Goal: Information Seeking & Learning: Learn about a topic

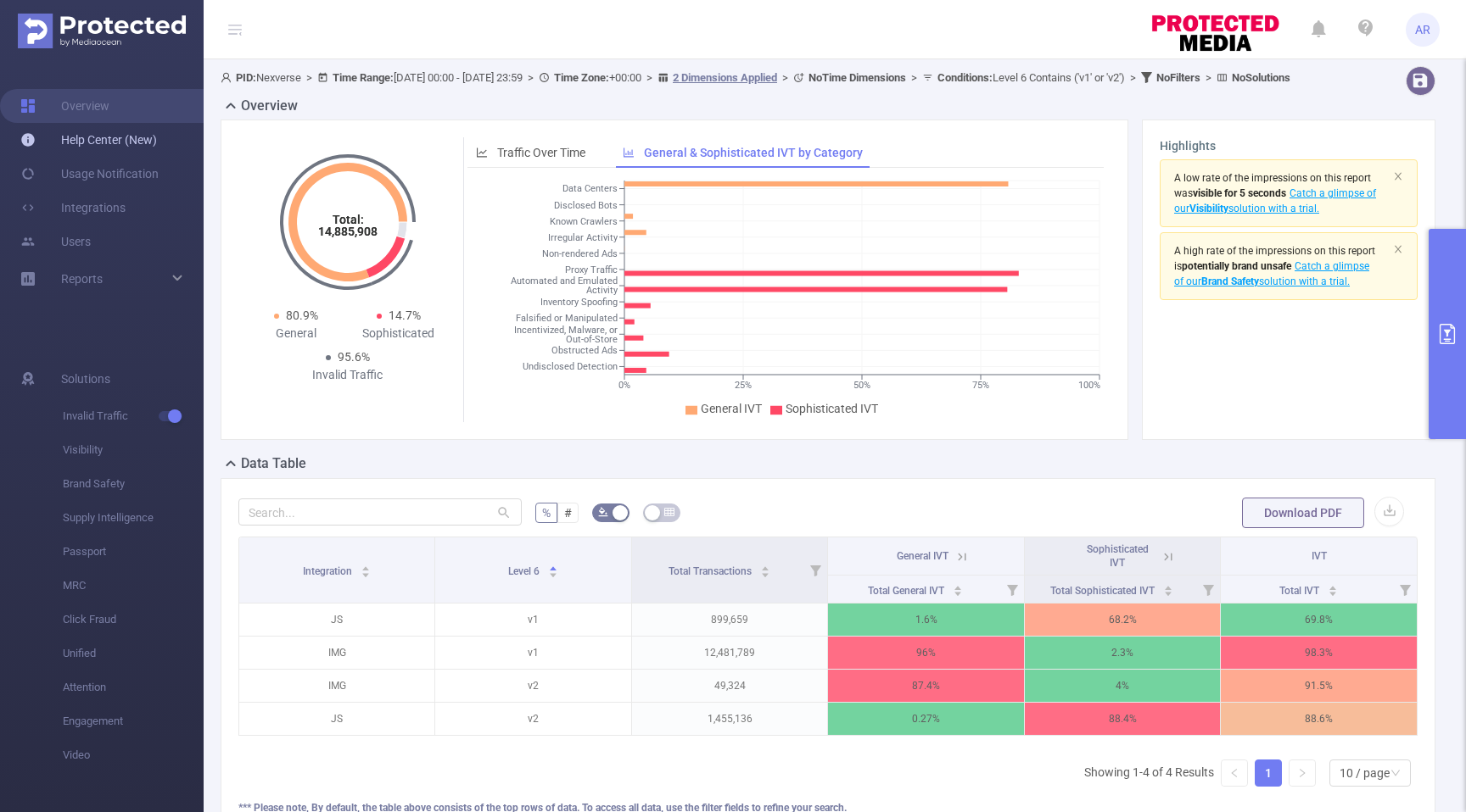
click at [92, 148] on link "Help Center (New)" at bounding box center [89, 139] width 136 height 34
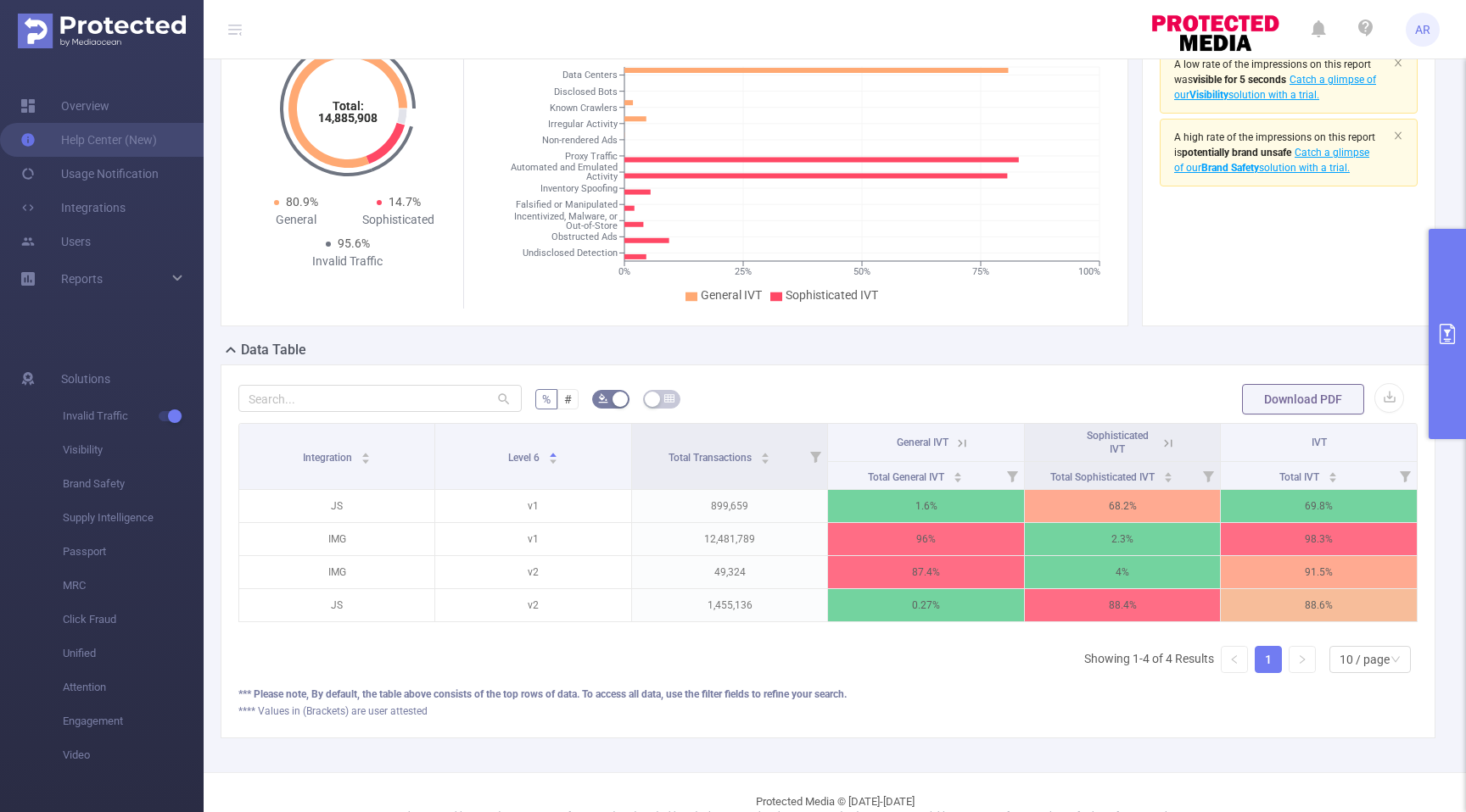
scroll to position [161, 0]
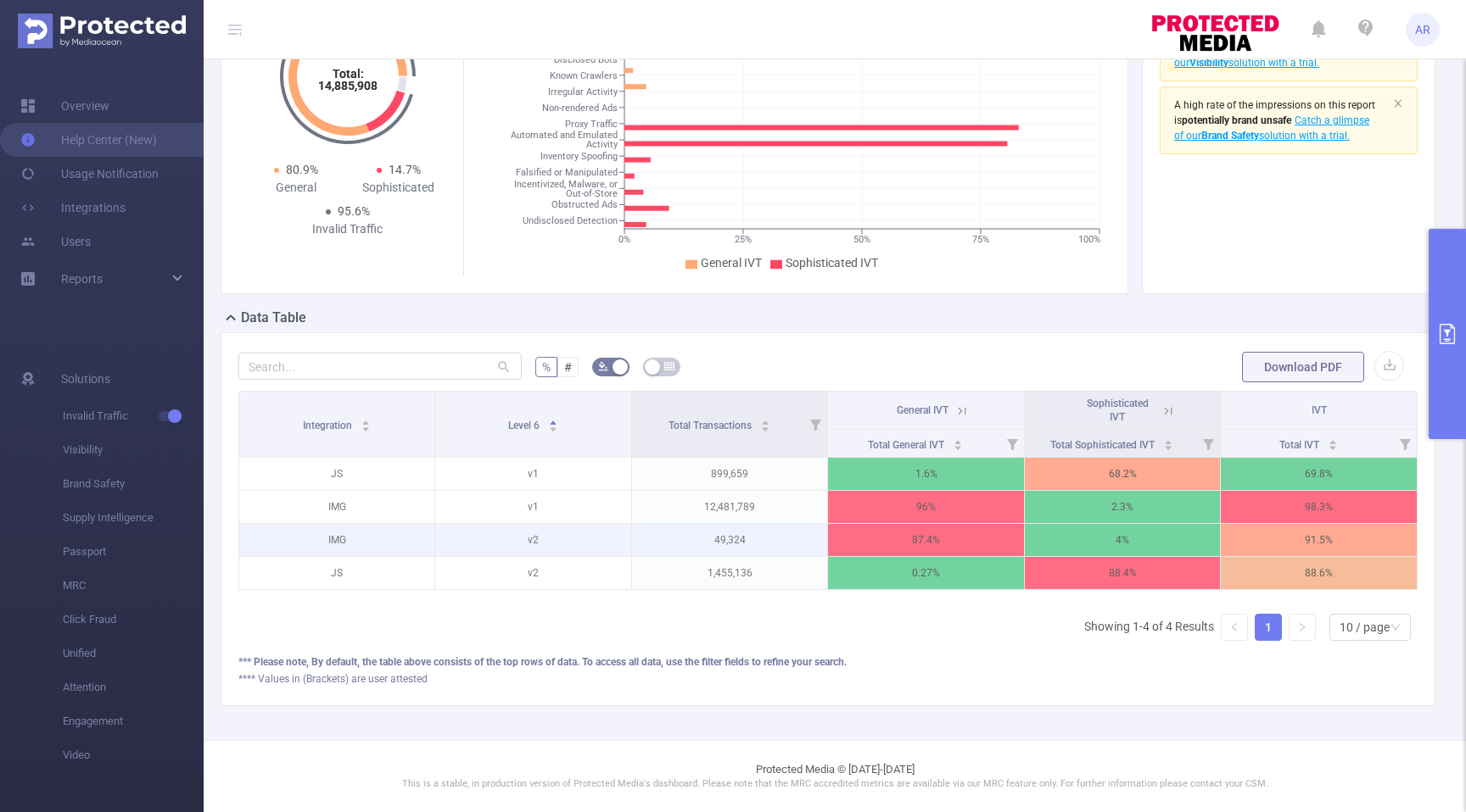
click at [737, 541] on p "49,324" at bounding box center [730, 539] width 195 height 32
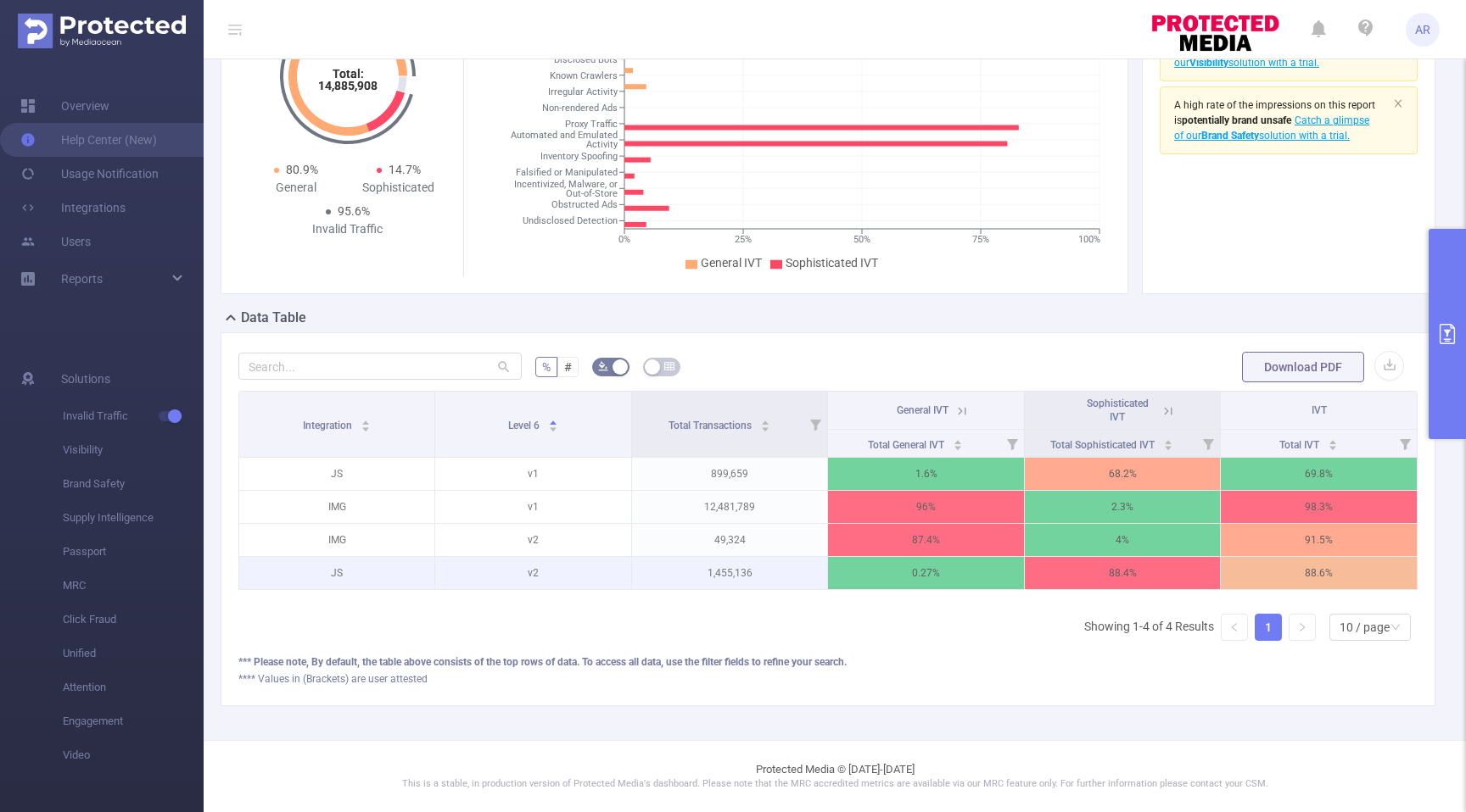
click at [730, 571] on p "1,455,136" at bounding box center [730, 572] width 195 height 32
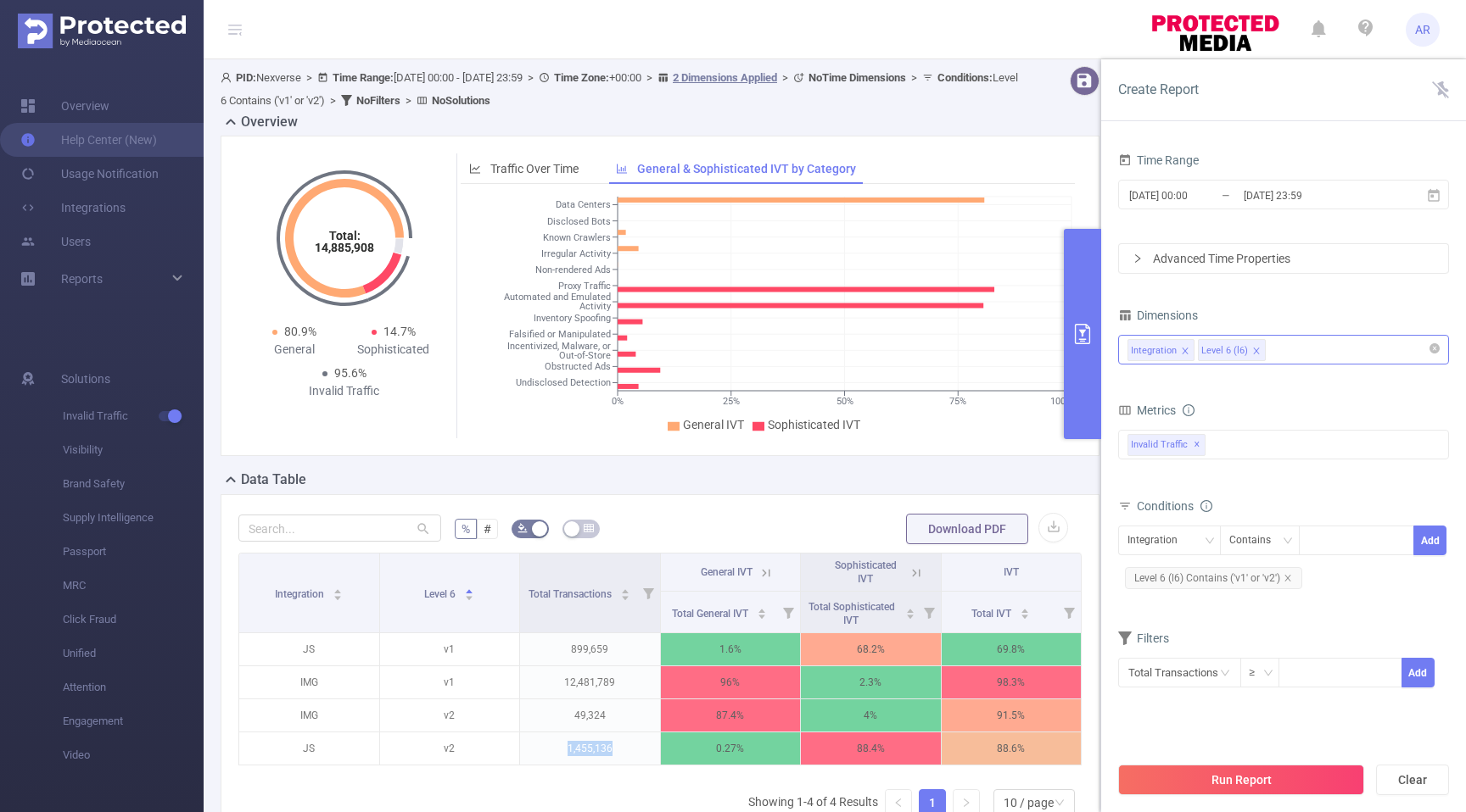
click at [1184, 352] on icon "icon: close" at bounding box center [1184, 351] width 9 height 9
click at [1232, 786] on button "Run Report" at bounding box center [1241, 780] width 246 height 30
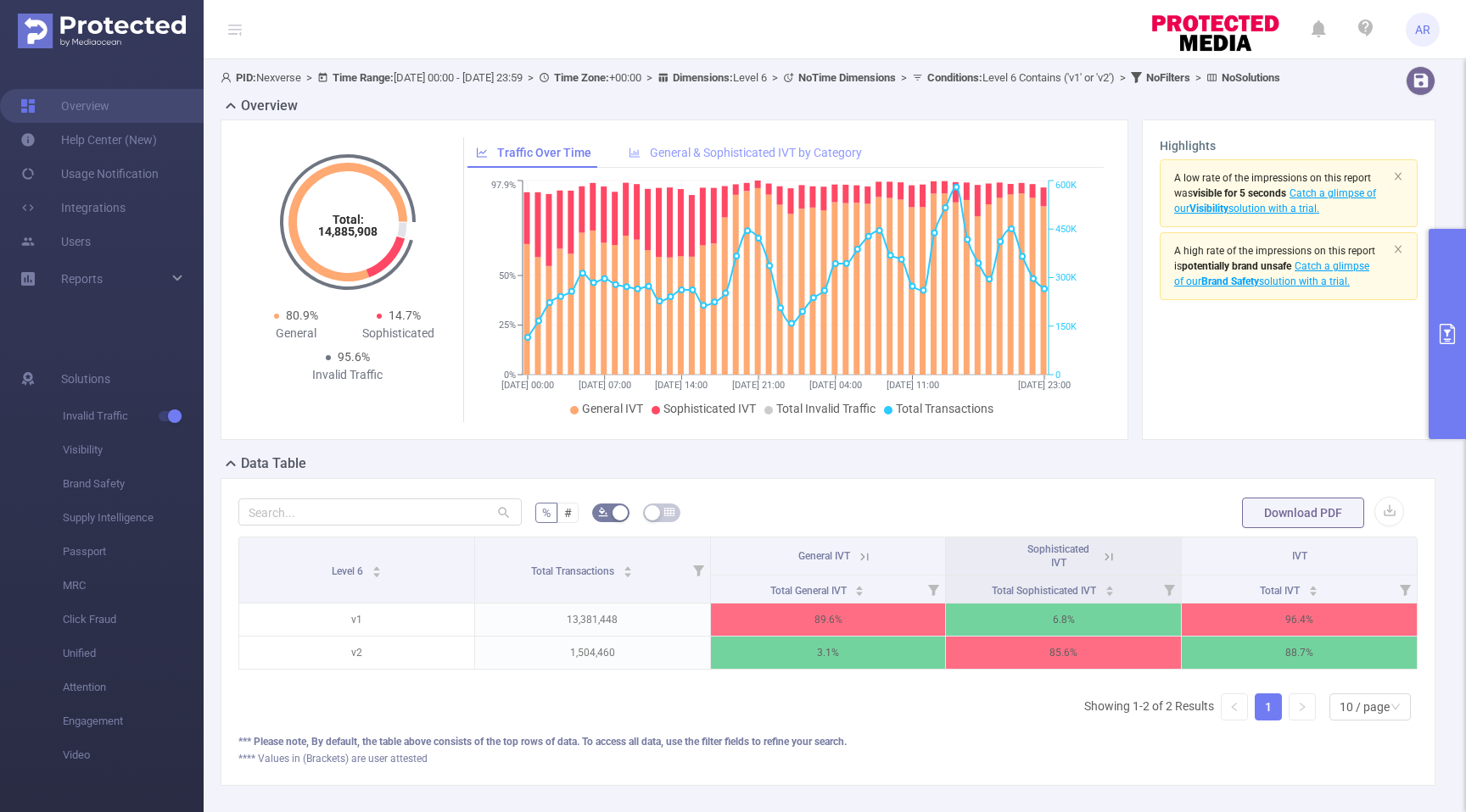
click at [851, 160] on span "General & Sophisticated IVT by Category" at bounding box center [756, 153] width 212 height 14
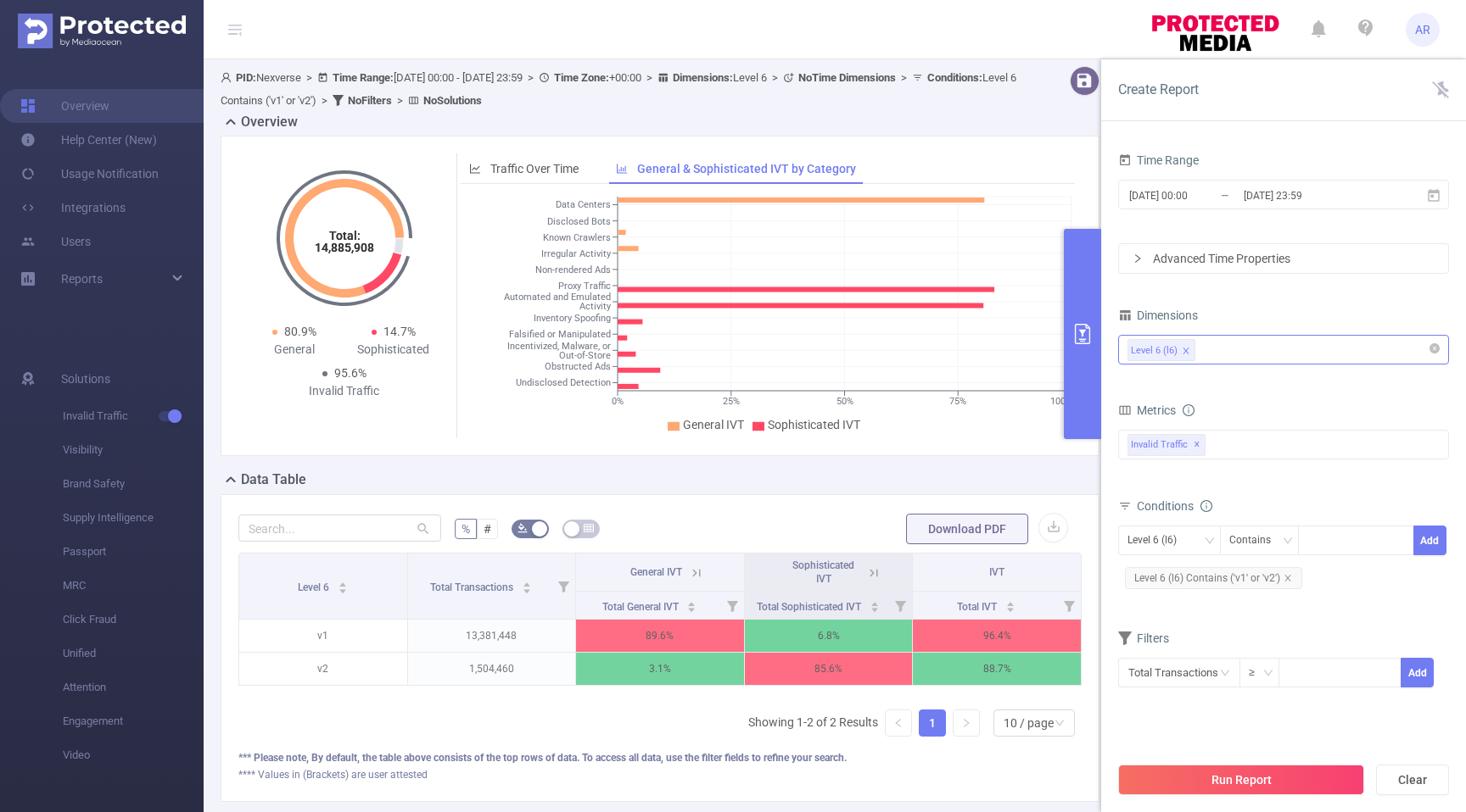
click at [1281, 351] on div "Level 6 (l6)" at bounding box center [1283, 350] width 313 height 28
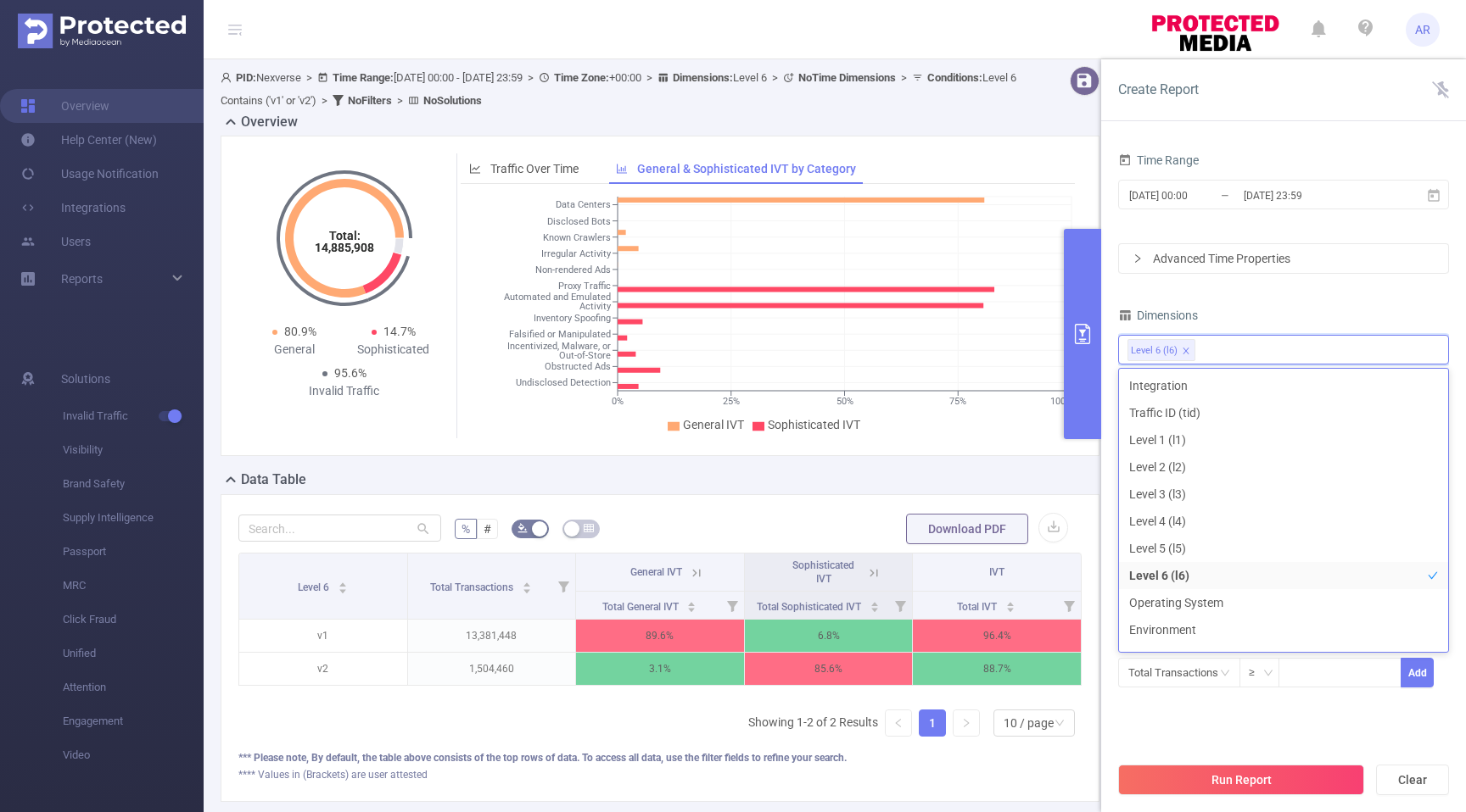
click at [1320, 304] on div "Dimensions" at bounding box center [1284, 317] width 331 height 28
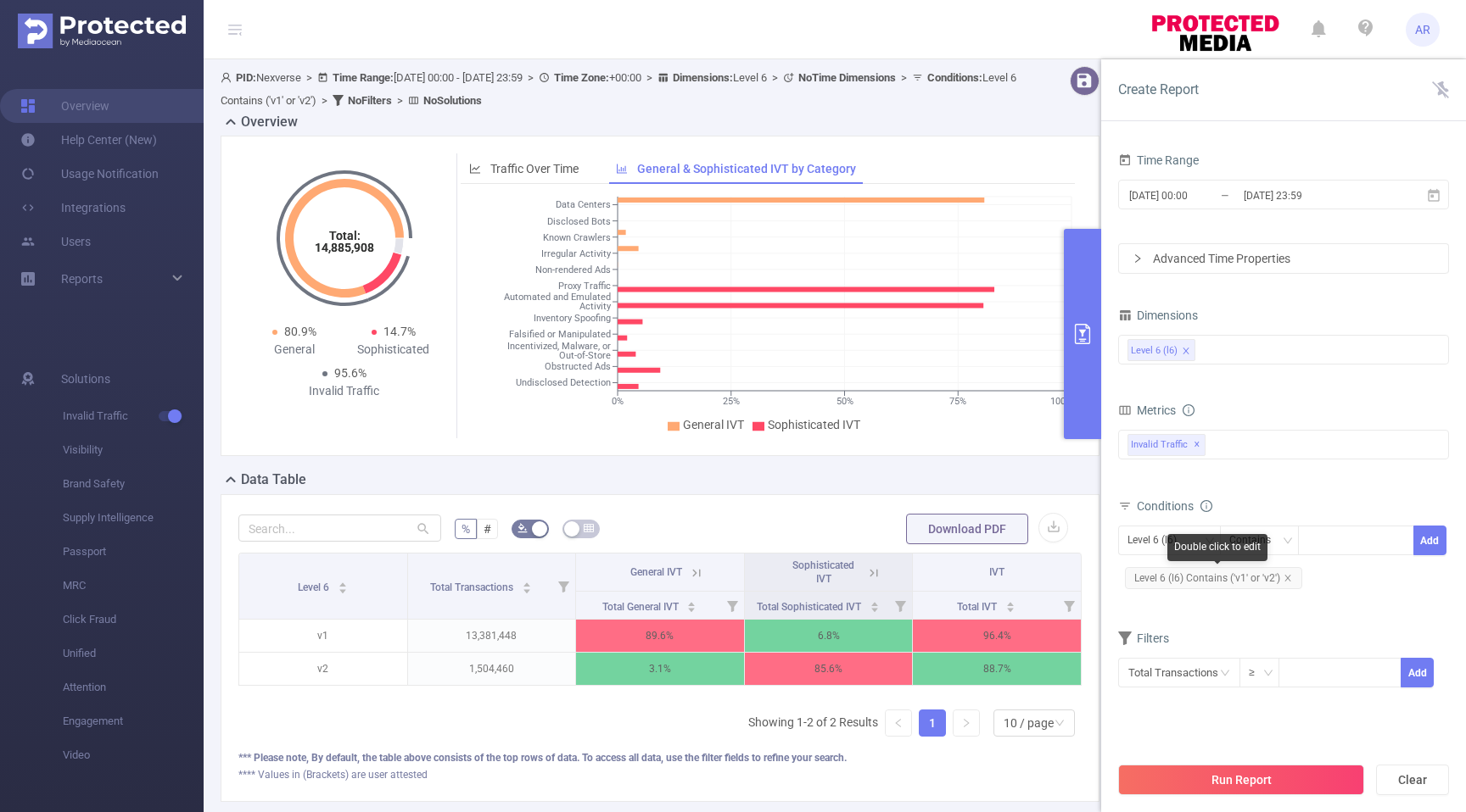
click at [1254, 579] on span "Level 6 (l6) Contains ('v1' or 'v2')" at bounding box center [1214, 578] width 177 height 22
click at [1222, 578] on span "Level 6 (l6) Contains ('v1' or 'v2')" at bounding box center [1214, 578] width 177 height 22
click at [1285, 576] on icon "icon: close" at bounding box center [1288, 578] width 9 height 9
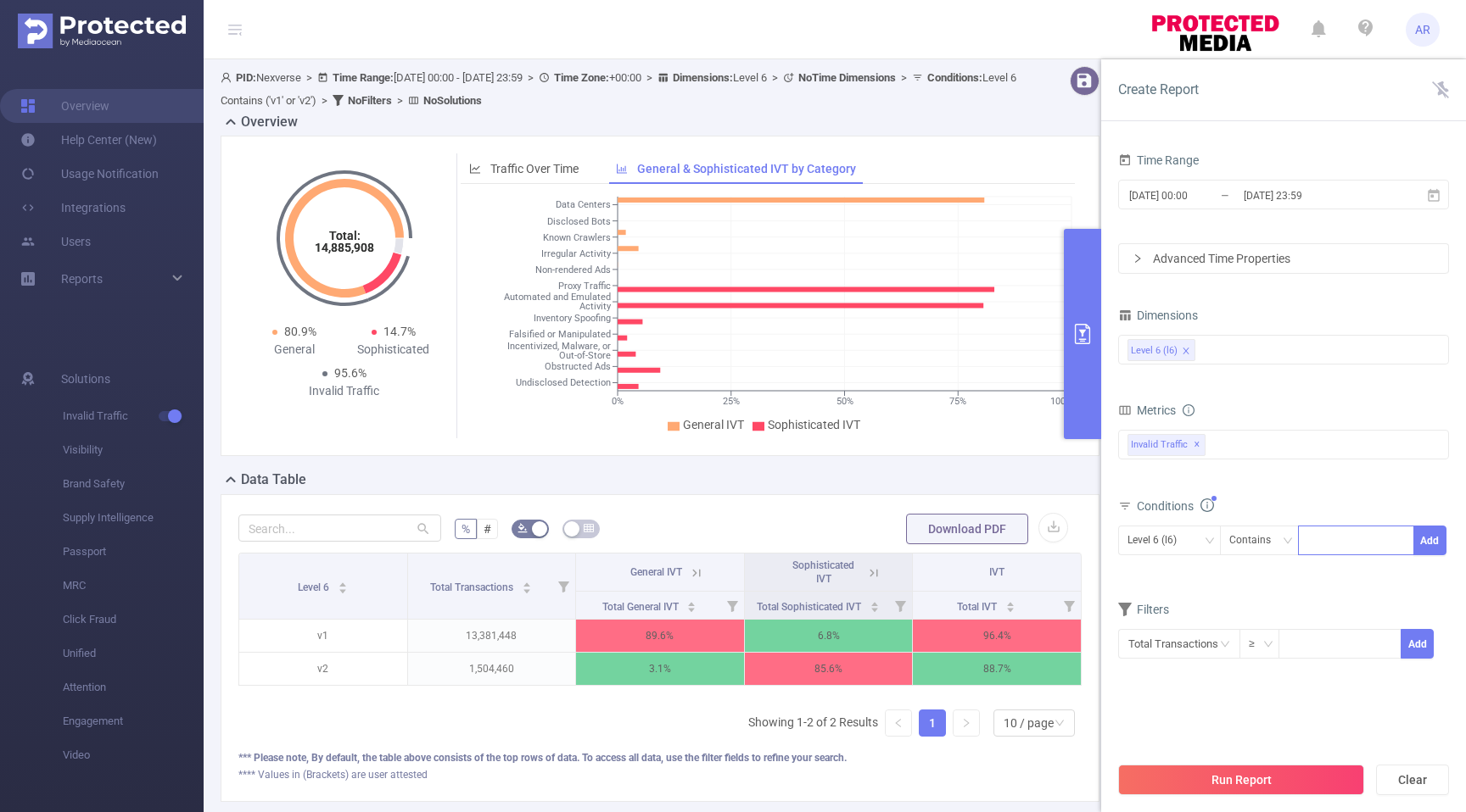
click at [1331, 542] on div at bounding box center [1356, 540] width 97 height 28
type input "v1"
click at [1249, 776] on button "Run Report" at bounding box center [1241, 780] width 246 height 30
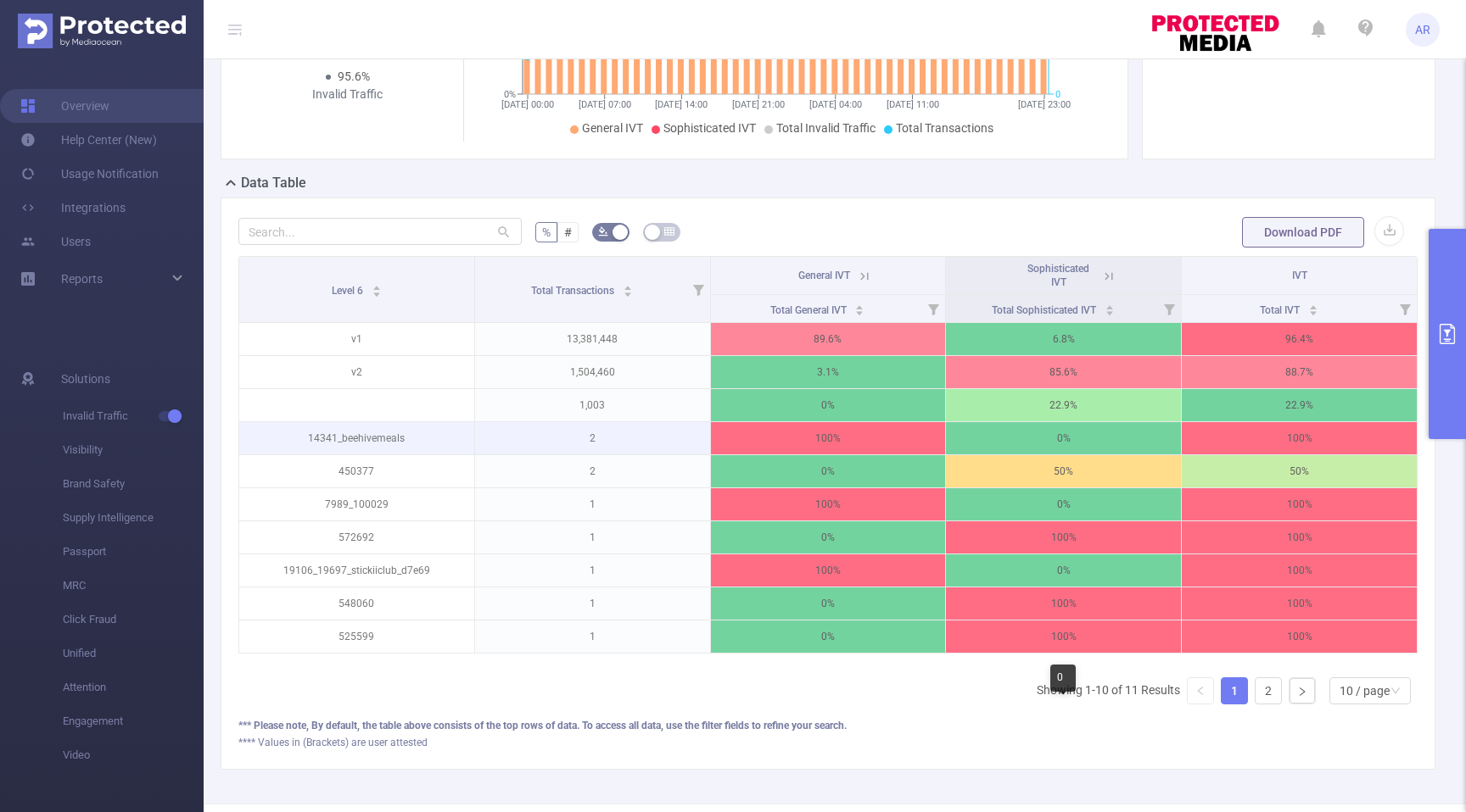
scroll to position [344, 0]
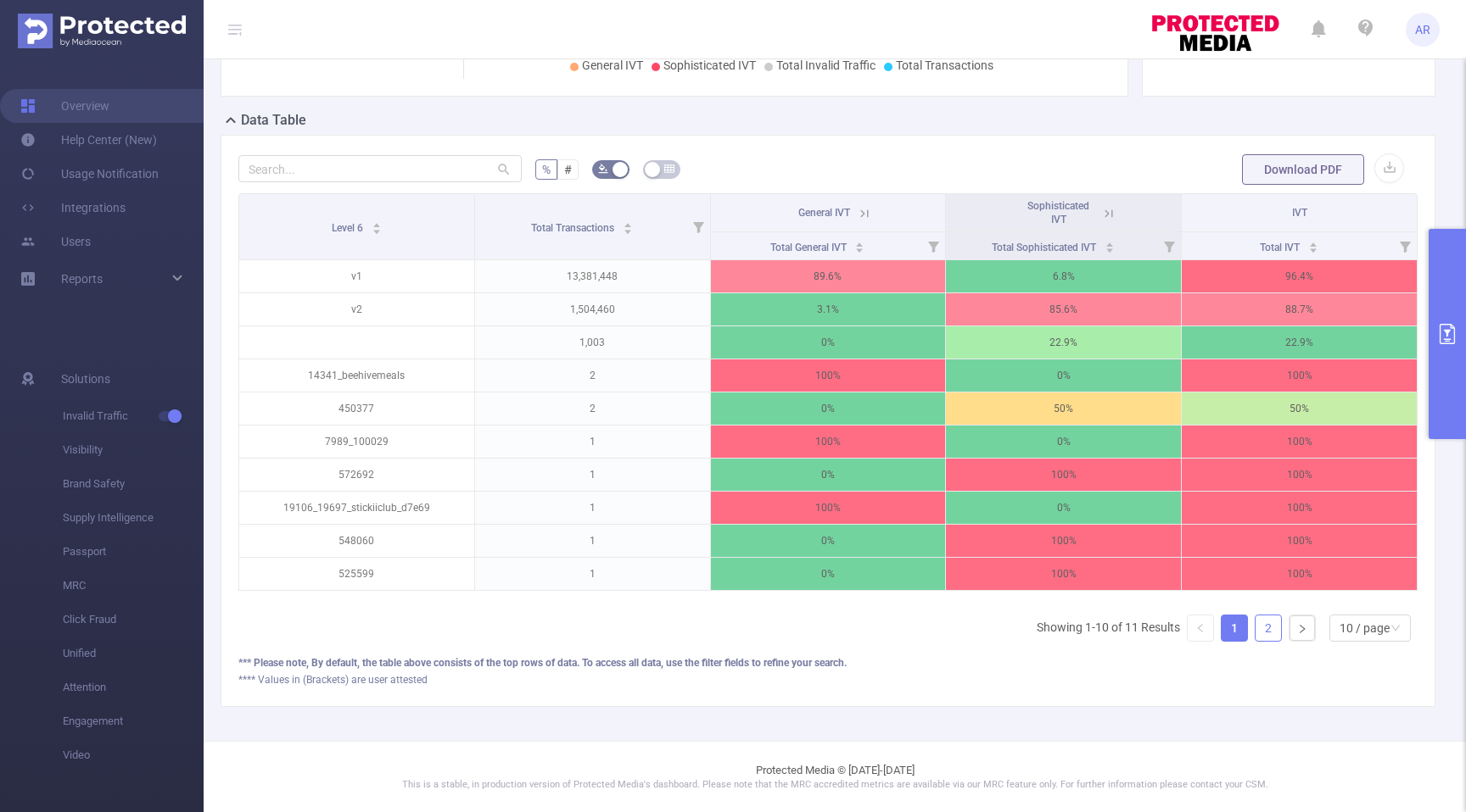
click at [1276, 627] on link "2" at bounding box center [1268, 628] width 25 height 25
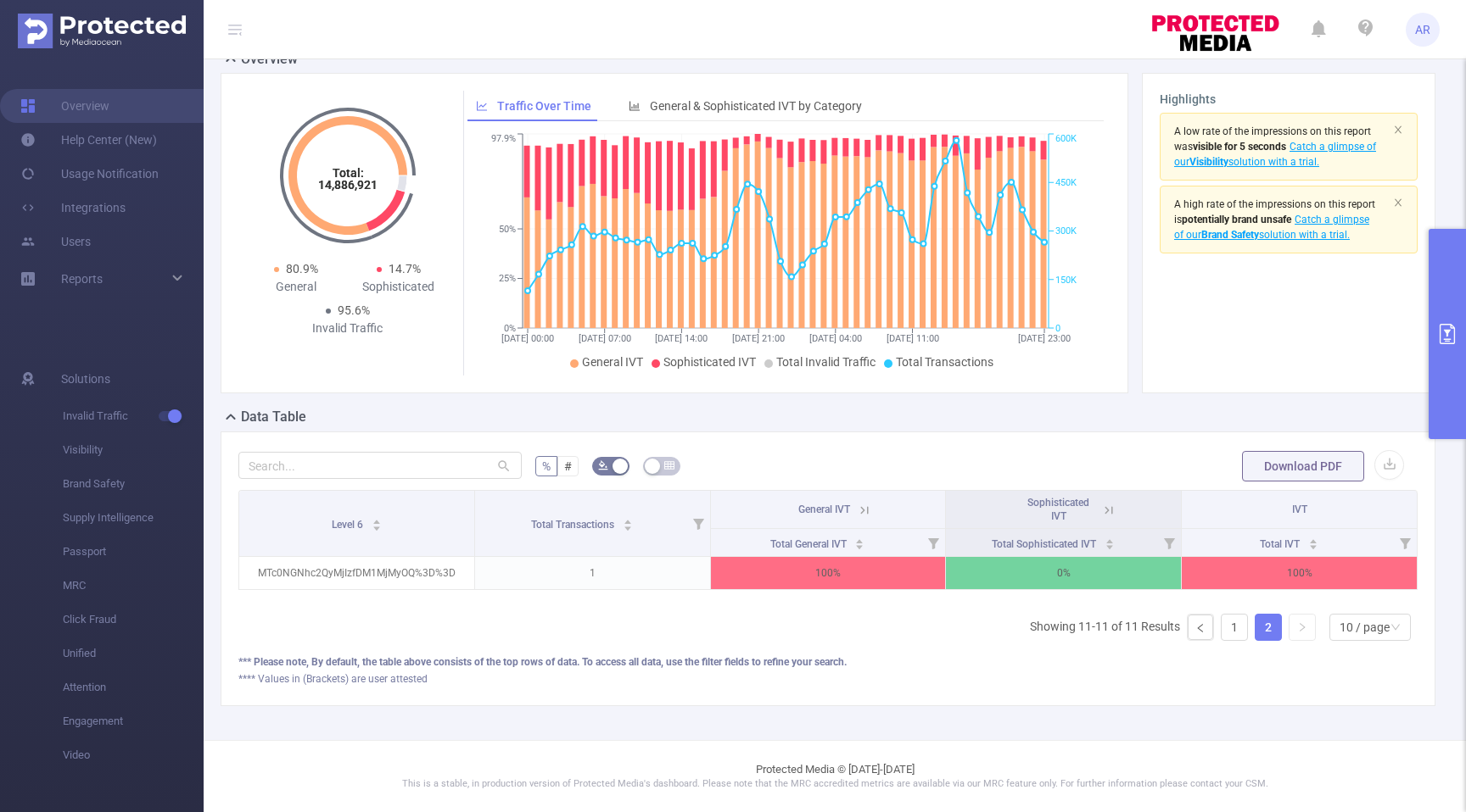
scroll to position [46, 0]
click at [1238, 632] on link "1" at bounding box center [1234, 628] width 25 height 25
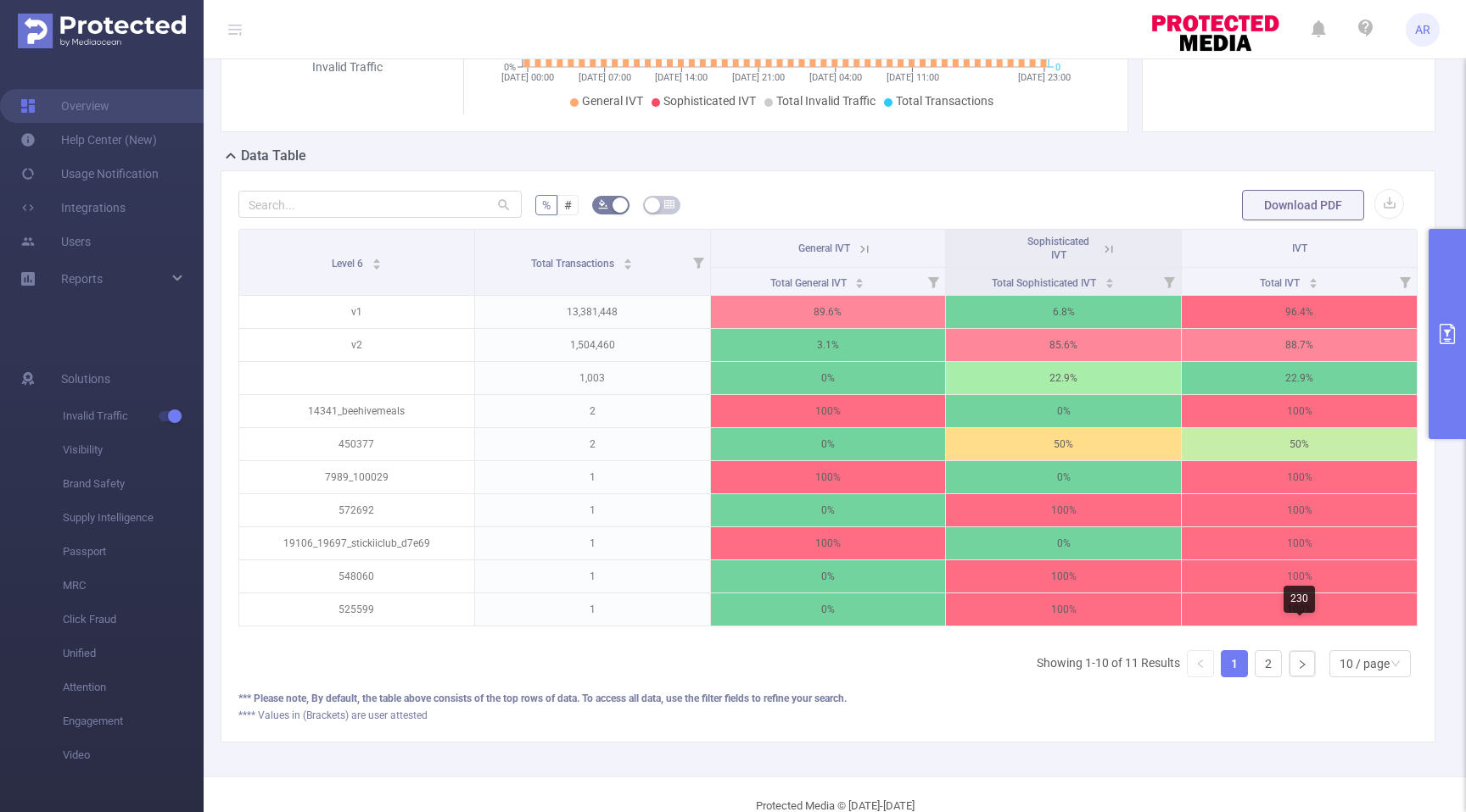
scroll to position [309, 0]
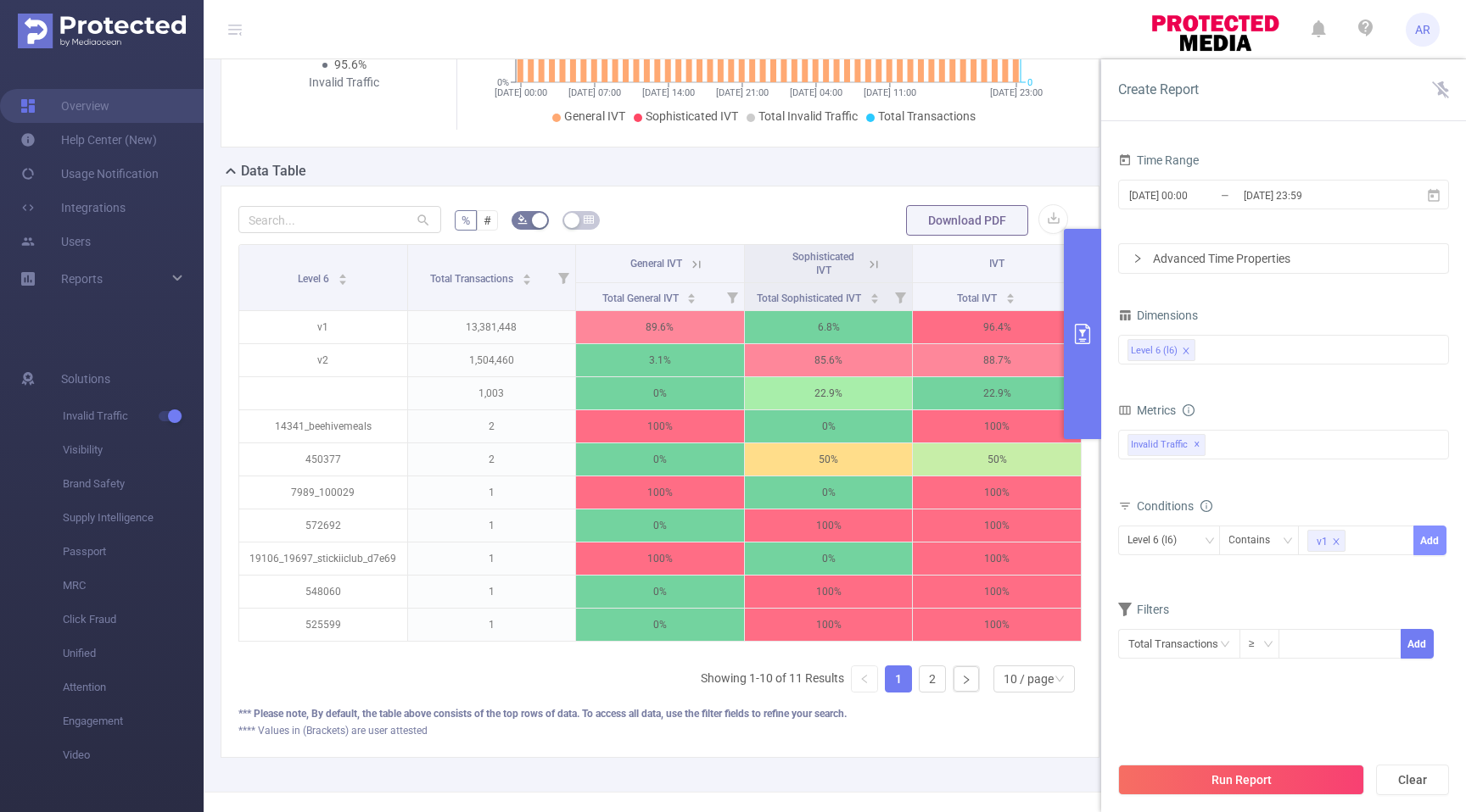
click at [1428, 536] on button "Add" at bounding box center [1430, 540] width 33 height 29
click at [1253, 775] on button "Run Report" at bounding box center [1241, 780] width 246 height 30
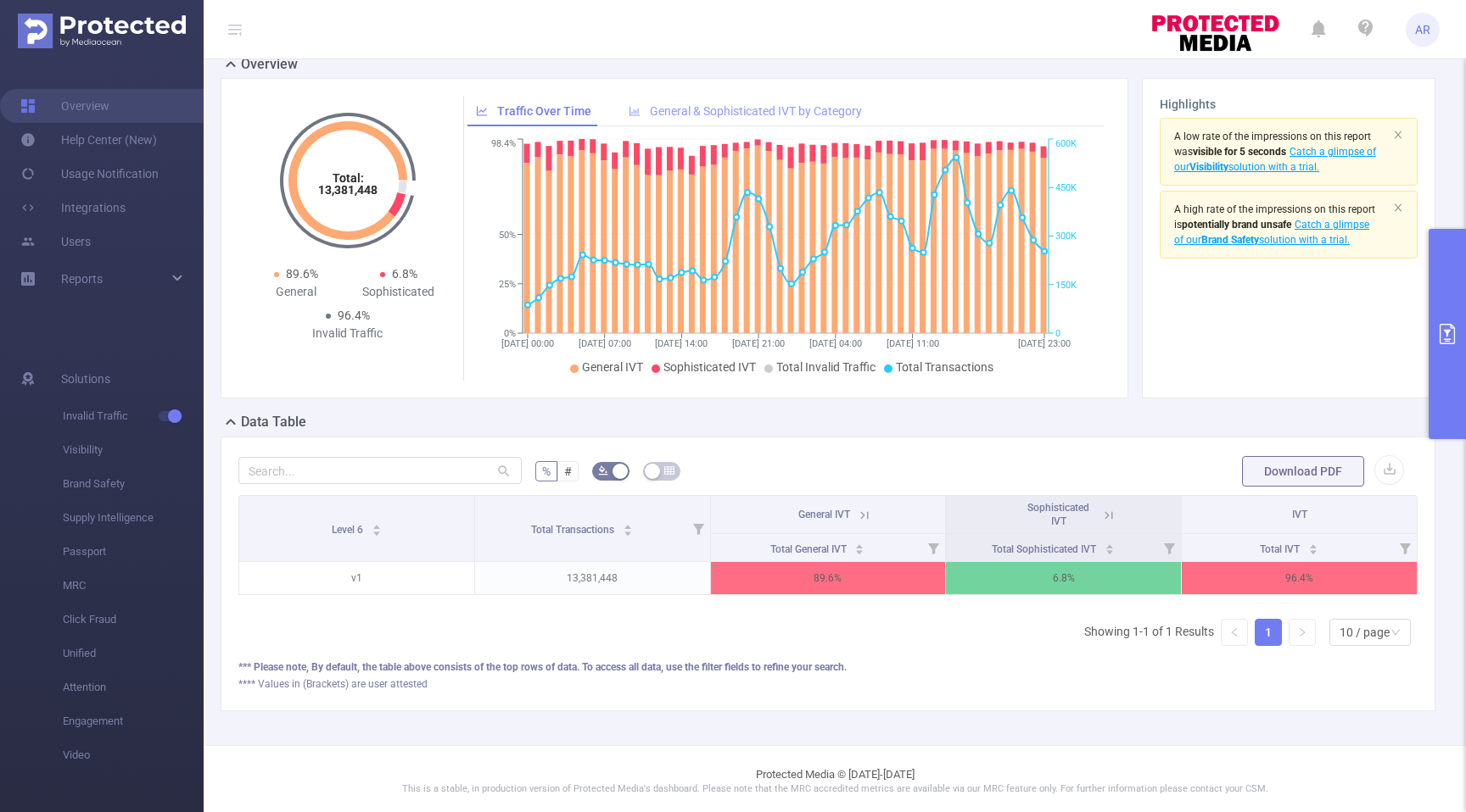
click at [799, 118] on span "General & Sophisticated IVT by Category" at bounding box center [756, 111] width 212 height 14
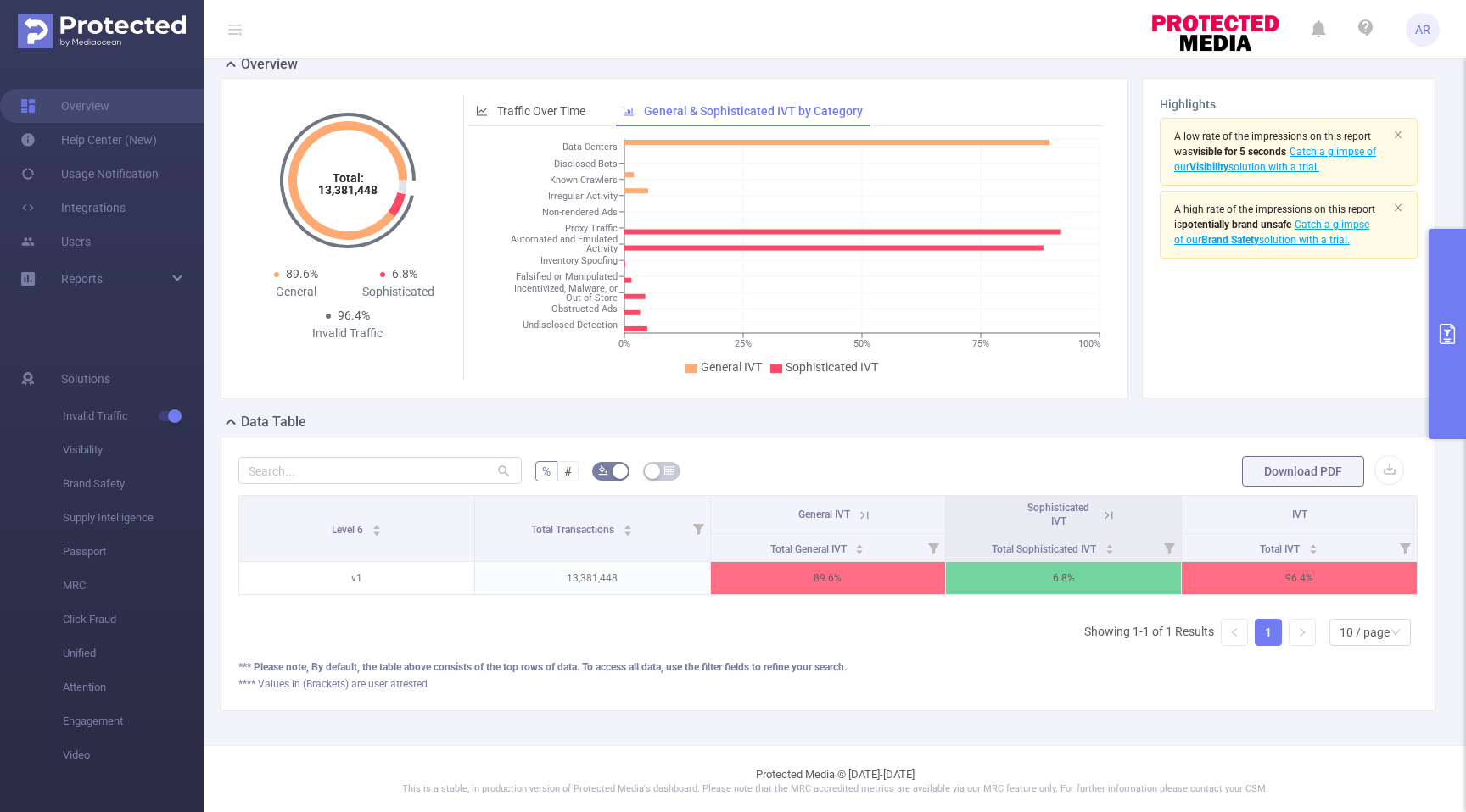
click at [1109, 523] on icon at bounding box center [1109, 516] width 16 height 16
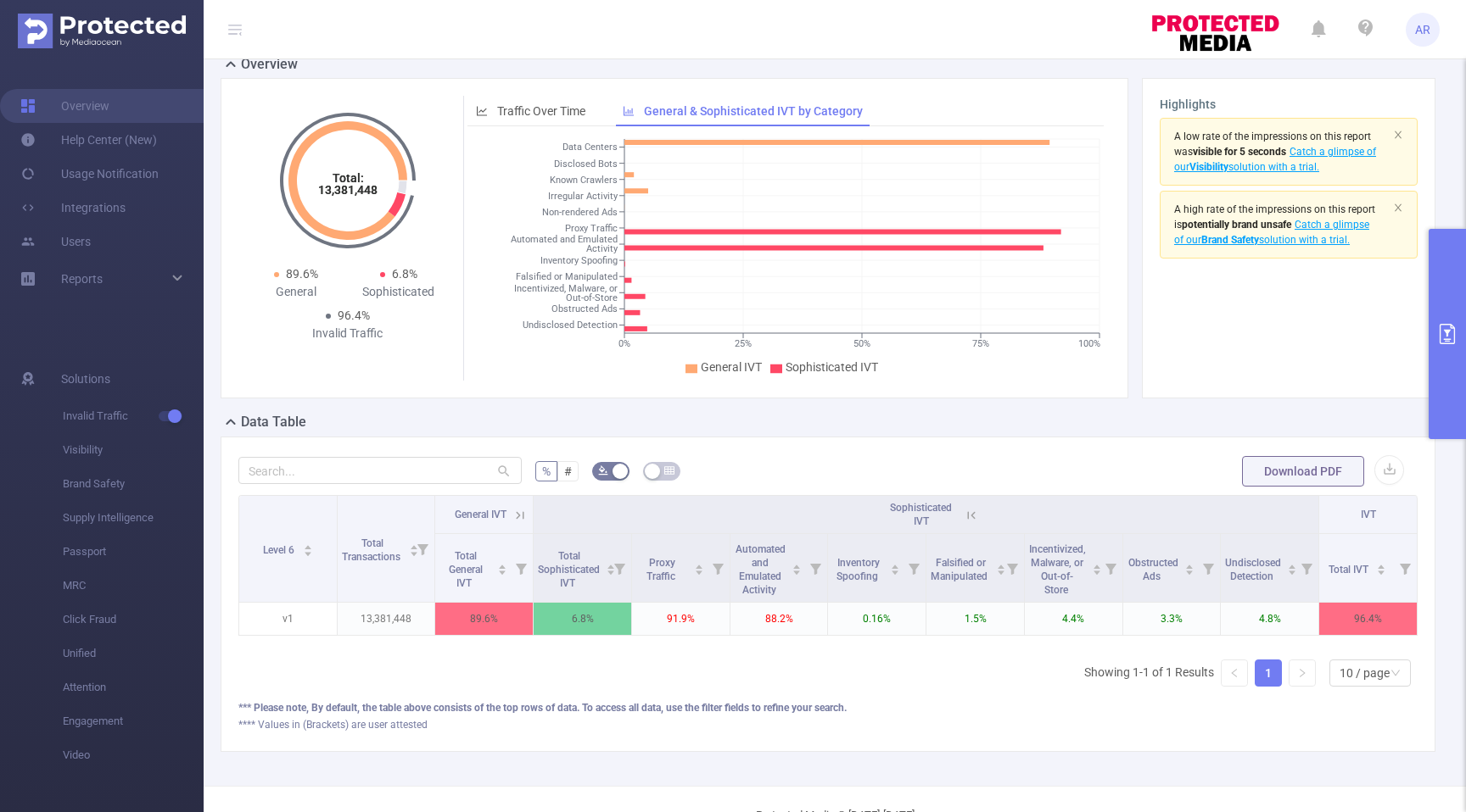
click at [971, 523] on icon at bounding box center [971, 516] width 16 height 16
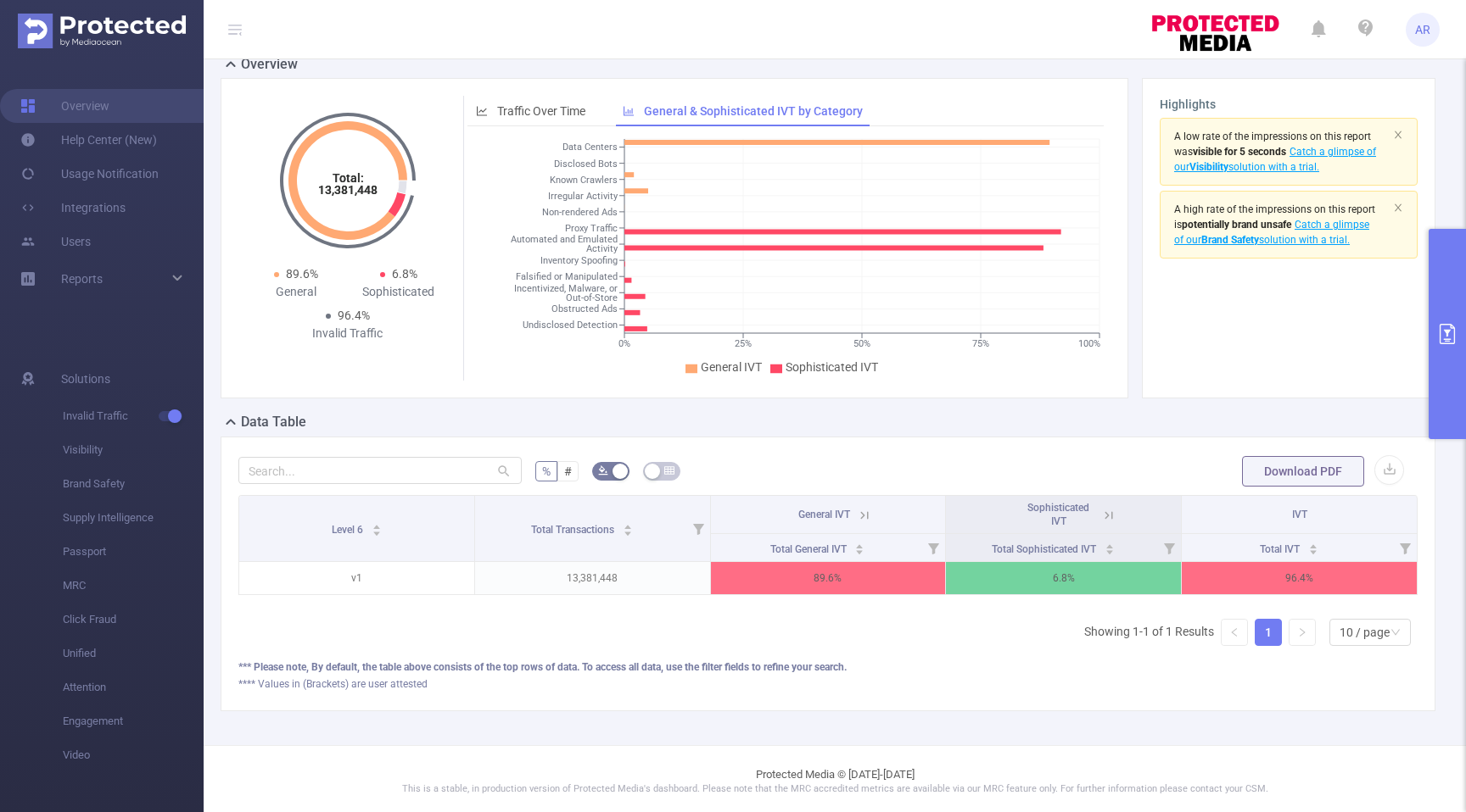
click at [863, 519] on icon at bounding box center [864, 515] width 8 height 8
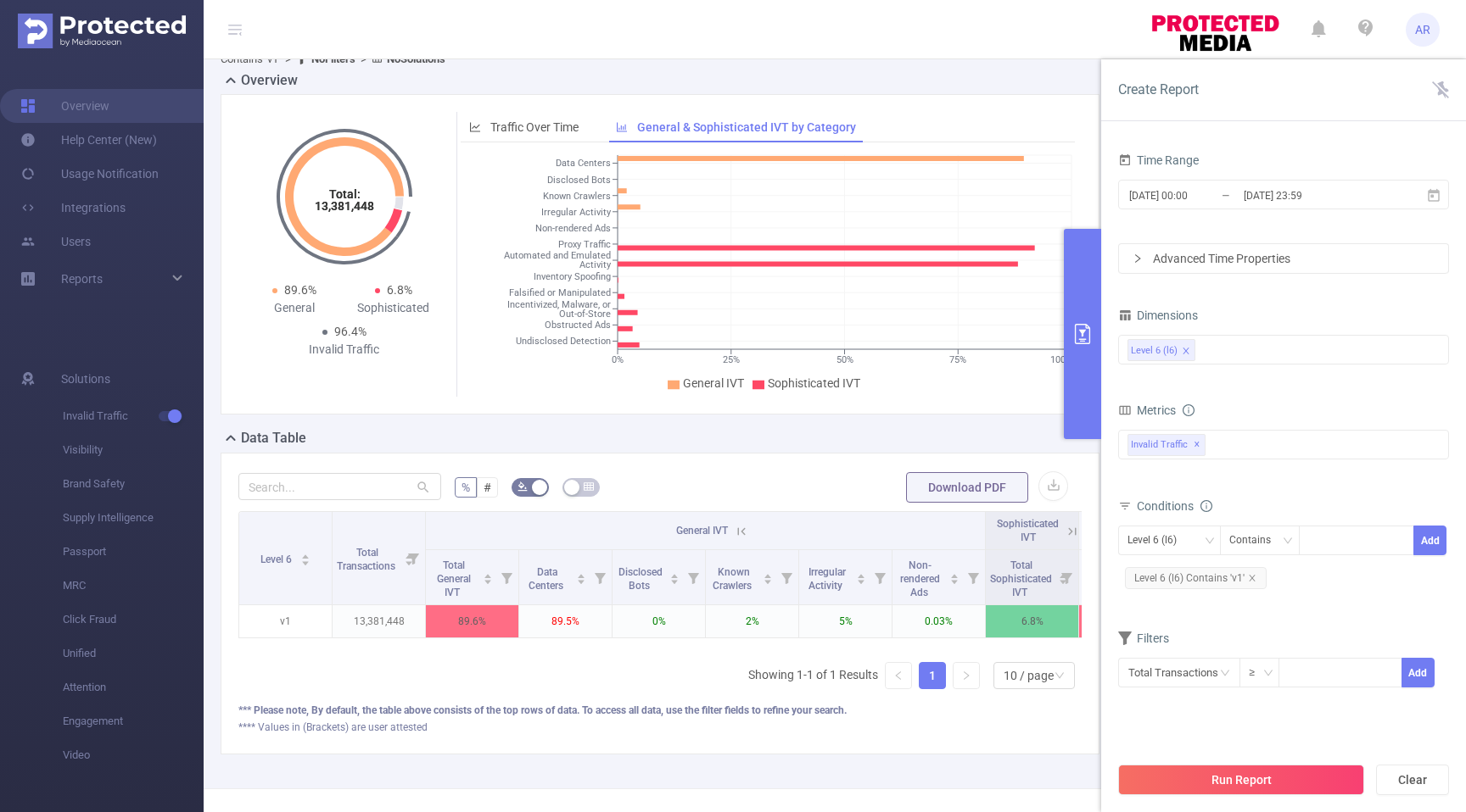
click at [1186, 350] on icon "icon: close" at bounding box center [1185, 351] width 9 height 9
click at [1220, 354] on div "Level 6 (l6)" at bounding box center [1283, 350] width 313 height 28
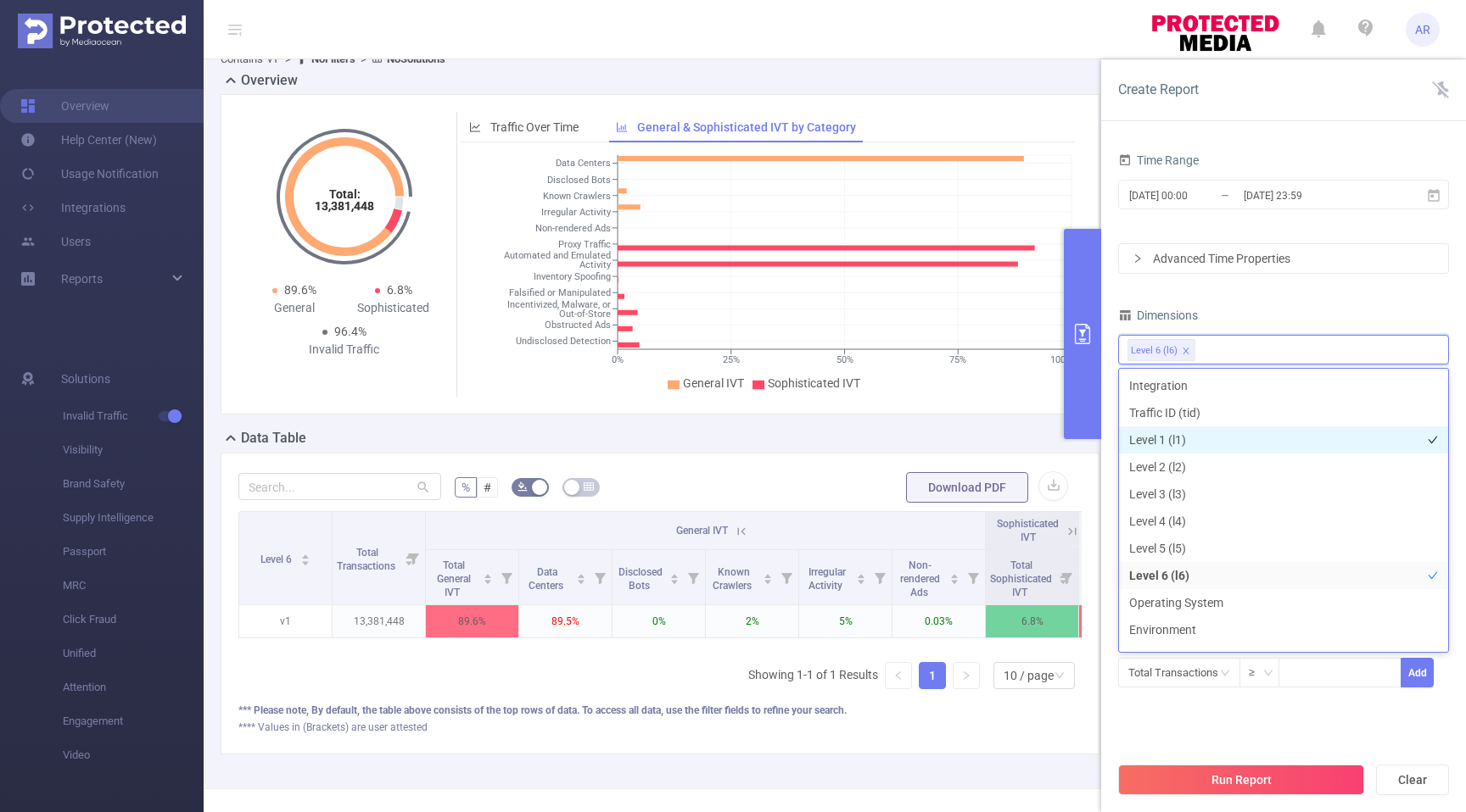
click at [1178, 436] on li "Level 1 (l1)" at bounding box center [1284, 440] width 329 height 27
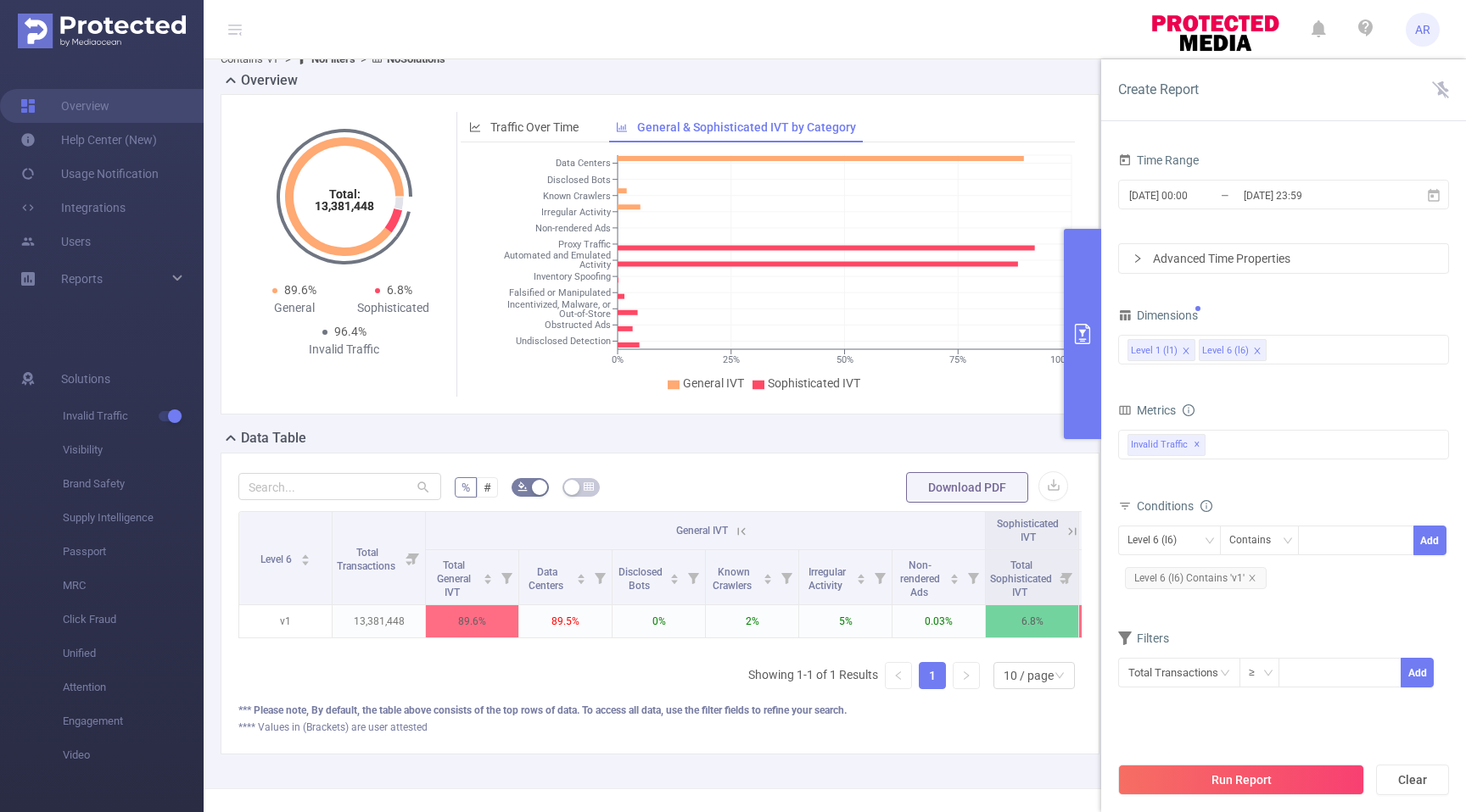
click at [1360, 305] on div "Dimensions" at bounding box center [1284, 317] width 331 height 28
click at [1232, 778] on button "Run Report" at bounding box center [1241, 780] width 246 height 30
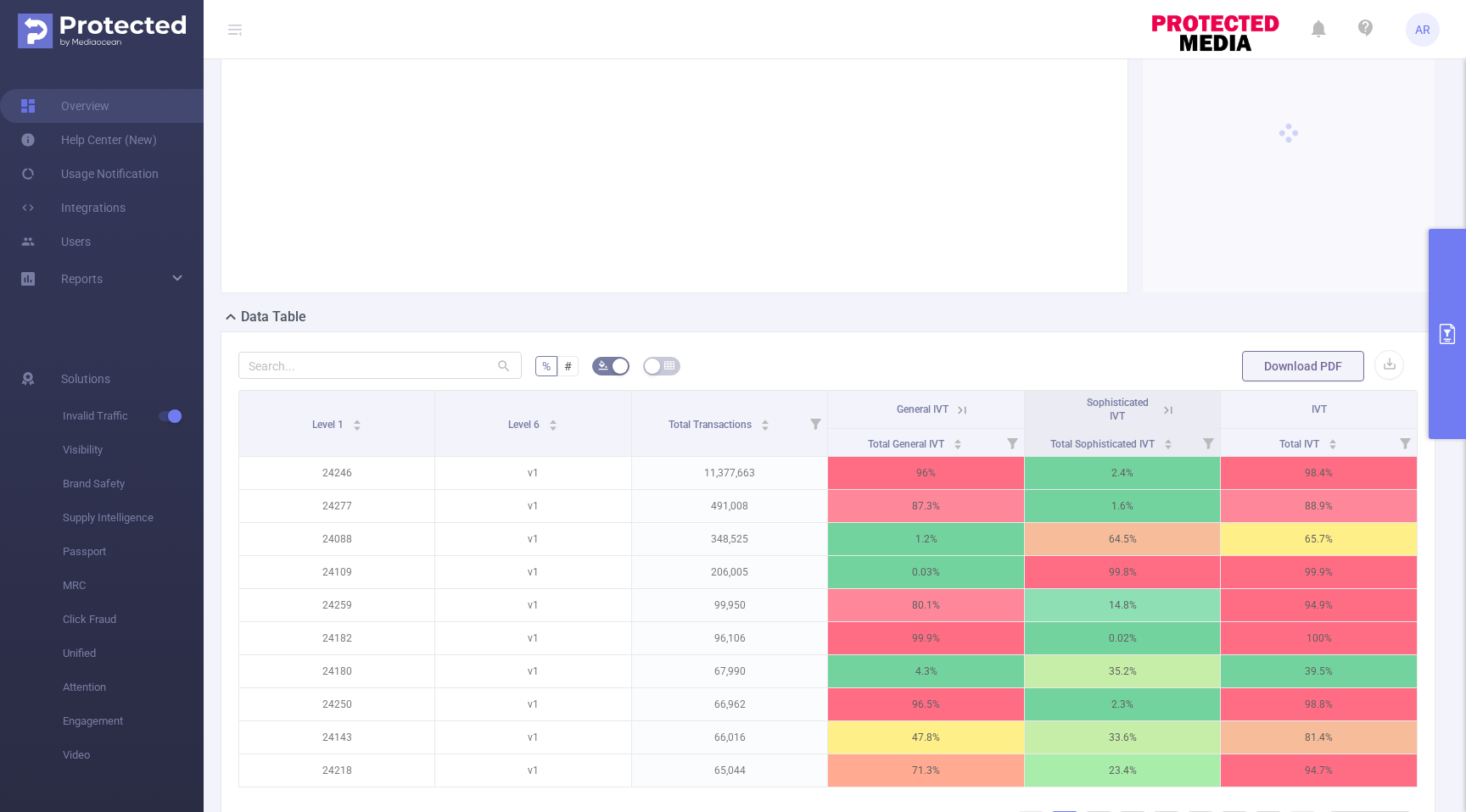
scroll to position [220, 0]
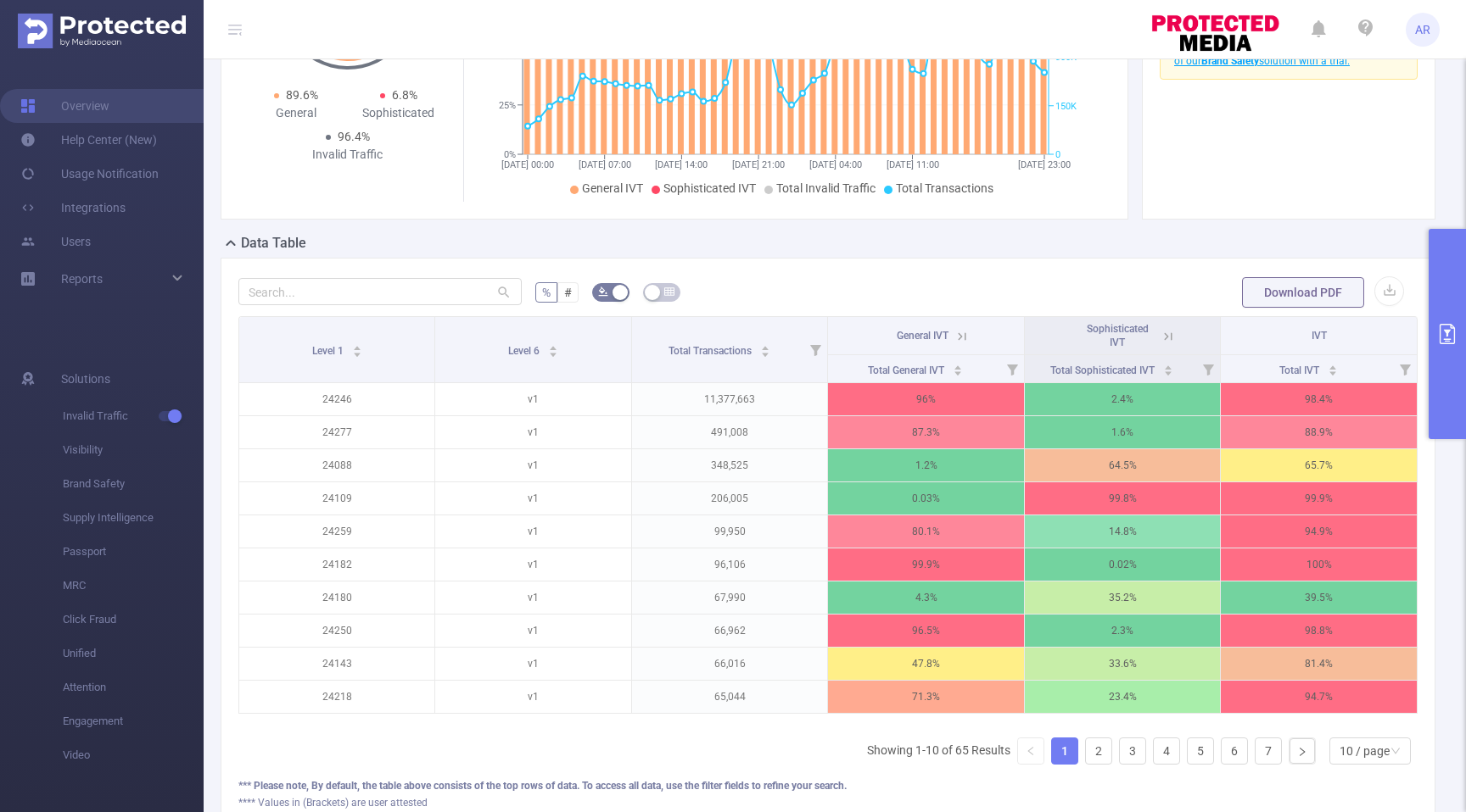
click at [930, 342] on span "General IVT" at bounding box center [922, 336] width 52 height 12
click at [916, 377] on span "Total General IVT" at bounding box center [907, 371] width 79 height 12
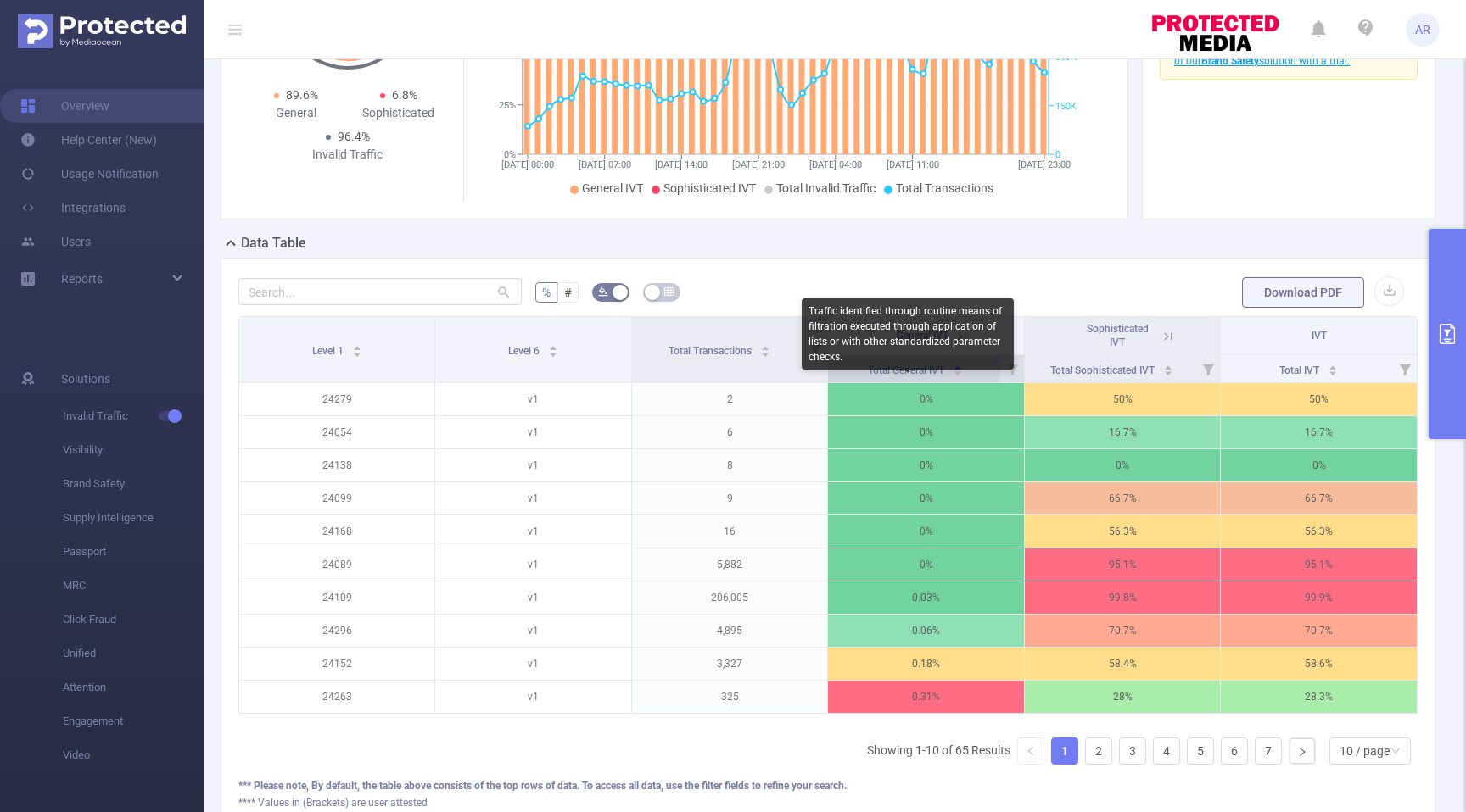
click at [916, 377] on span "Total General IVT" at bounding box center [907, 371] width 79 height 12
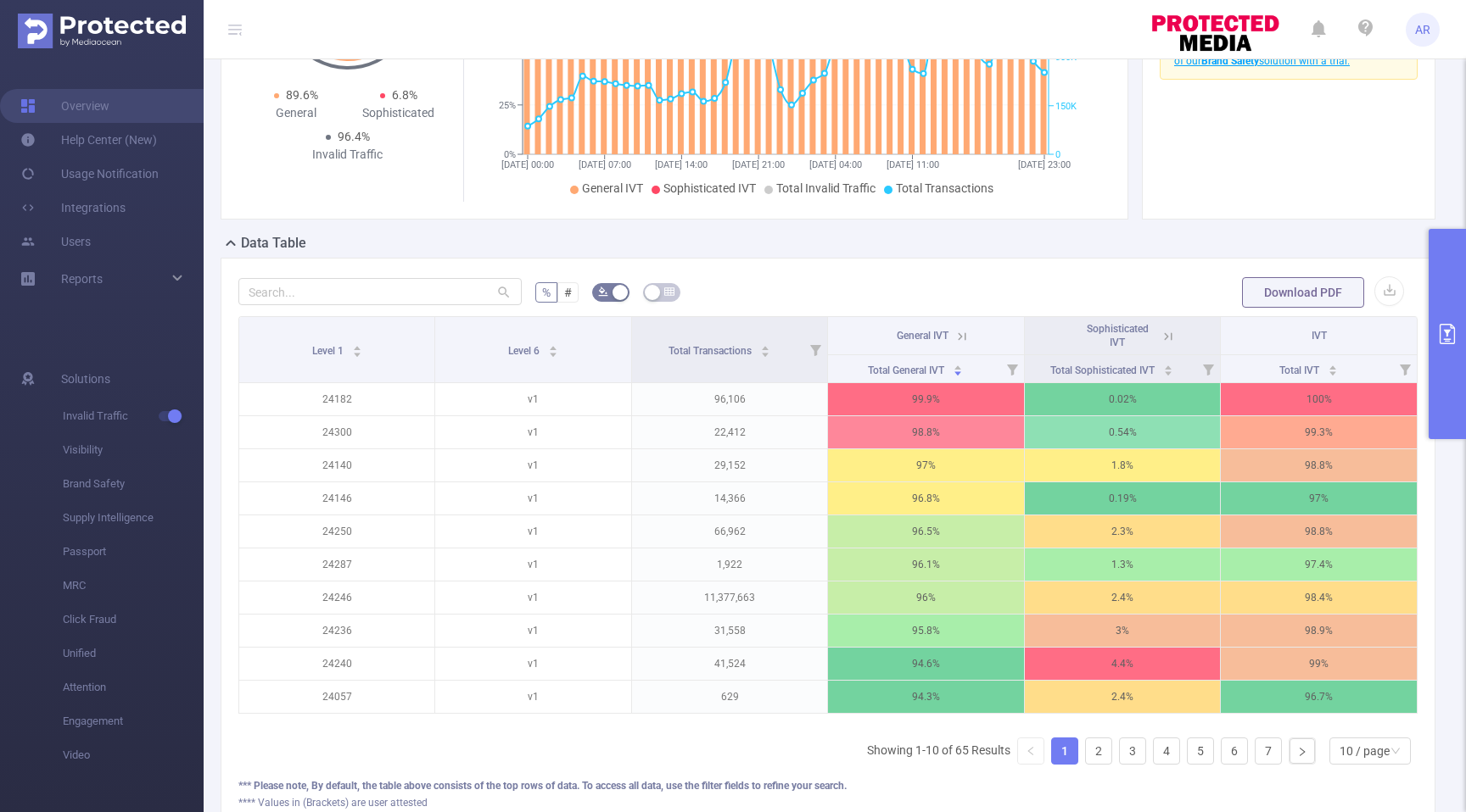
click at [965, 340] on icon at bounding box center [962, 336] width 8 height 8
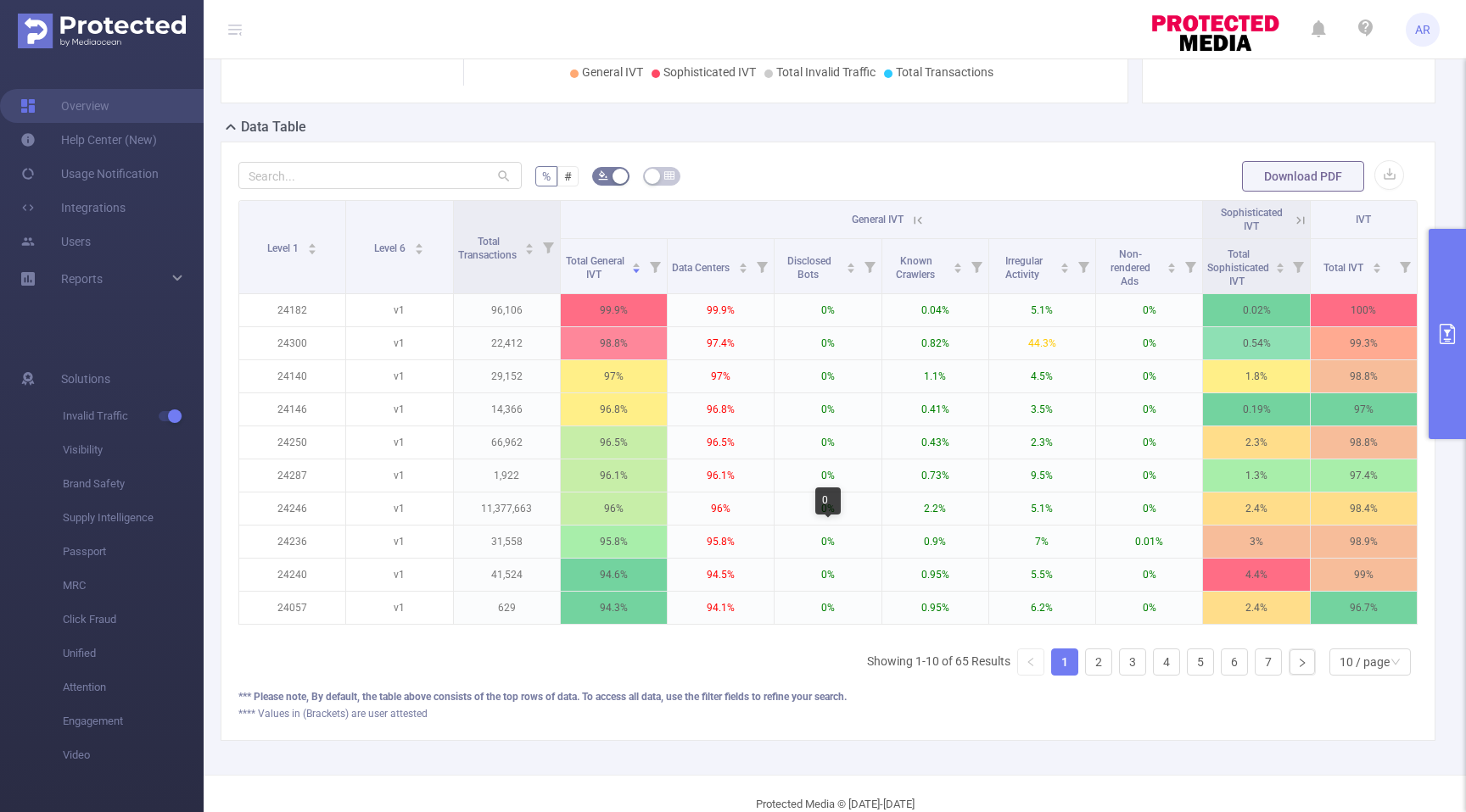
scroll to position [345, 0]
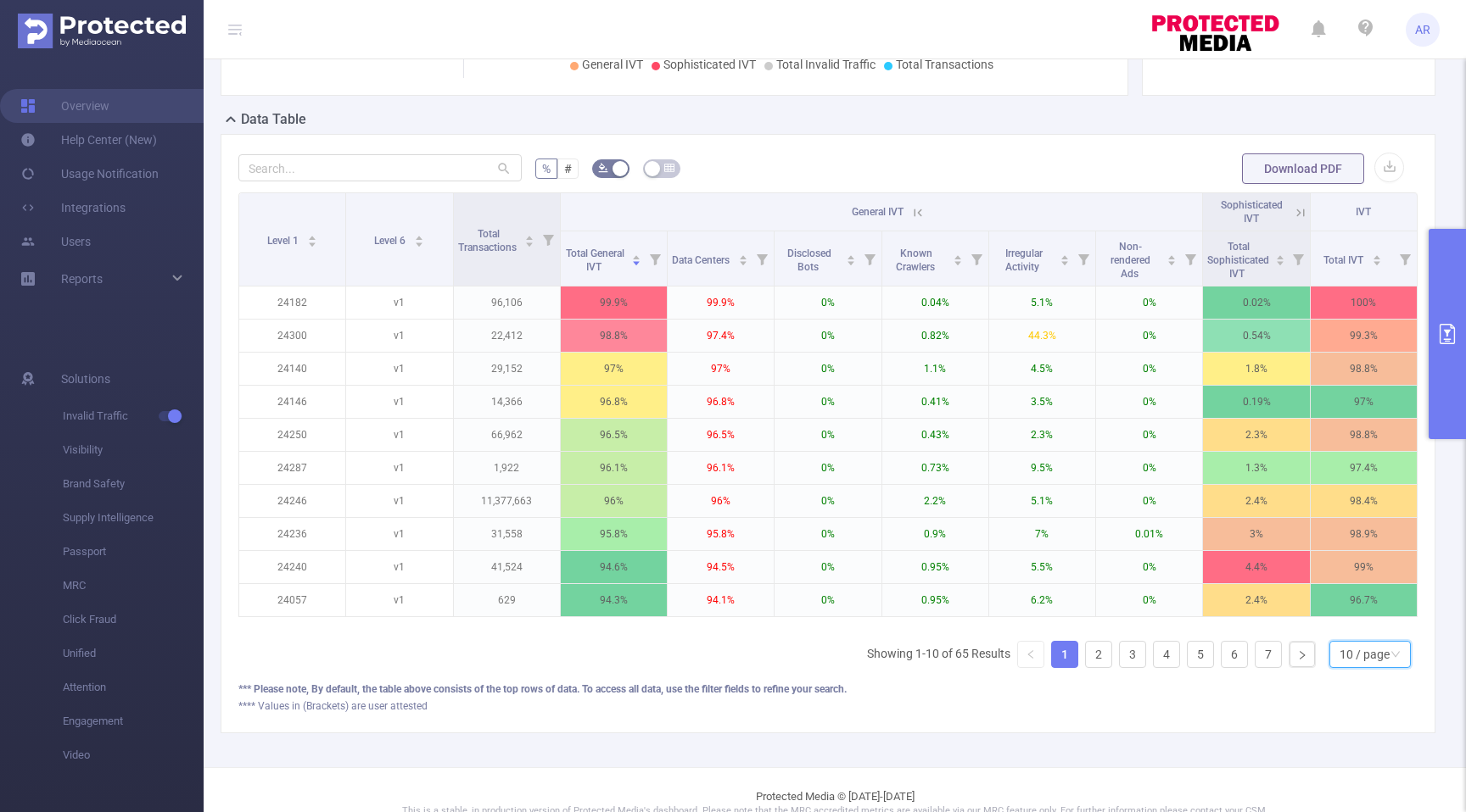
click at [1383, 667] on div "10 / page" at bounding box center [1364, 654] width 50 height 25
click at [1361, 610] on li "40 / page" at bounding box center [1370, 597] width 82 height 27
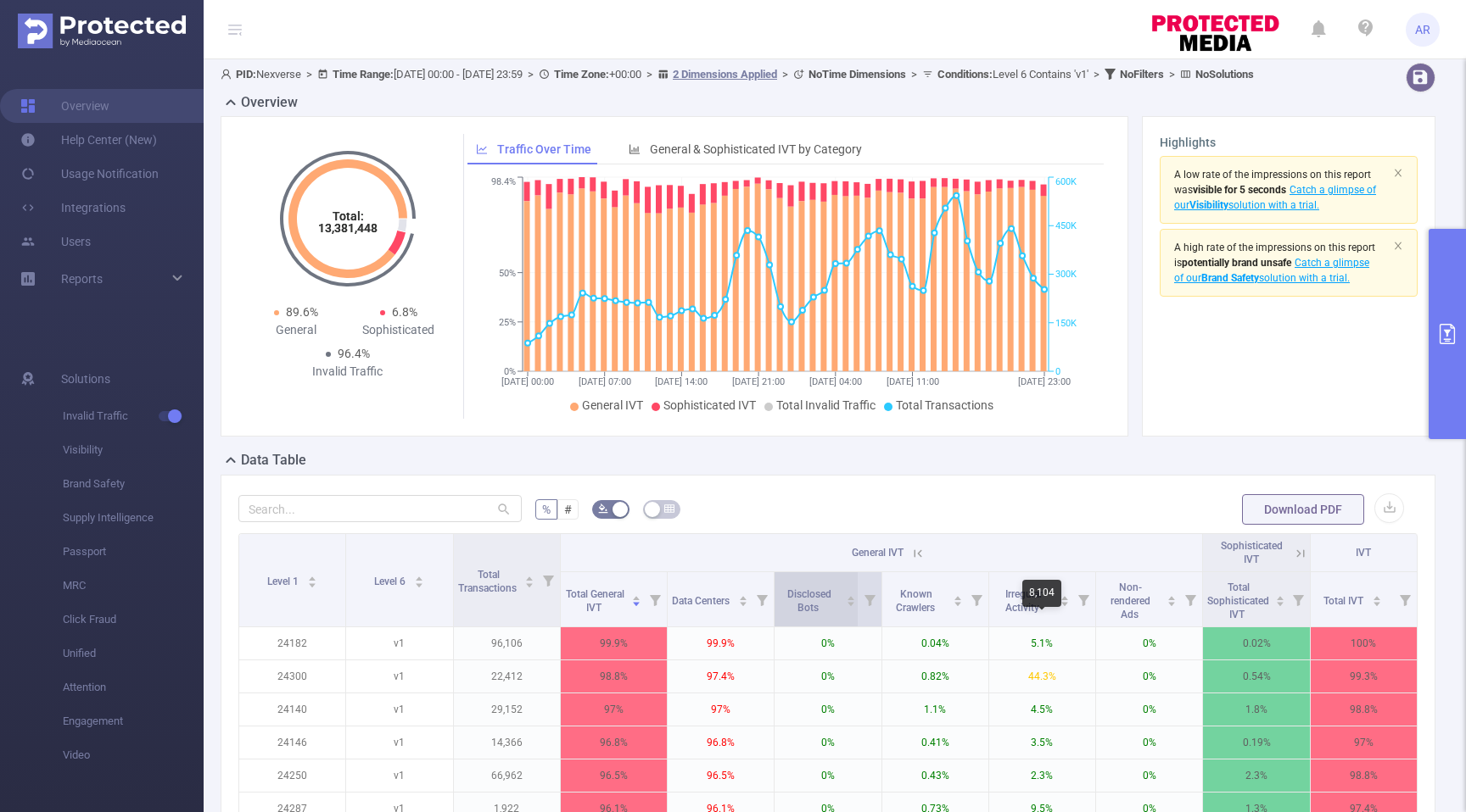
scroll to position [0, 0]
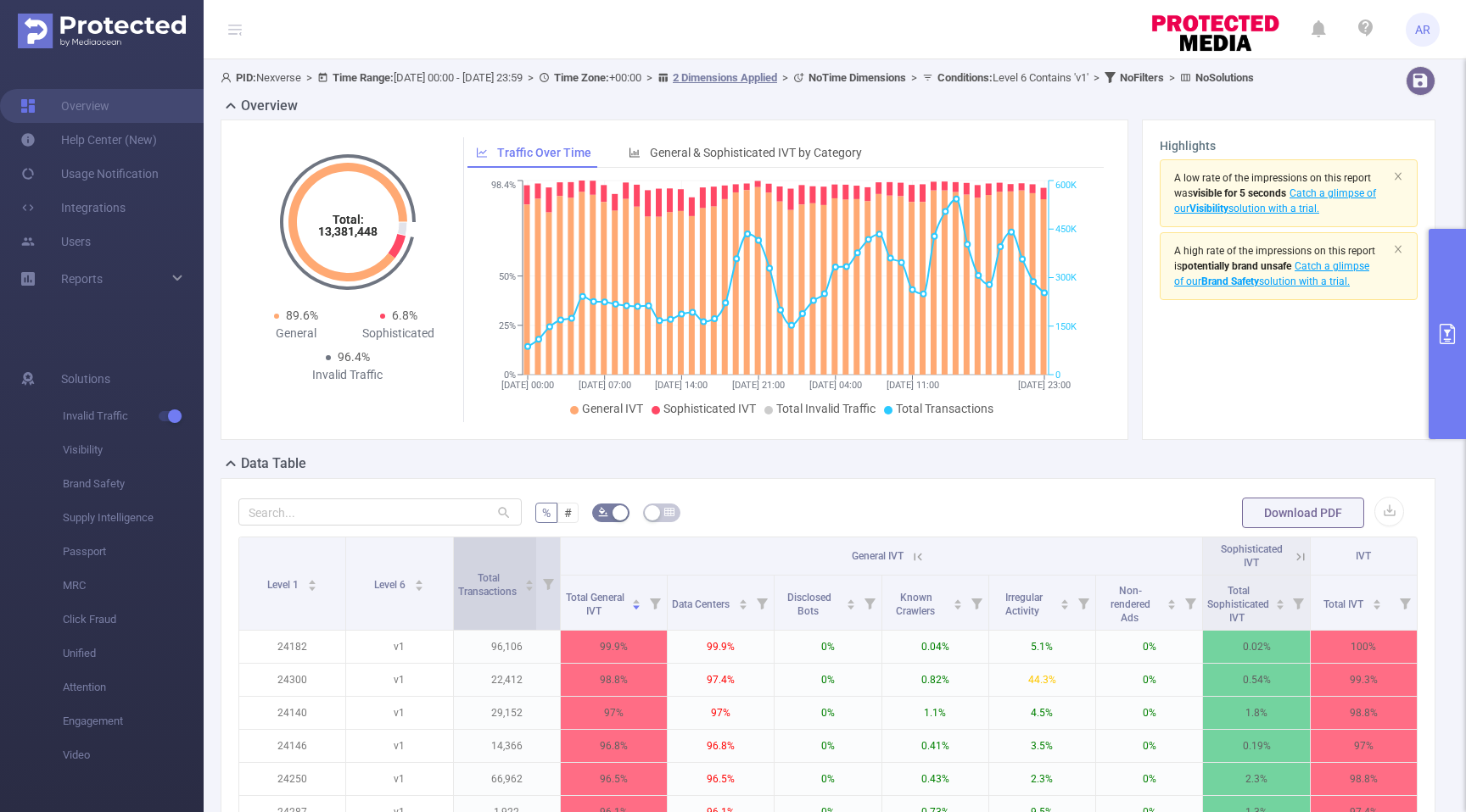
click at [510, 598] on span "Total Transactions" at bounding box center [488, 583] width 61 height 30
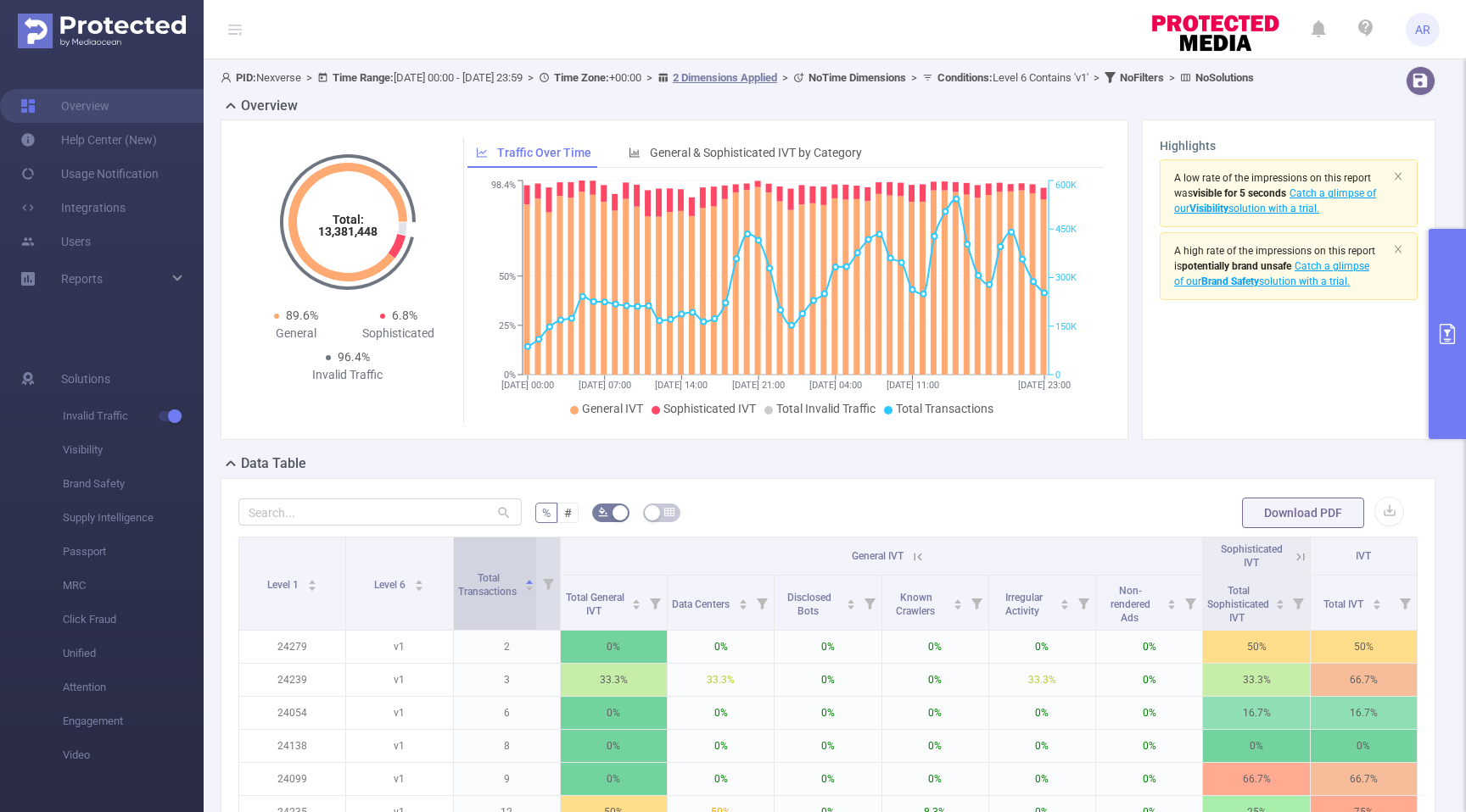
click at [510, 598] on span "Total Transactions" at bounding box center [488, 583] width 61 height 30
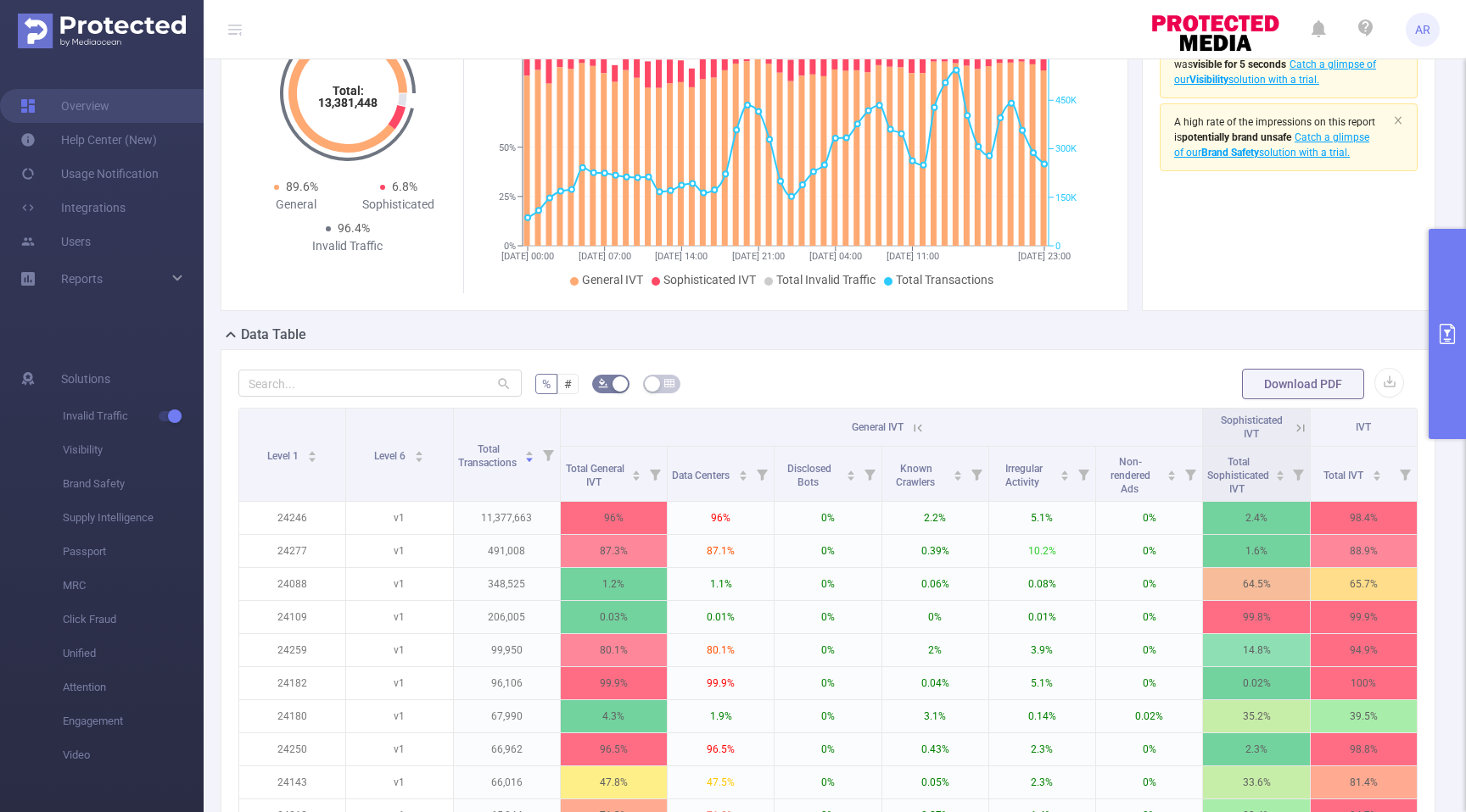
scroll to position [129, 0]
click at [1292, 435] on icon at bounding box center [1297, 425] width 20 height 17
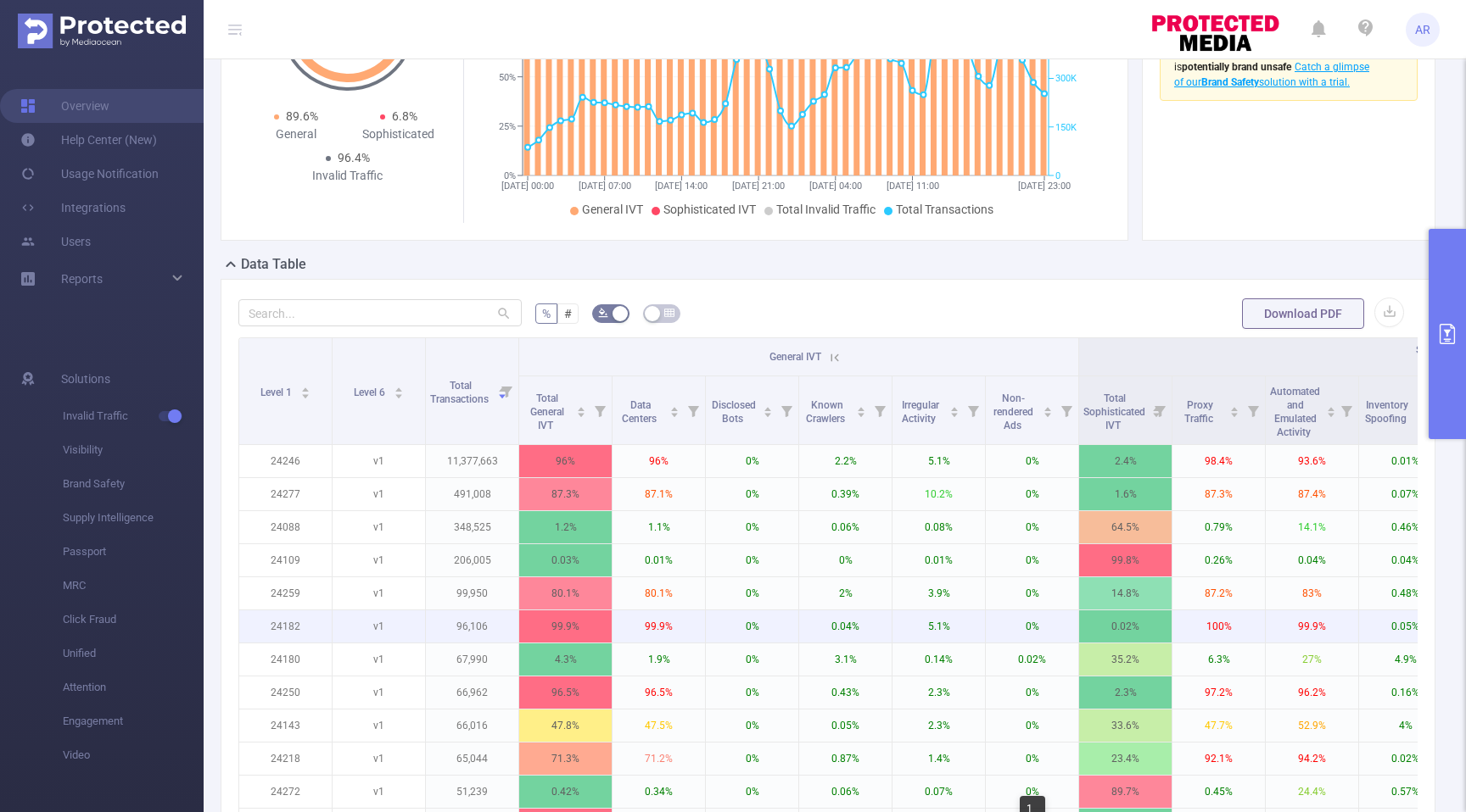
scroll to position [103, 0]
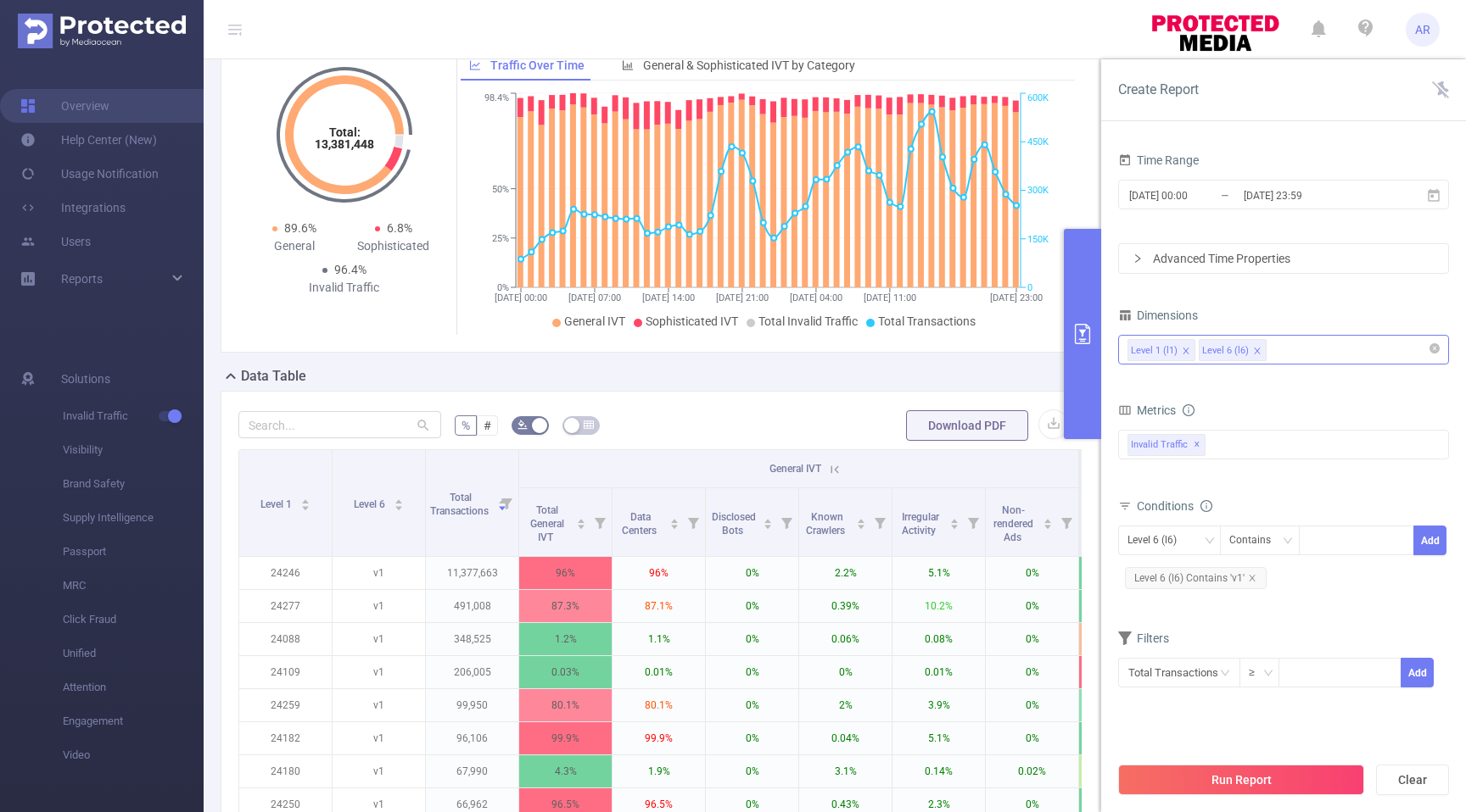
click at [1185, 351] on icon "icon: close" at bounding box center [1185, 351] width 6 height 6
click at [1253, 351] on div "Level 6 (l6)" at bounding box center [1283, 350] width 313 height 28
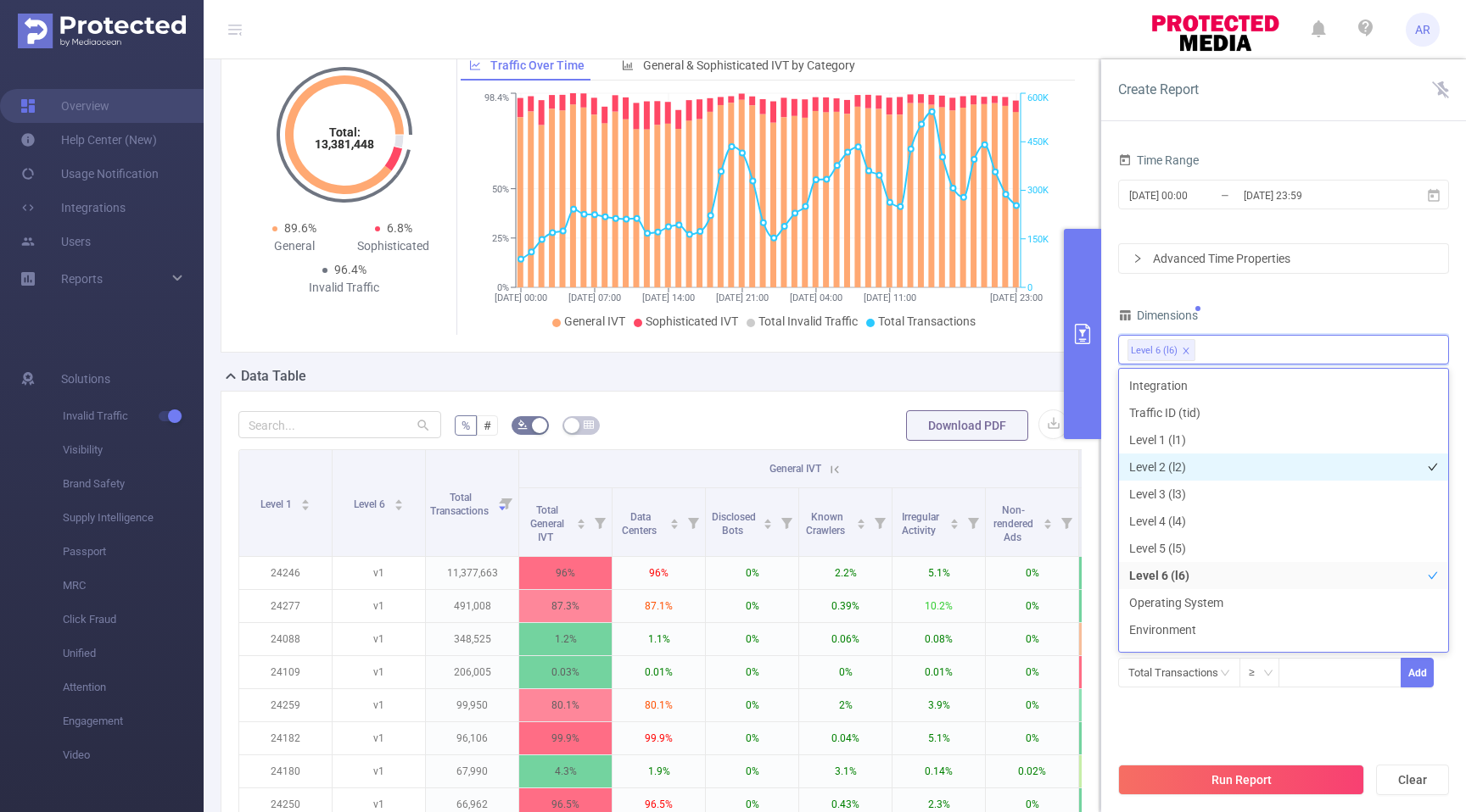
click at [1194, 469] on li "Level 2 (l2)" at bounding box center [1284, 467] width 329 height 27
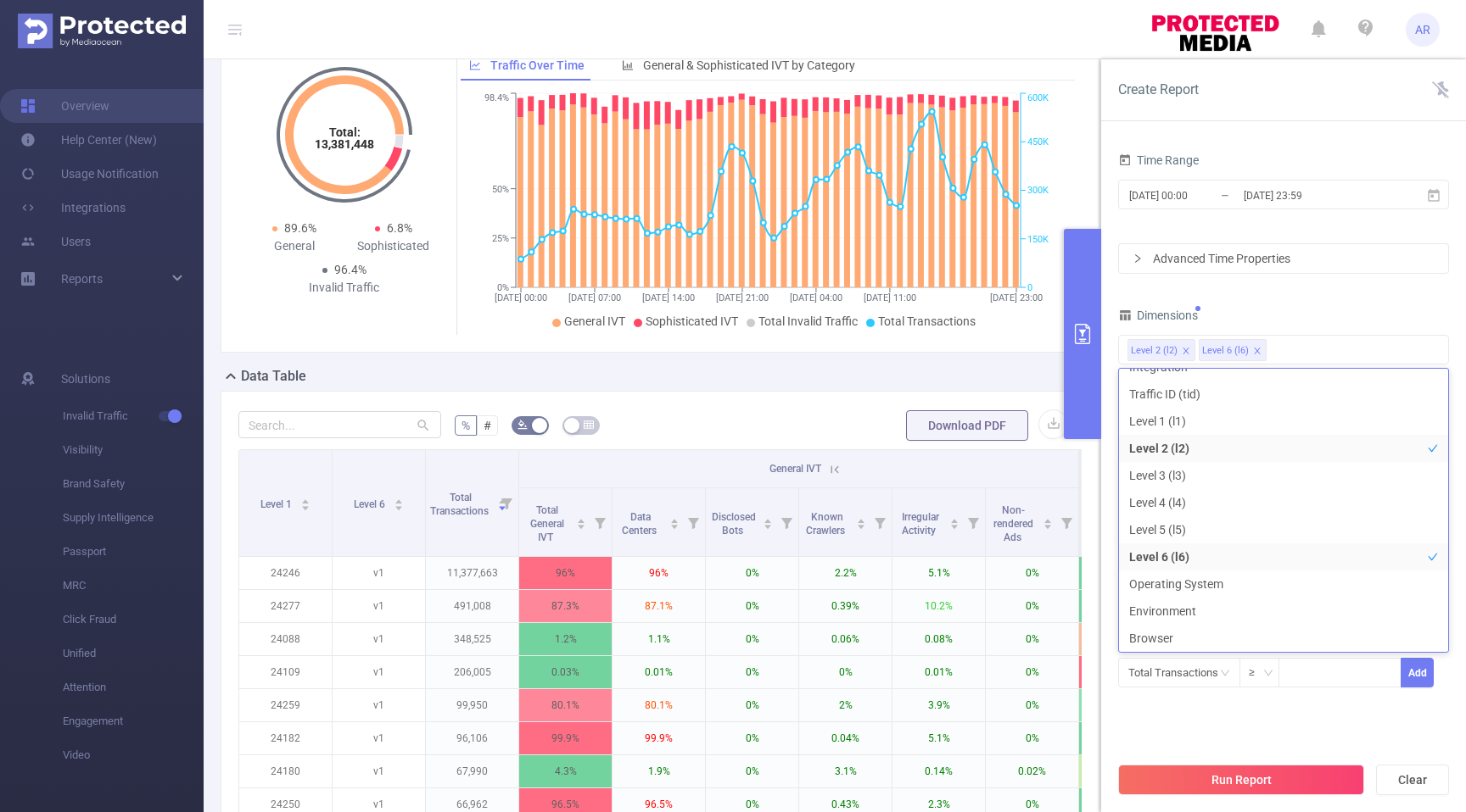
click at [1312, 738] on section "Time Range [DATE] 00:00 _ [DATE] 23:59 Advanced Time Properties Dimensions Leve…" at bounding box center [1284, 450] width 331 height 605
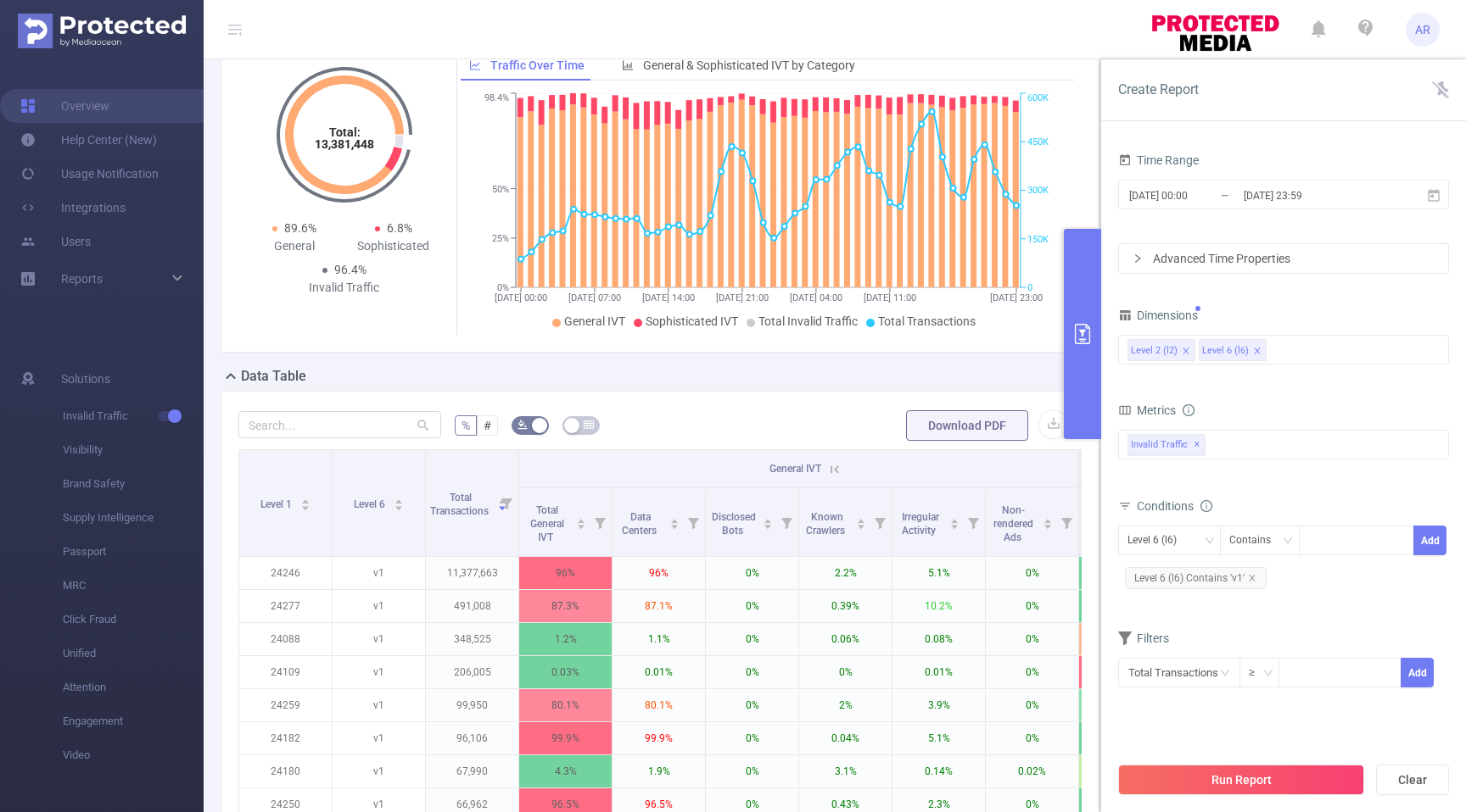
click at [1277, 775] on button "Run Report" at bounding box center [1241, 780] width 246 height 30
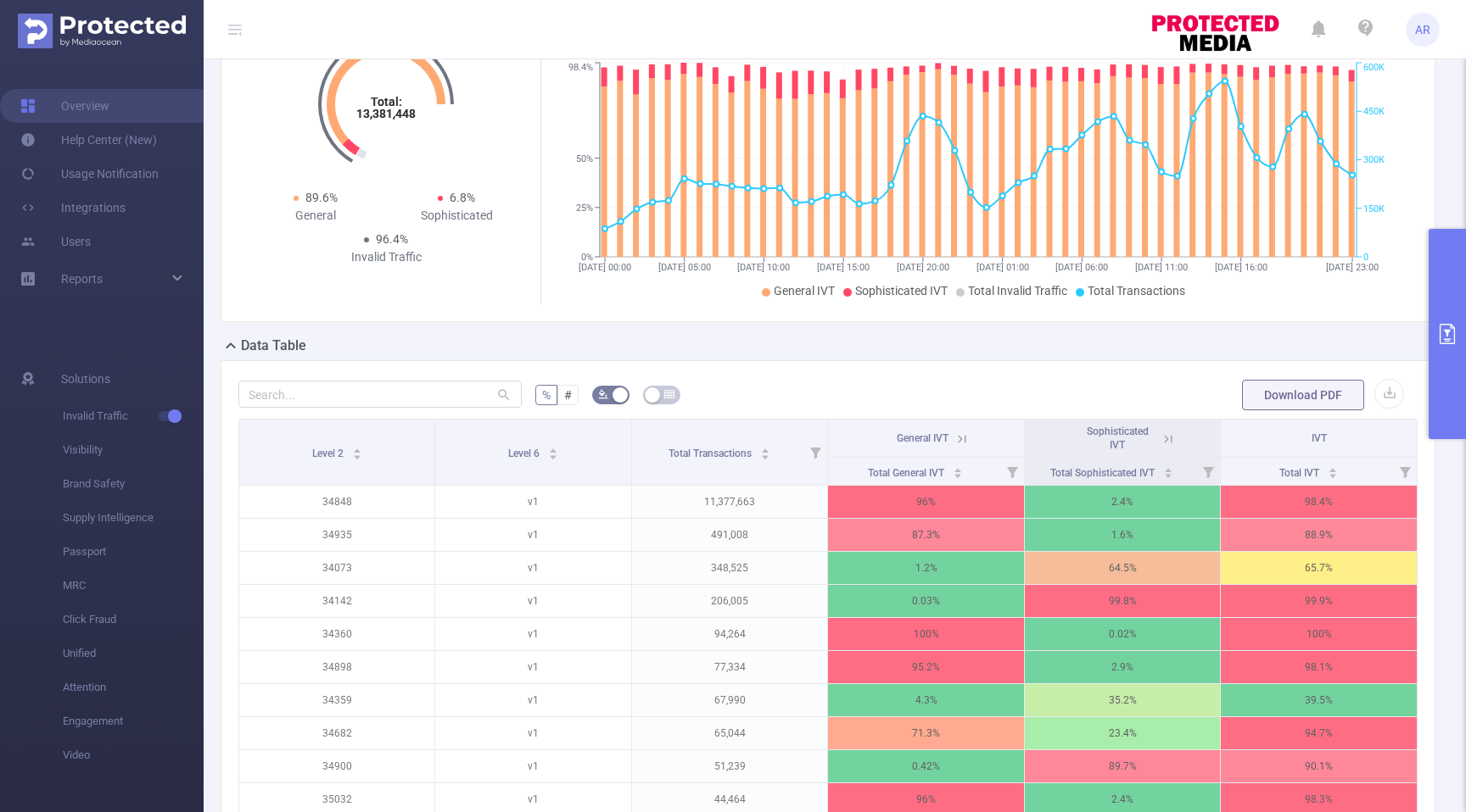
scroll to position [125, 0]
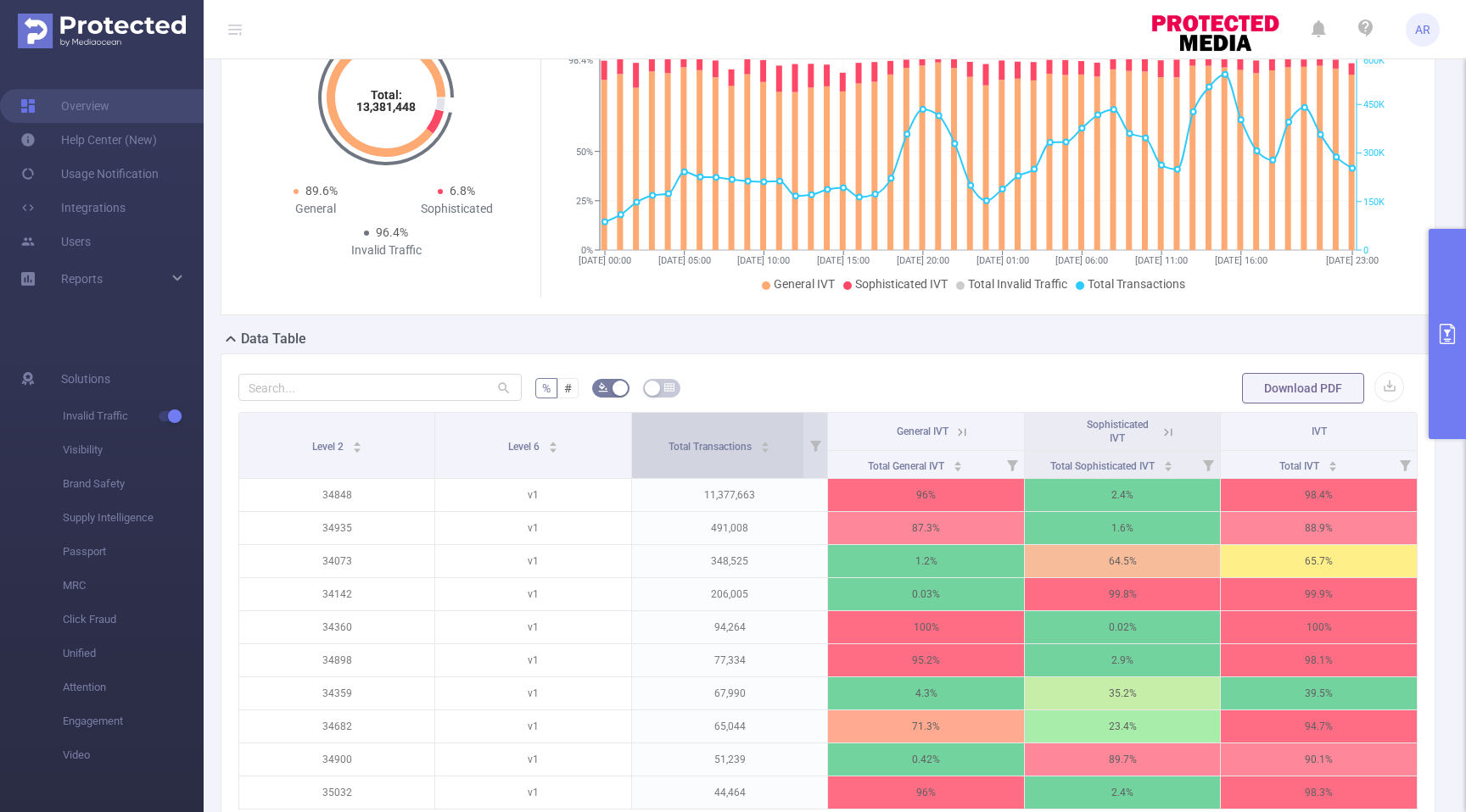
click at [734, 454] on div "Total Transactions" at bounding box center [719, 445] width 102 height 17
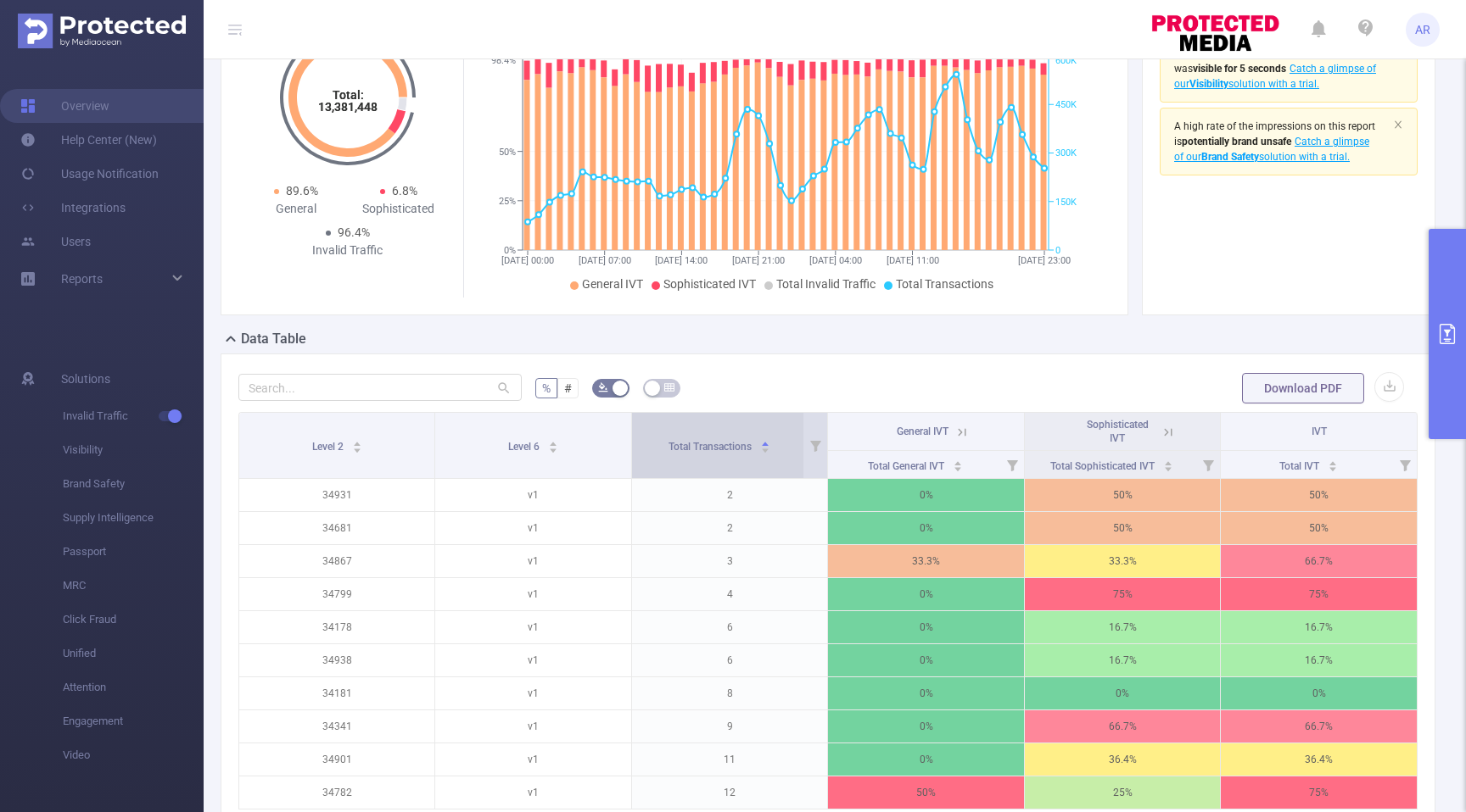
click at [734, 454] on div "Total Transactions" at bounding box center [719, 445] width 102 height 17
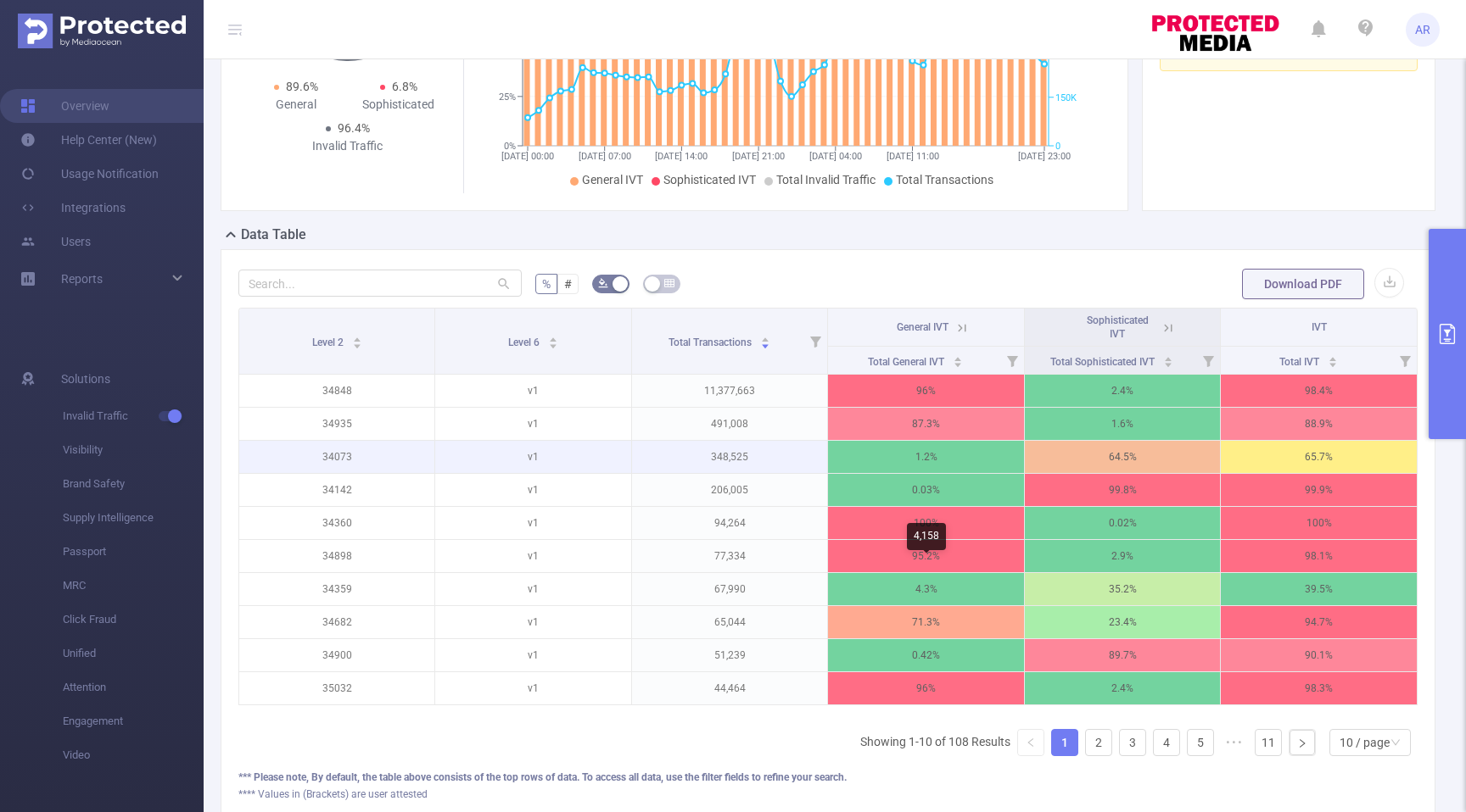
scroll to position [231, 0]
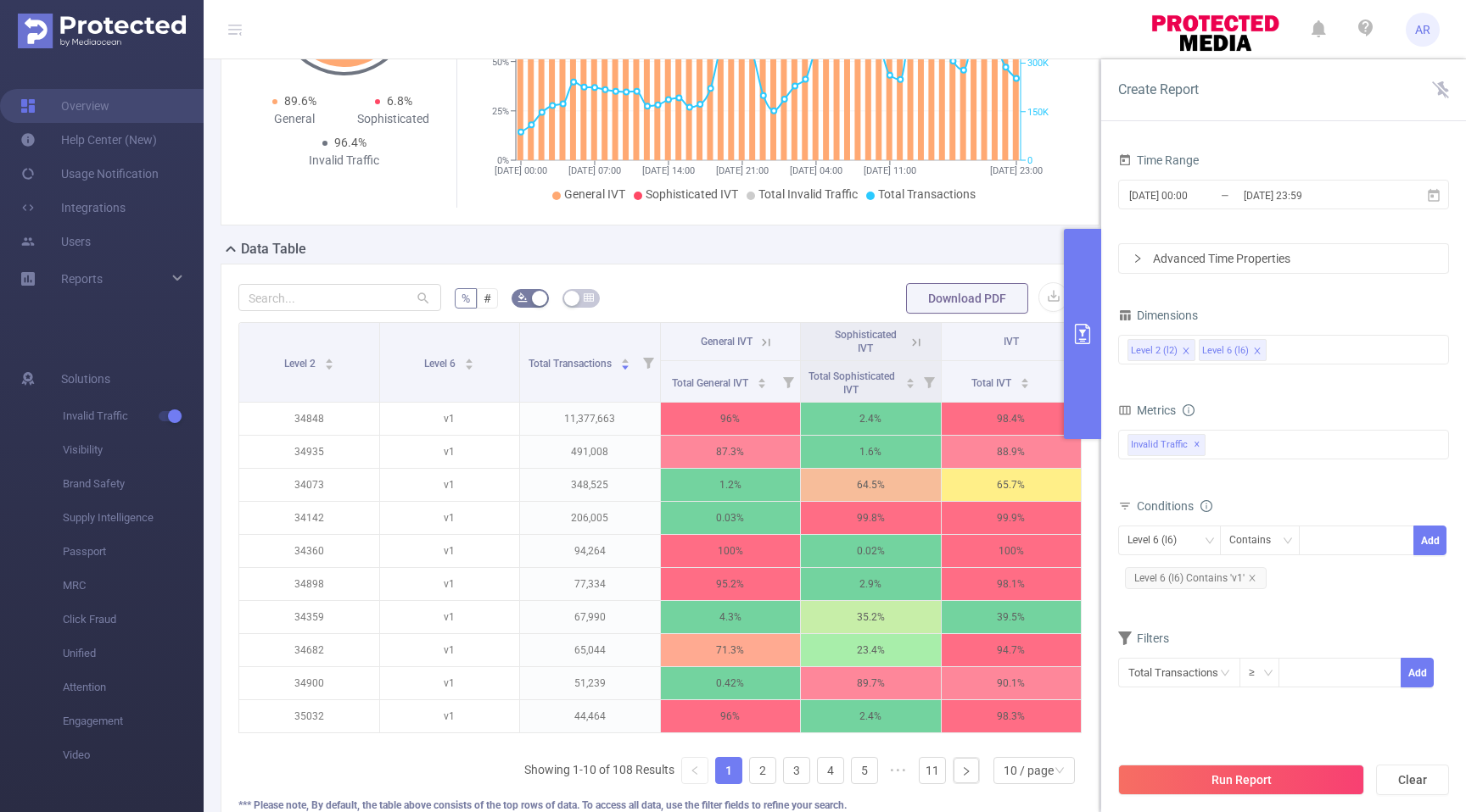
click at [1183, 351] on icon "icon: close" at bounding box center [1185, 351] width 9 height 9
click at [1230, 338] on div "Level 6 (l6)" at bounding box center [1283, 350] width 313 height 28
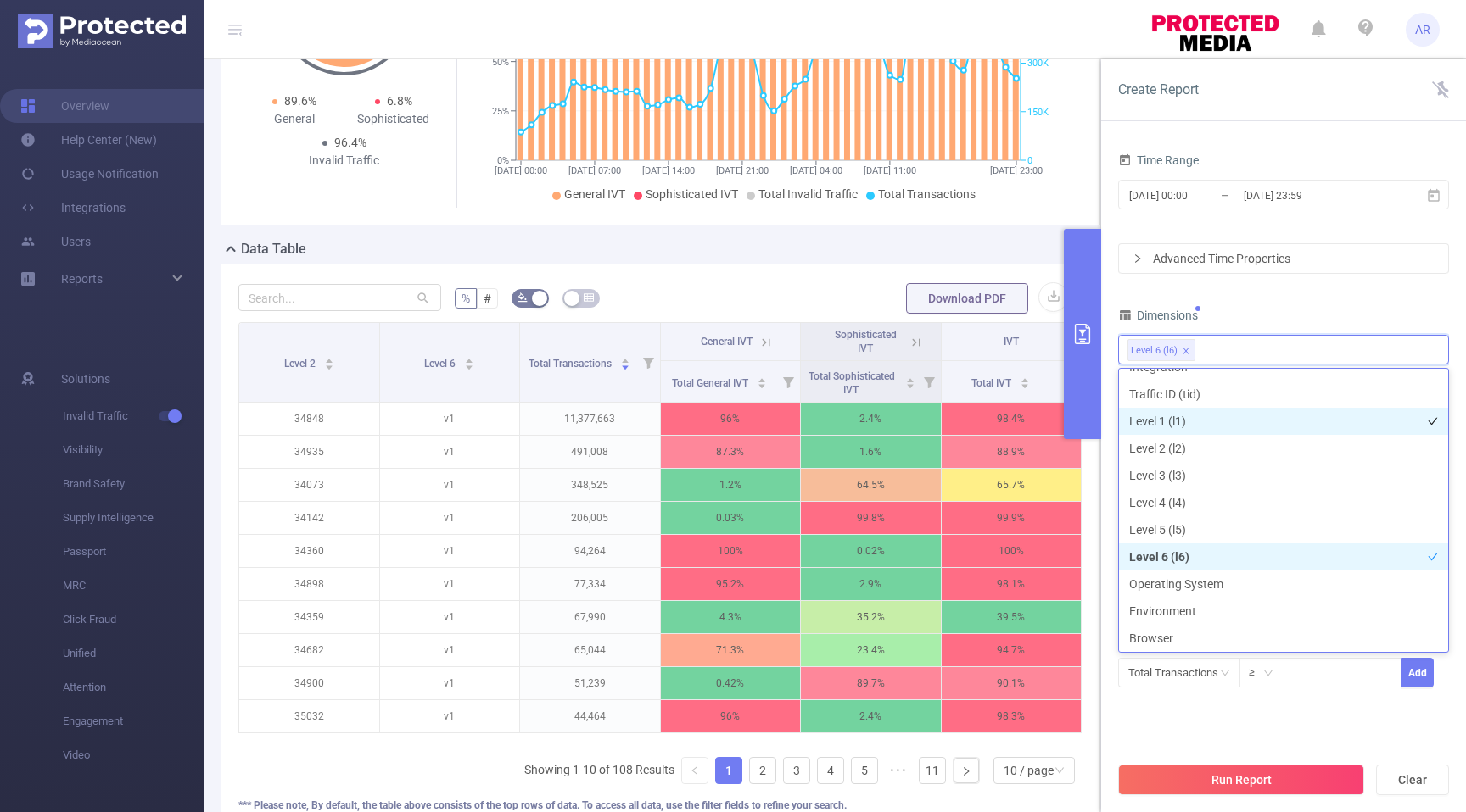
scroll to position [3, 0]
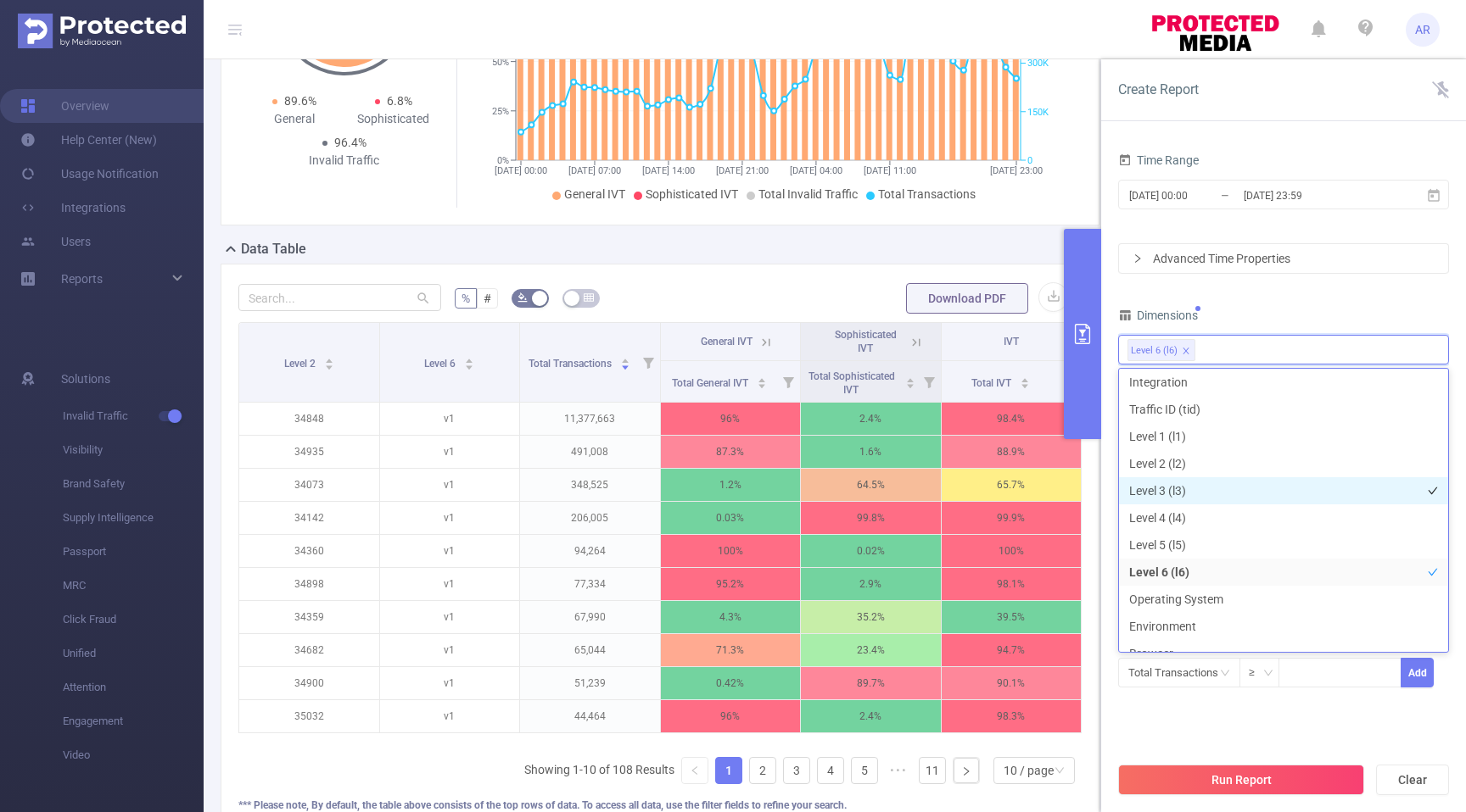
click at [1213, 491] on li "Level 3 (l3)" at bounding box center [1284, 491] width 329 height 27
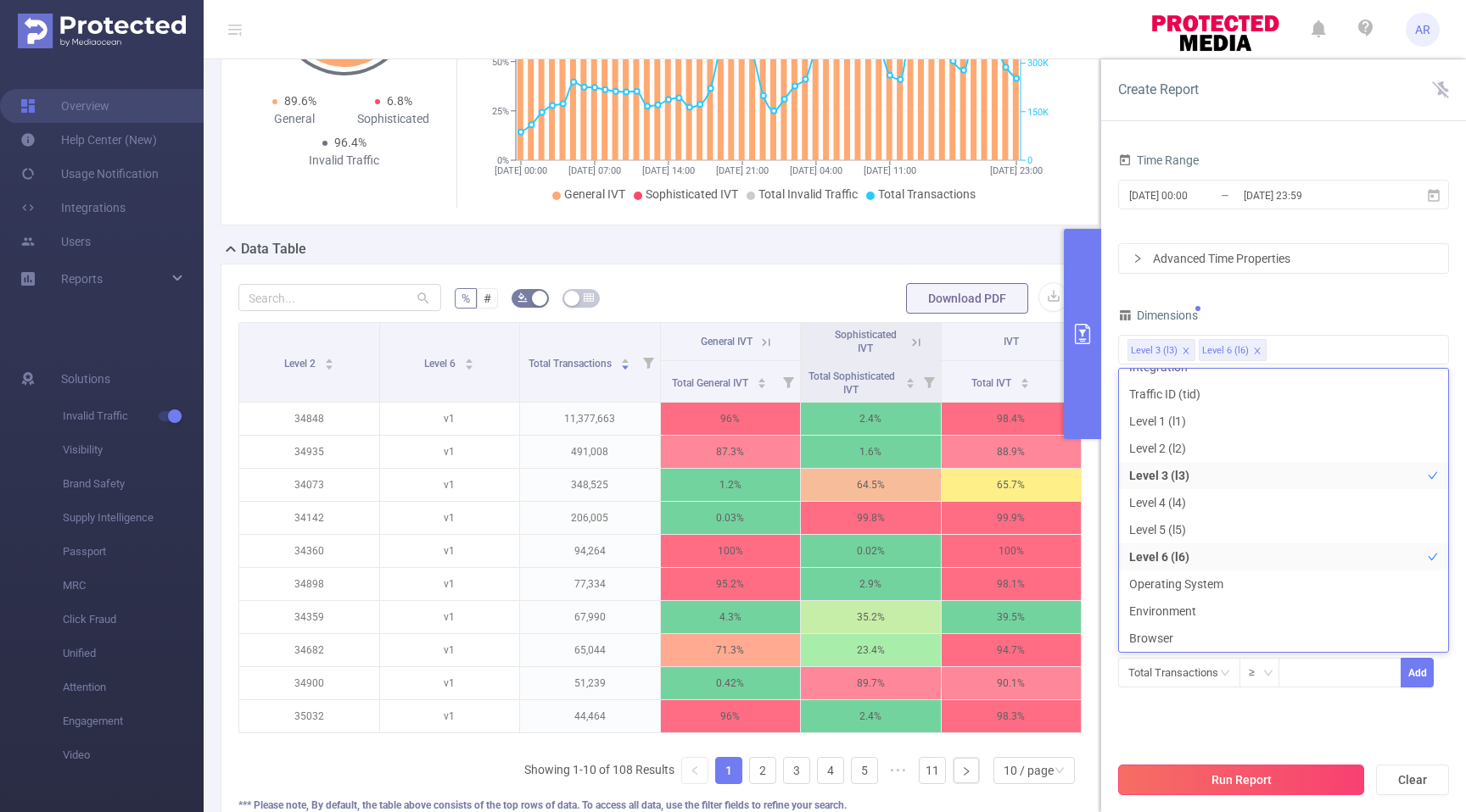
click at [1265, 778] on button "Run Report" at bounding box center [1241, 780] width 246 height 30
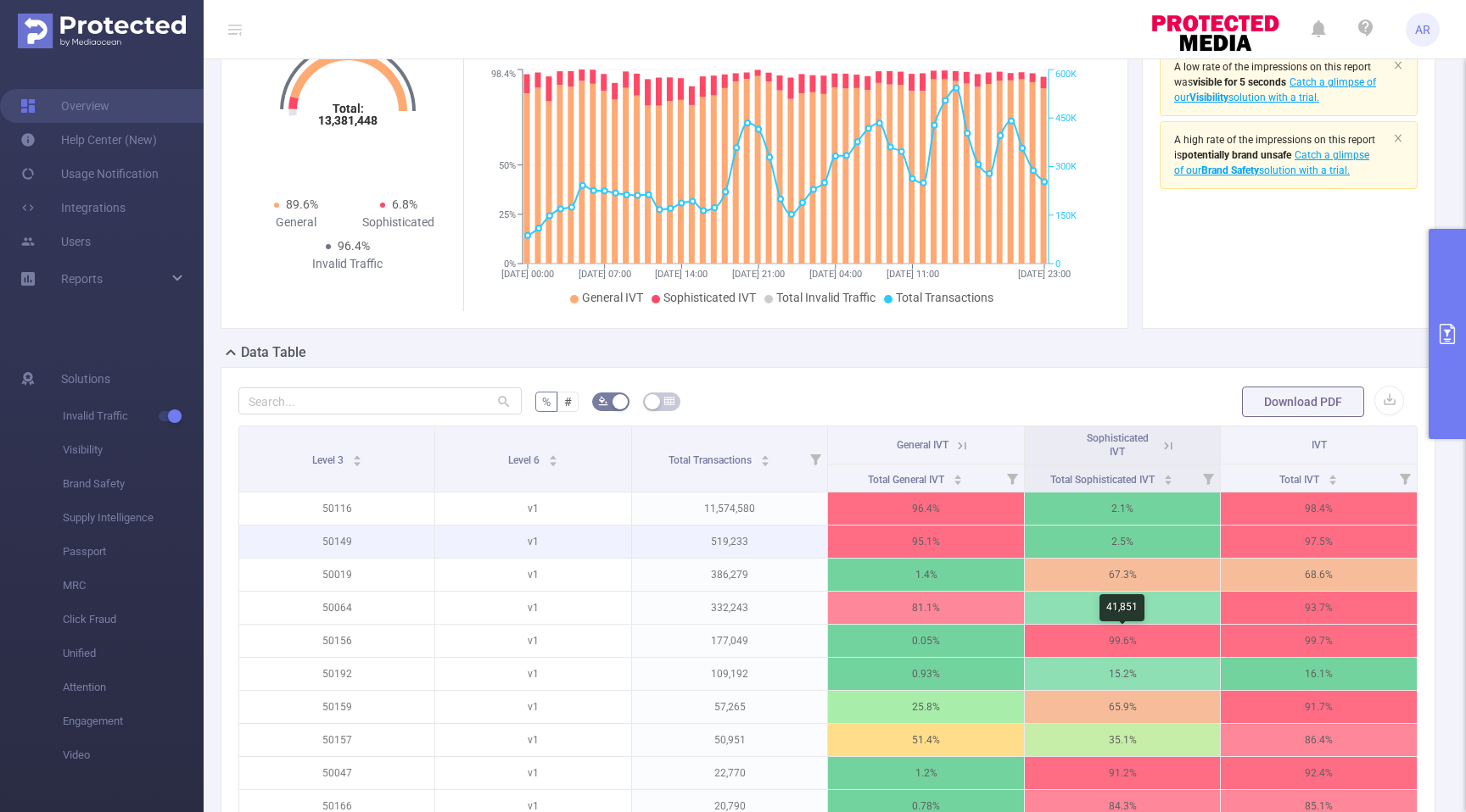
scroll to position [109, 0]
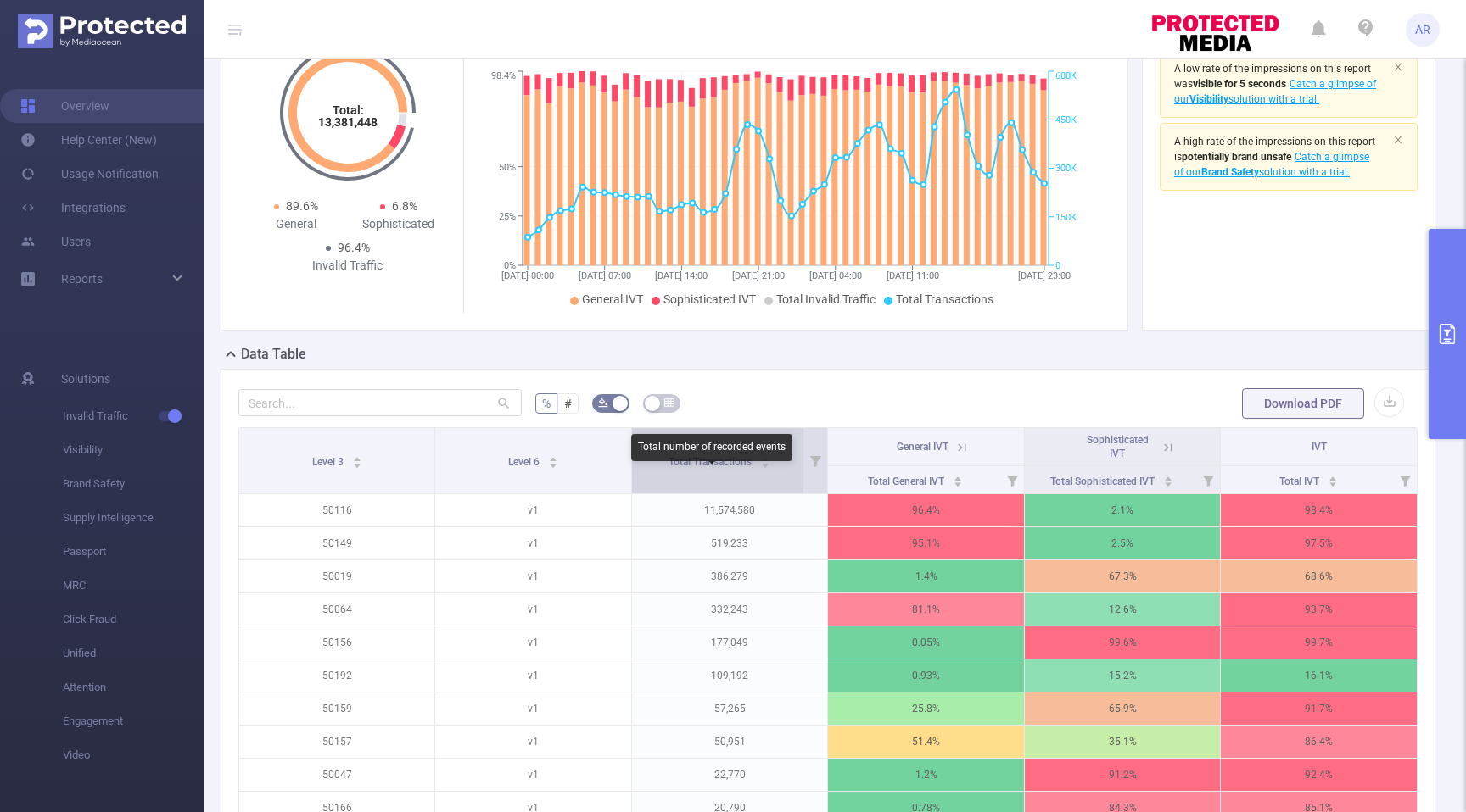
click at [749, 468] on span "Total Transactions" at bounding box center [711, 462] width 86 height 12
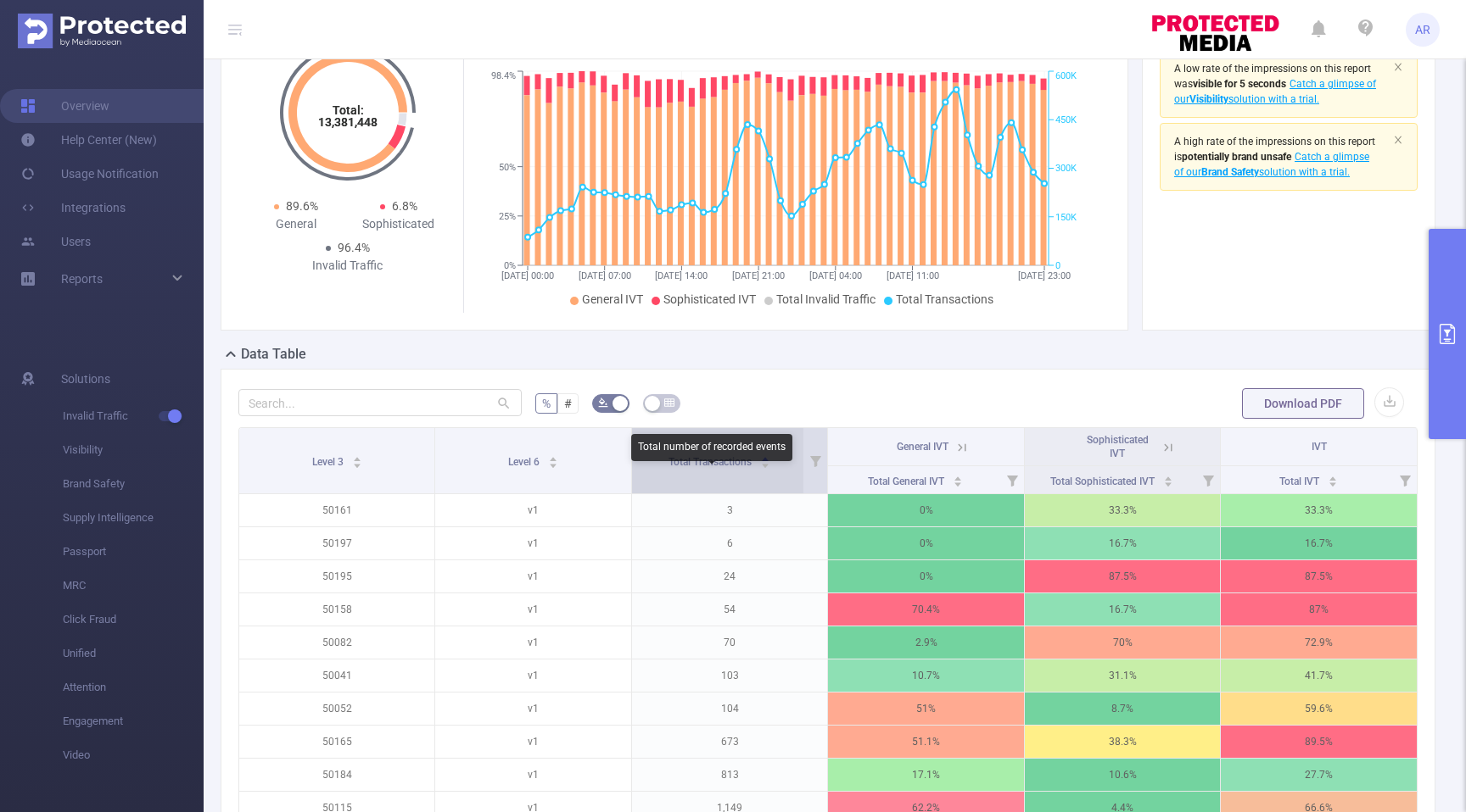
click at [749, 468] on span "Total Transactions" at bounding box center [711, 462] width 86 height 12
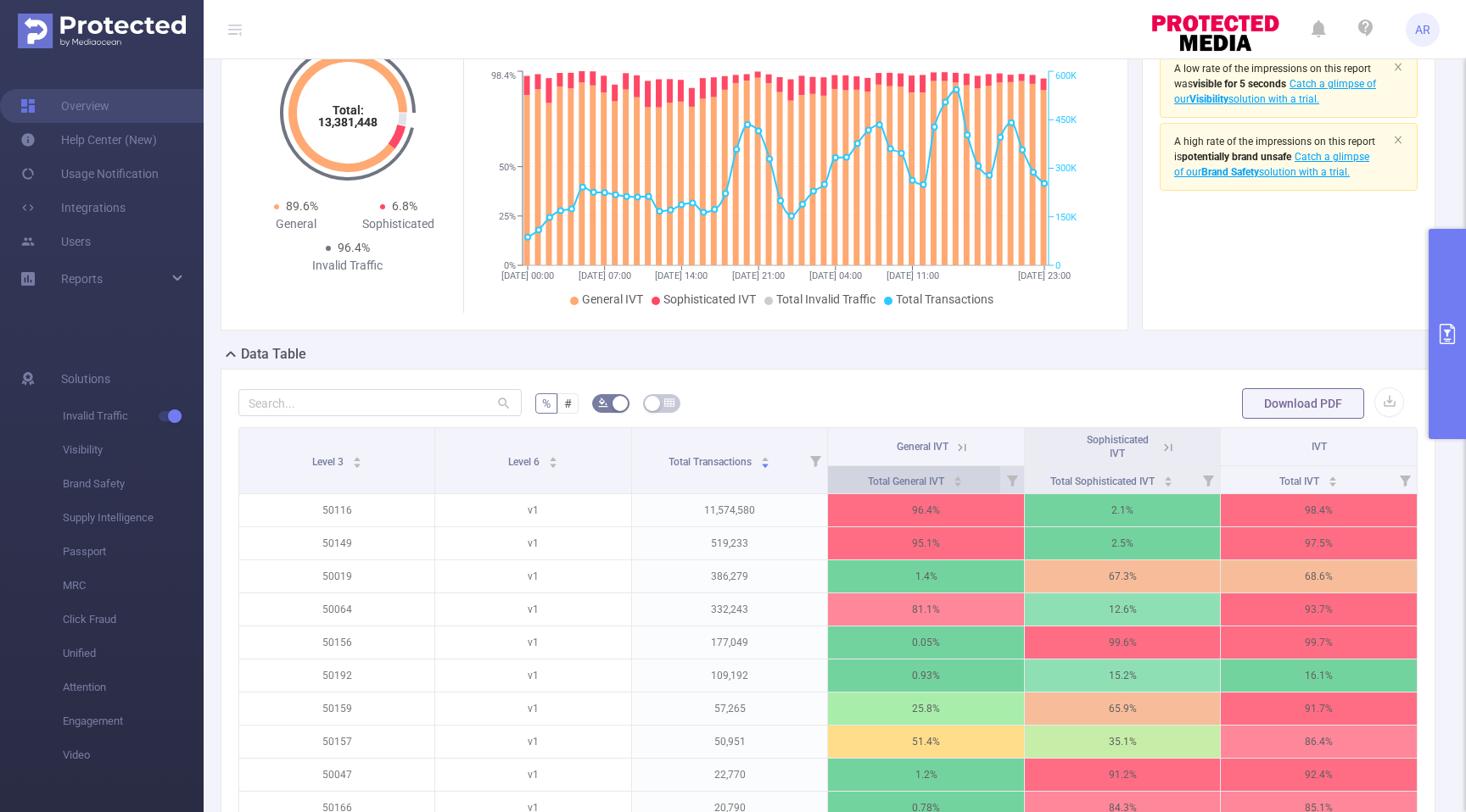
click at [960, 481] on icon "icon: caret-up" at bounding box center [958, 478] width 7 height 4
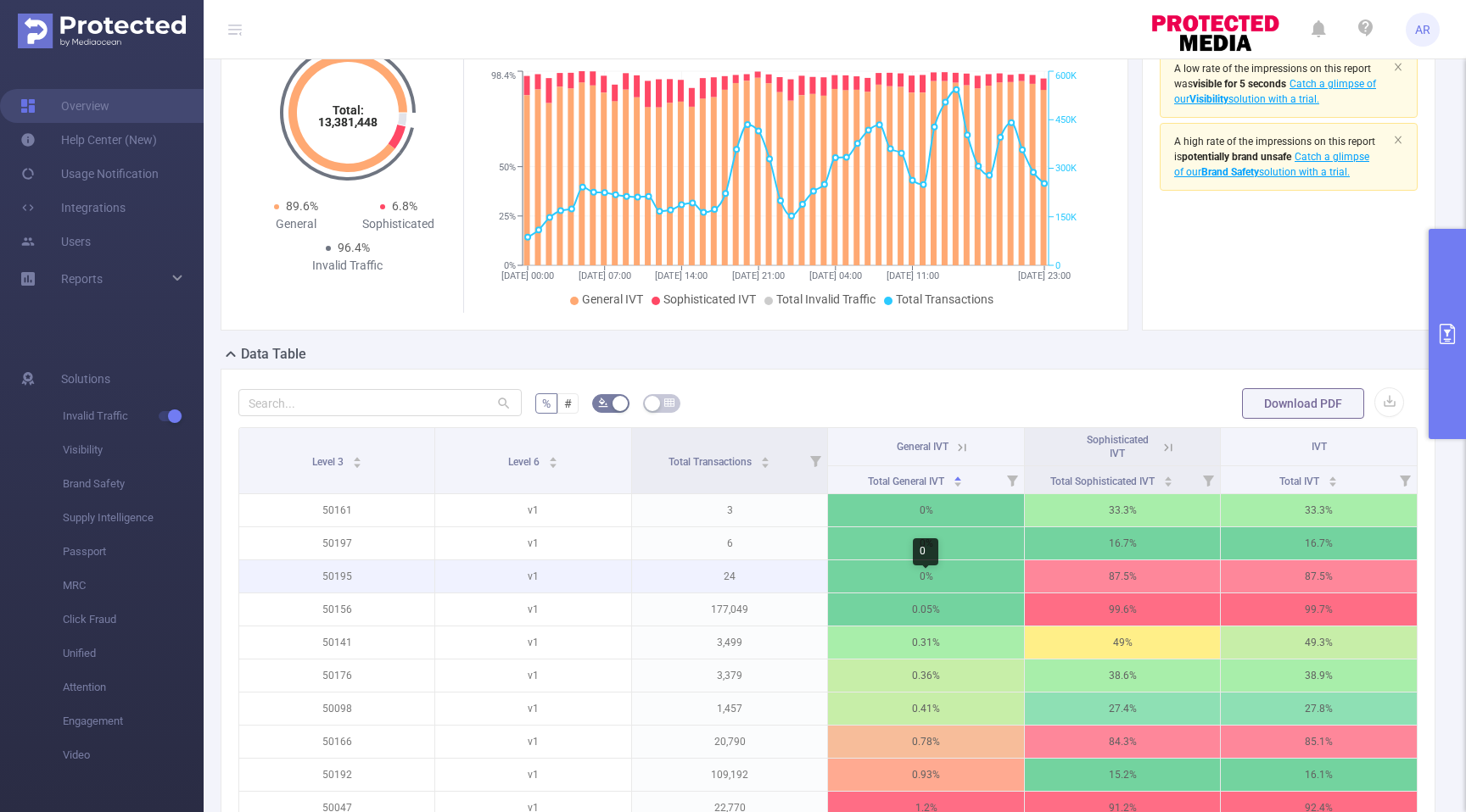
scroll to position [82, 0]
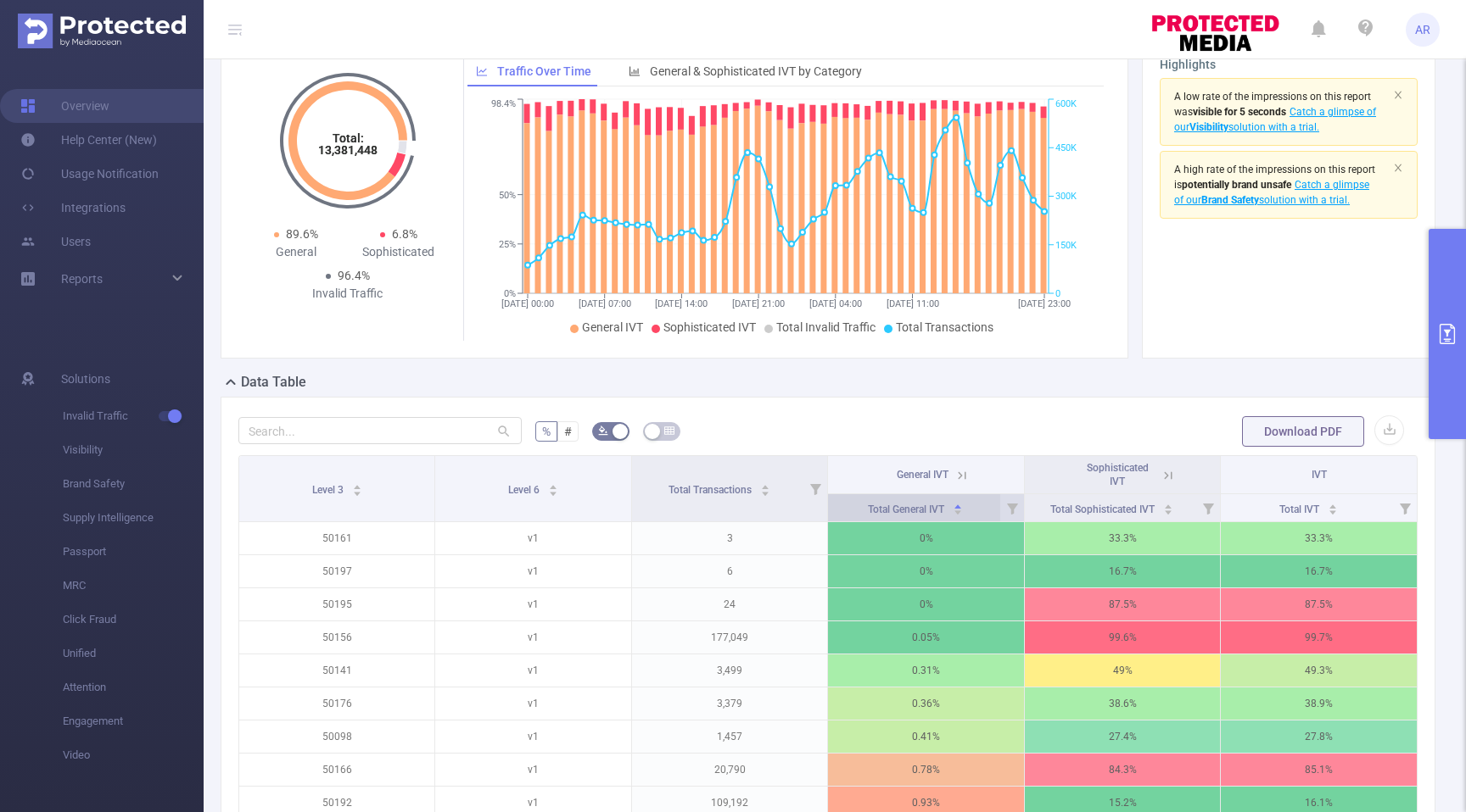
click at [959, 517] on icon "icon: caret-down" at bounding box center [959, 513] width 10 height 10
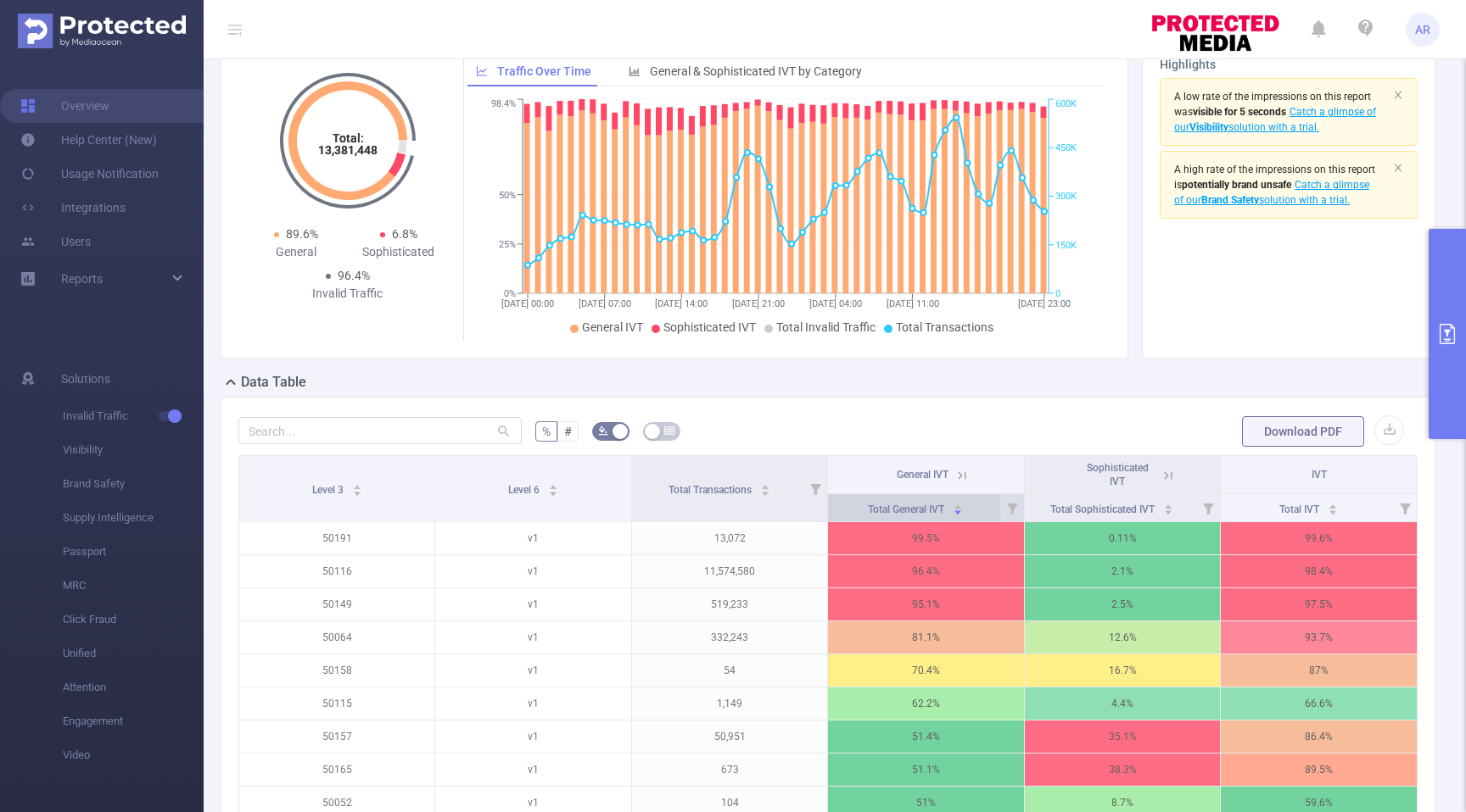
click at [959, 517] on icon "icon: caret-down" at bounding box center [959, 513] width 10 height 10
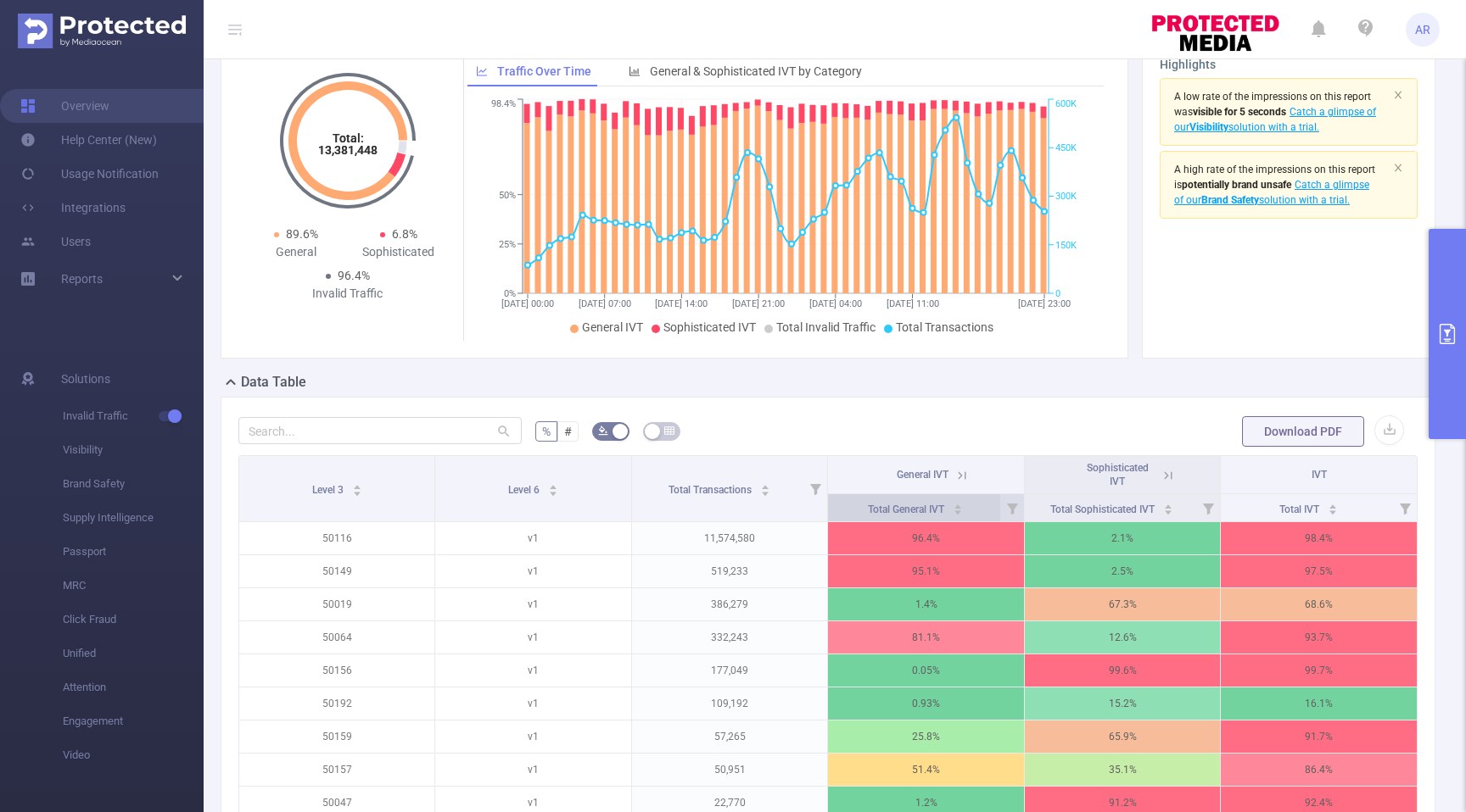
click at [959, 517] on icon "icon: caret-down" at bounding box center [959, 513] width 10 height 10
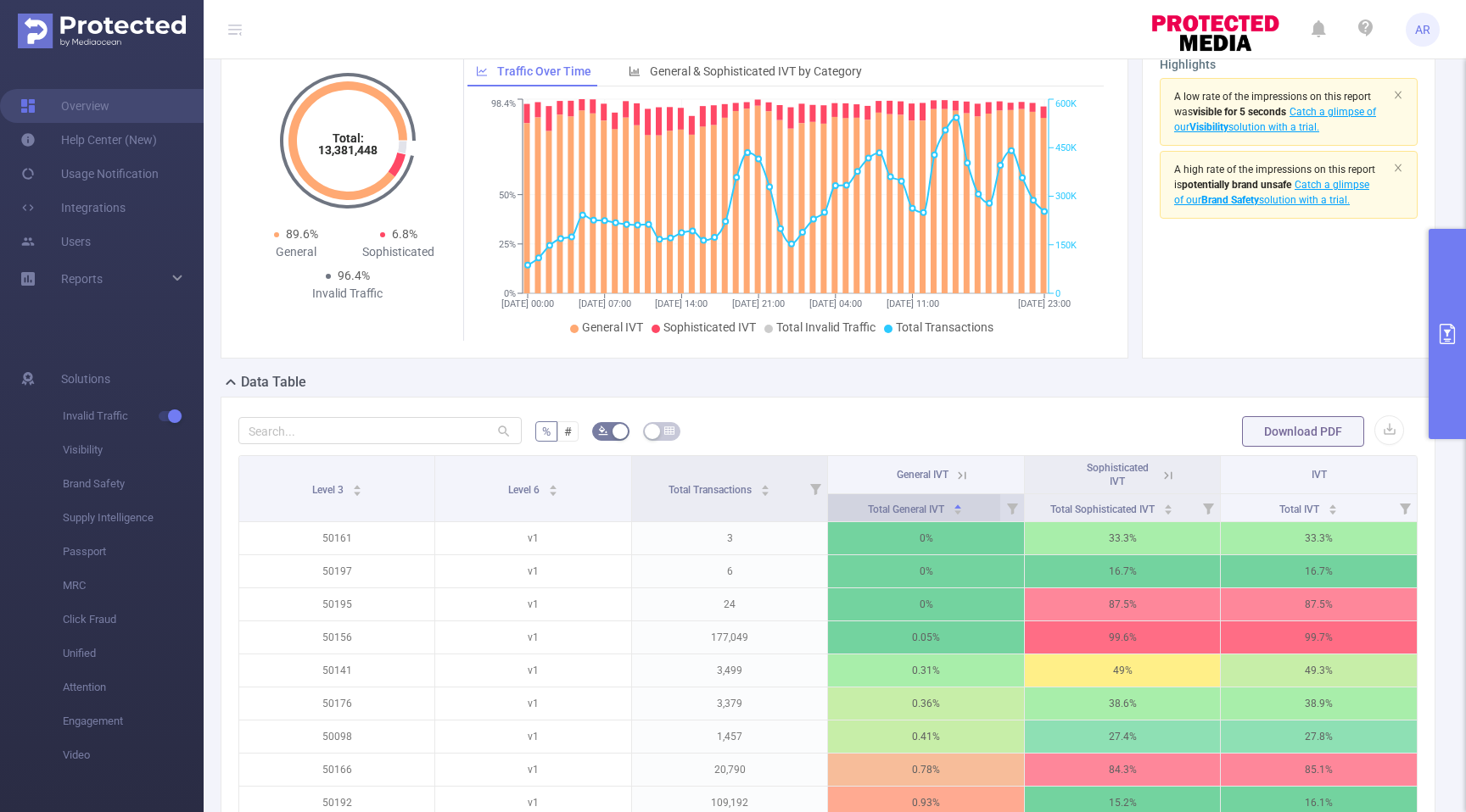
click at [959, 517] on icon "icon: caret-down" at bounding box center [959, 513] width 10 height 10
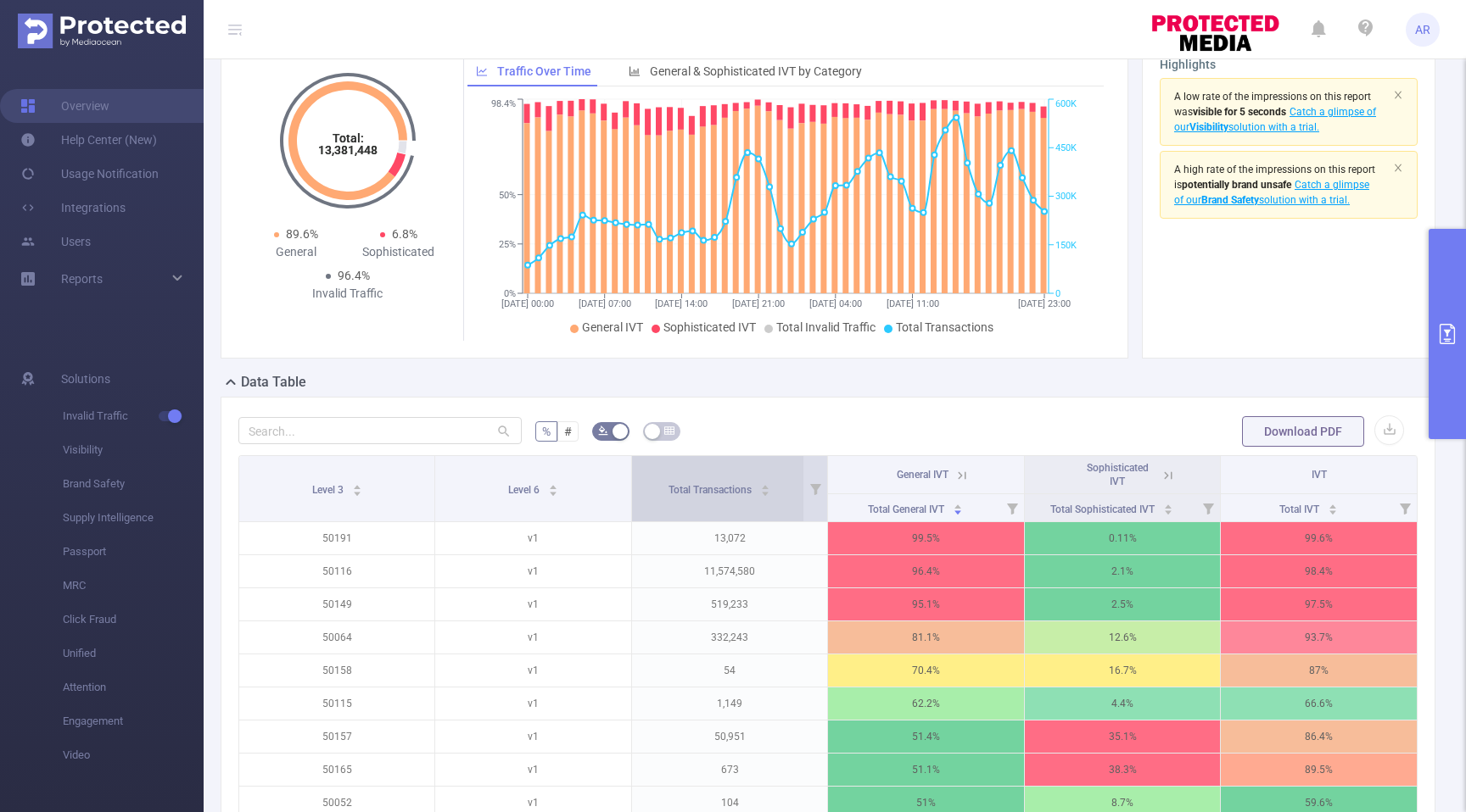
click at [763, 497] on div "Total Transactions" at bounding box center [719, 488] width 102 height 17
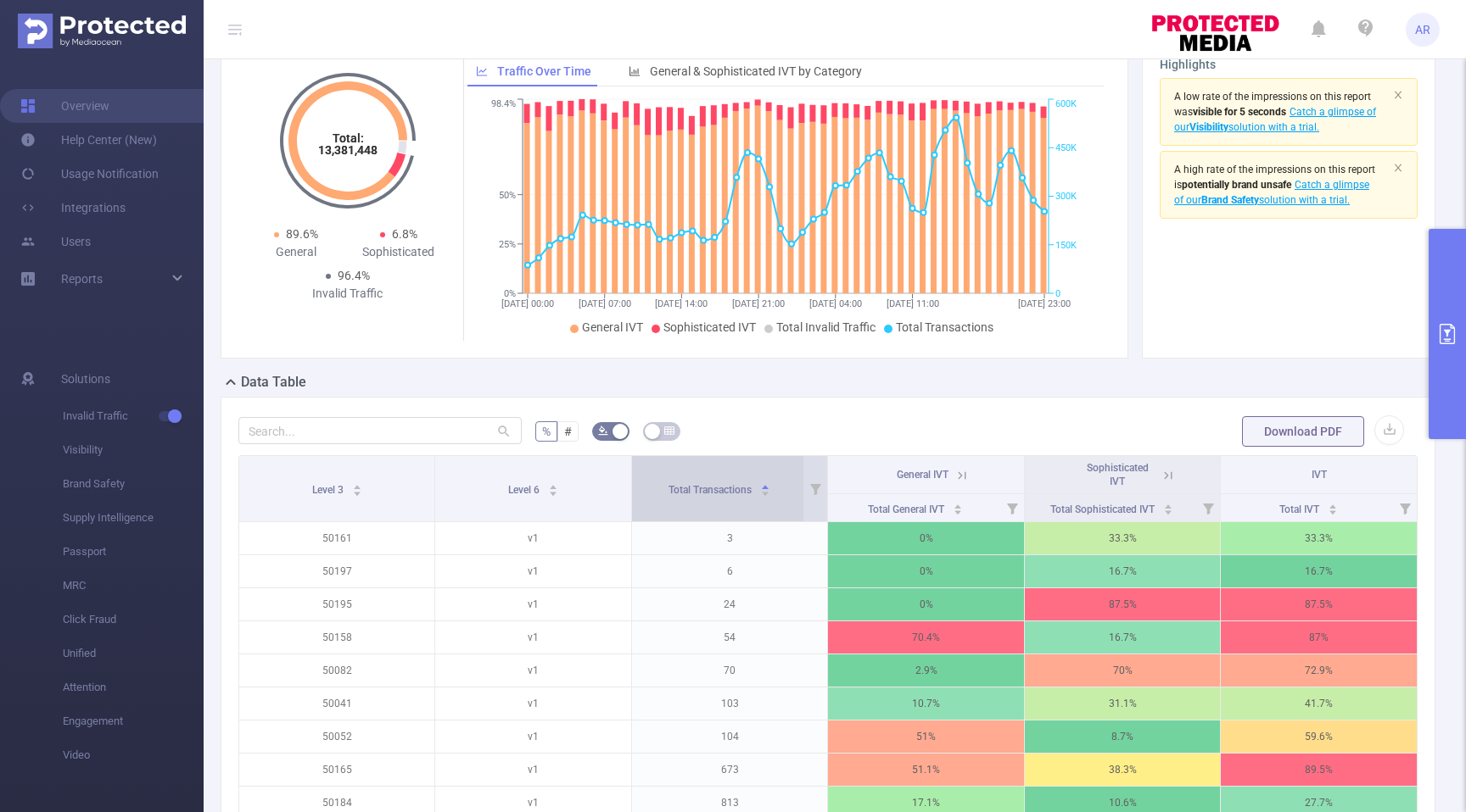
click at [764, 497] on div "Total Transactions" at bounding box center [719, 488] width 102 height 17
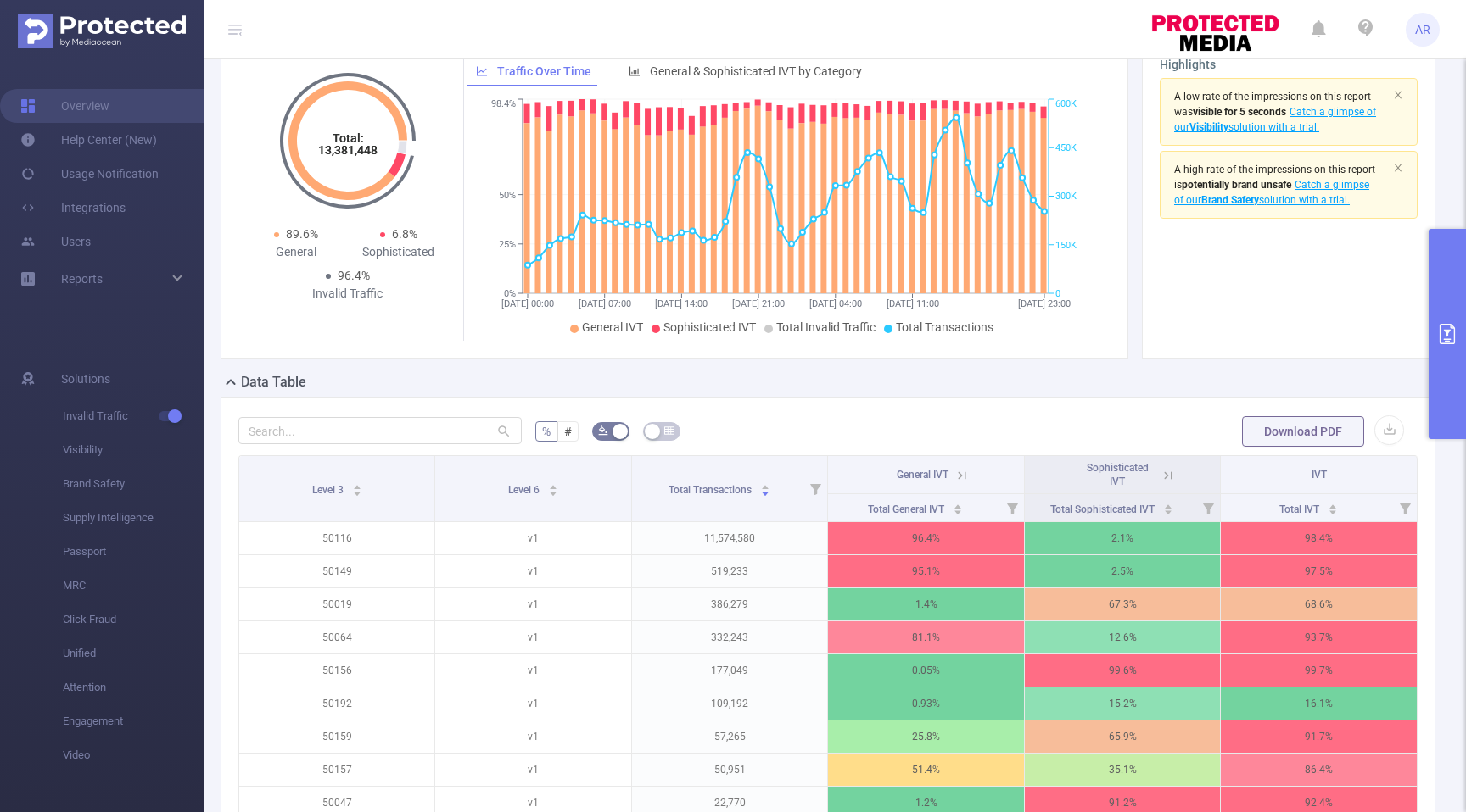
click at [957, 483] on icon at bounding box center [962, 476] width 16 height 16
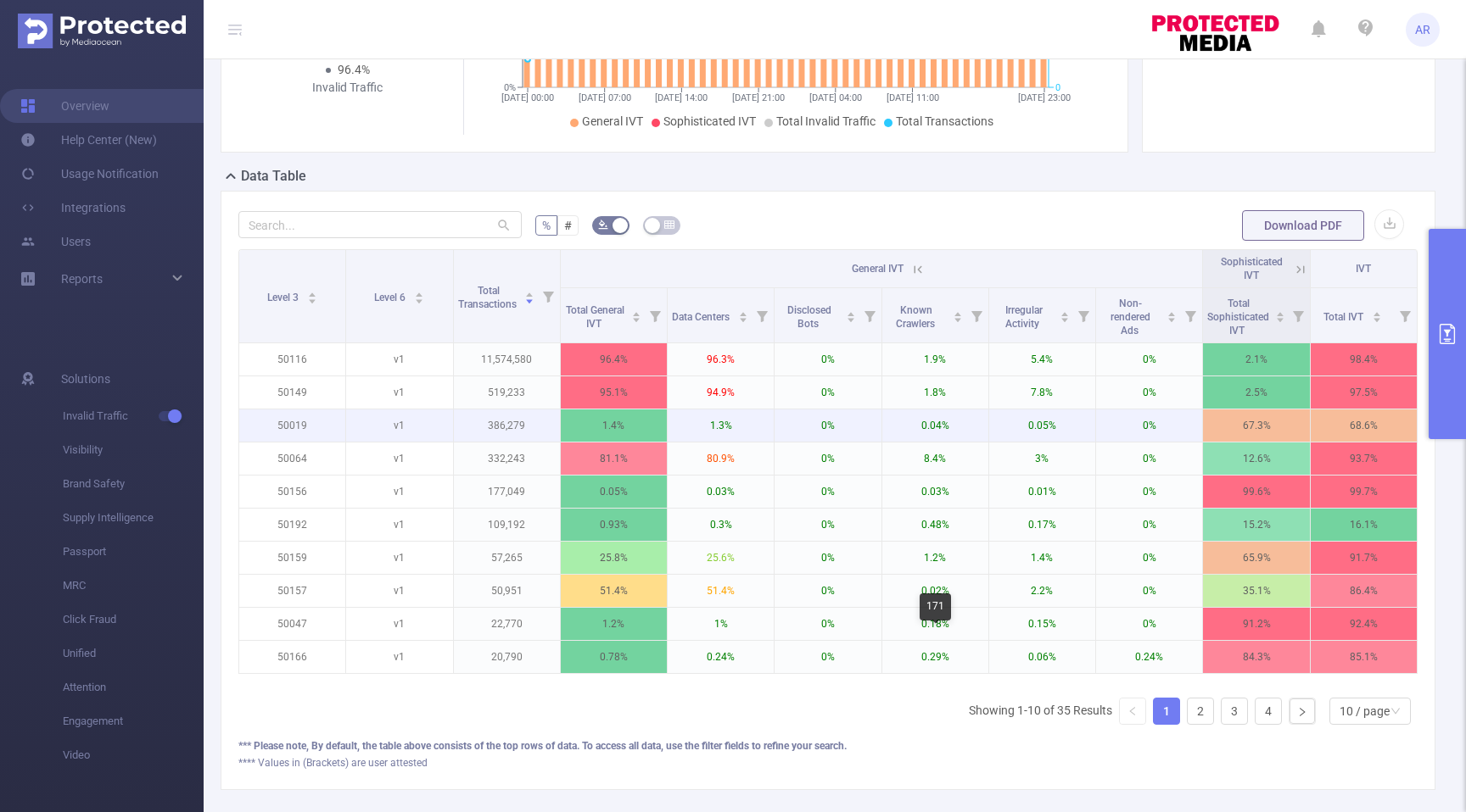
scroll to position [283, 0]
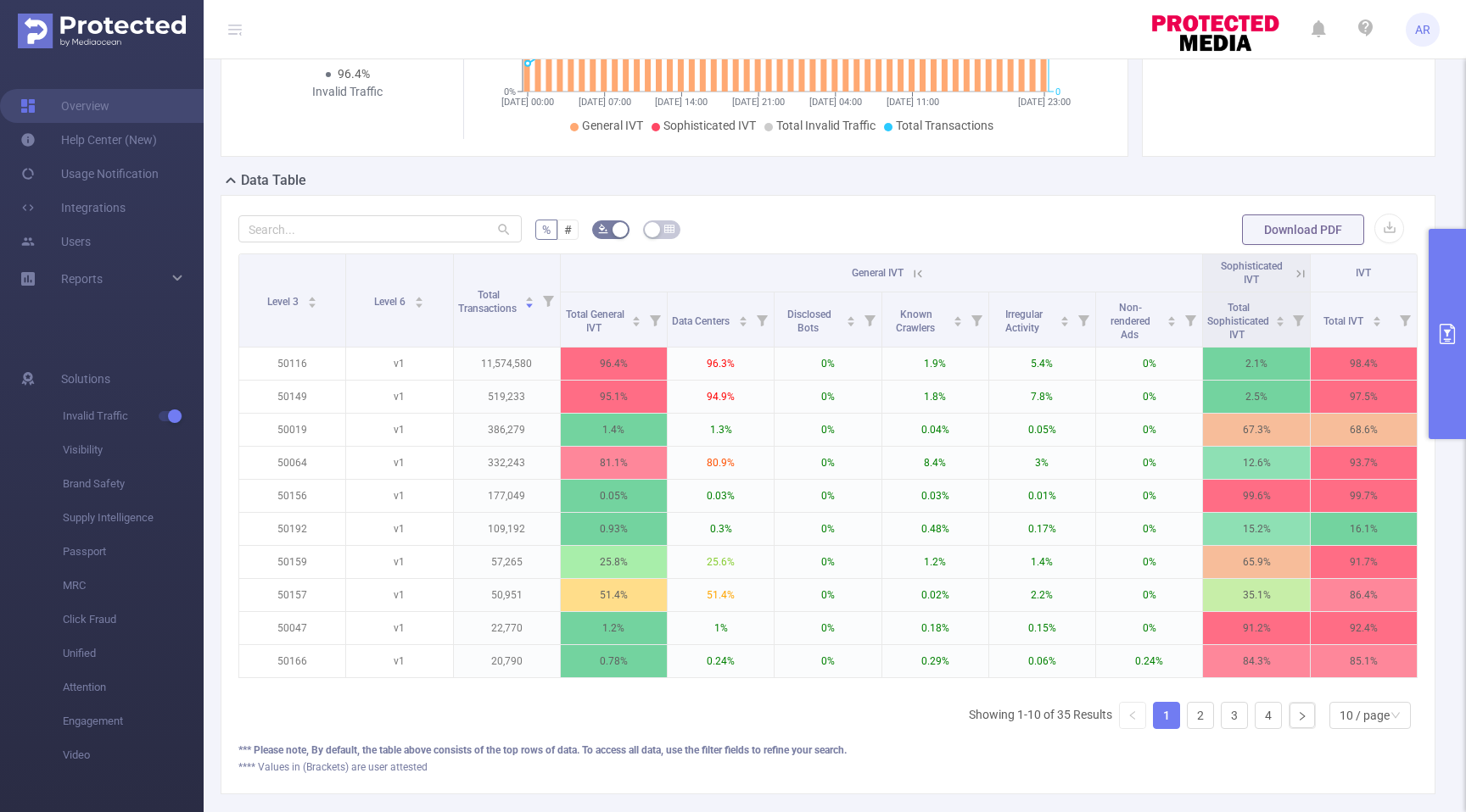
click at [917, 281] on icon at bounding box center [919, 274] width 16 height 16
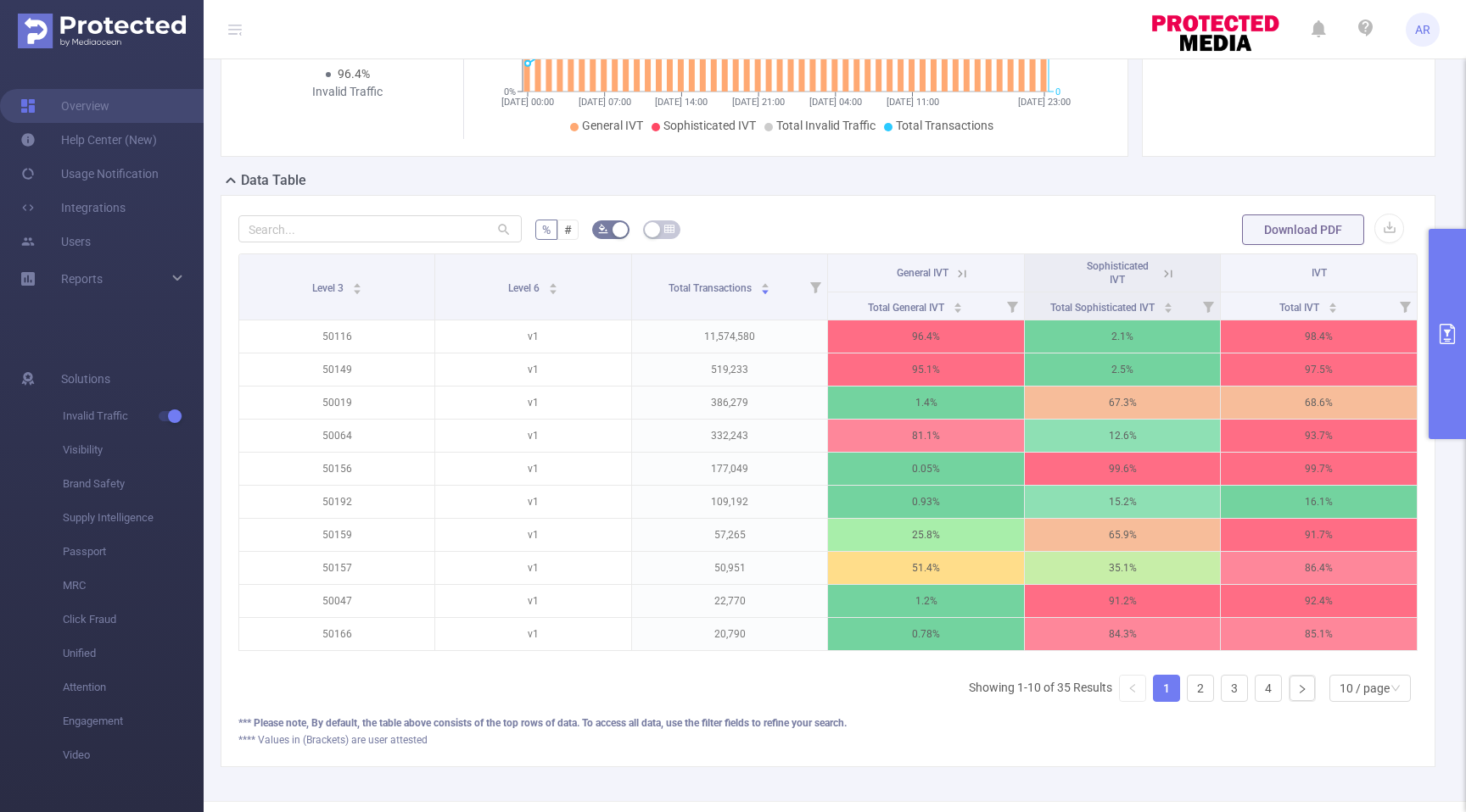
click at [1163, 281] on icon at bounding box center [1168, 274] width 16 height 16
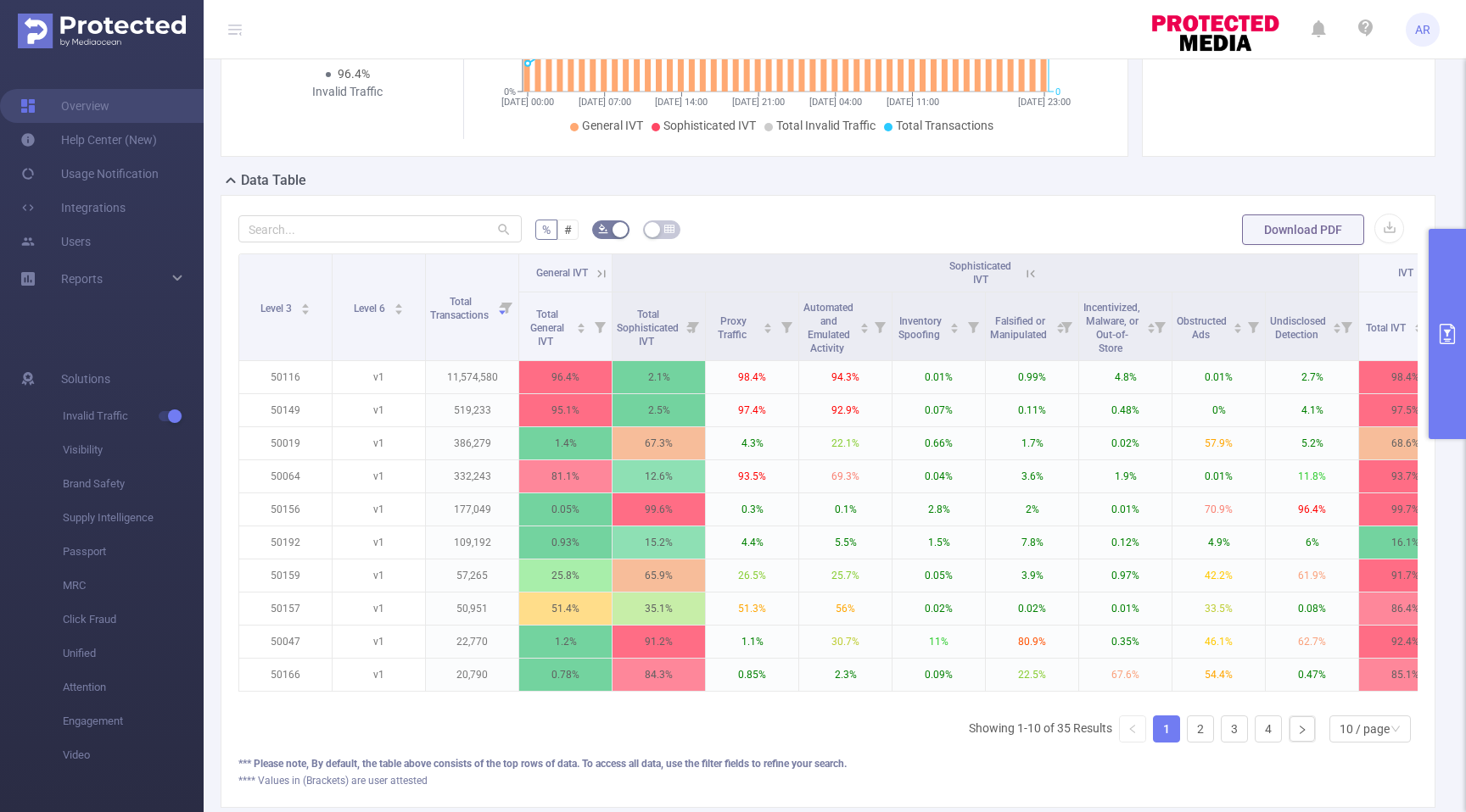
click at [1034, 281] on icon at bounding box center [1031, 274] width 16 height 16
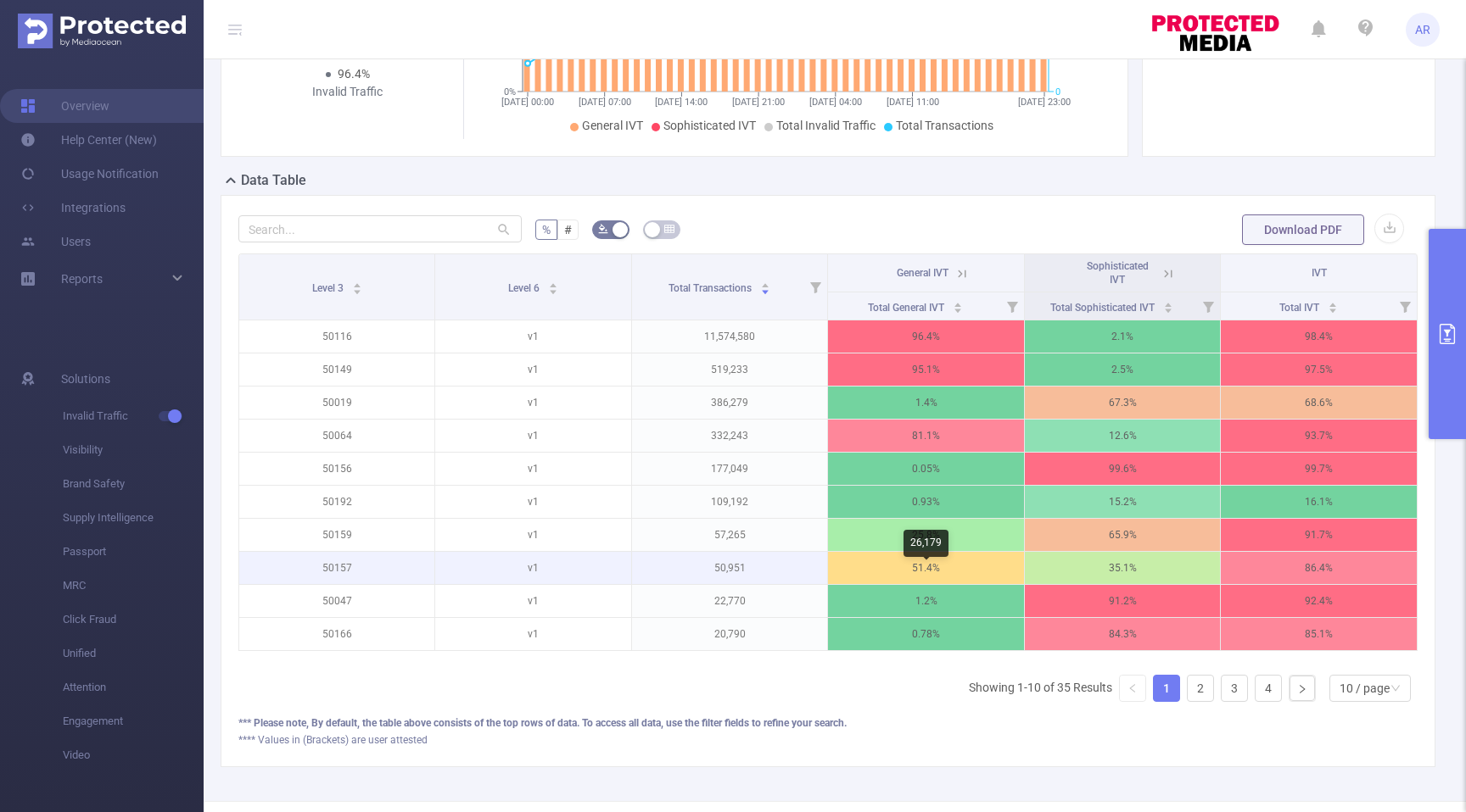
scroll to position [317, 0]
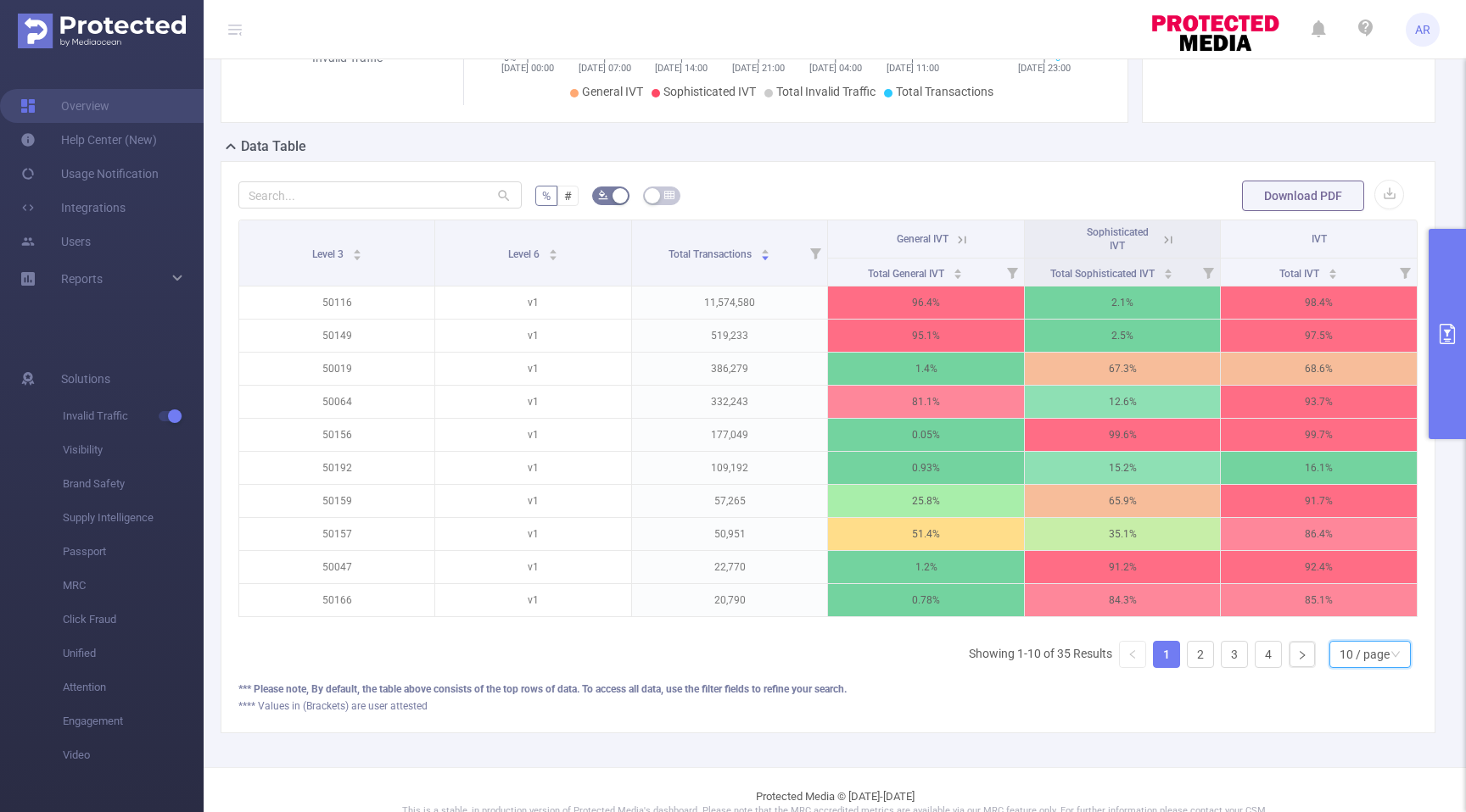
click at [1364, 662] on div "10 / page" at bounding box center [1364, 654] width 50 height 25
click at [1360, 583] on li "30 / page" at bounding box center [1370, 570] width 82 height 27
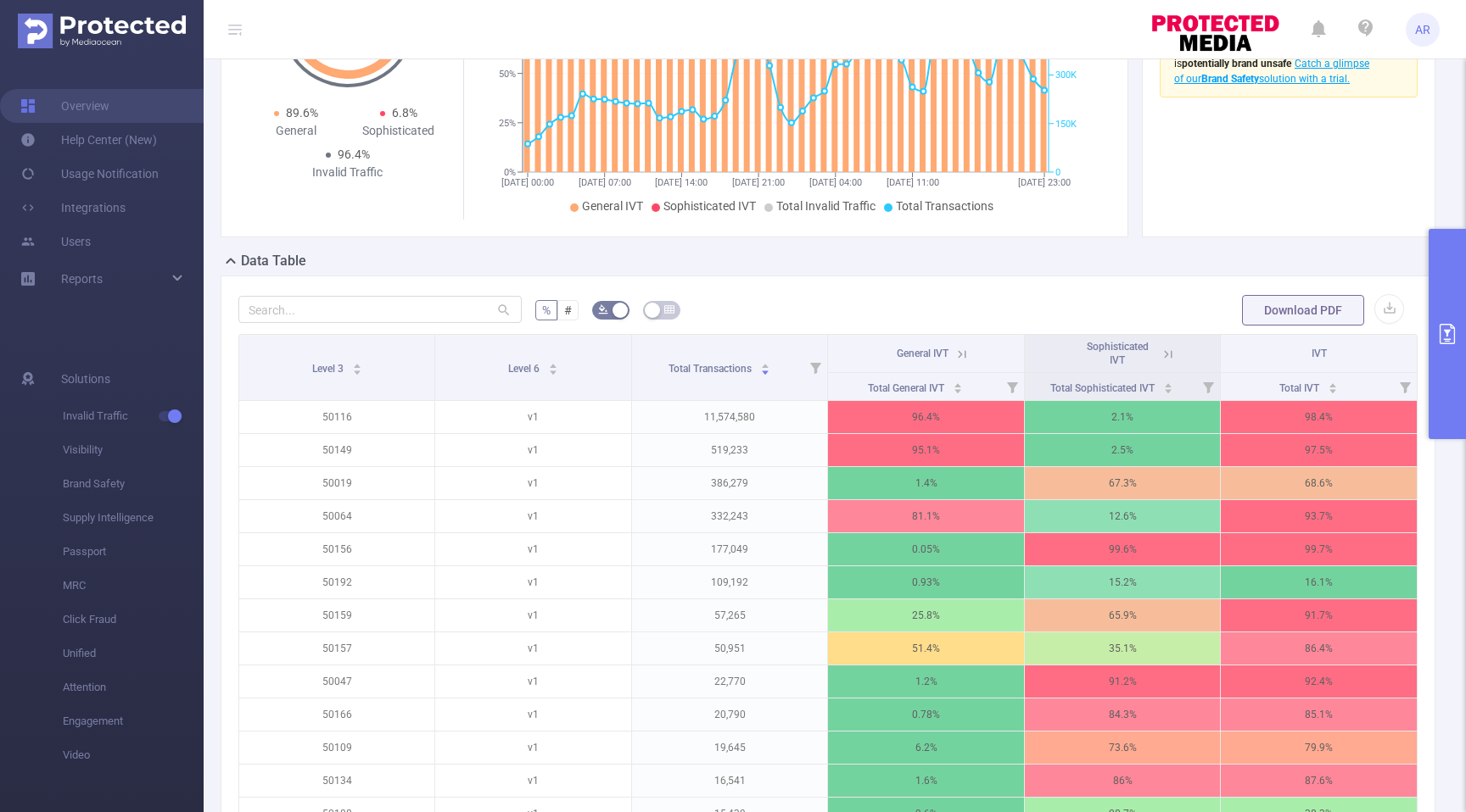
scroll to position [64, 0]
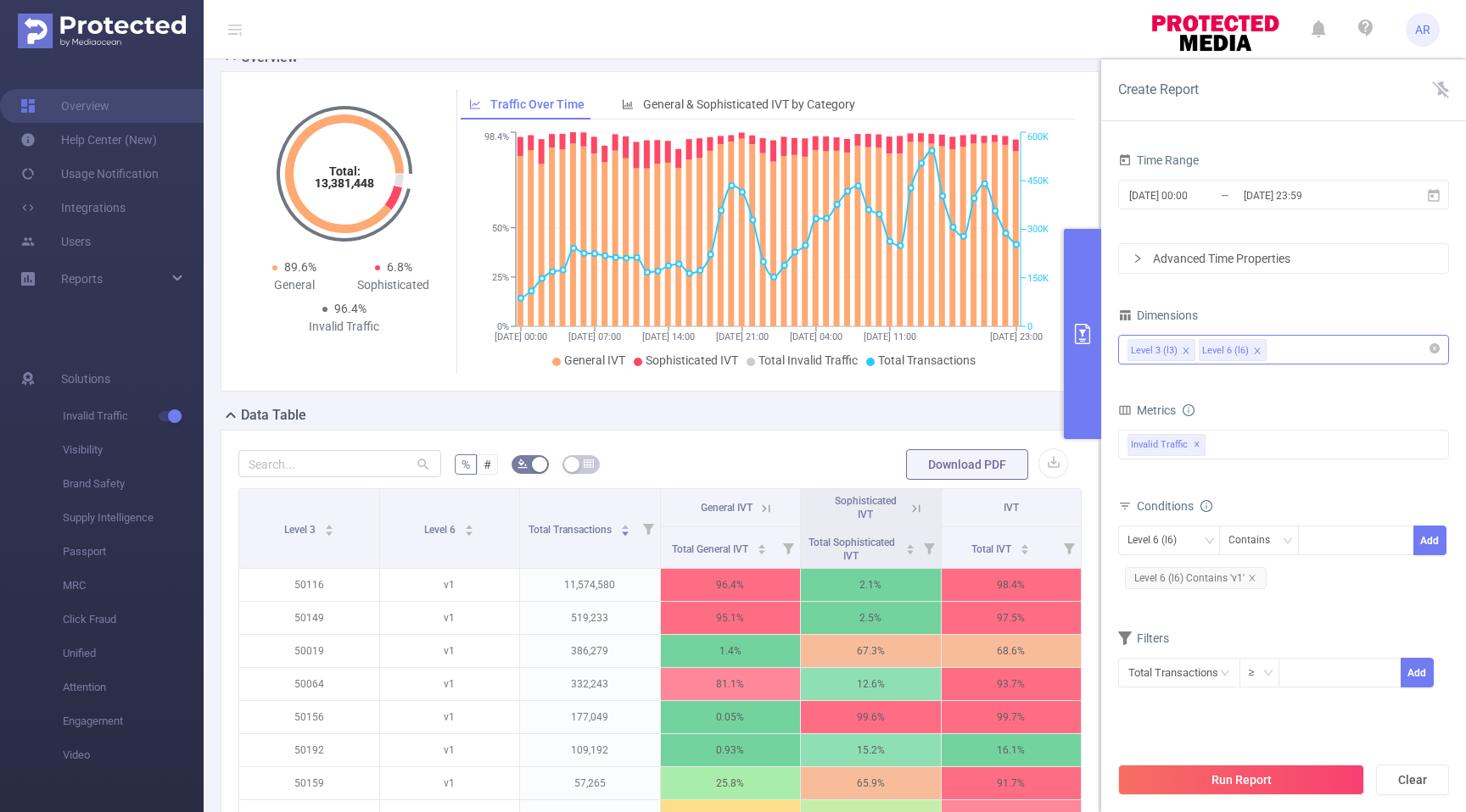
click at [1303, 354] on div "Level 3 (l3) Level 6 (l6)" at bounding box center [1283, 350] width 313 height 28
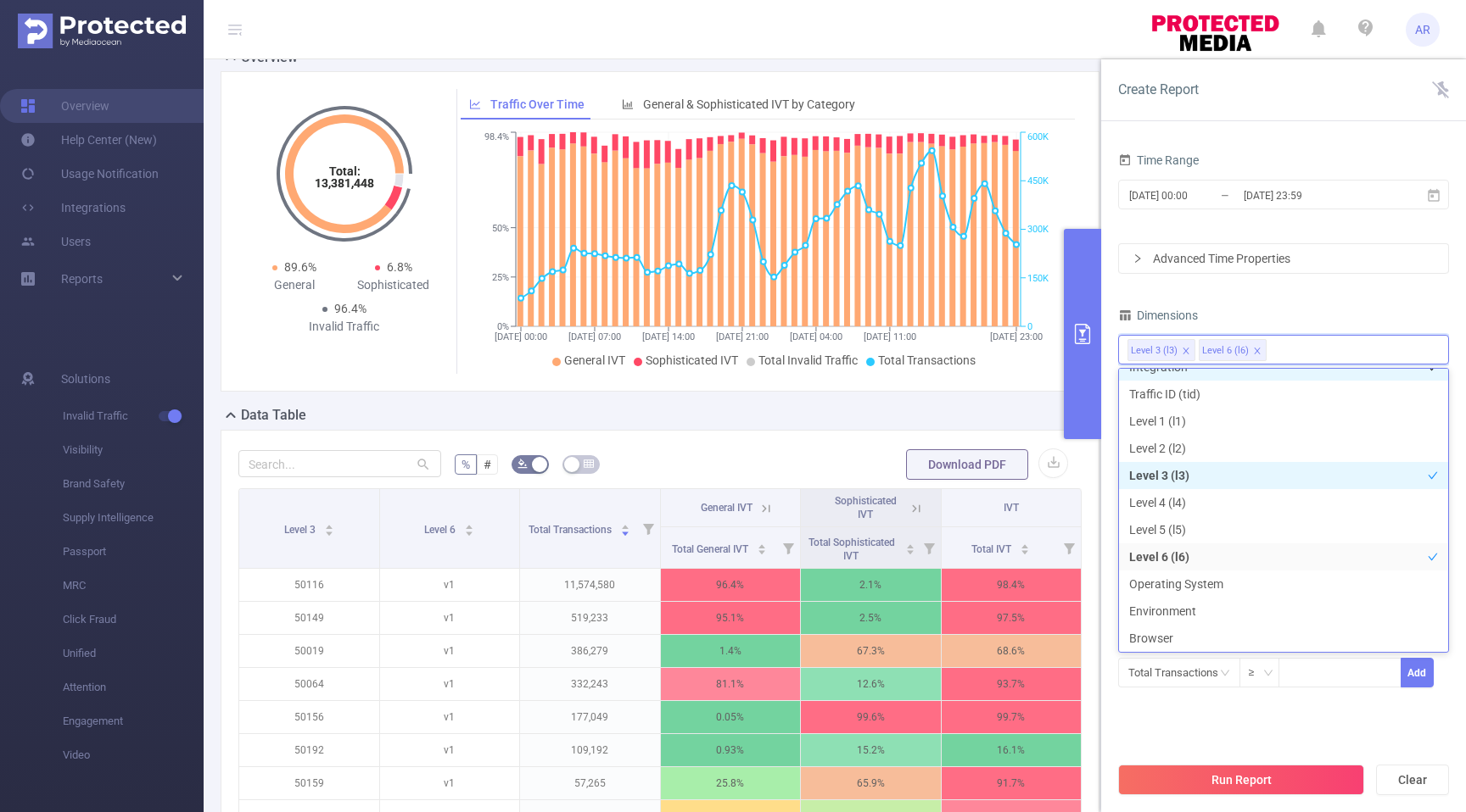
scroll to position [3, 0]
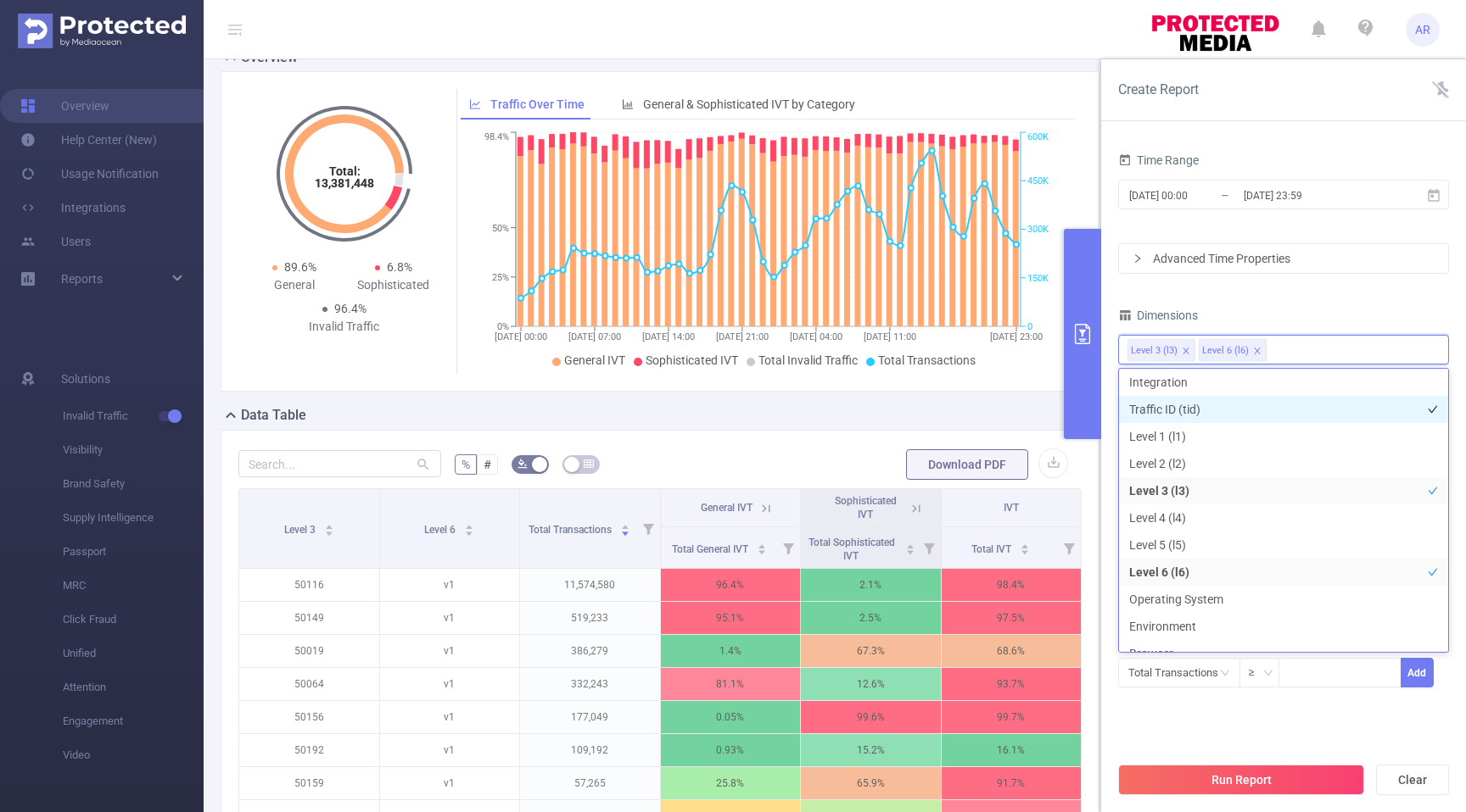
click at [1242, 412] on li "Traffic ID (tid)" at bounding box center [1284, 410] width 329 height 27
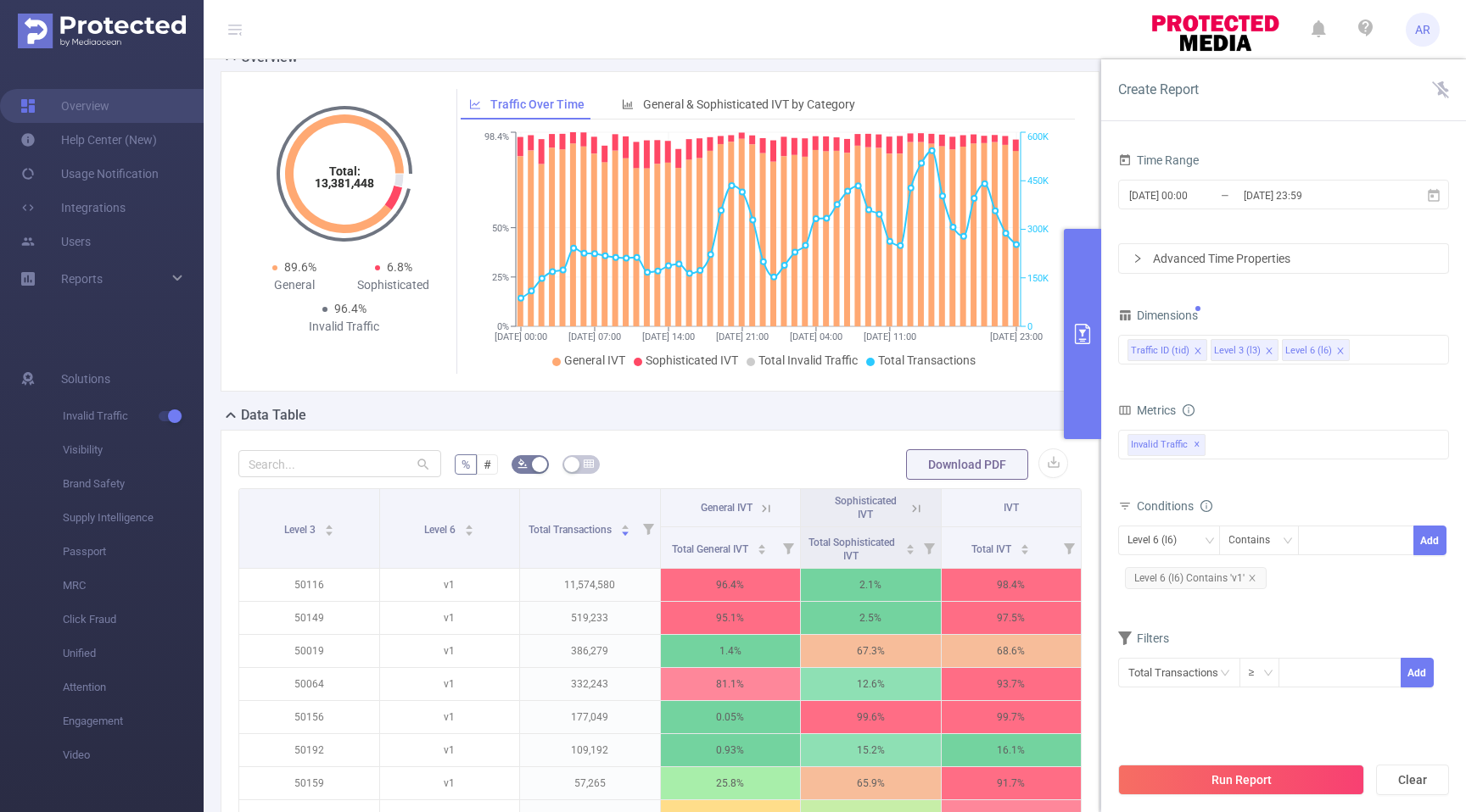
click at [1381, 282] on div "Time Range [DATE] 00:00 _ [DATE] 23:59 Advanced Time Properties Dimensions Traf…" at bounding box center [1284, 428] width 331 height 562
click at [1246, 777] on button "Run Report" at bounding box center [1241, 780] width 246 height 30
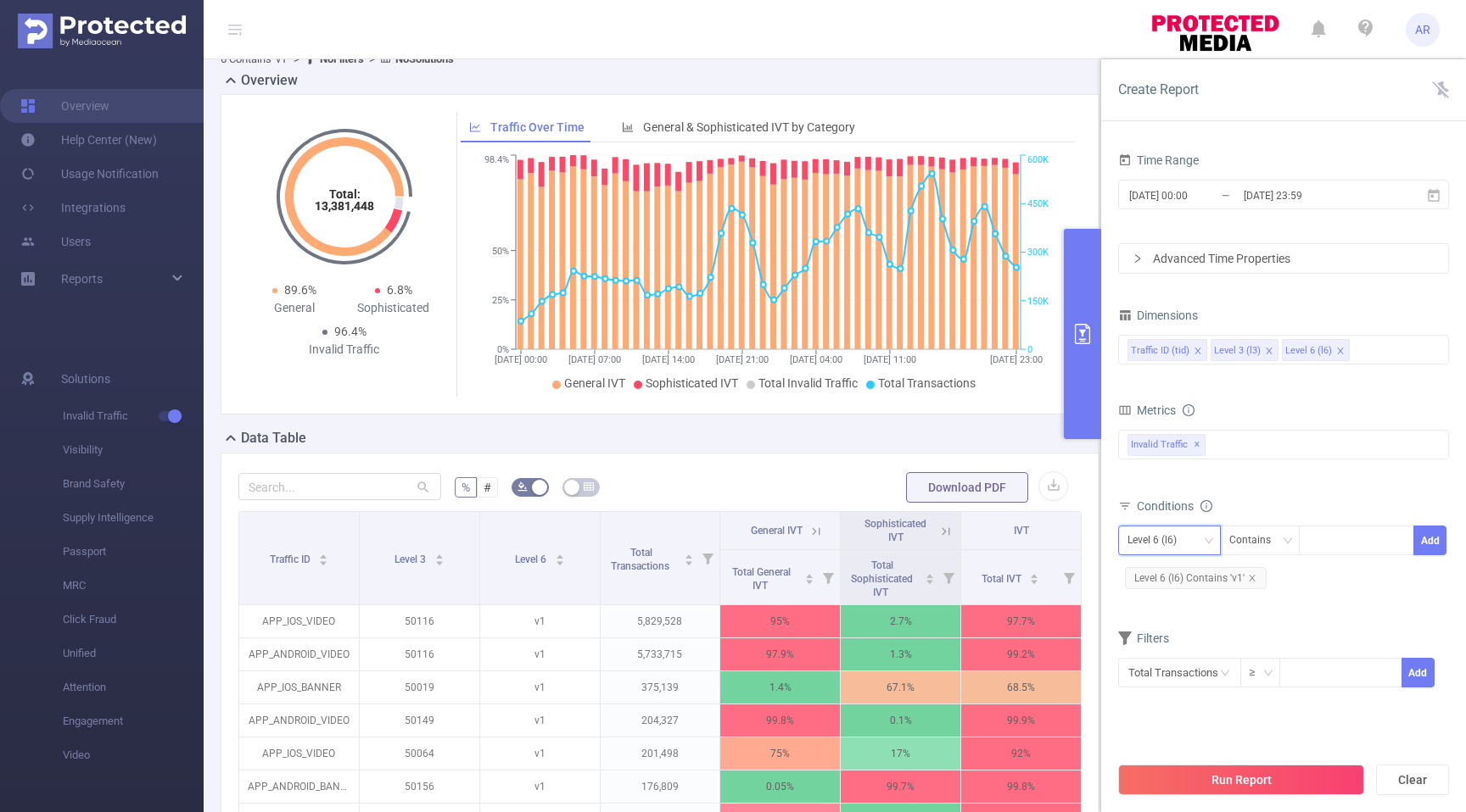
click at [1200, 542] on div "Level 6 (l6)" at bounding box center [1169, 540] width 84 height 28
click at [1184, 583] on li "Traffic ID (tid)" at bounding box center [1169, 575] width 102 height 27
click at [1282, 535] on icon "icon: down" at bounding box center [1287, 540] width 10 height 10
click at [1332, 538] on div at bounding box center [1356, 540] width 97 height 28
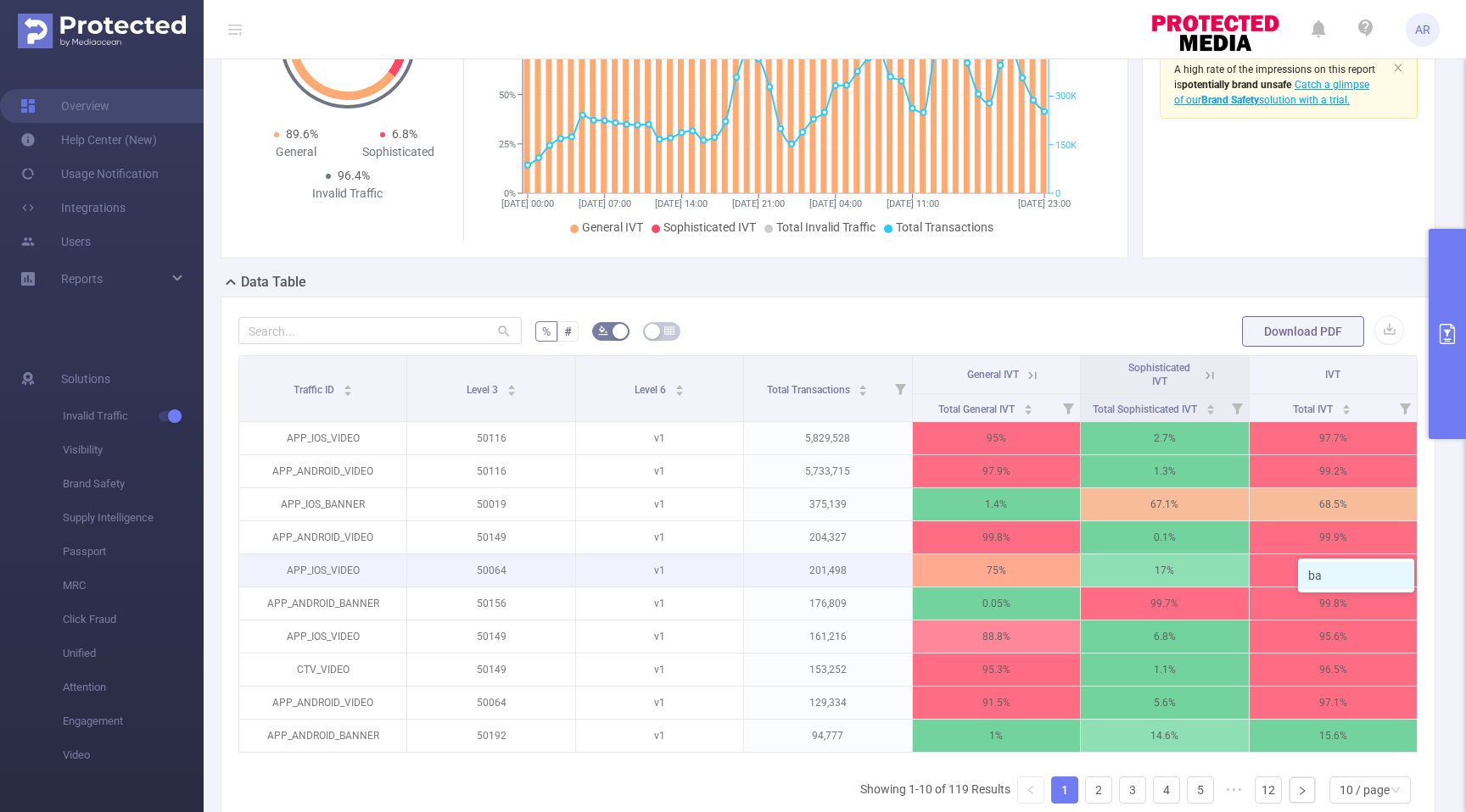
scroll to position [28, 0]
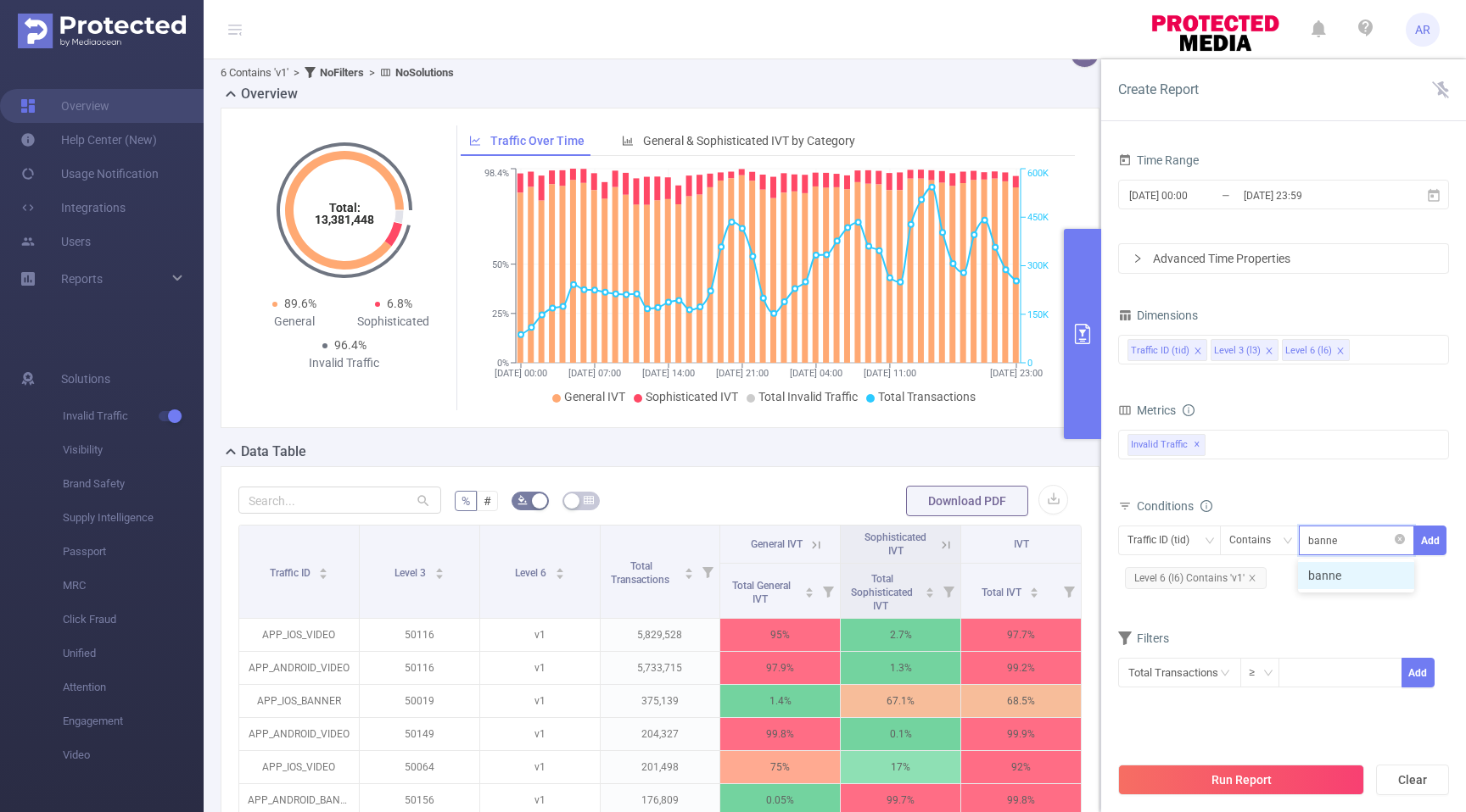
type input "banner"
click at [1443, 544] on button "Add" at bounding box center [1430, 540] width 33 height 29
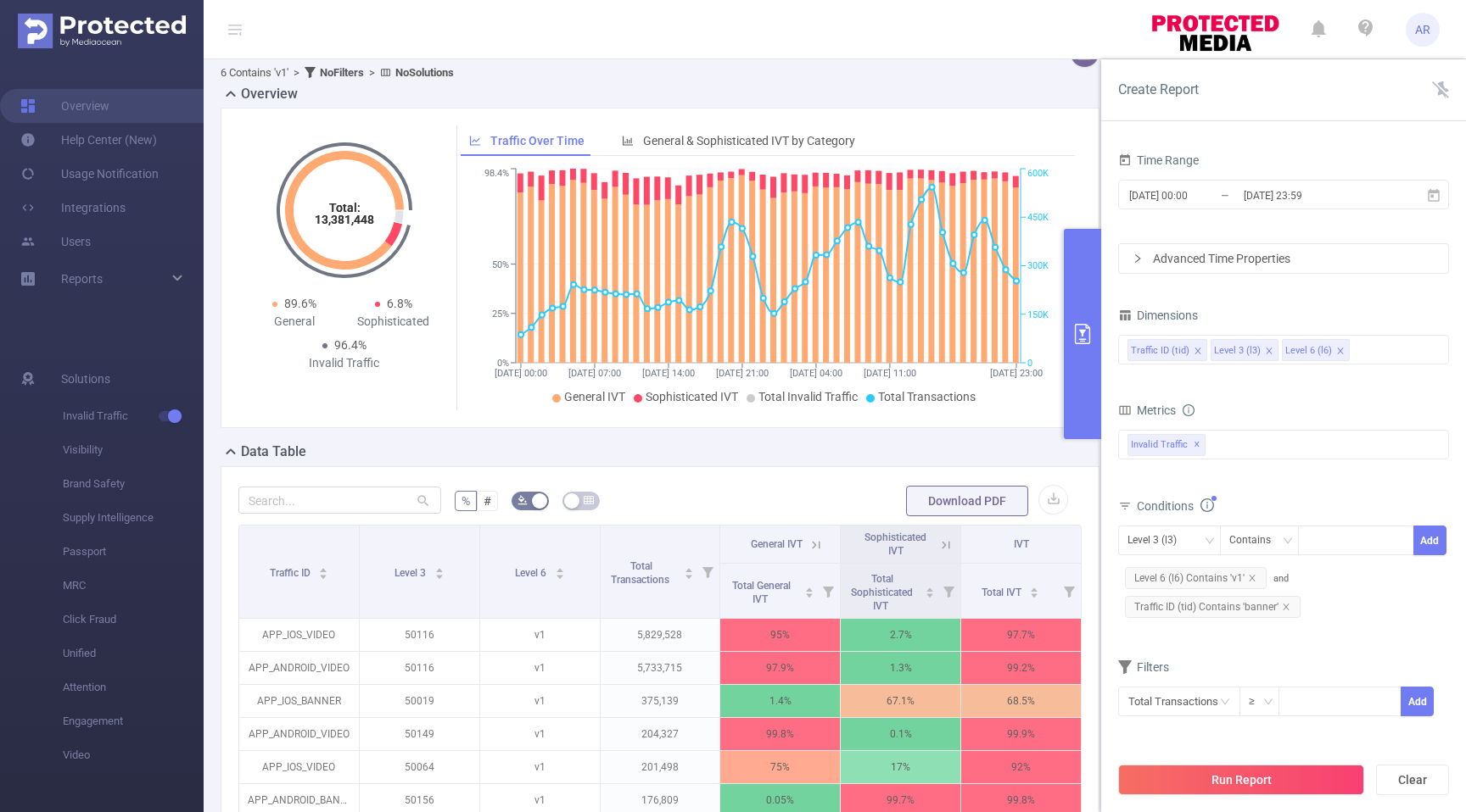
click at [1265, 352] on icon "icon: close" at bounding box center [1269, 351] width 9 height 9
click at [1312, 357] on div "Traffic ID (tid) Level 6 (l6)" at bounding box center [1283, 350] width 313 height 28
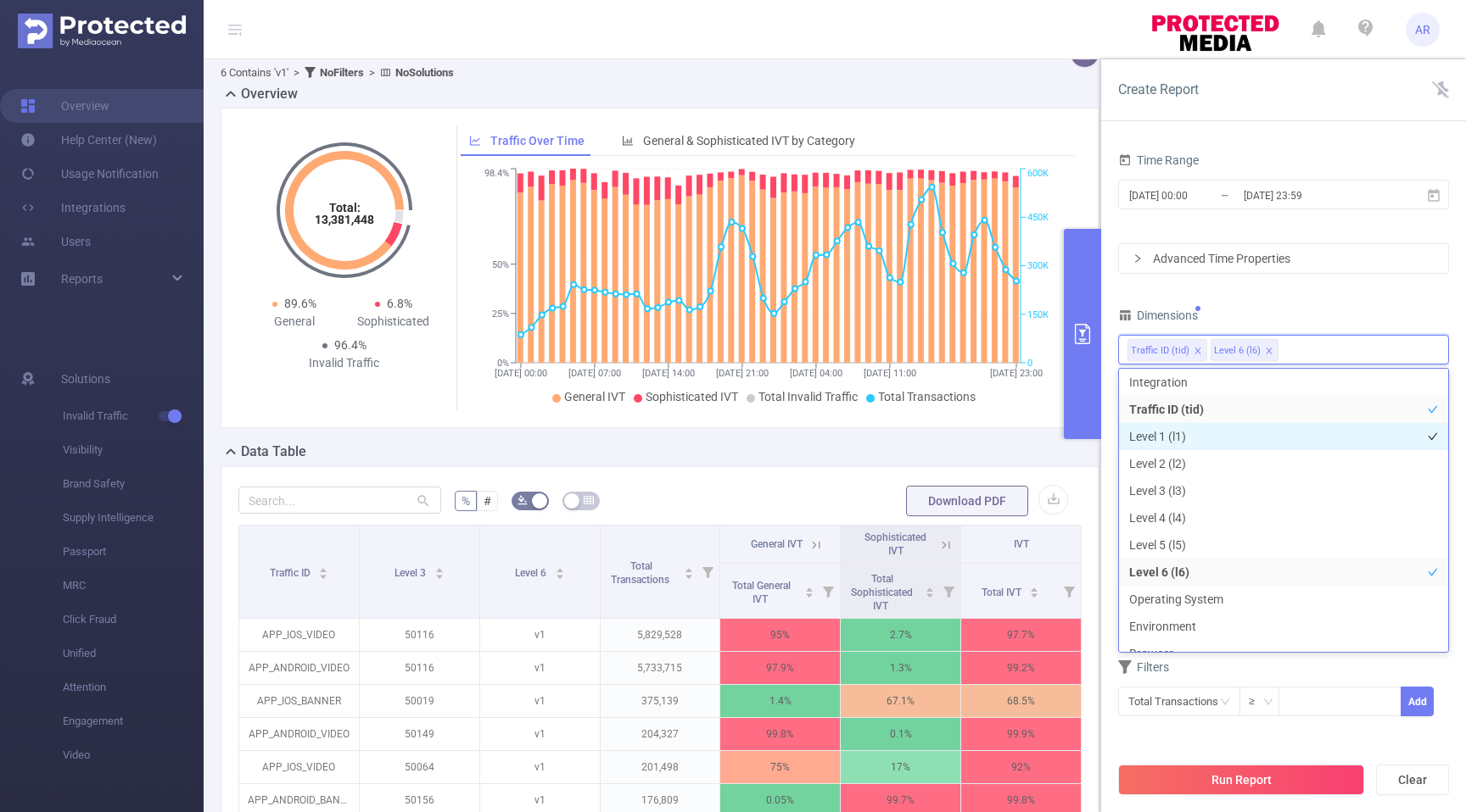
click at [1236, 435] on li "Level 1 (l1)" at bounding box center [1284, 437] width 329 height 27
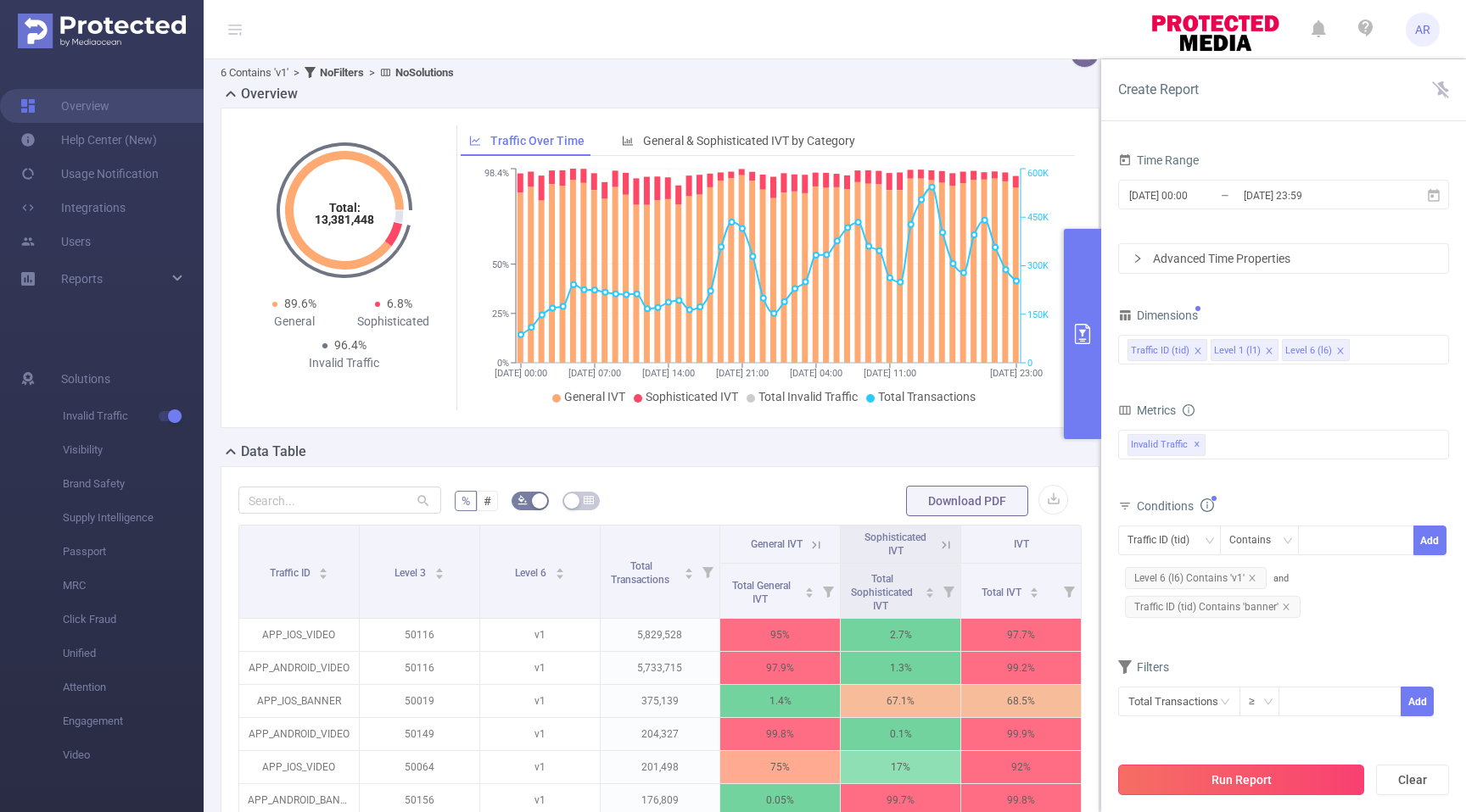
click at [1292, 779] on button "Run Report" at bounding box center [1241, 780] width 246 height 30
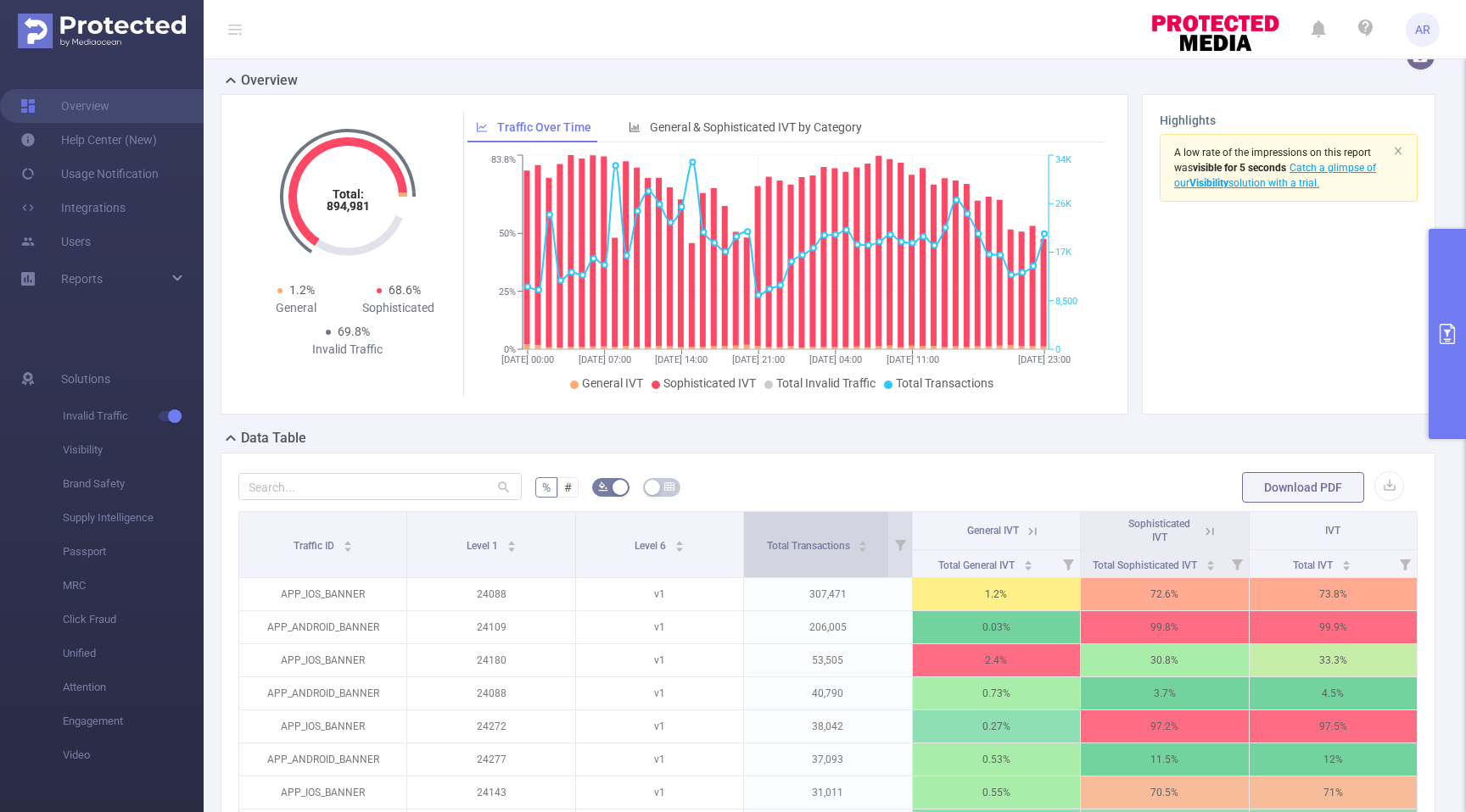
click at [837, 535] on div "Total Transactions" at bounding box center [817, 543] width 102 height 17
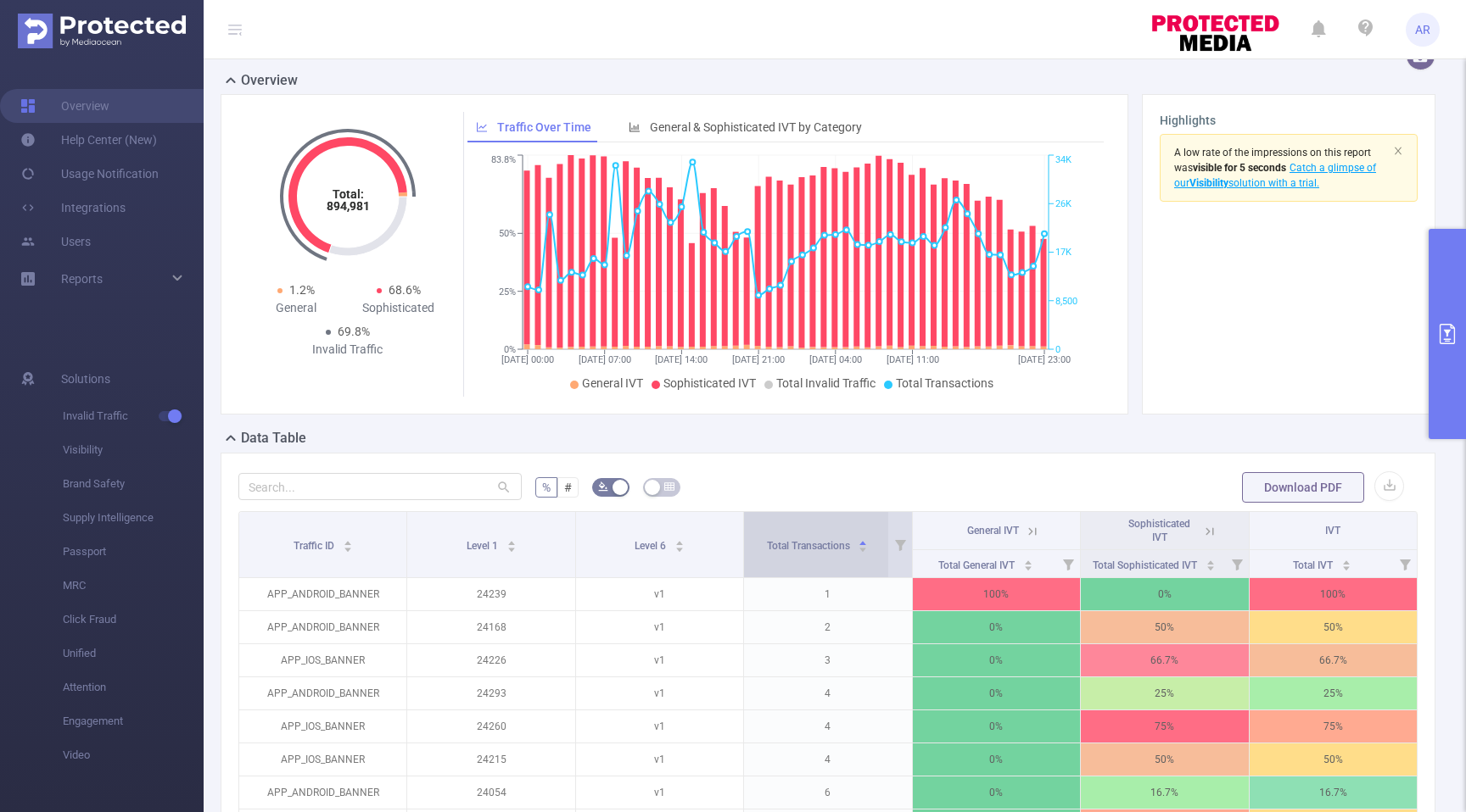
click at [837, 535] on div "Total Transactions" at bounding box center [817, 543] width 102 height 17
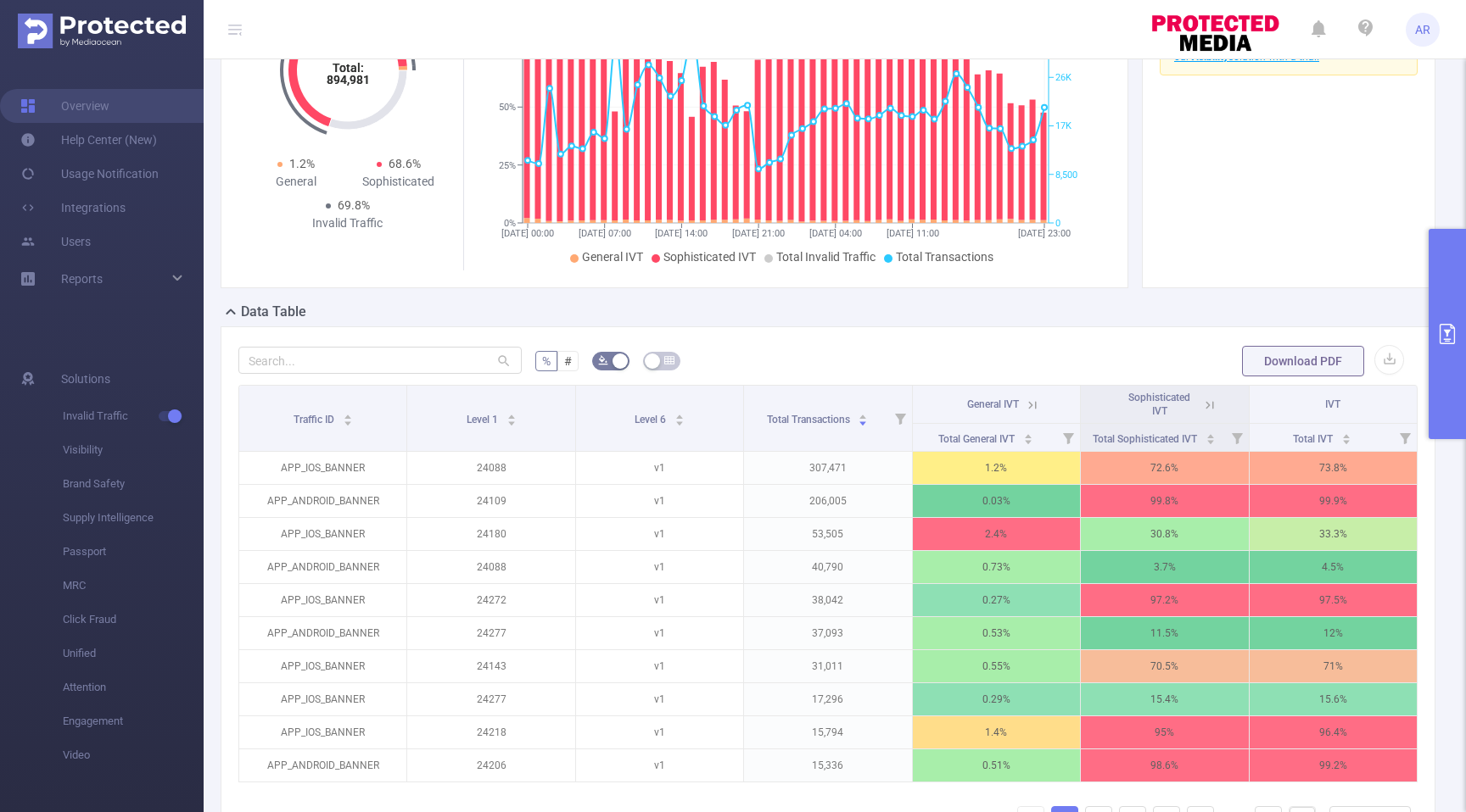
scroll to position [153, 0]
click at [1207, 405] on icon at bounding box center [1210, 404] width 8 height 8
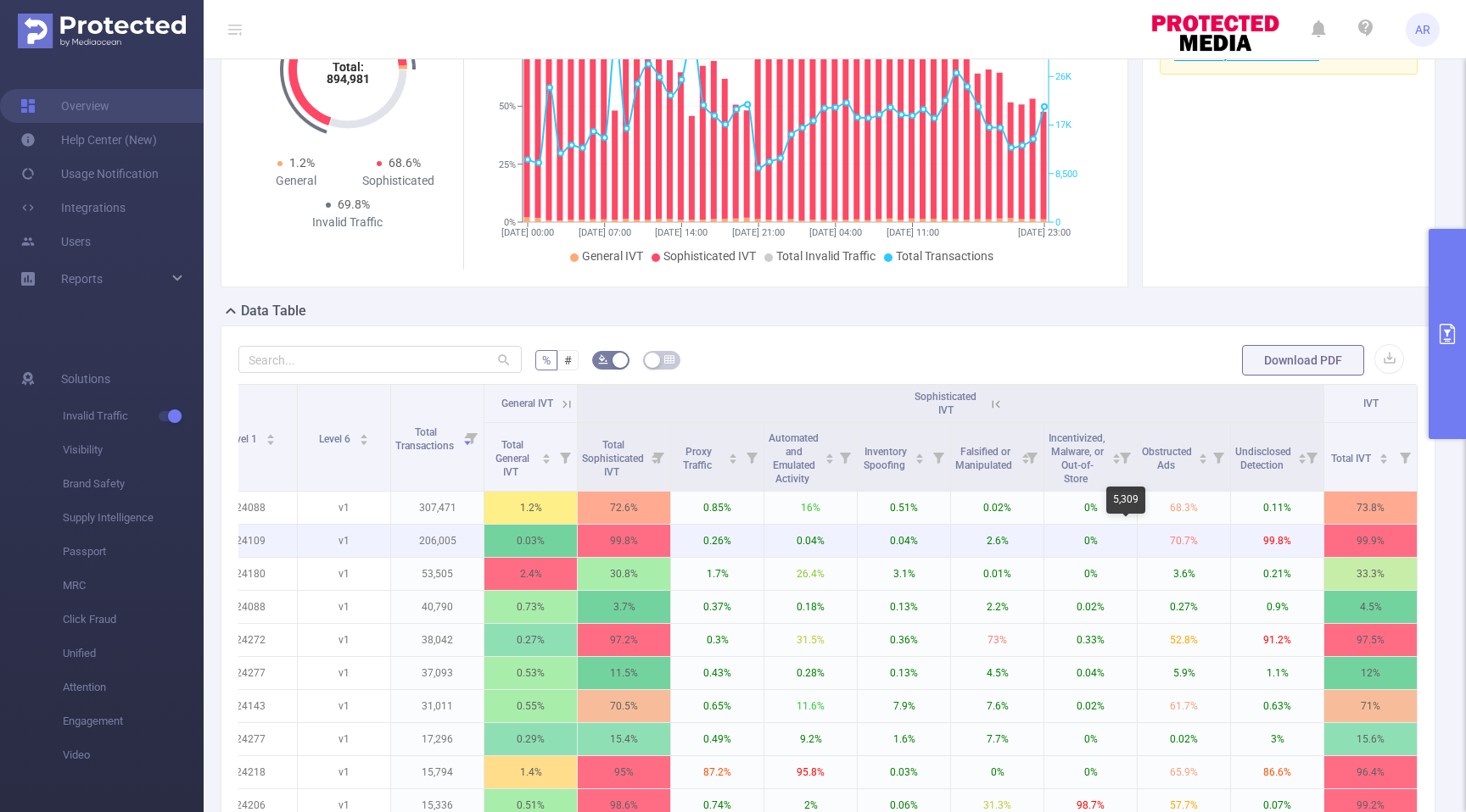
scroll to position [0, 132]
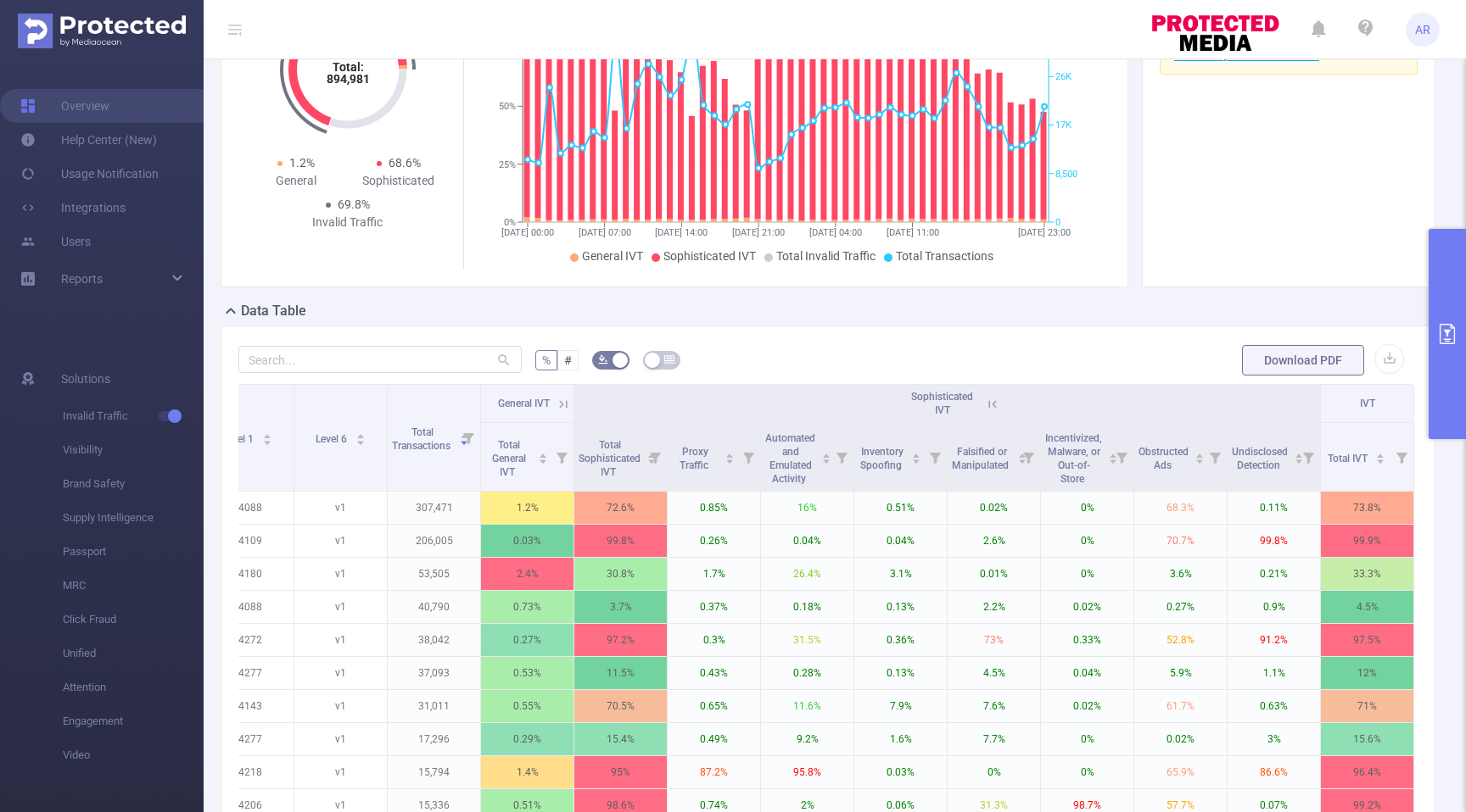
click at [991, 401] on icon at bounding box center [993, 405] width 16 height 16
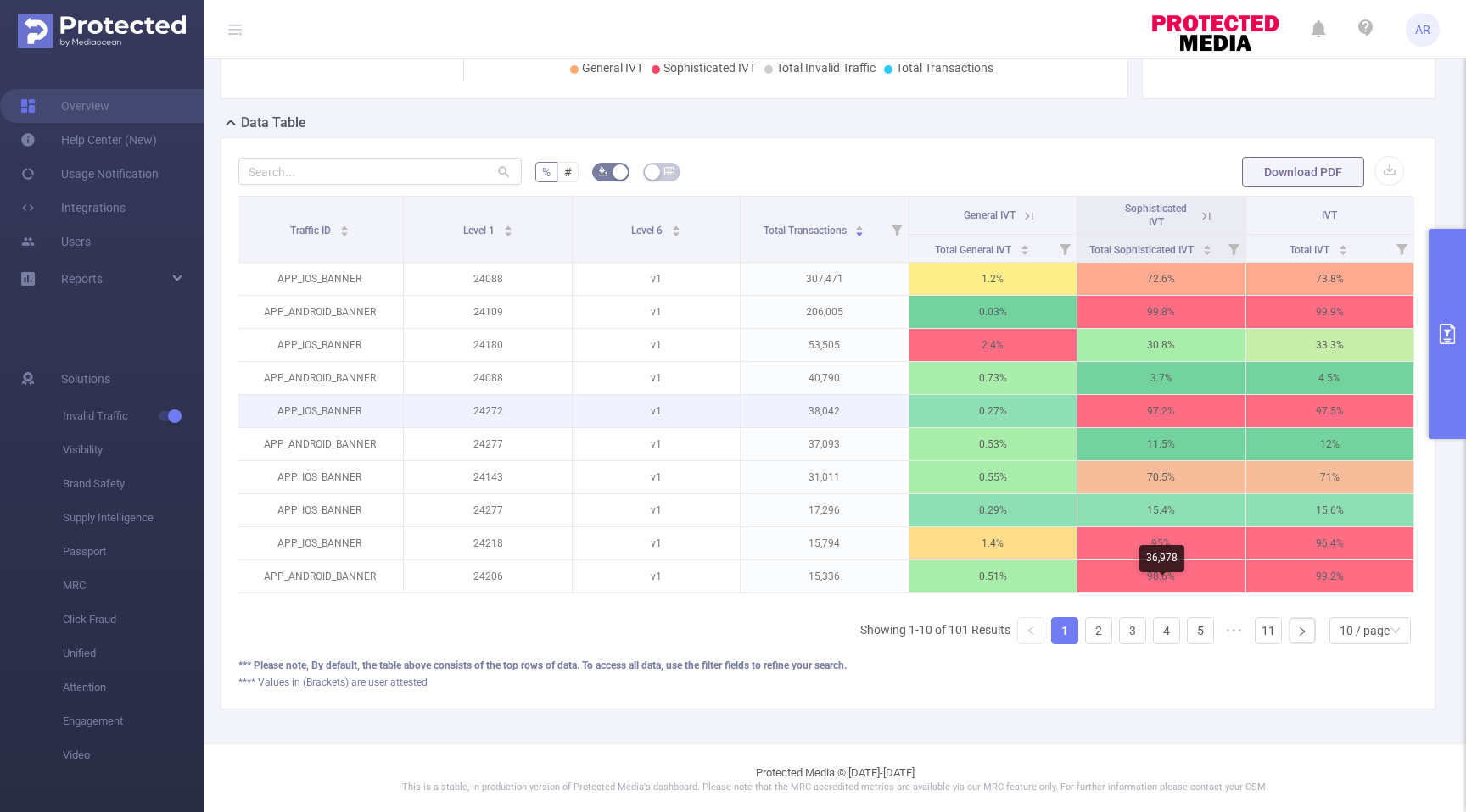
scroll to position [344, 0]
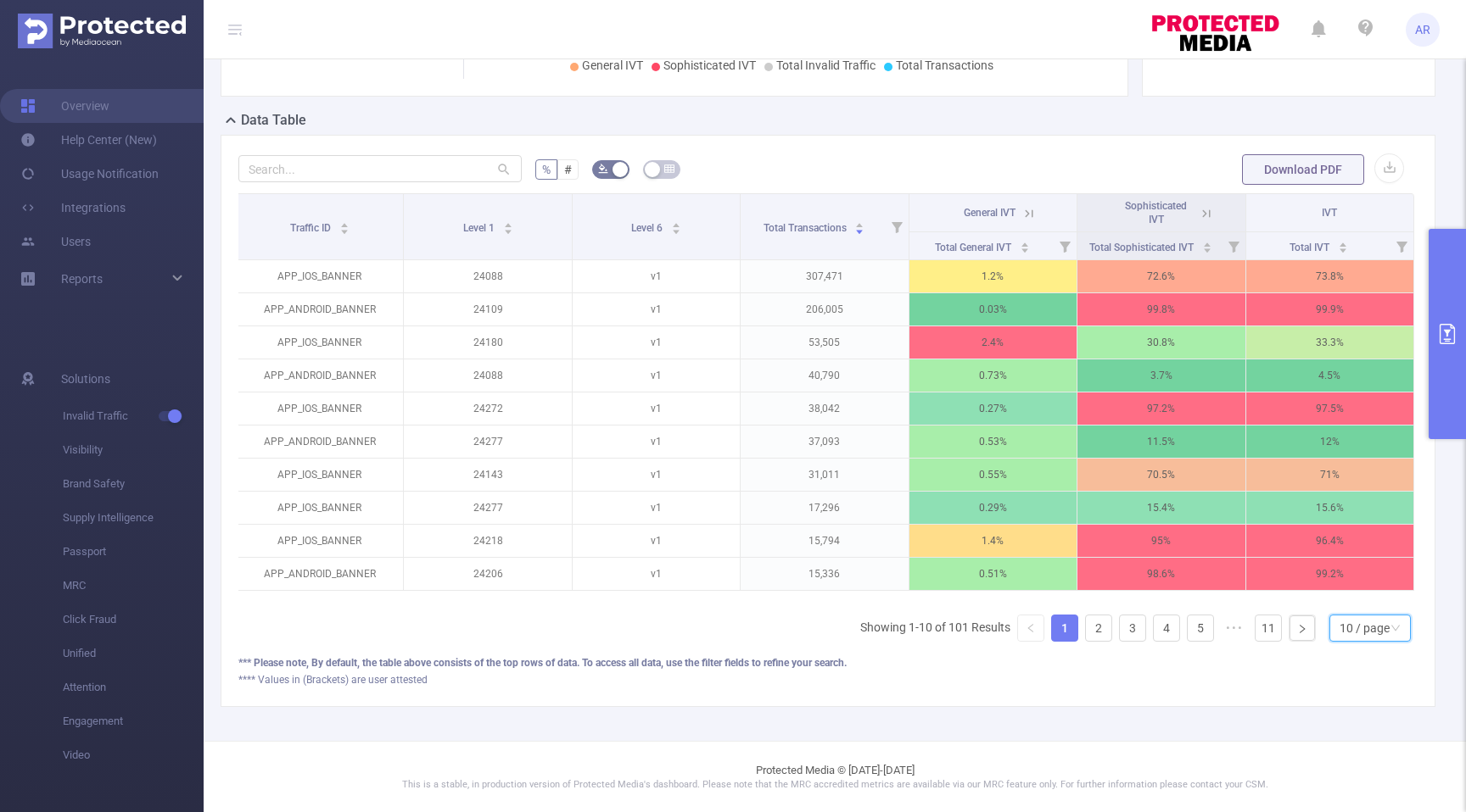
click at [1387, 621] on div "10 / page" at bounding box center [1364, 628] width 50 height 25
click at [1367, 541] on li "30 / page" at bounding box center [1370, 543] width 82 height 27
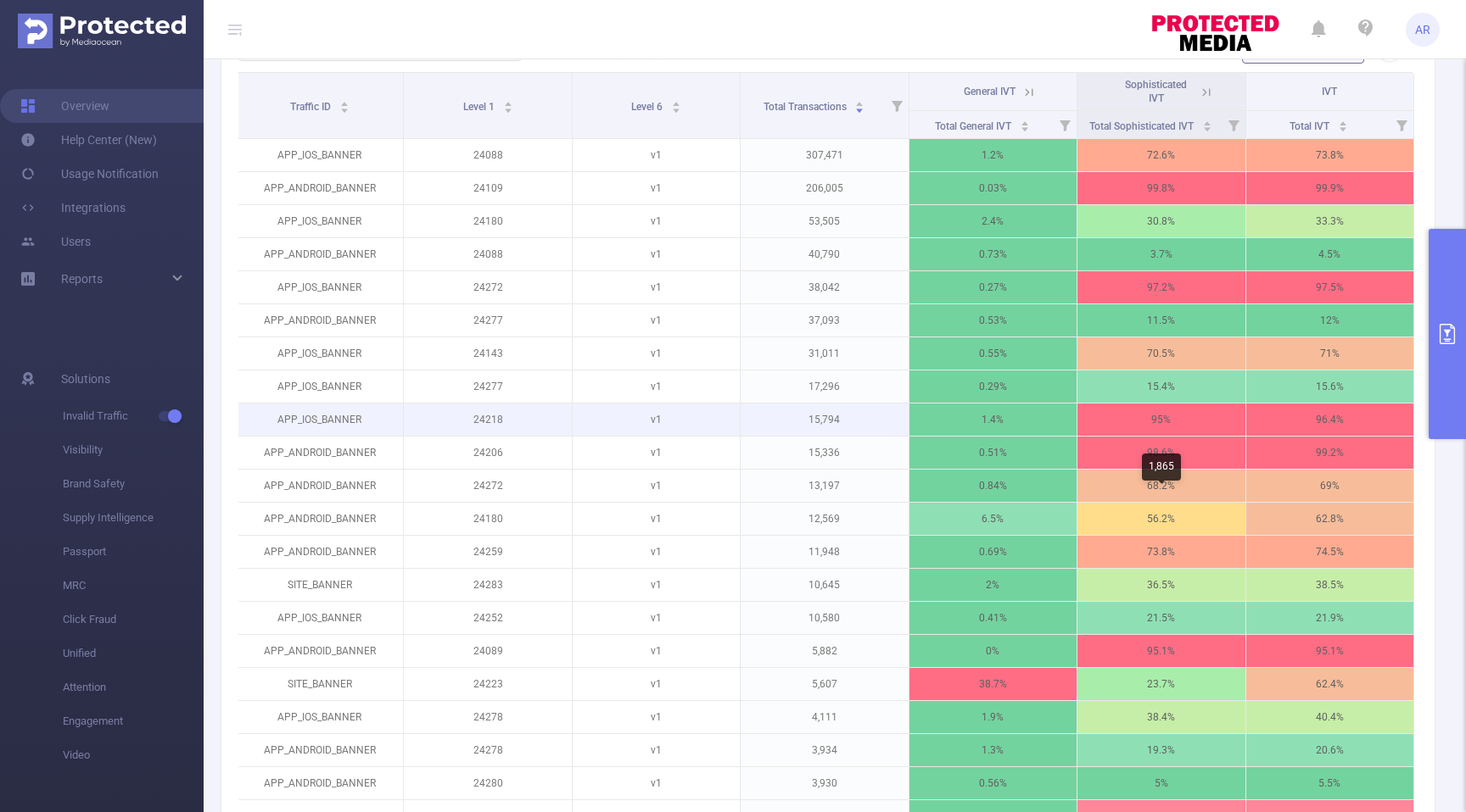
scroll to position [0, 0]
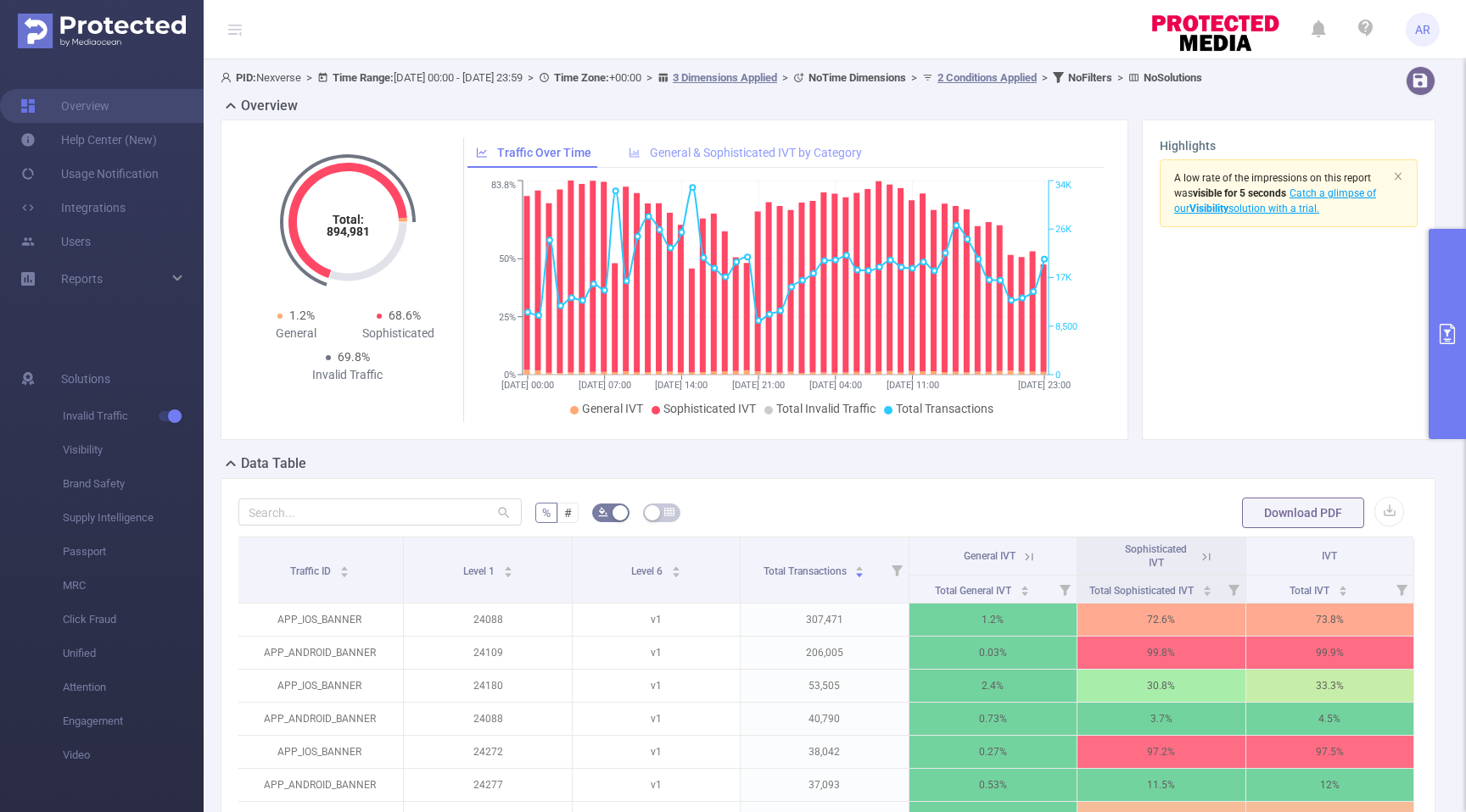
click at [742, 155] on span "General & Sophisticated IVT by Category" at bounding box center [756, 153] width 212 height 14
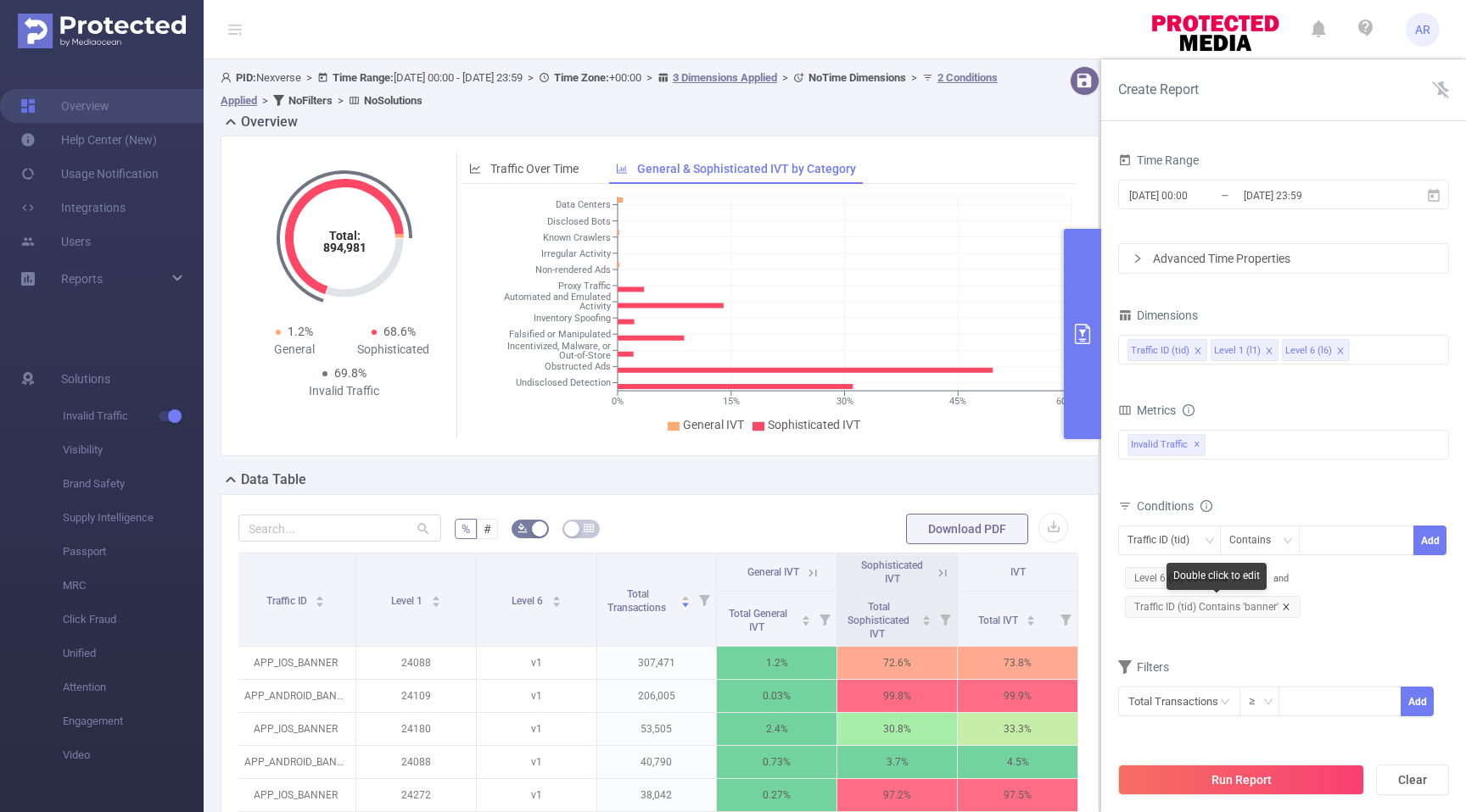
click at [1285, 607] on icon "icon: close" at bounding box center [1286, 607] width 9 height 9
click at [1326, 544] on div at bounding box center [1356, 540] width 97 height 28
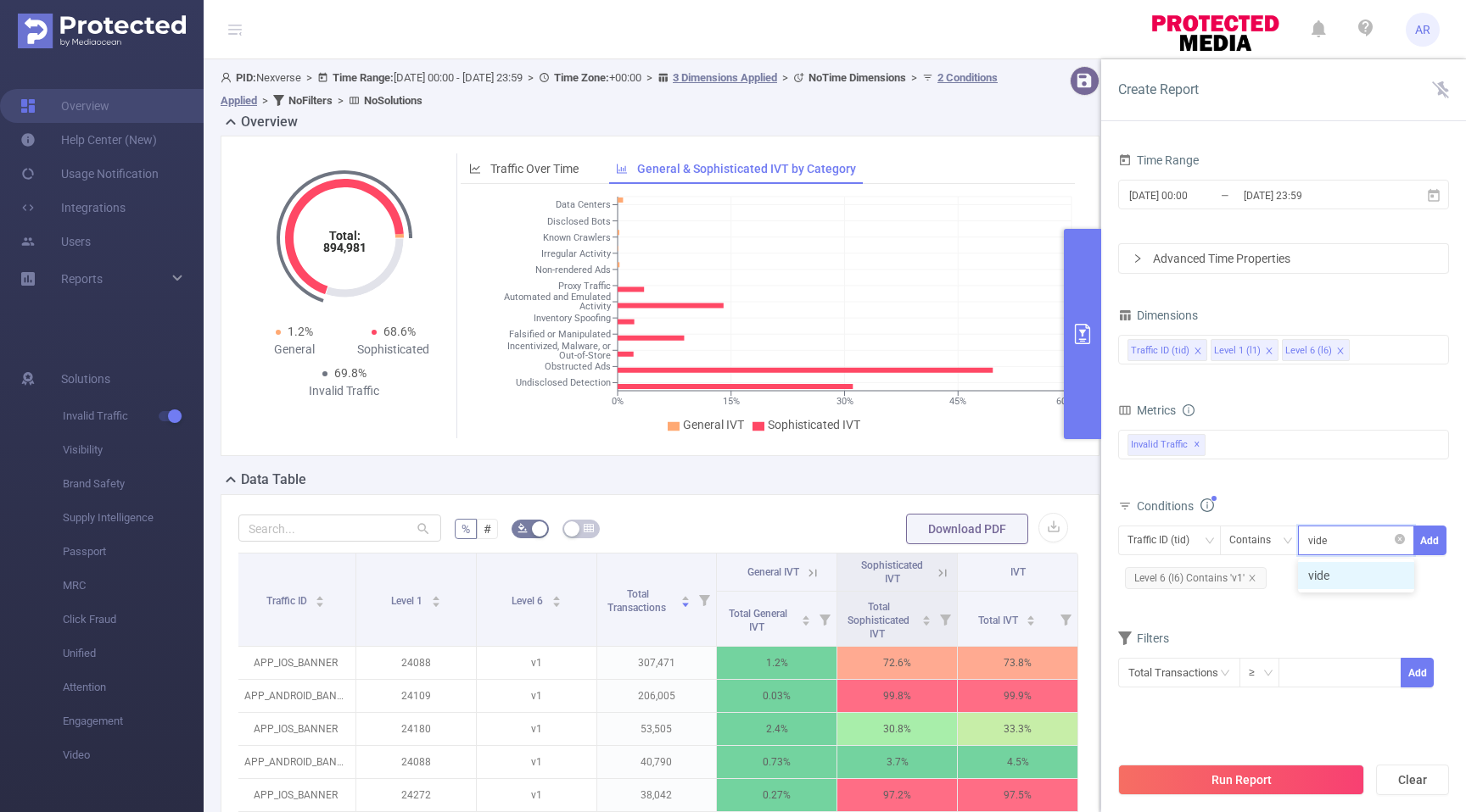
type input "video"
click at [1422, 536] on button "Add" at bounding box center [1430, 540] width 33 height 29
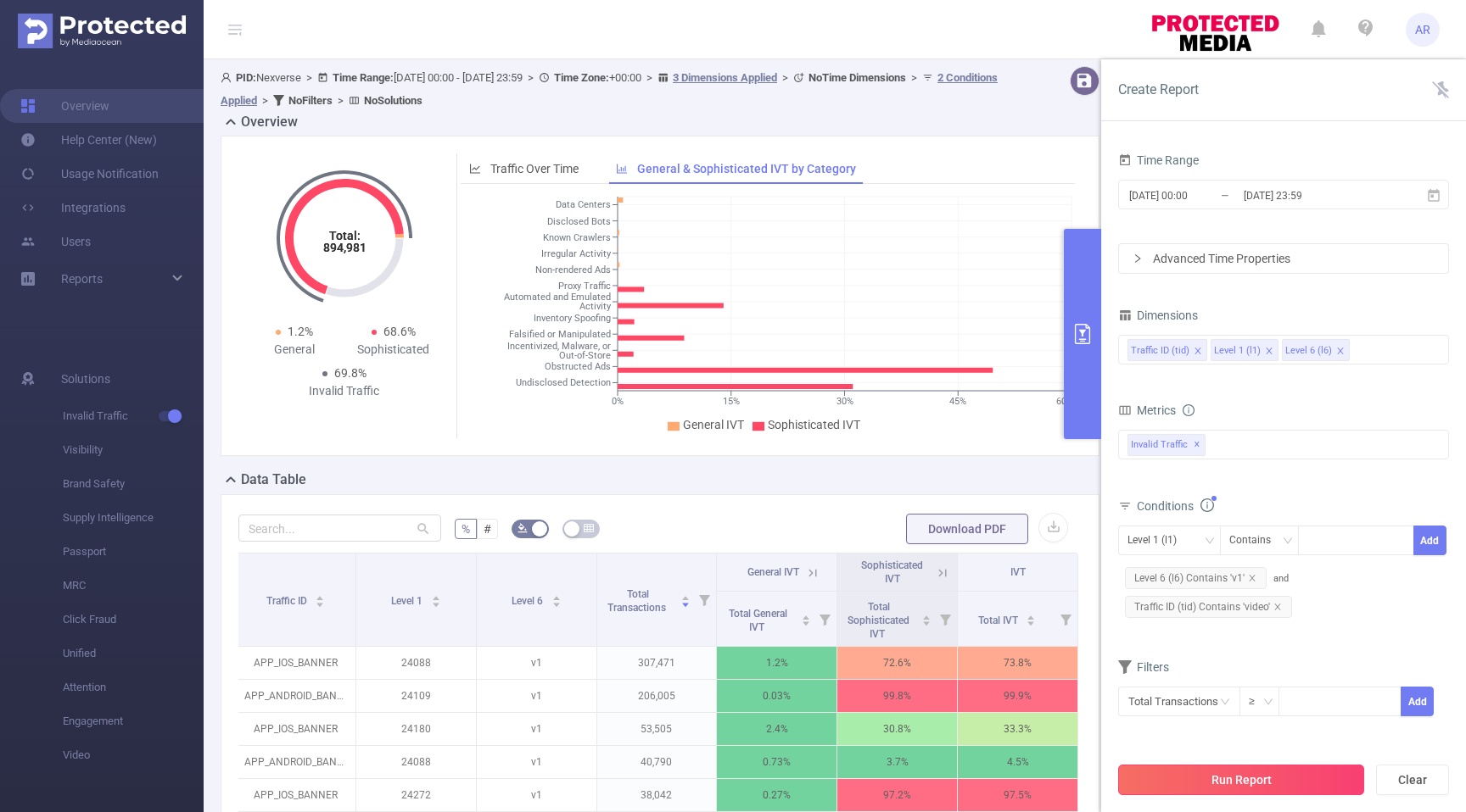
click at [1277, 779] on button "Run Report" at bounding box center [1241, 780] width 246 height 30
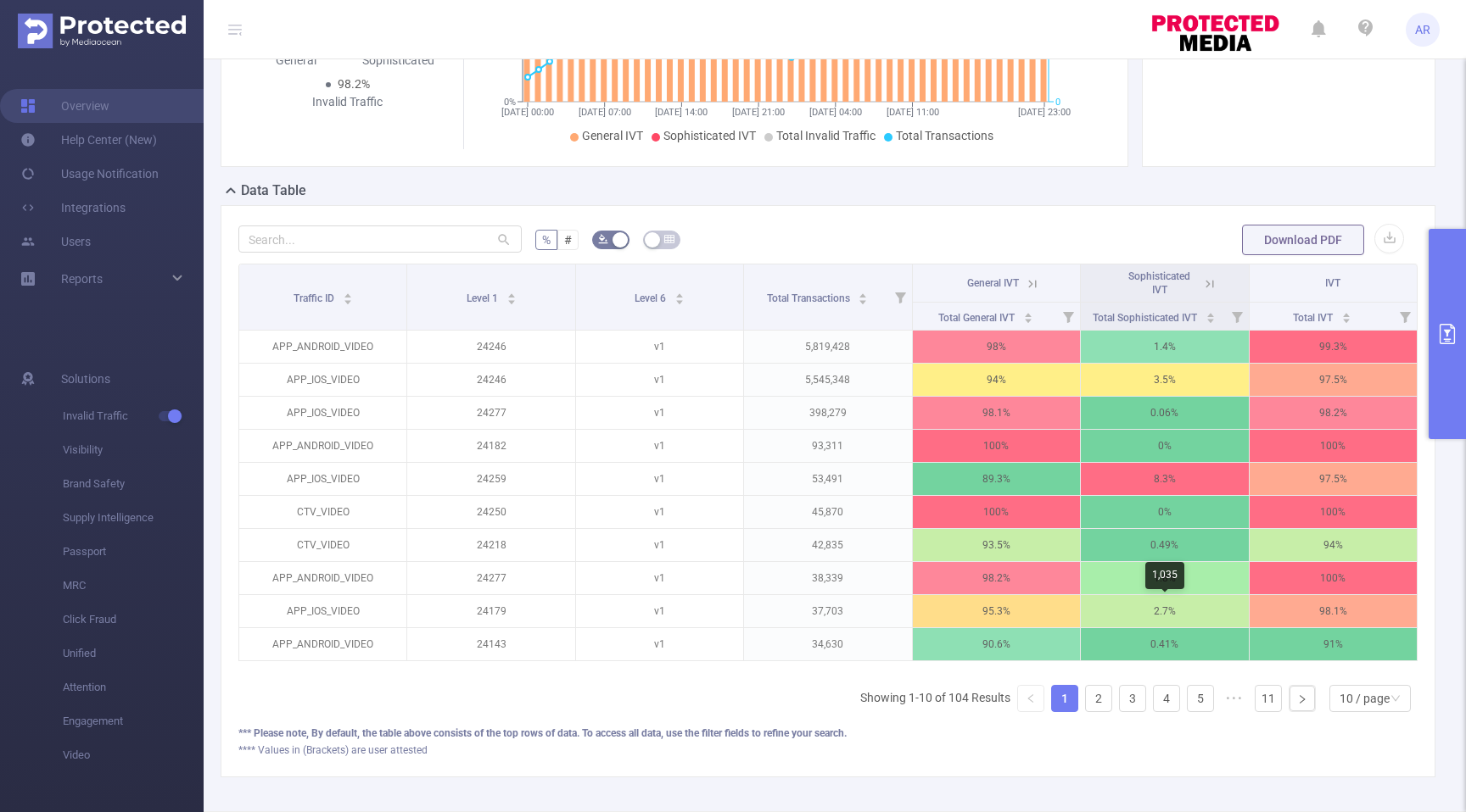
scroll to position [274, 0]
click at [847, 287] on span "Total Transactions" at bounding box center [809, 295] width 86 height 17
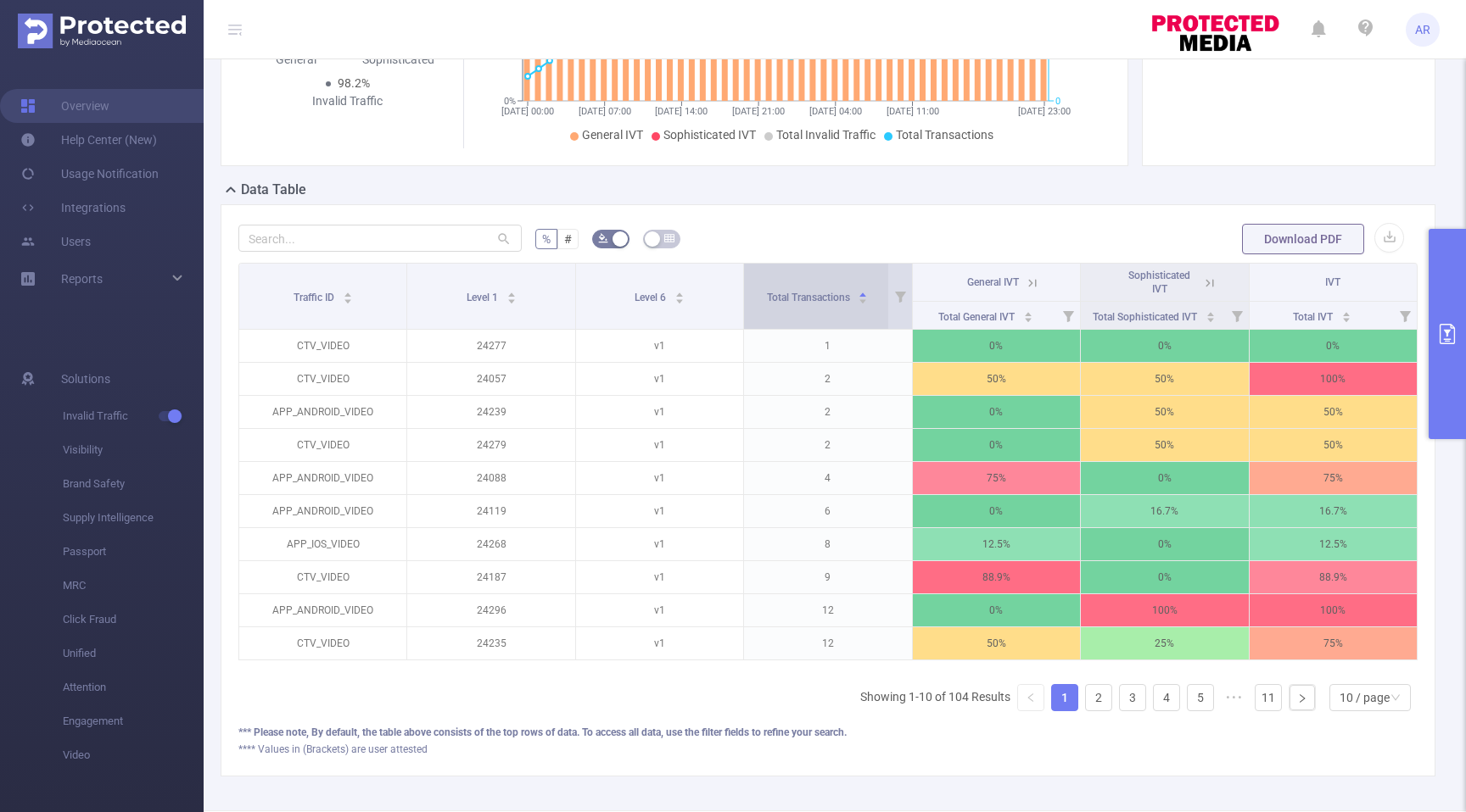
click at [847, 287] on span "Total Transactions" at bounding box center [809, 295] width 86 height 17
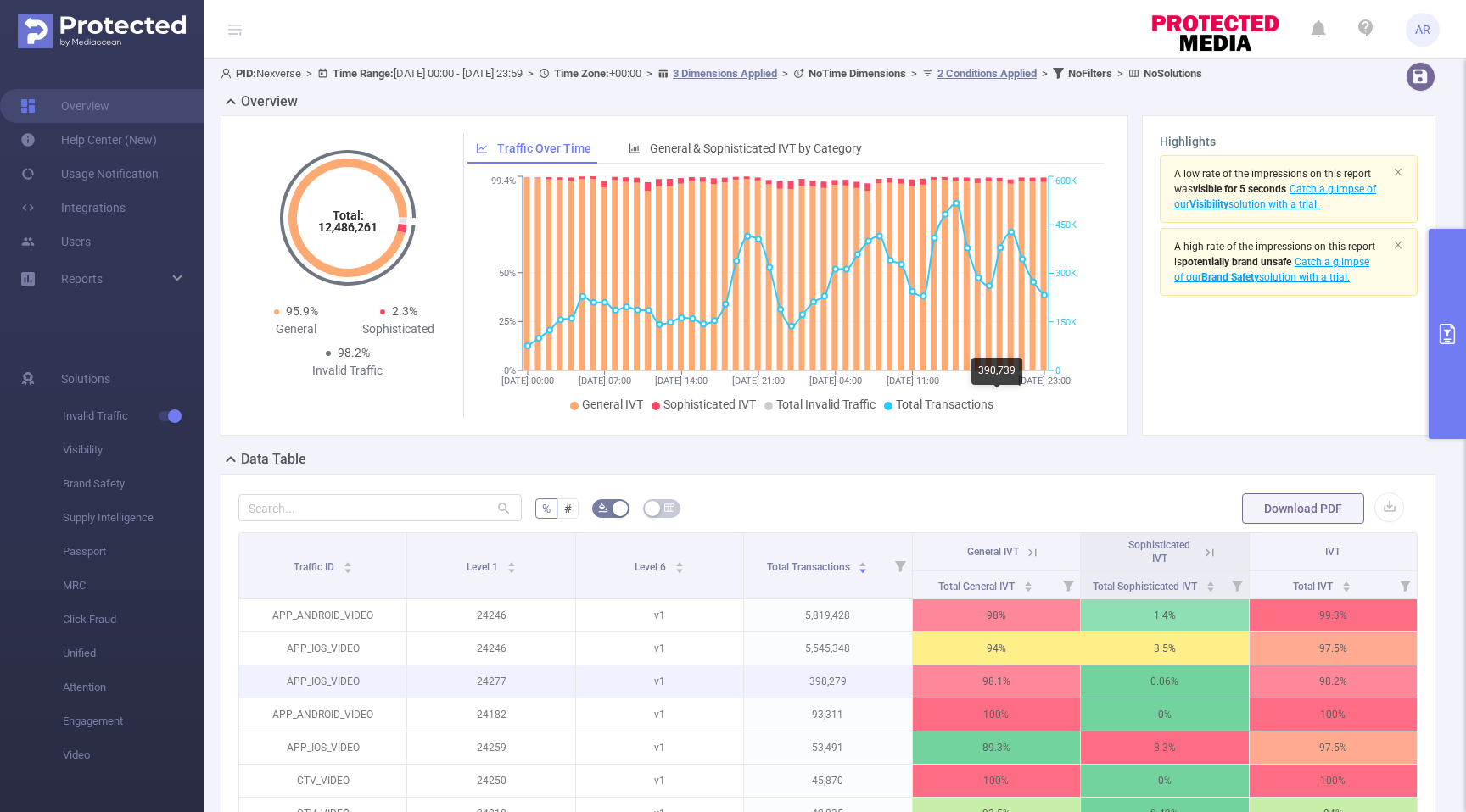
scroll to position [3, 0]
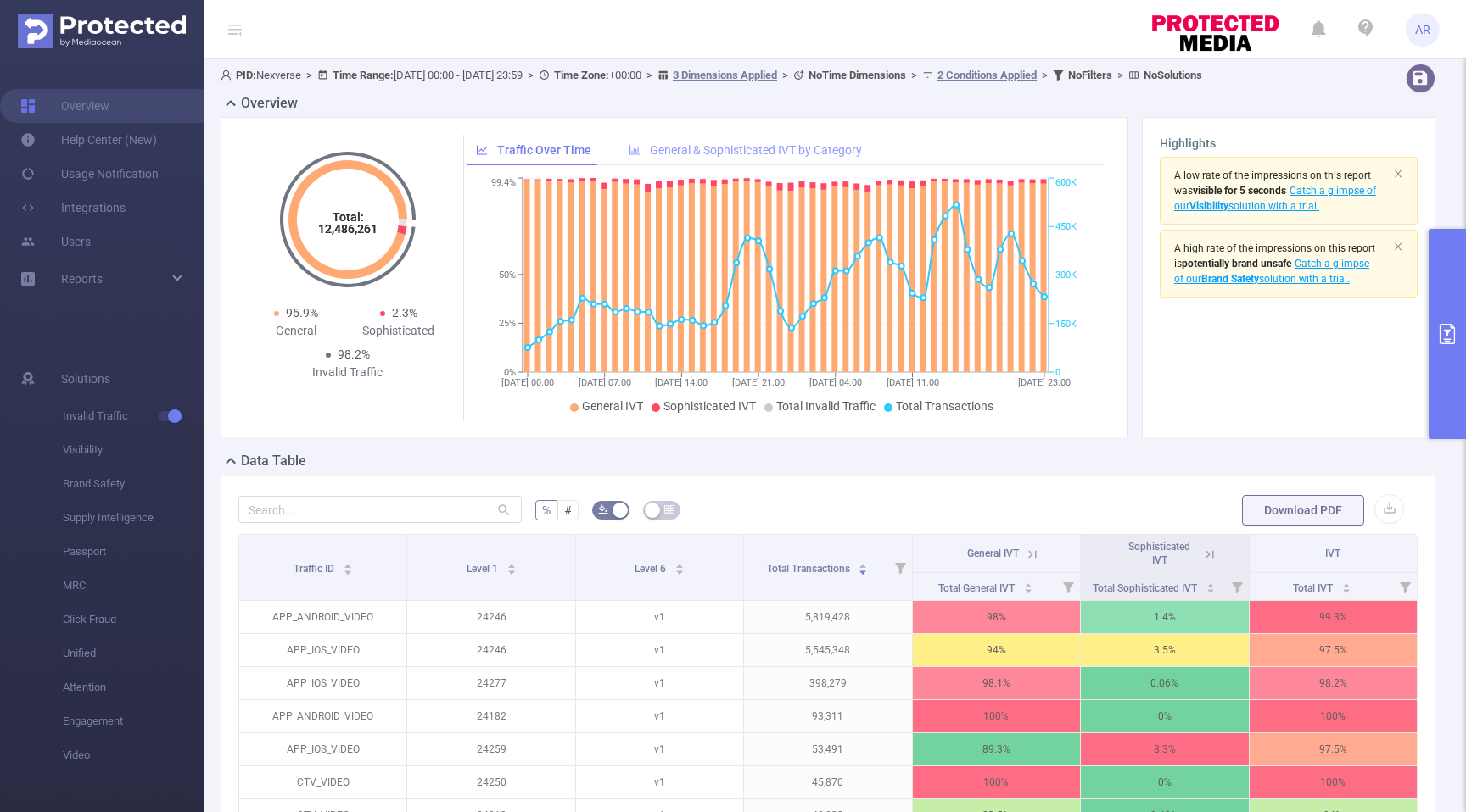
click at [832, 141] on div "General & Sophisticated IVT by Category" at bounding box center [745, 150] width 250 height 31
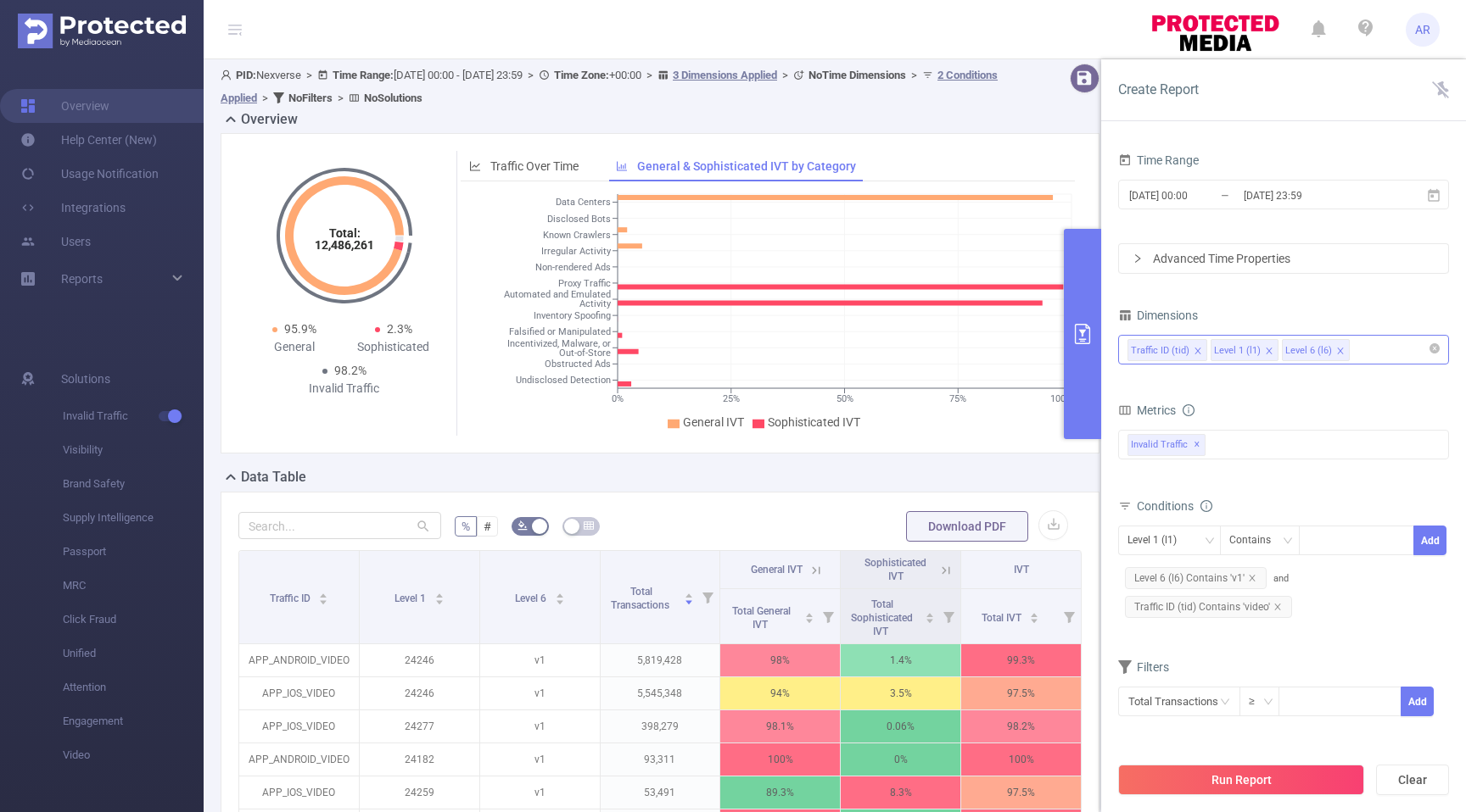
click at [1380, 347] on div "Traffic ID (tid) Level 1 (l1) Level 6 (l6)" at bounding box center [1283, 350] width 313 height 28
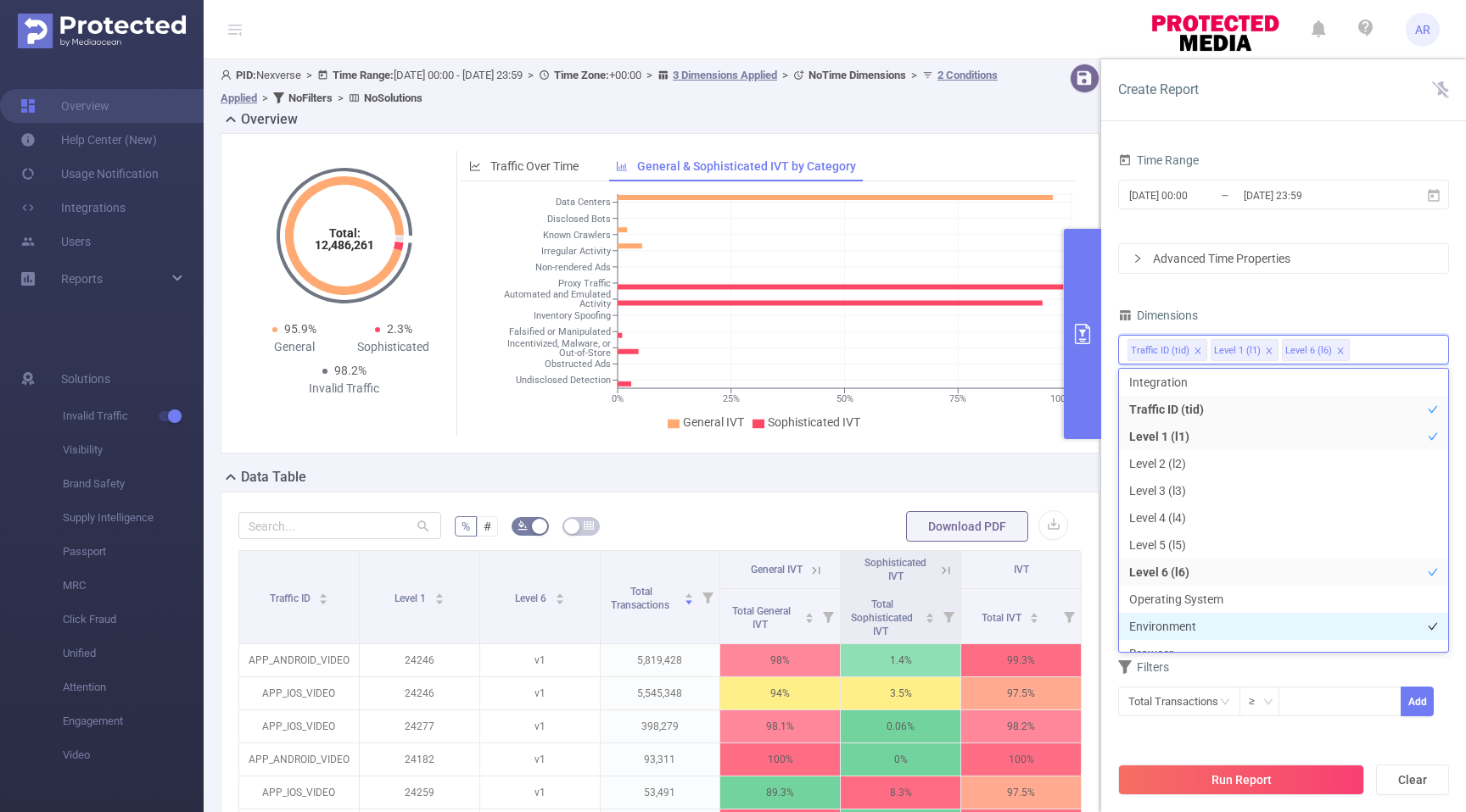
click at [1223, 623] on li "Environment" at bounding box center [1284, 627] width 329 height 27
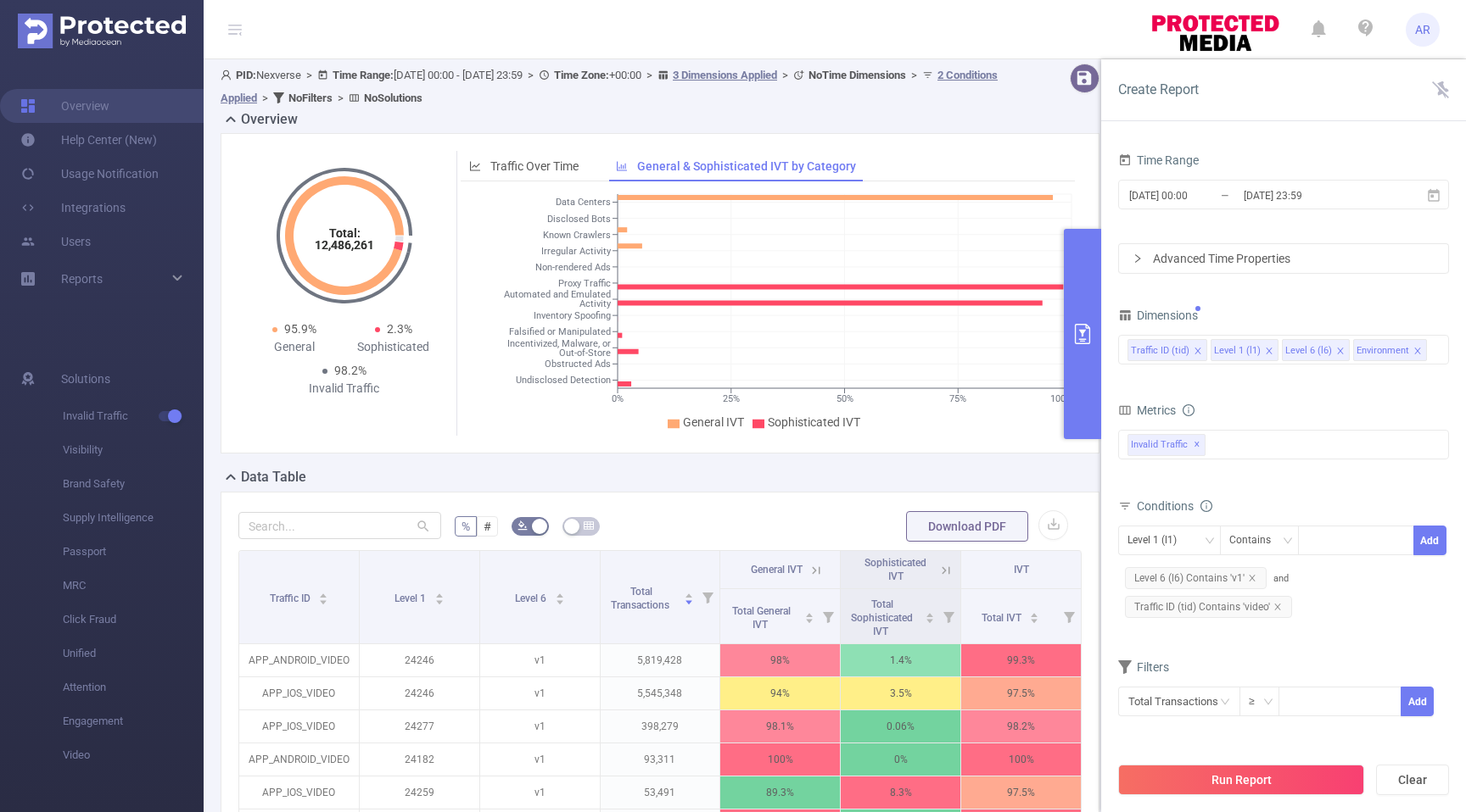
click at [1388, 307] on div "Dimensions" at bounding box center [1284, 317] width 331 height 28
click at [1258, 768] on button "Run Report" at bounding box center [1241, 780] width 246 height 30
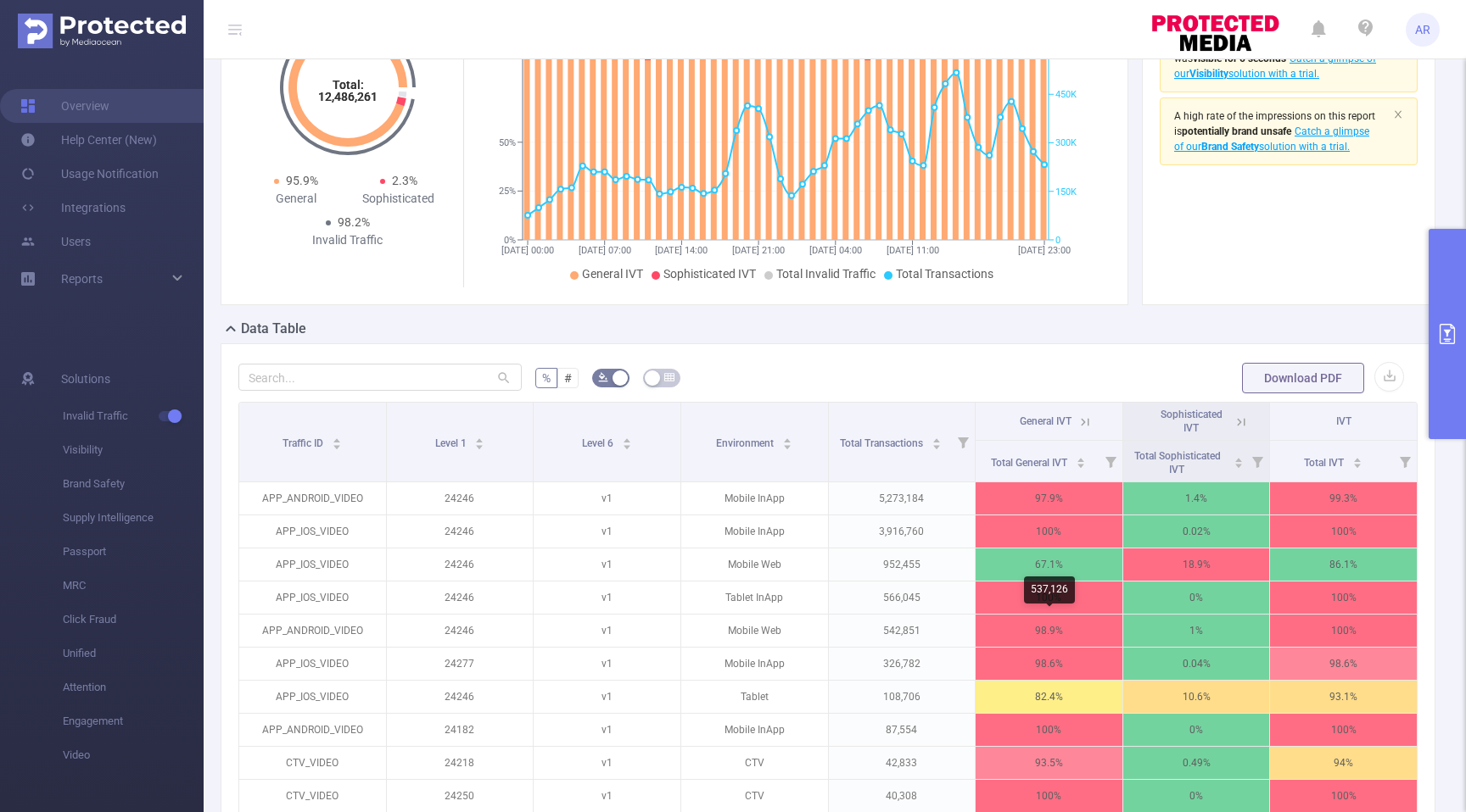
scroll to position [131, 0]
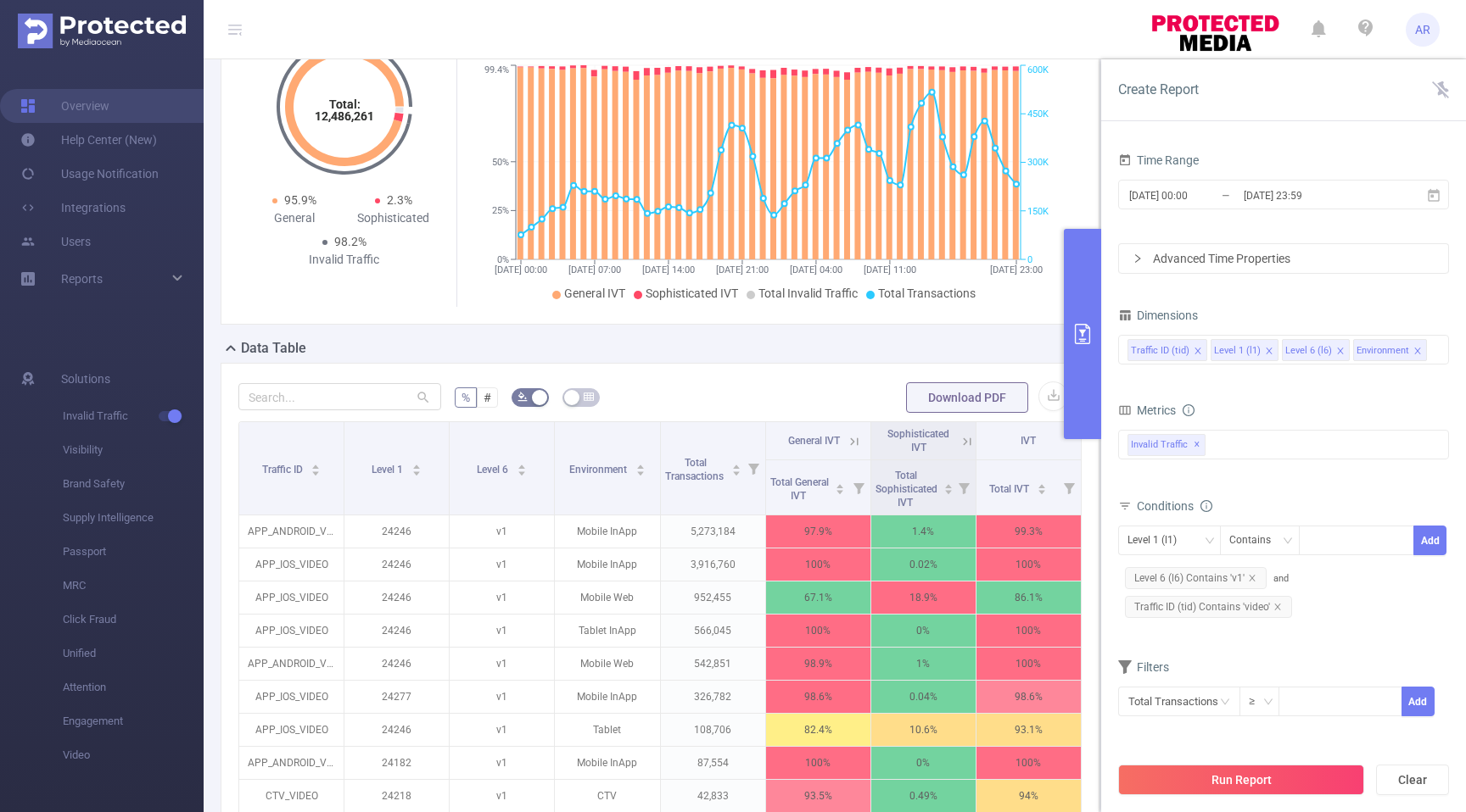
click at [1198, 351] on icon "icon: close" at bounding box center [1197, 351] width 9 height 9
click at [1276, 606] on icon "icon: close" at bounding box center [1277, 607] width 6 height 6
click at [1196, 351] on icon "icon: close" at bounding box center [1197, 351] width 9 height 9
click at [1186, 351] on icon "icon: close" at bounding box center [1185, 351] width 9 height 9
click at [1196, 773] on button "Run Report" at bounding box center [1241, 780] width 246 height 30
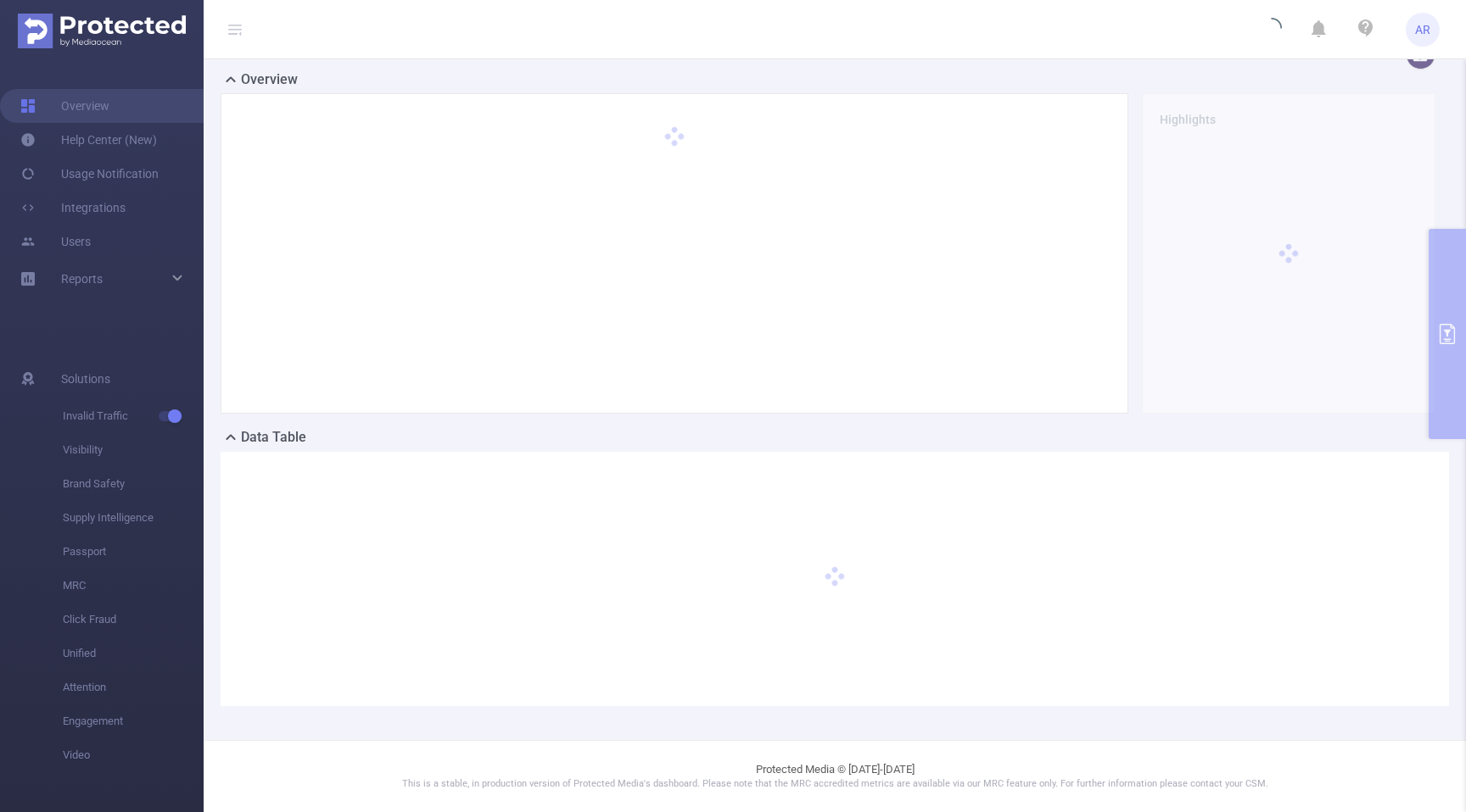
scroll to position [42, 0]
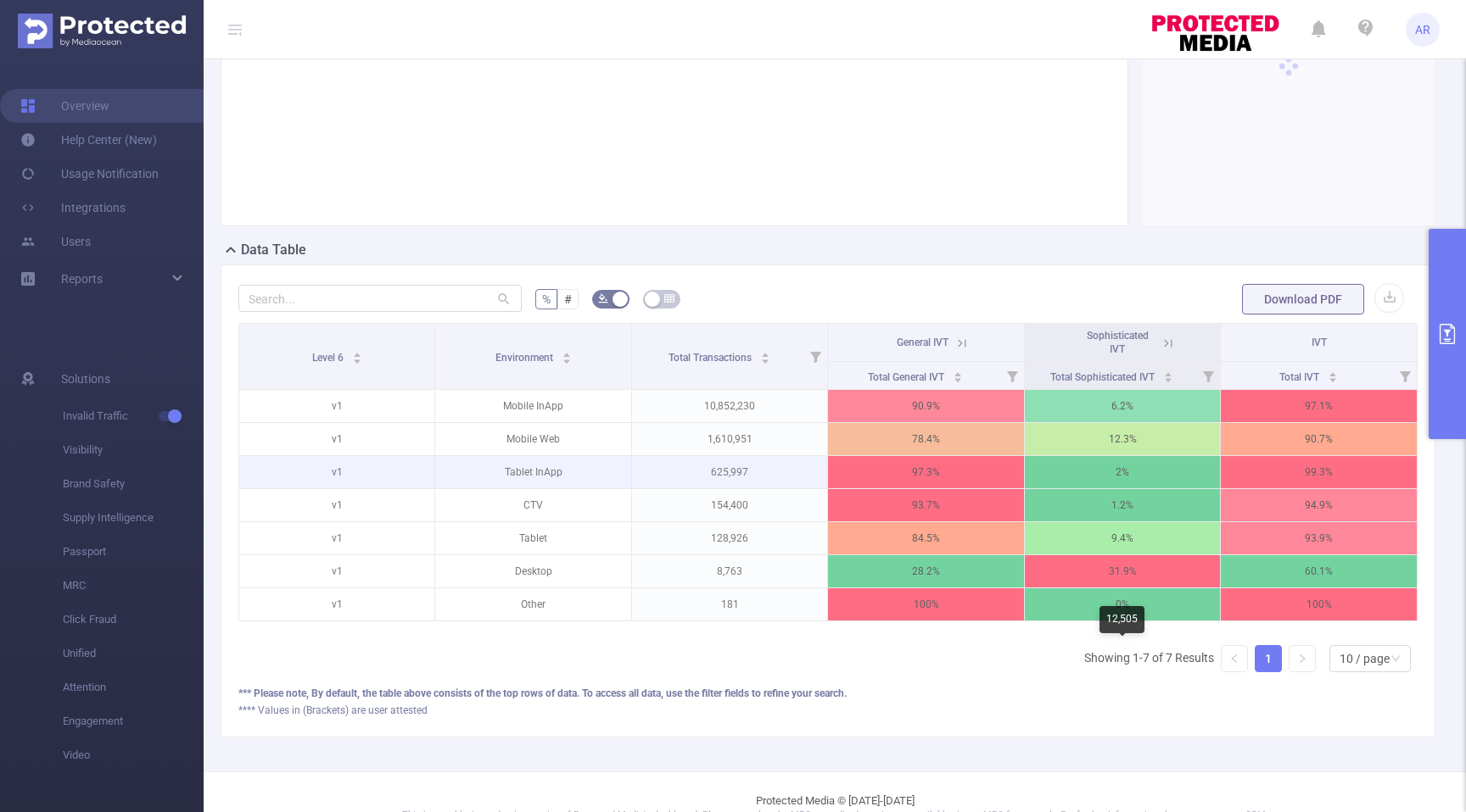
scroll to position [260, 0]
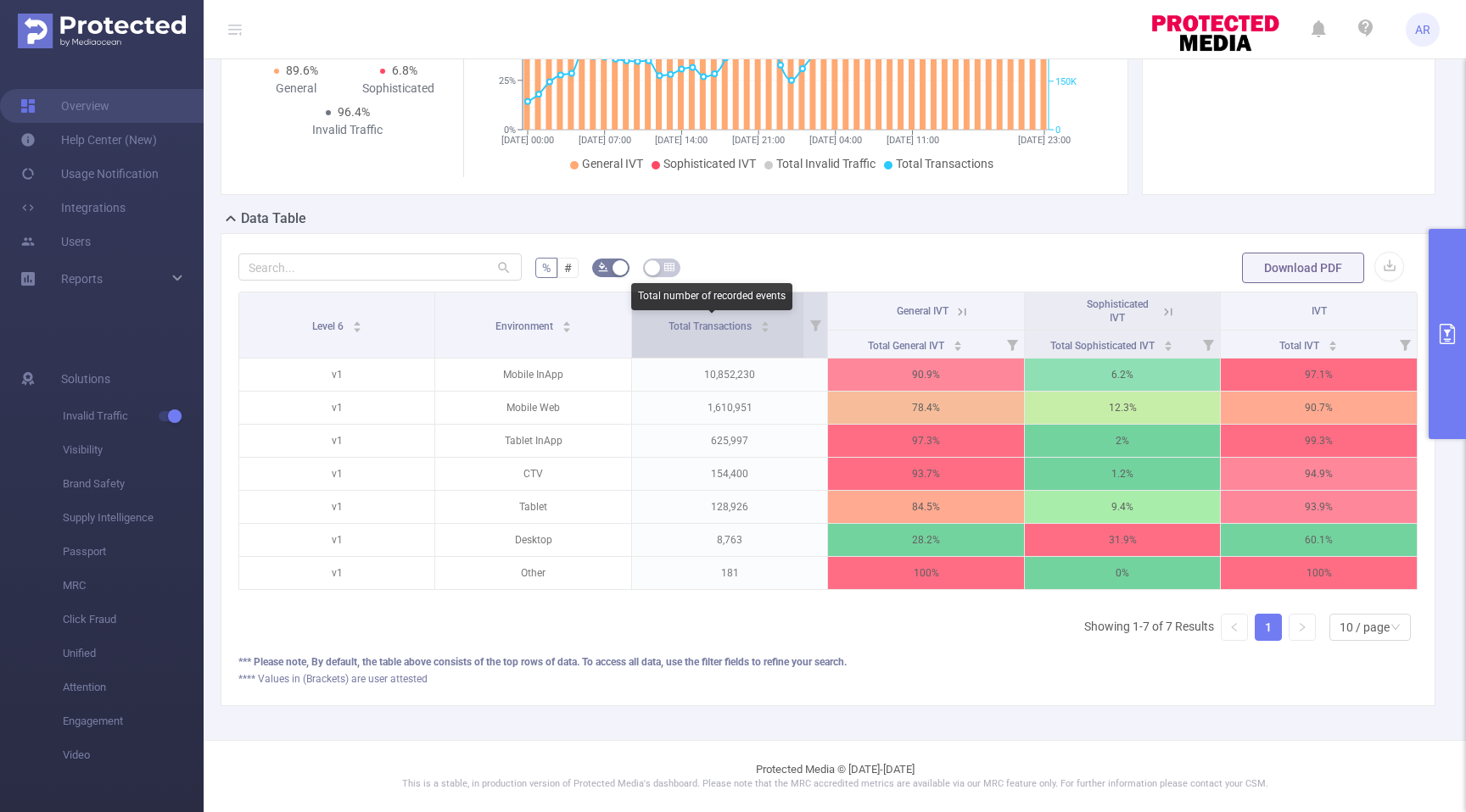
click at [738, 325] on span "Total Transactions" at bounding box center [711, 326] width 86 height 12
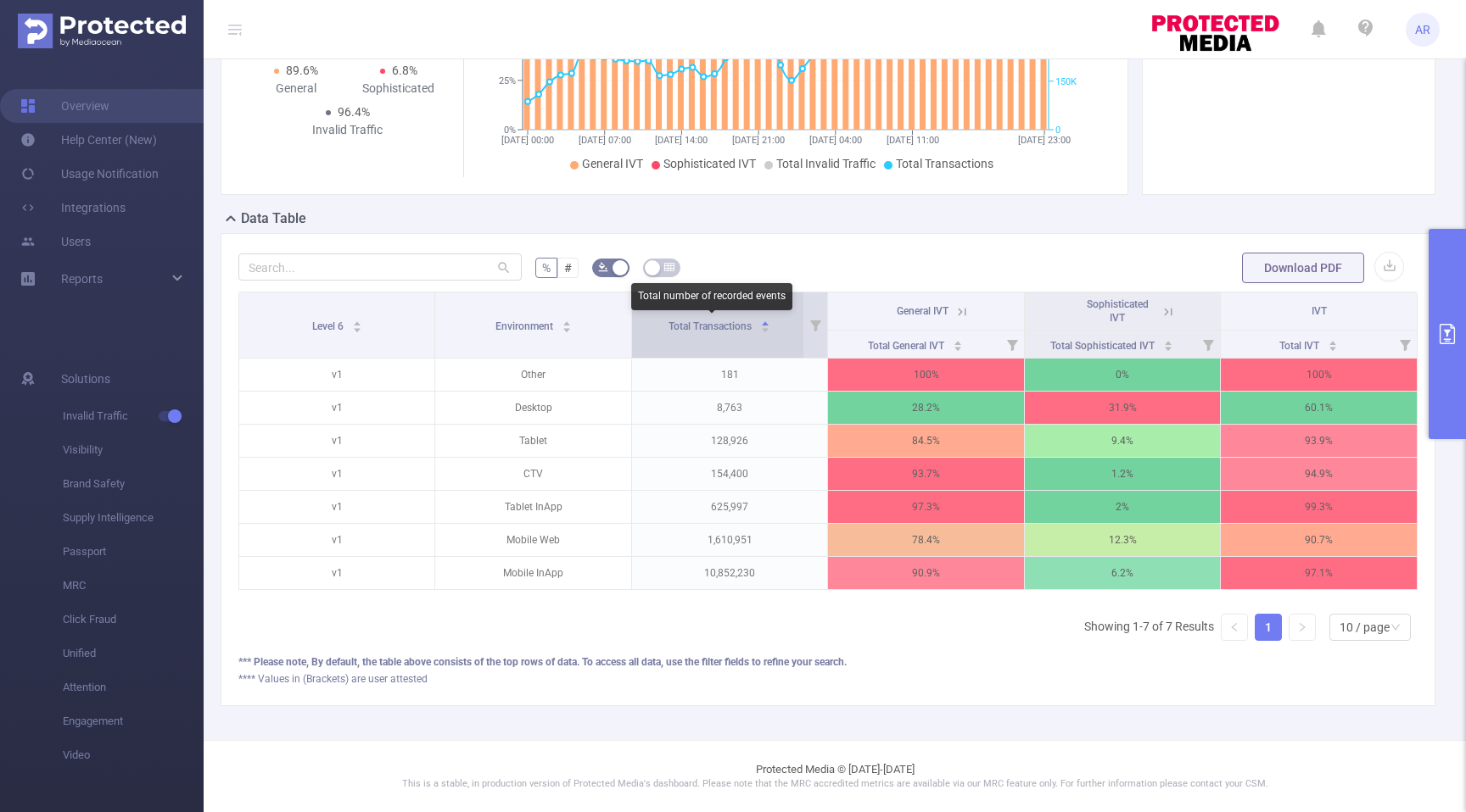
click at [738, 325] on span "Total Transactions" at bounding box center [711, 326] width 86 height 12
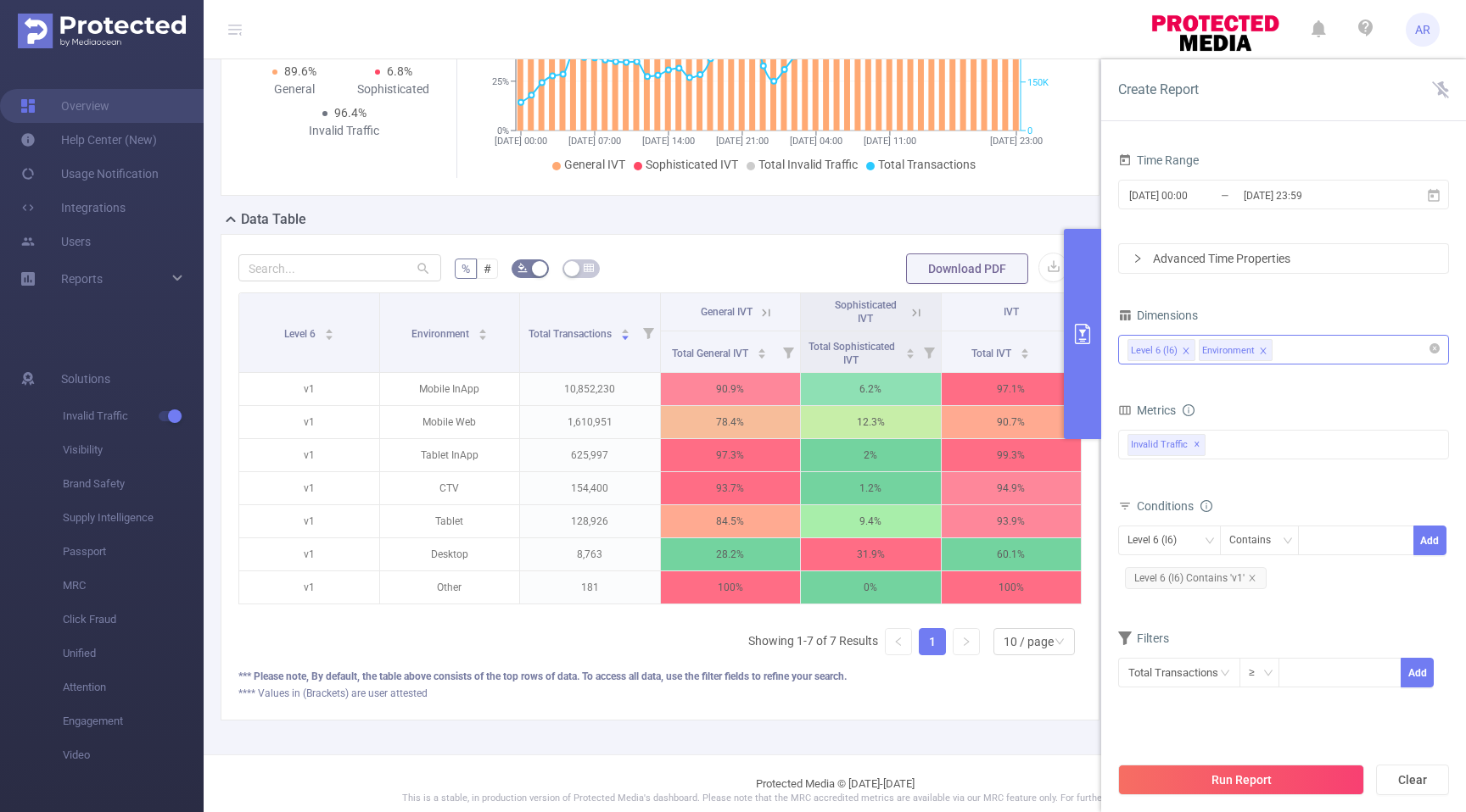
click at [1348, 345] on div "Level 6 (l6) Environment" at bounding box center [1283, 350] width 313 height 28
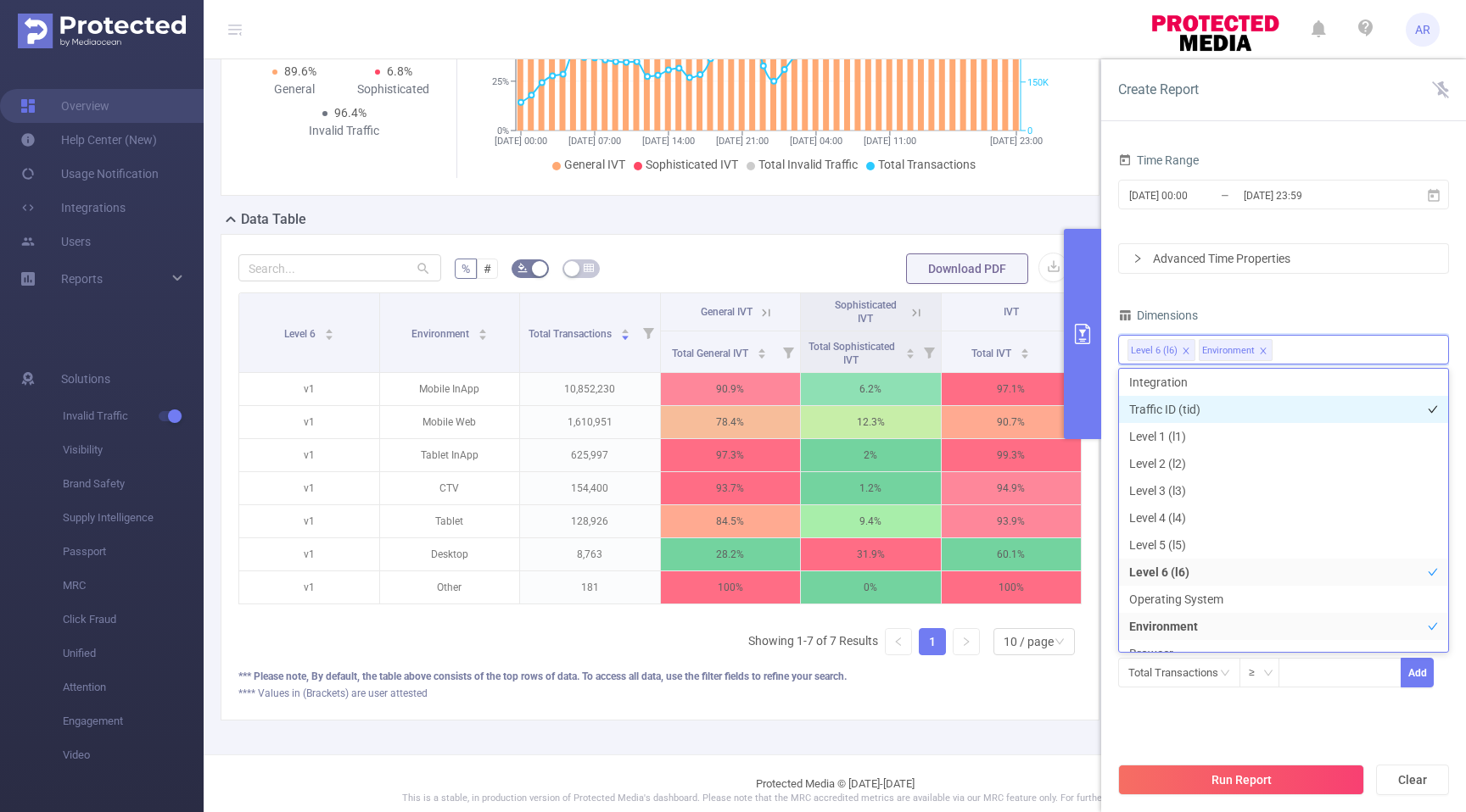
click at [1256, 402] on li "Traffic ID (tid)" at bounding box center [1284, 410] width 329 height 27
click at [1388, 298] on div "Time Range [DATE] 00:00 _ [DATE] 23:59 Advanced Time Properties Dimensions Traf…" at bounding box center [1284, 428] width 331 height 562
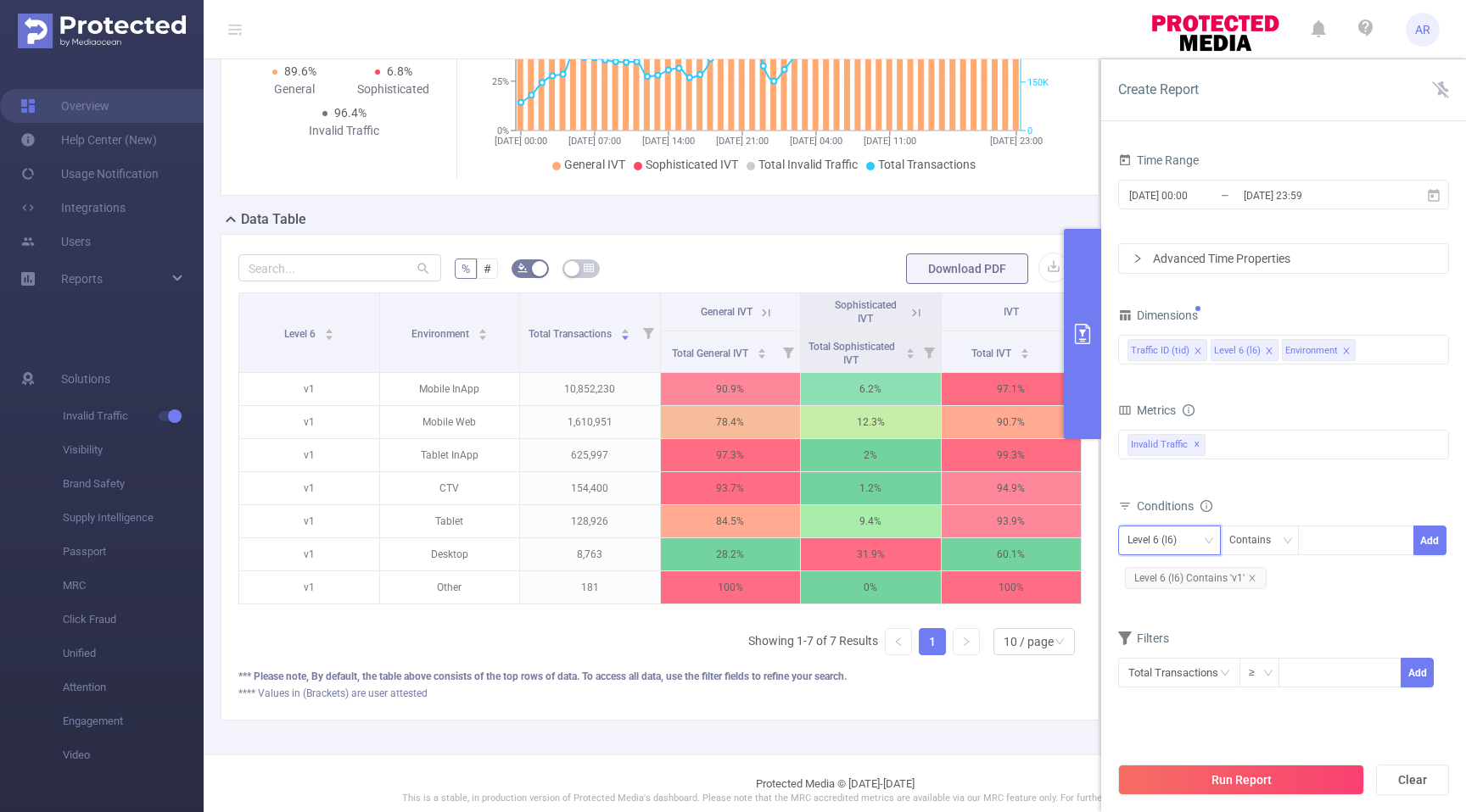
click at [1178, 538] on div "Level 6 (l6)" at bounding box center [1157, 540] width 61 height 28
click at [1172, 572] on li "Traffic ID (tid)" at bounding box center [1169, 575] width 102 height 27
click at [1334, 538] on div at bounding box center [1356, 540] width 97 height 28
type input "banner"
click at [1430, 542] on button "Add" at bounding box center [1430, 540] width 33 height 29
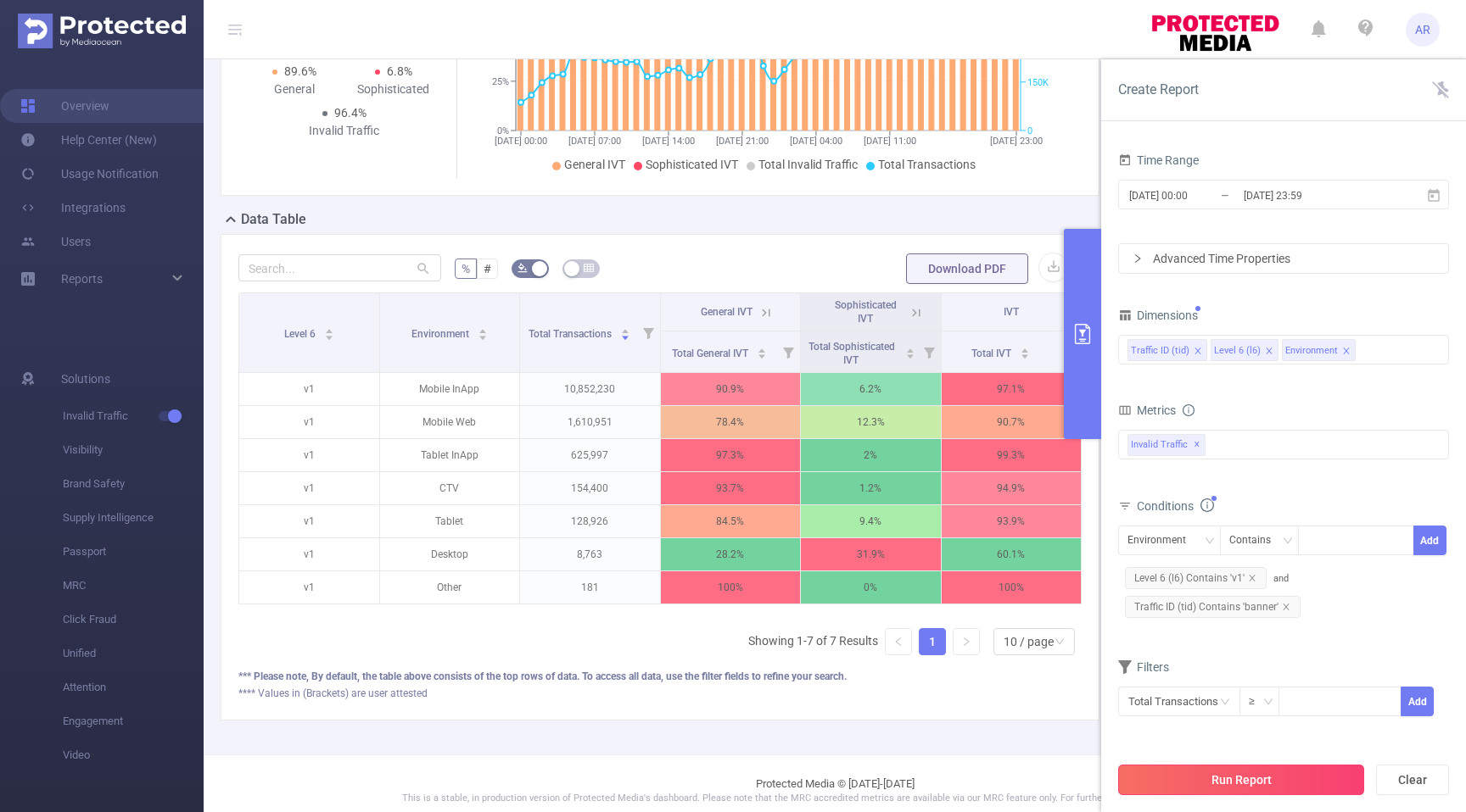
click at [1235, 781] on button "Run Report" at bounding box center [1241, 780] width 246 height 30
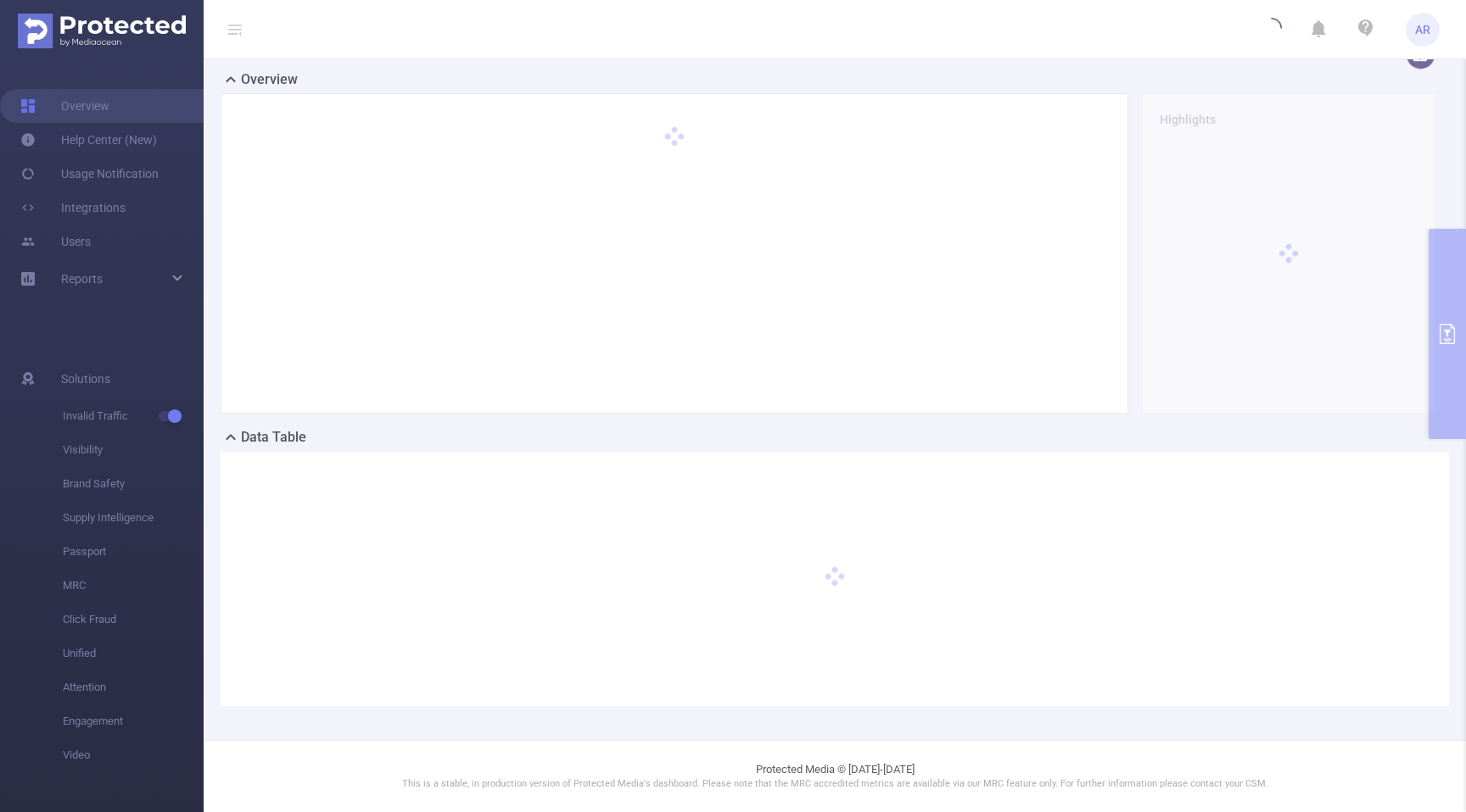
scroll to position [25, 0]
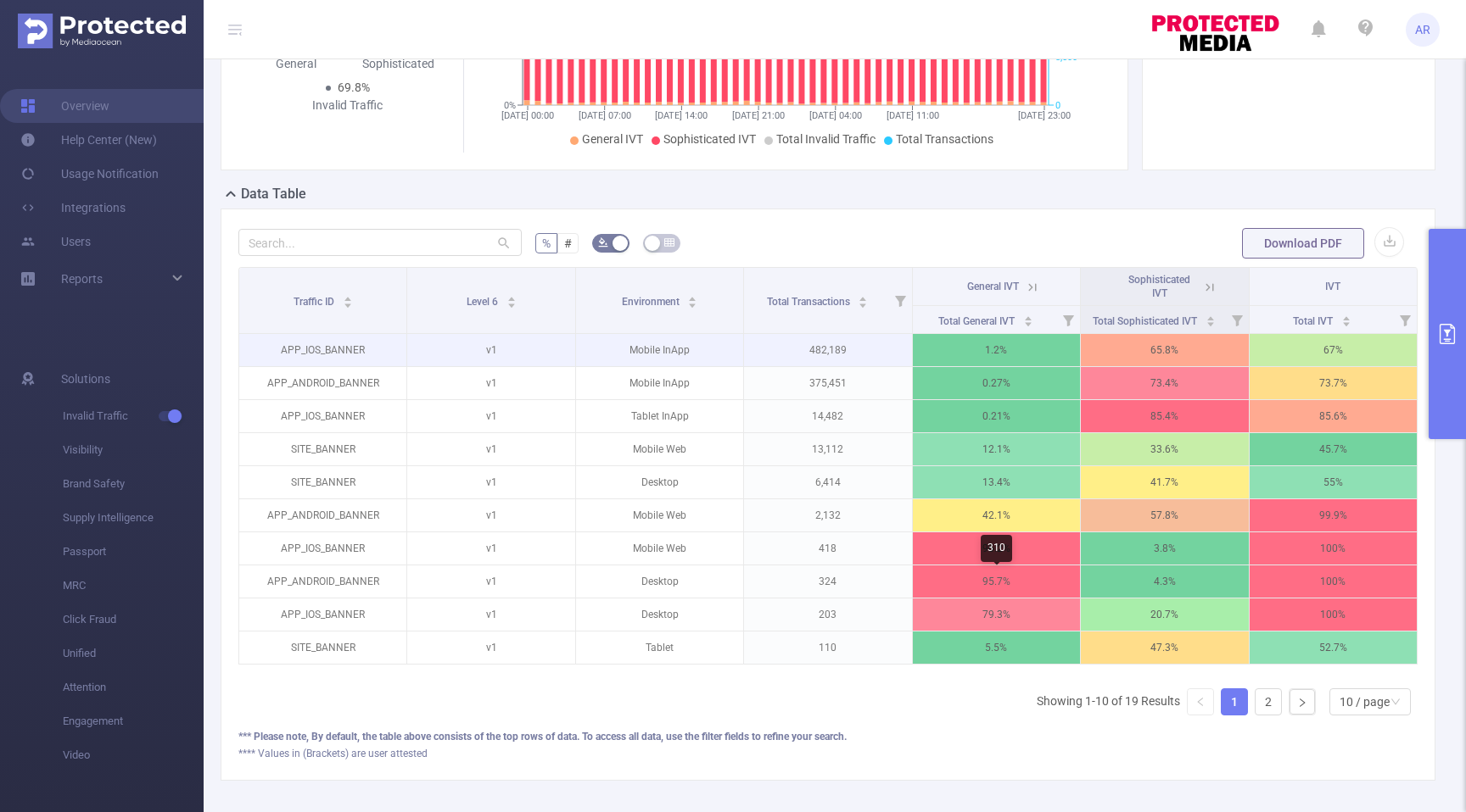
scroll to position [271, 0]
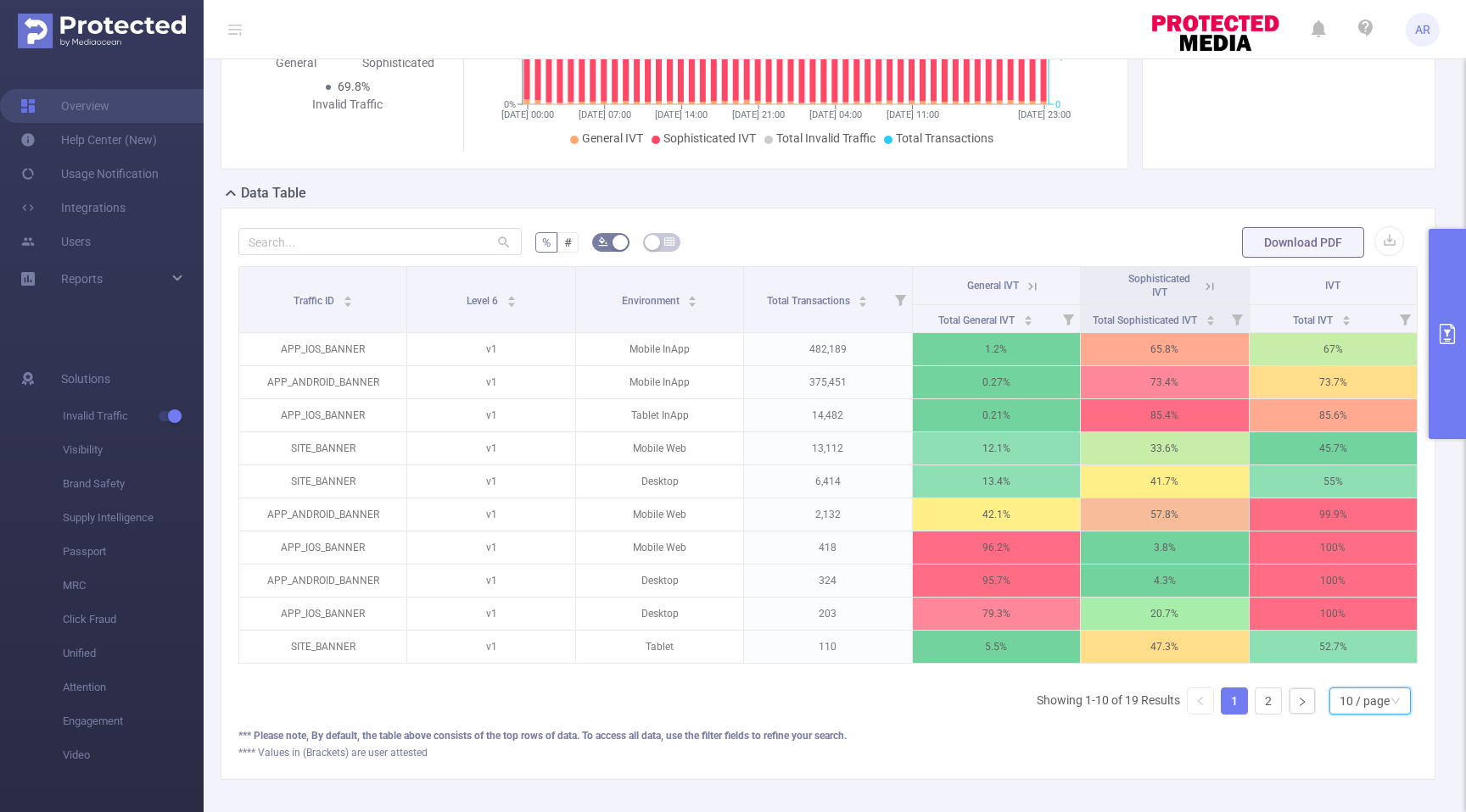
click at [1391, 702] on icon "icon: down" at bounding box center [1395, 701] width 10 height 10
click at [1365, 589] on li "20 / page" at bounding box center [1370, 589] width 82 height 27
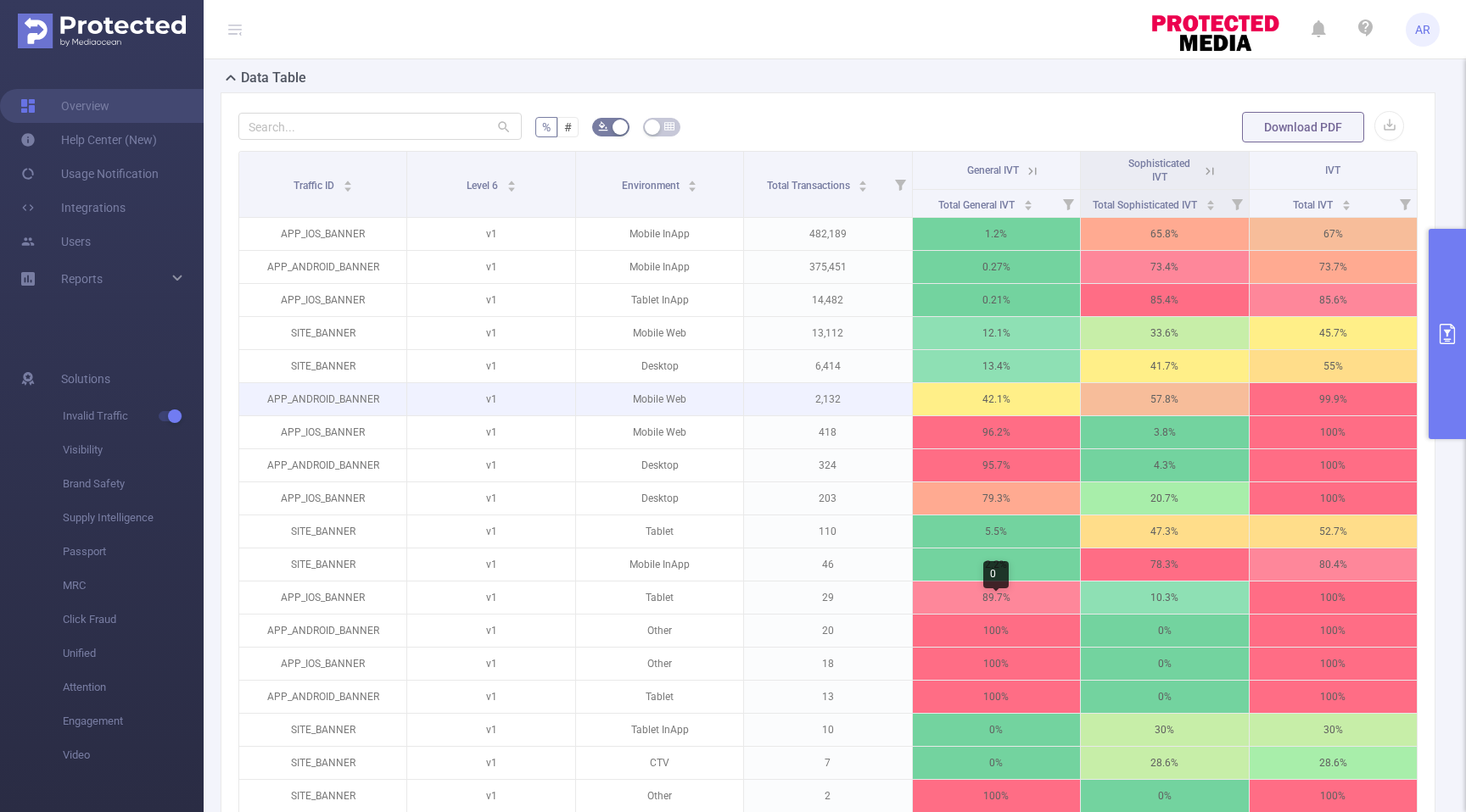
scroll to position [338, 0]
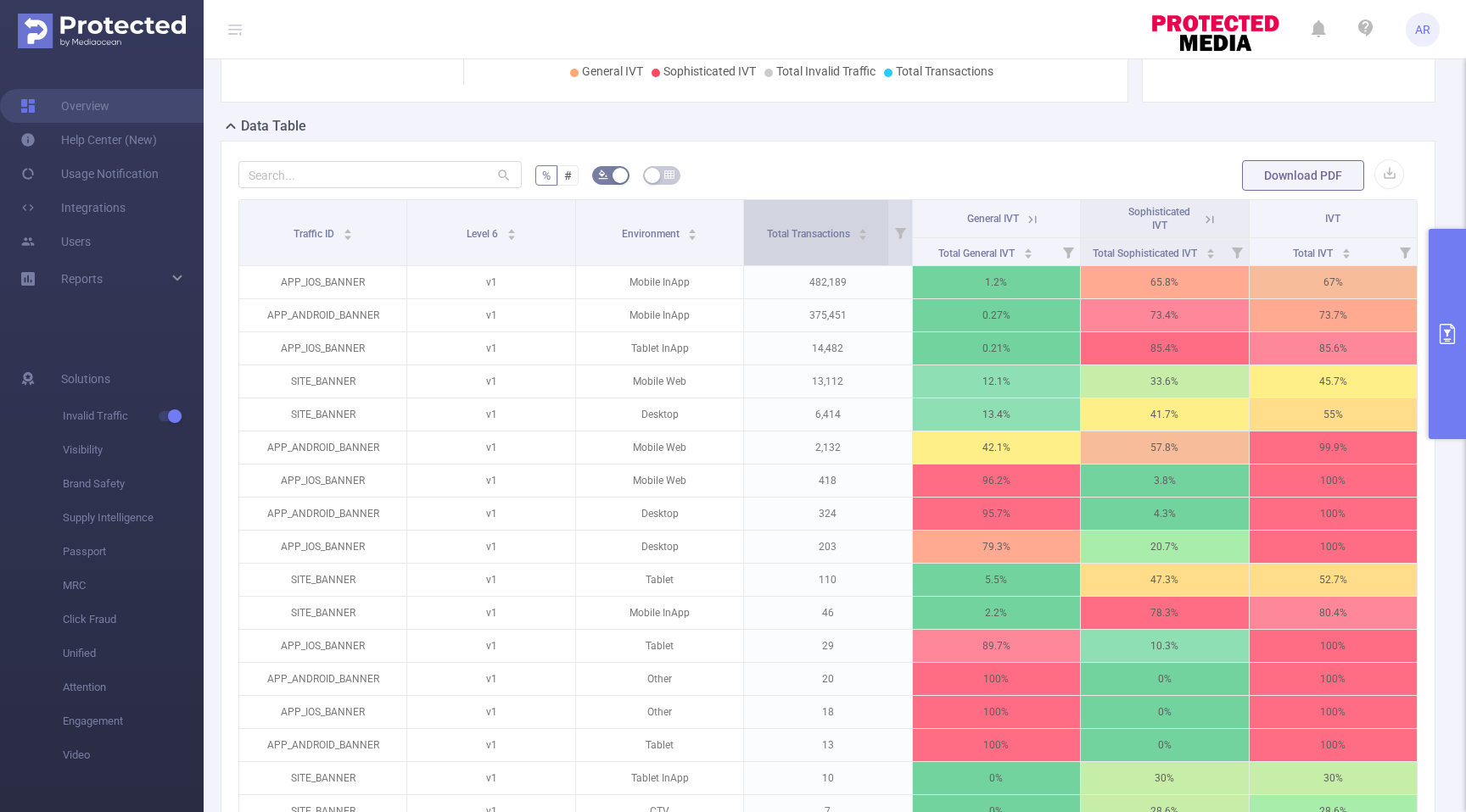
click at [860, 230] on icon "icon: caret-up" at bounding box center [863, 232] width 10 height 10
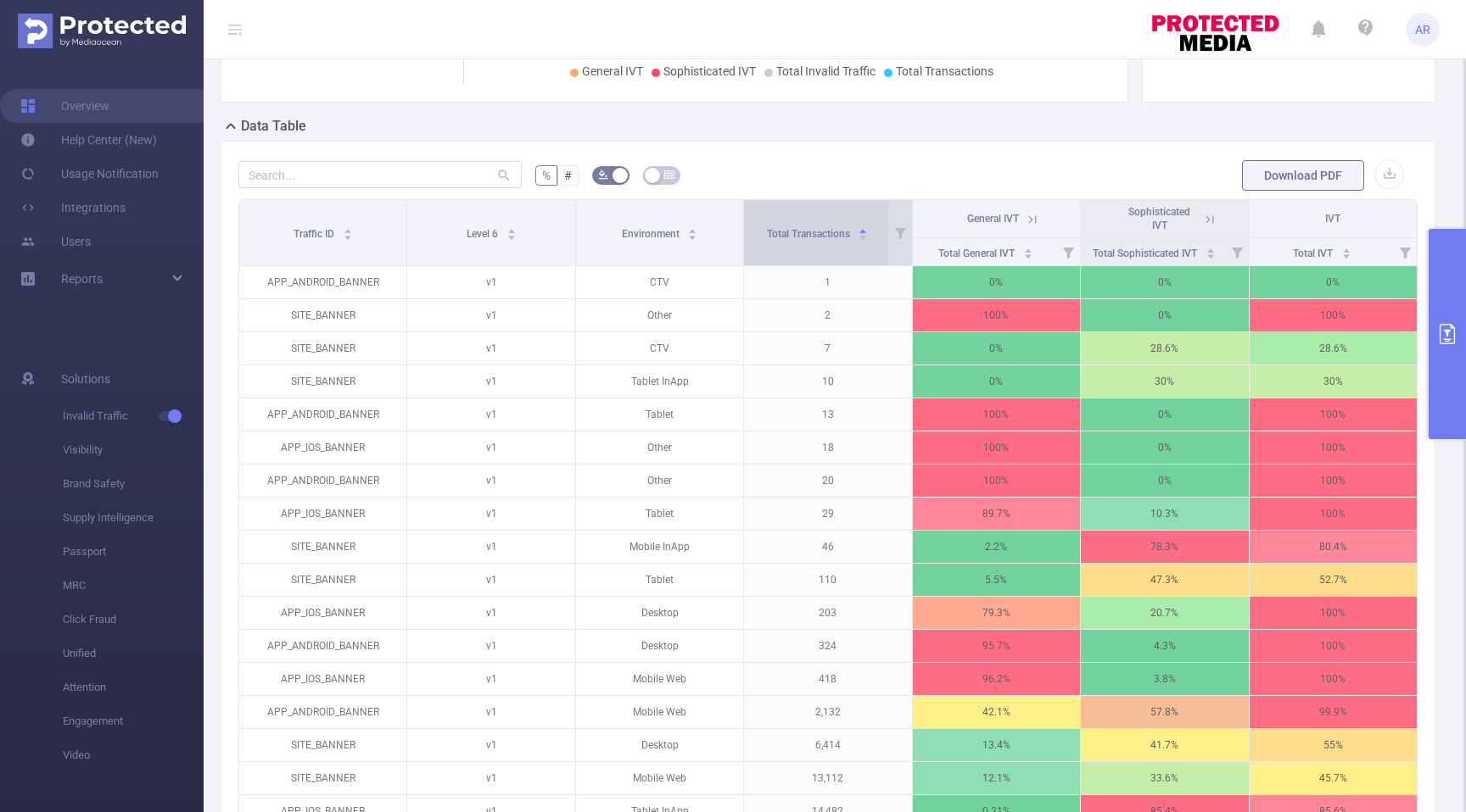
click at [860, 229] on icon "icon: caret-up" at bounding box center [863, 232] width 10 height 10
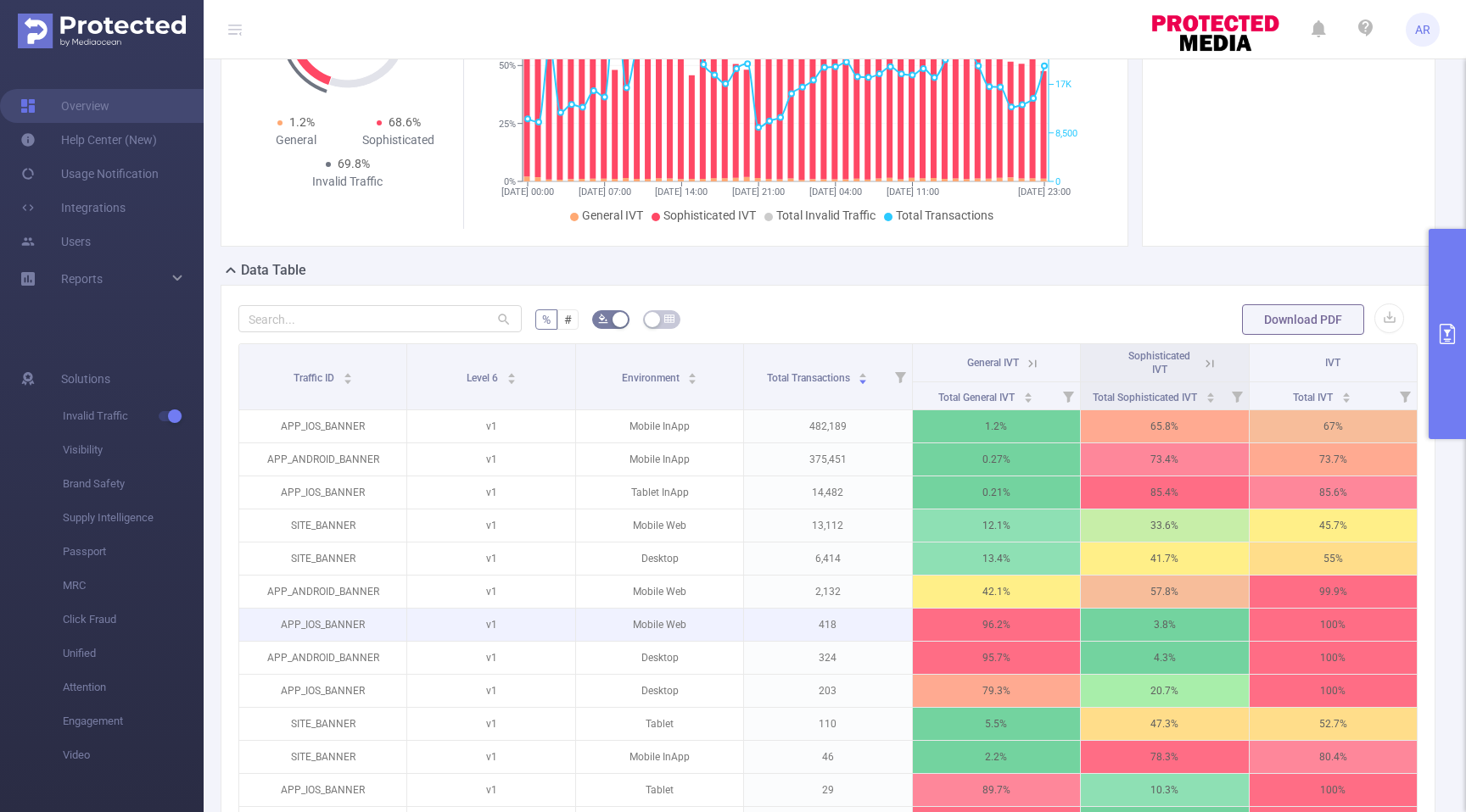
scroll to position [0, 0]
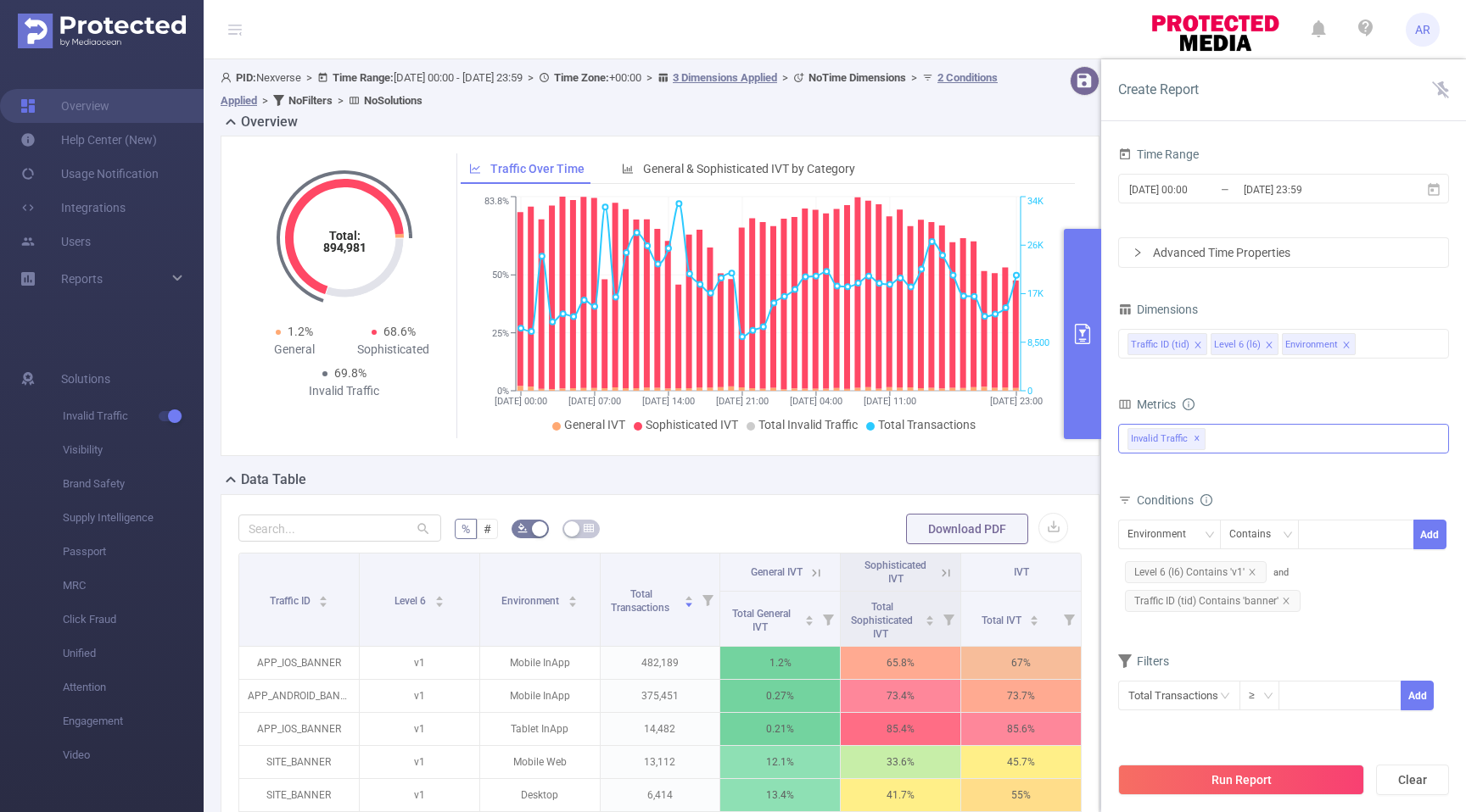
click at [1259, 444] on div "Invalid Traffic ✕" at bounding box center [1284, 438] width 331 height 29
click at [1327, 393] on div "Metrics" at bounding box center [1284, 406] width 331 height 28
click at [1397, 343] on div "Traffic ID (tid) Level 6 (l6) Environment" at bounding box center [1283, 344] width 313 height 28
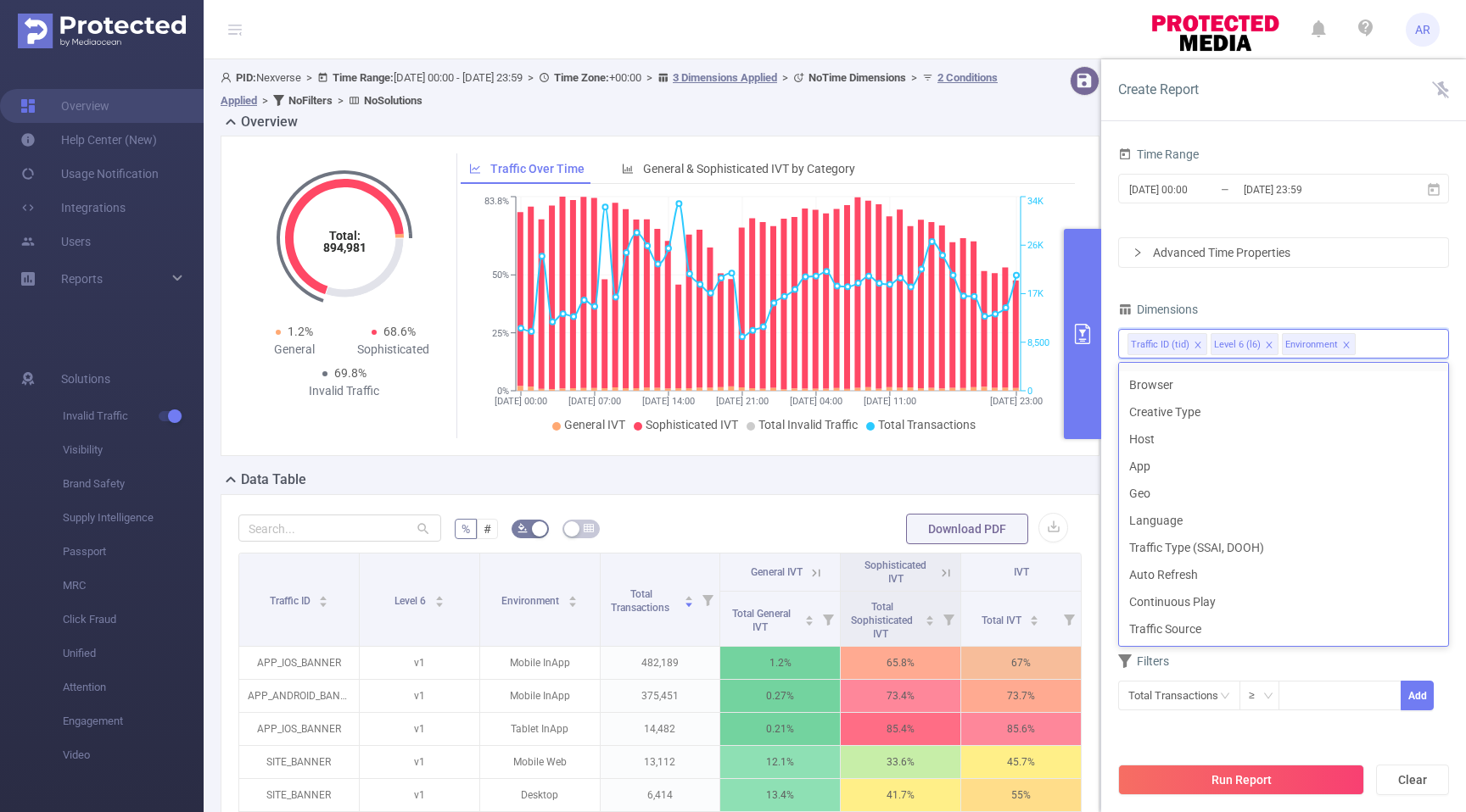
scroll to position [3, 0]
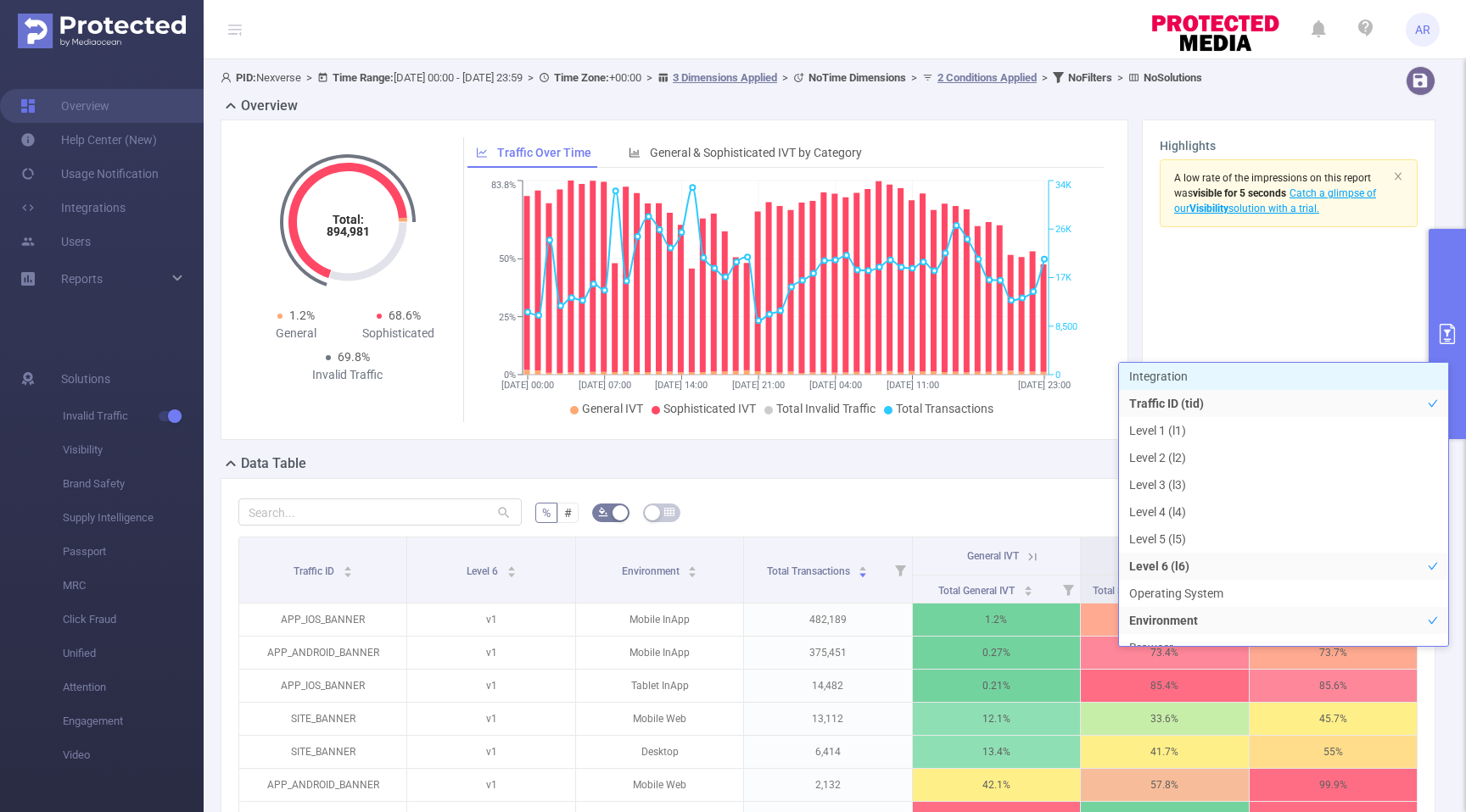
click at [1079, 461] on div "Data Table" at bounding box center [834, 465] width 1228 height 23
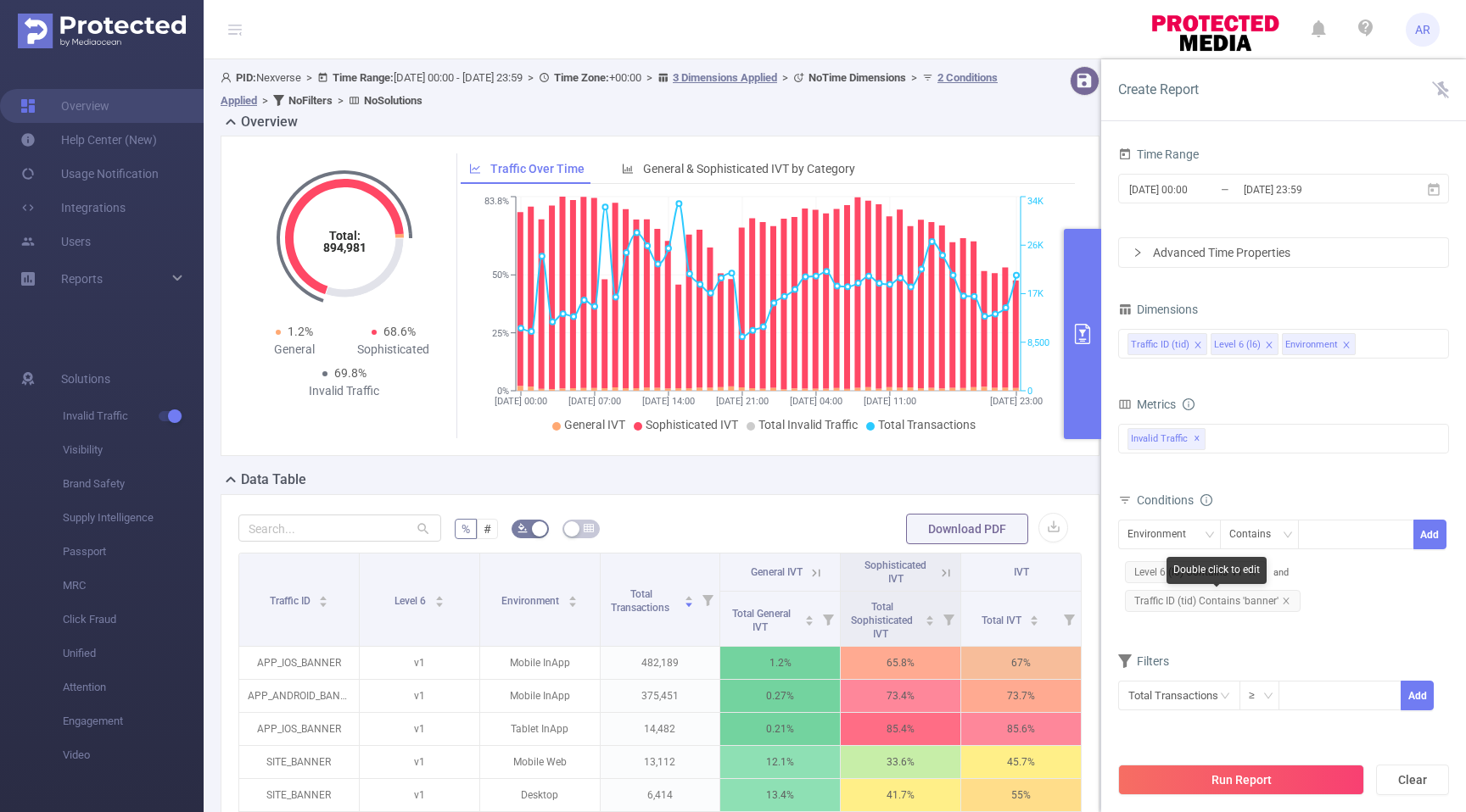
click at [1246, 597] on span "Traffic ID (tid) Contains 'banner'" at bounding box center [1213, 601] width 175 height 22
click at [1282, 598] on icon "icon: close" at bounding box center [1286, 601] width 9 height 9
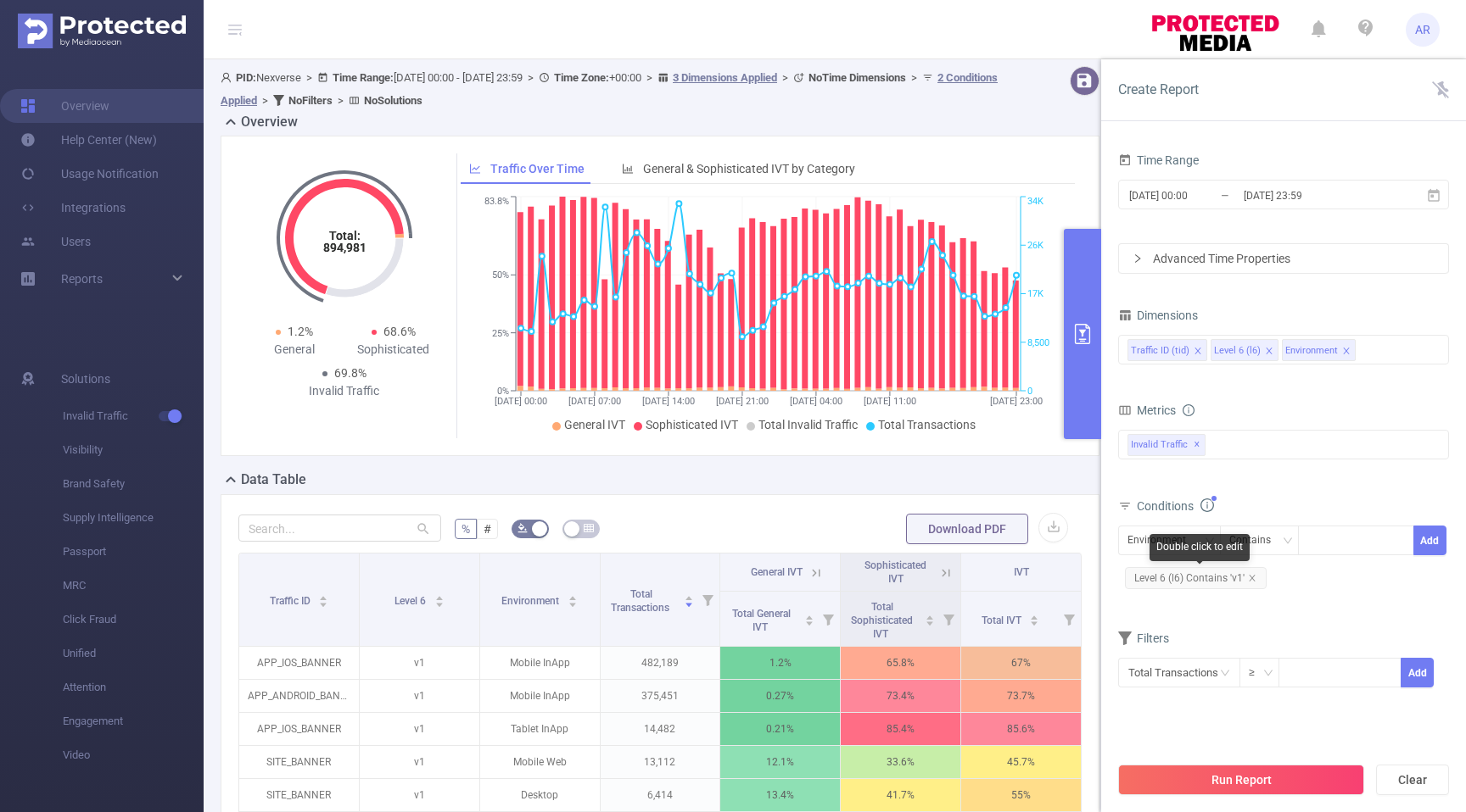
click at [1196, 544] on div "Double click to edit" at bounding box center [1199, 548] width 100 height 27
click at [1192, 540] on div "Environment" at bounding box center [1162, 540] width 70 height 28
click at [1167, 575] on li "Traffic ID (tid)" at bounding box center [1169, 575] width 102 height 27
click at [1322, 544] on div at bounding box center [1356, 540] width 97 height 28
type input "video"
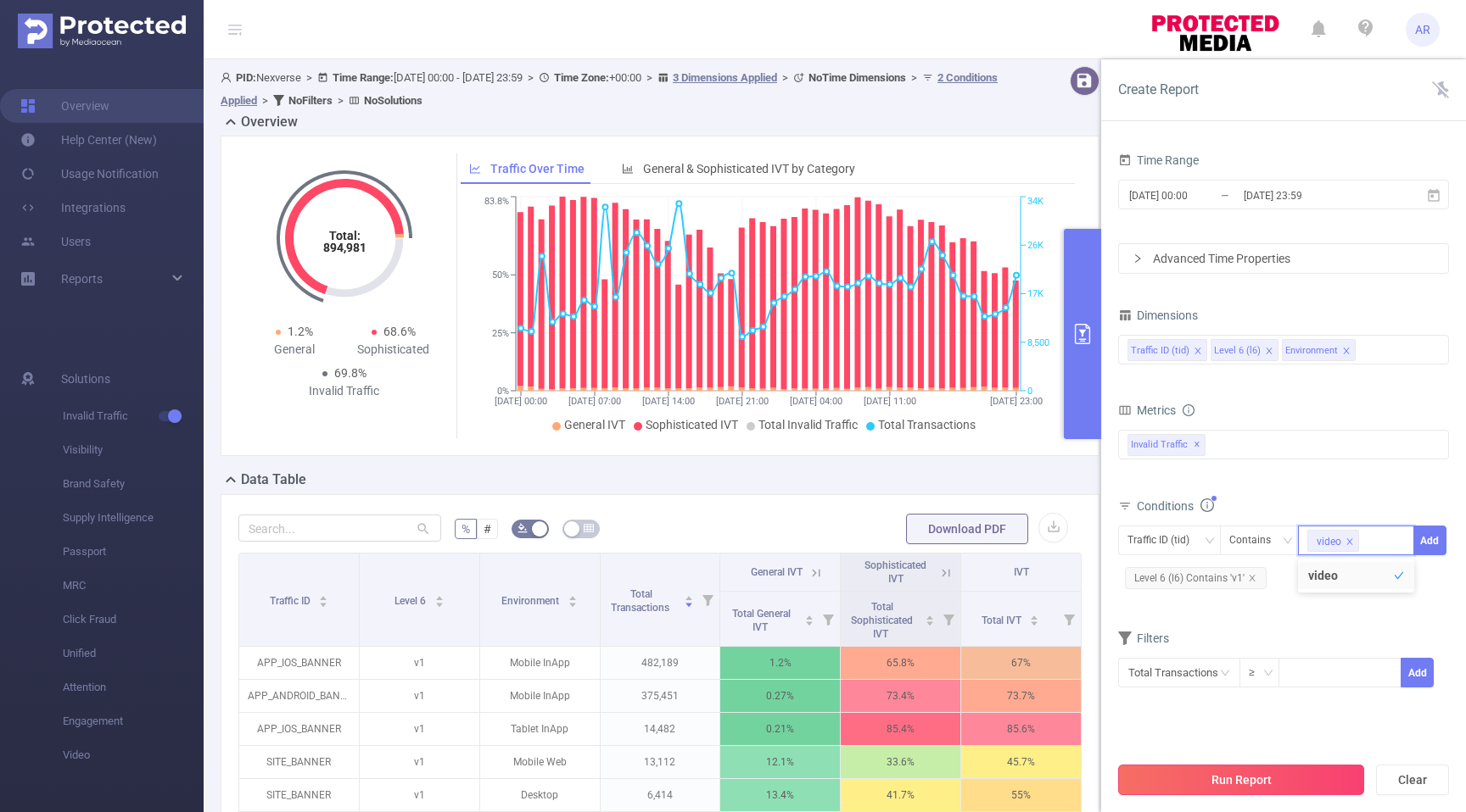
click at [1250, 768] on button "Run Report" at bounding box center [1241, 780] width 246 height 30
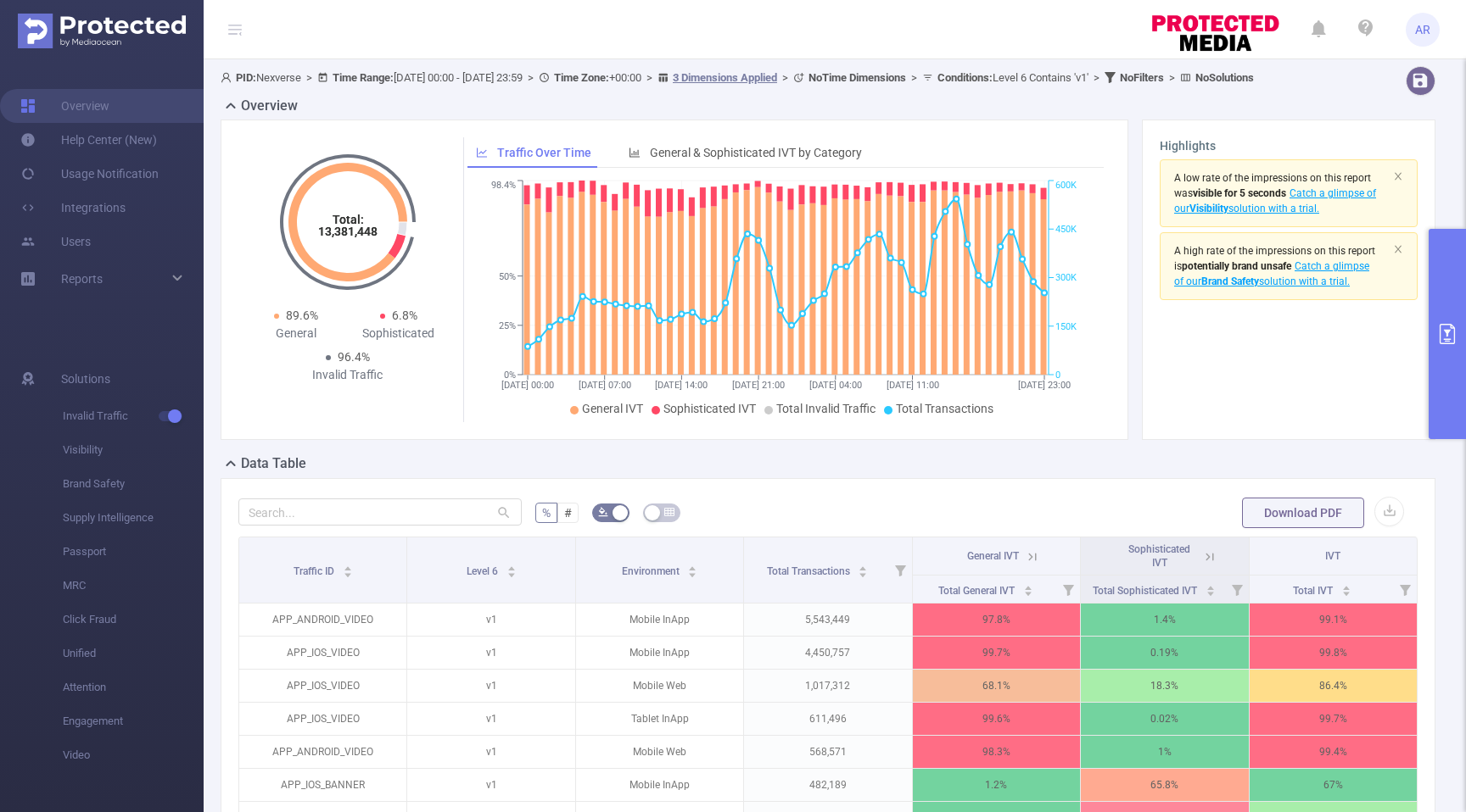
click at [1207, 565] on icon at bounding box center [1210, 557] width 16 height 16
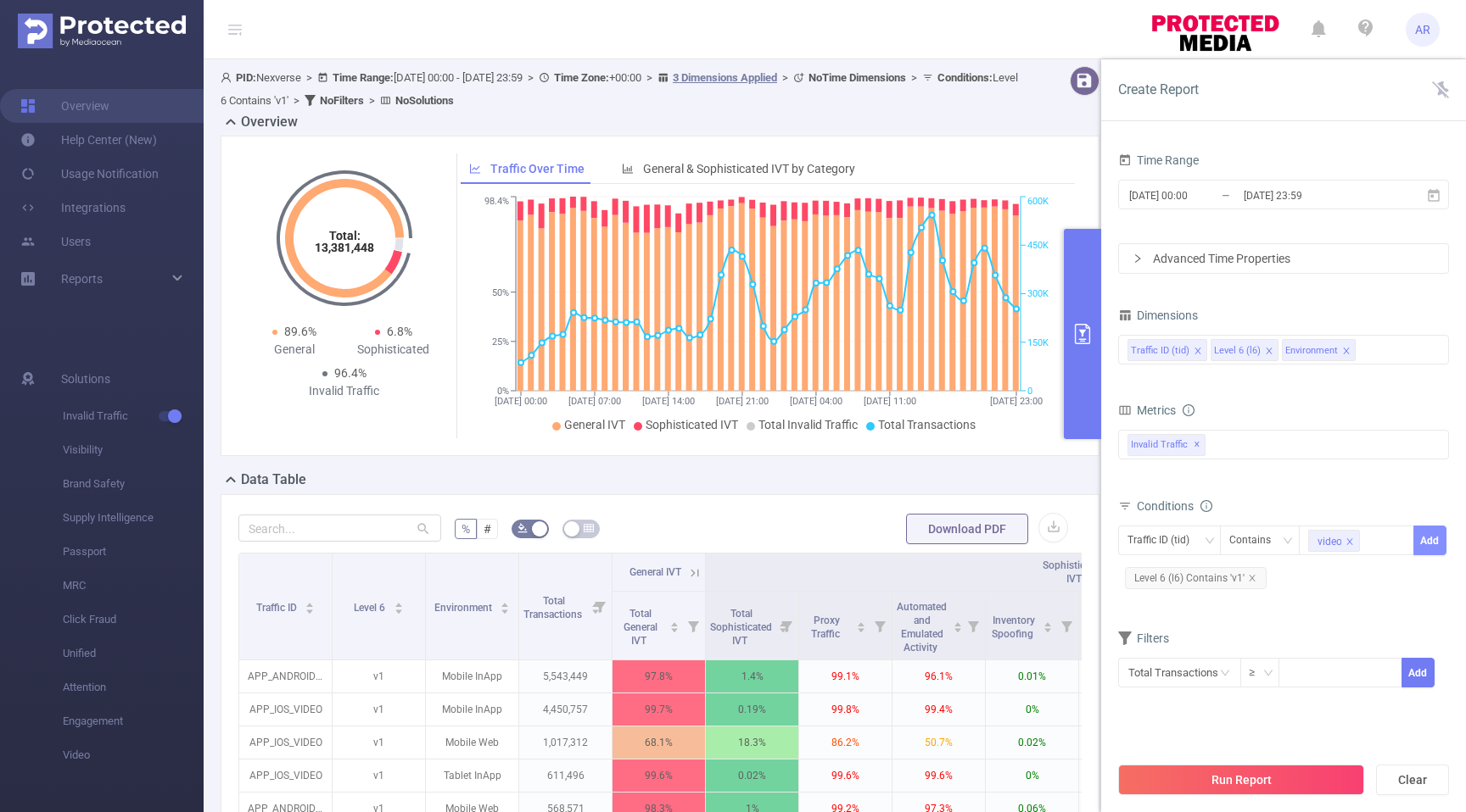
click at [1428, 546] on button "Add" at bounding box center [1430, 540] width 33 height 29
click at [1285, 778] on button "Run Report" at bounding box center [1241, 780] width 246 height 30
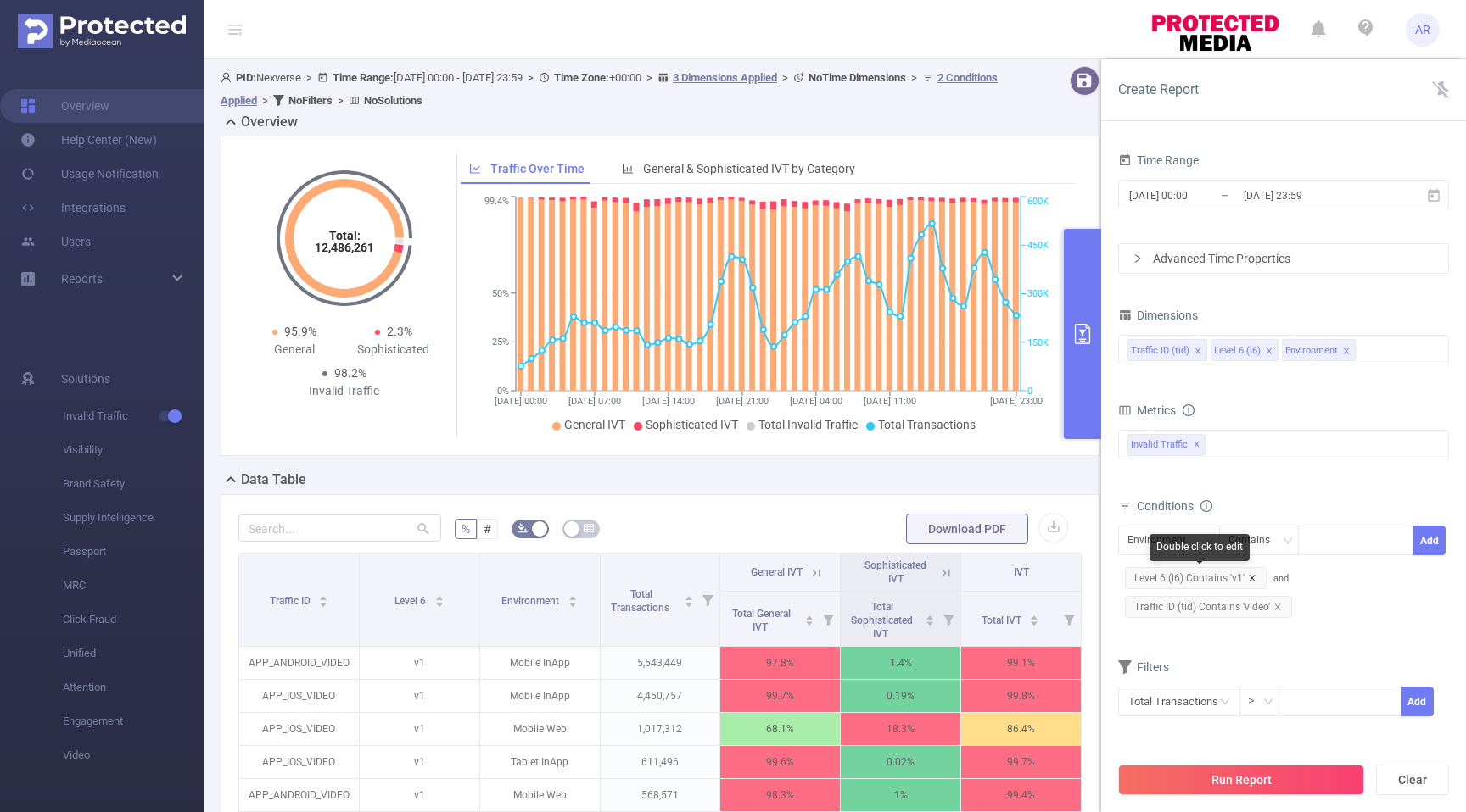
click at [1251, 576] on icon "icon: close" at bounding box center [1252, 578] width 6 height 6
click at [1194, 544] on div "Environment" at bounding box center [1162, 540] width 70 height 28
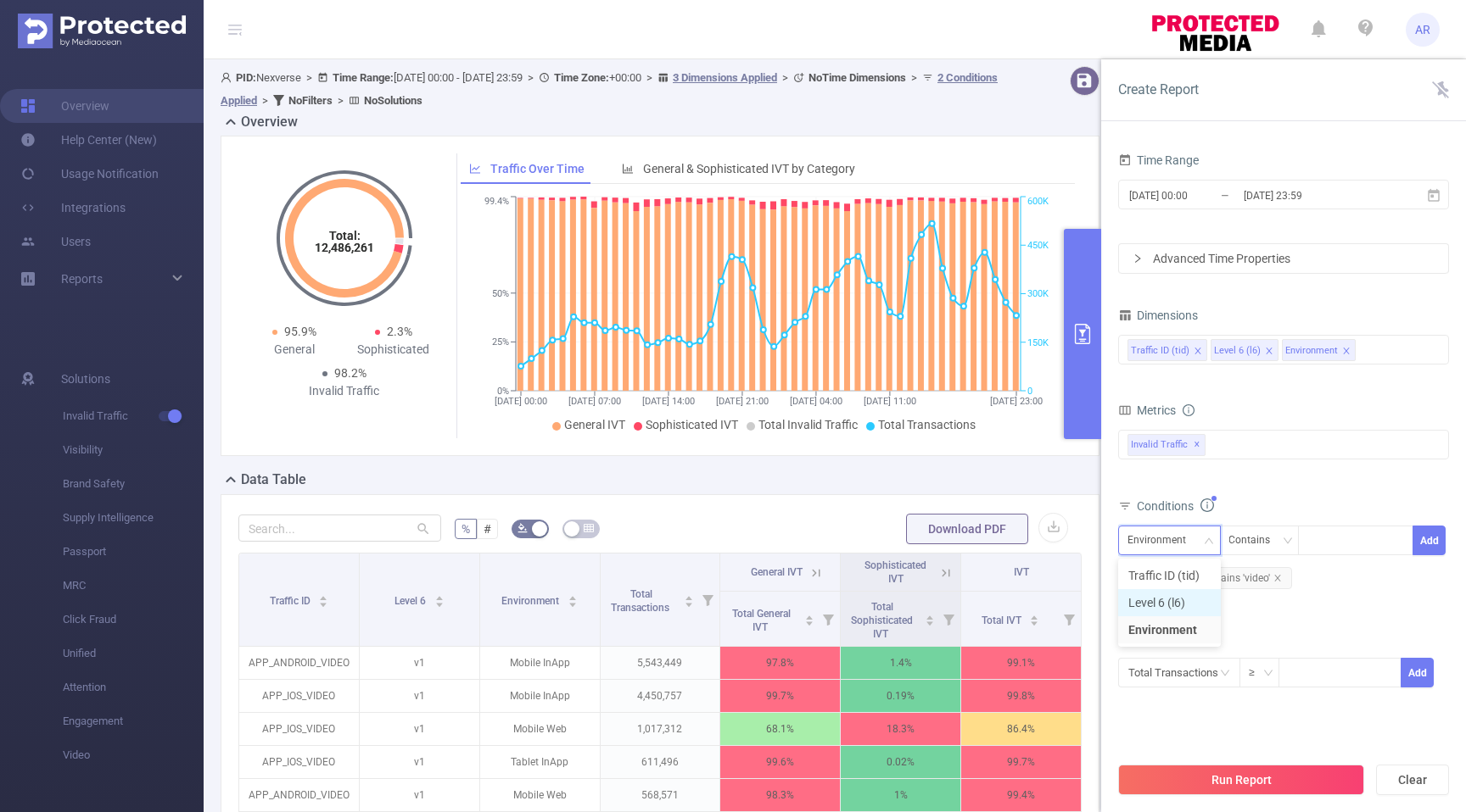
click at [1179, 605] on li "Level 6 (l6)" at bounding box center [1169, 603] width 102 height 27
click at [1326, 542] on div at bounding box center [1356, 540] width 97 height 28
type input "v2"
click at [1433, 536] on button "Add" at bounding box center [1430, 540] width 33 height 29
click at [1246, 790] on button "Run Report" at bounding box center [1241, 780] width 246 height 30
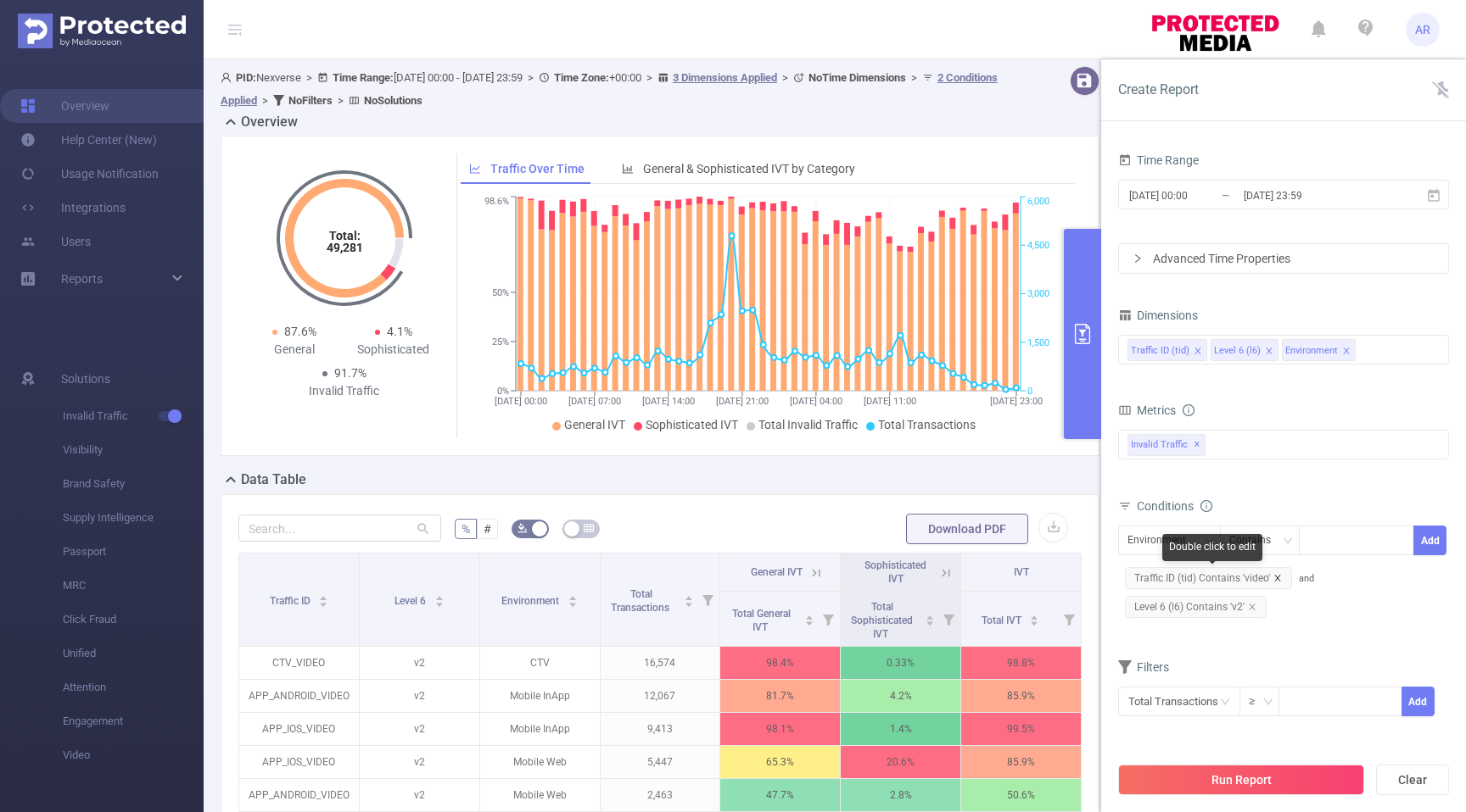
click at [1276, 576] on icon "icon: close" at bounding box center [1277, 578] width 6 height 6
click at [1186, 542] on div "Environment" at bounding box center [1162, 540] width 70 height 28
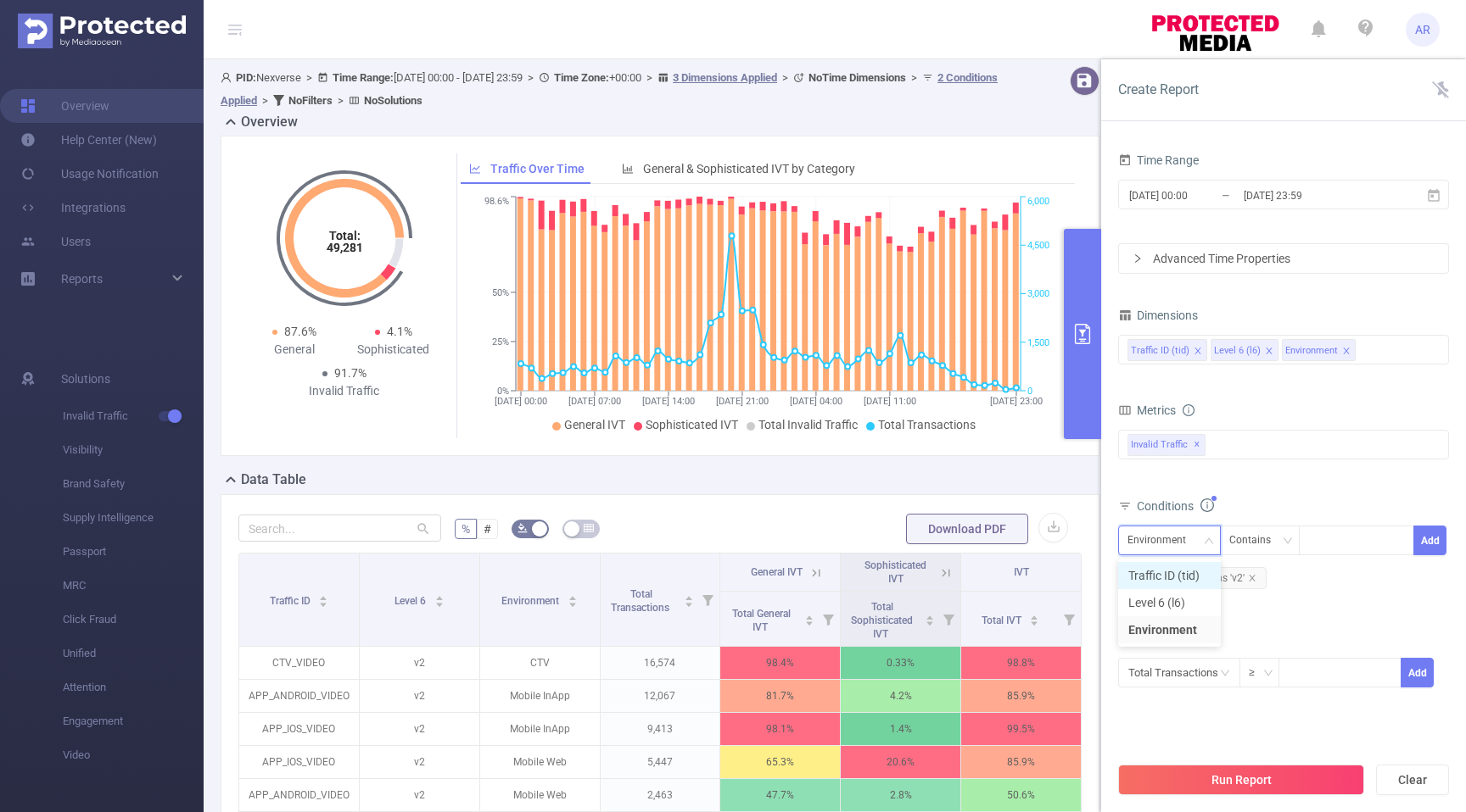
click at [1180, 570] on li "Traffic ID (tid)" at bounding box center [1169, 575] width 102 height 27
click at [1340, 545] on div at bounding box center [1356, 540] width 97 height 28
type input "banner"
click at [1430, 535] on button "Add" at bounding box center [1430, 540] width 33 height 29
click at [1302, 783] on button "Run Report" at bounding box center [1241, 780] width 246 height 30
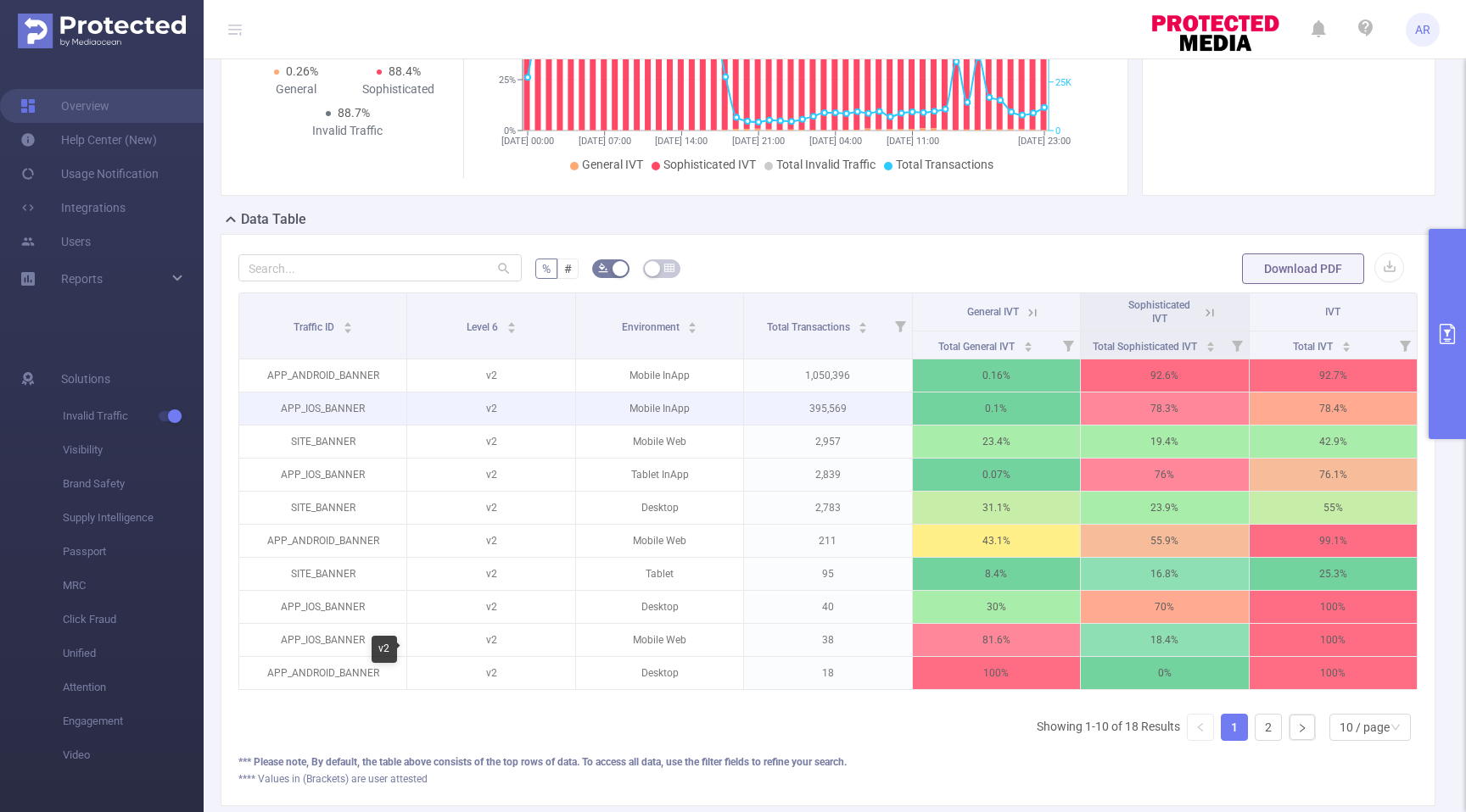
scroll to position [344, 0]
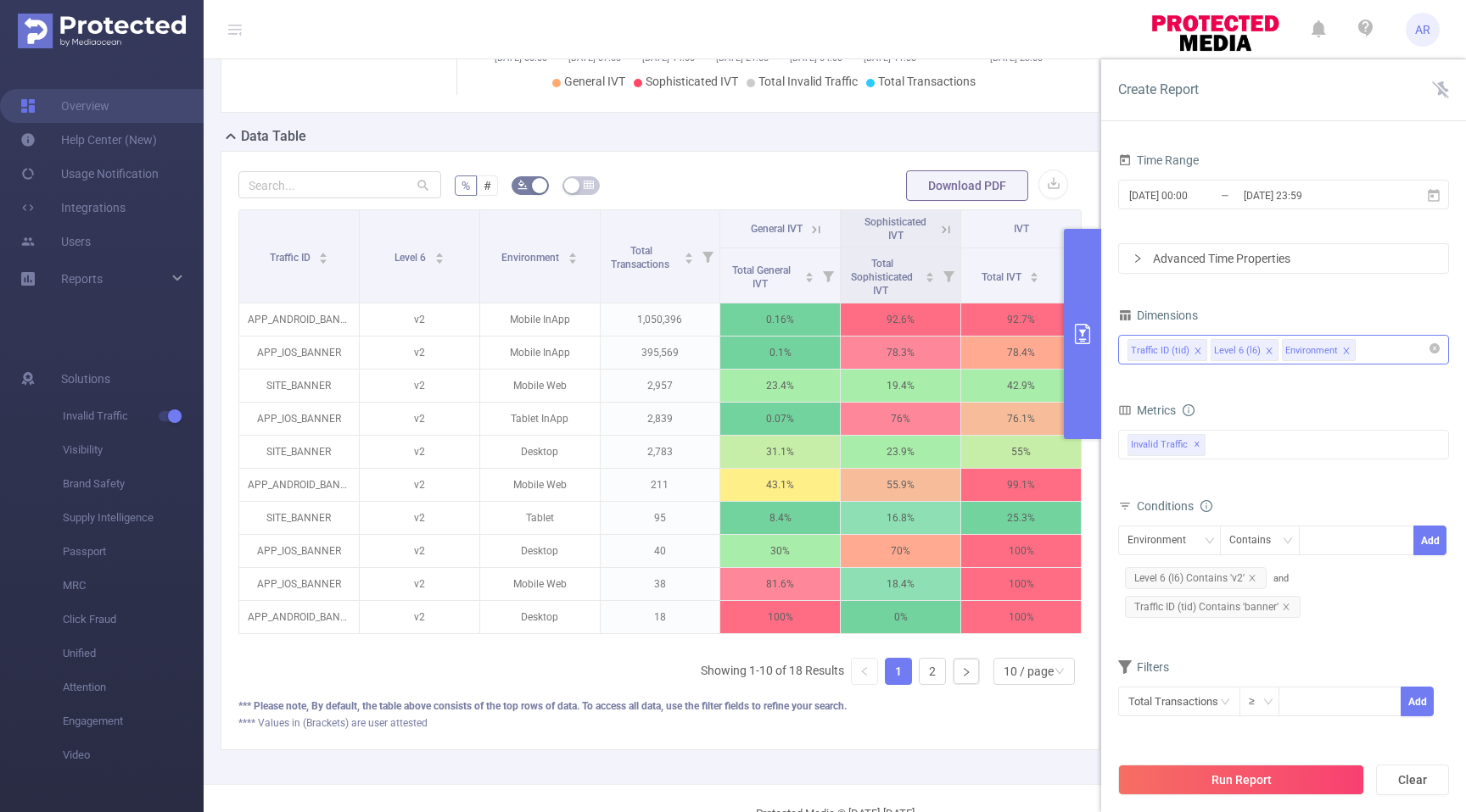
click at [1415, 358] on div "Traffic ID (tid) Level 6 (l6) Environment" at bounding box center [1283, 350] width 313 height 28
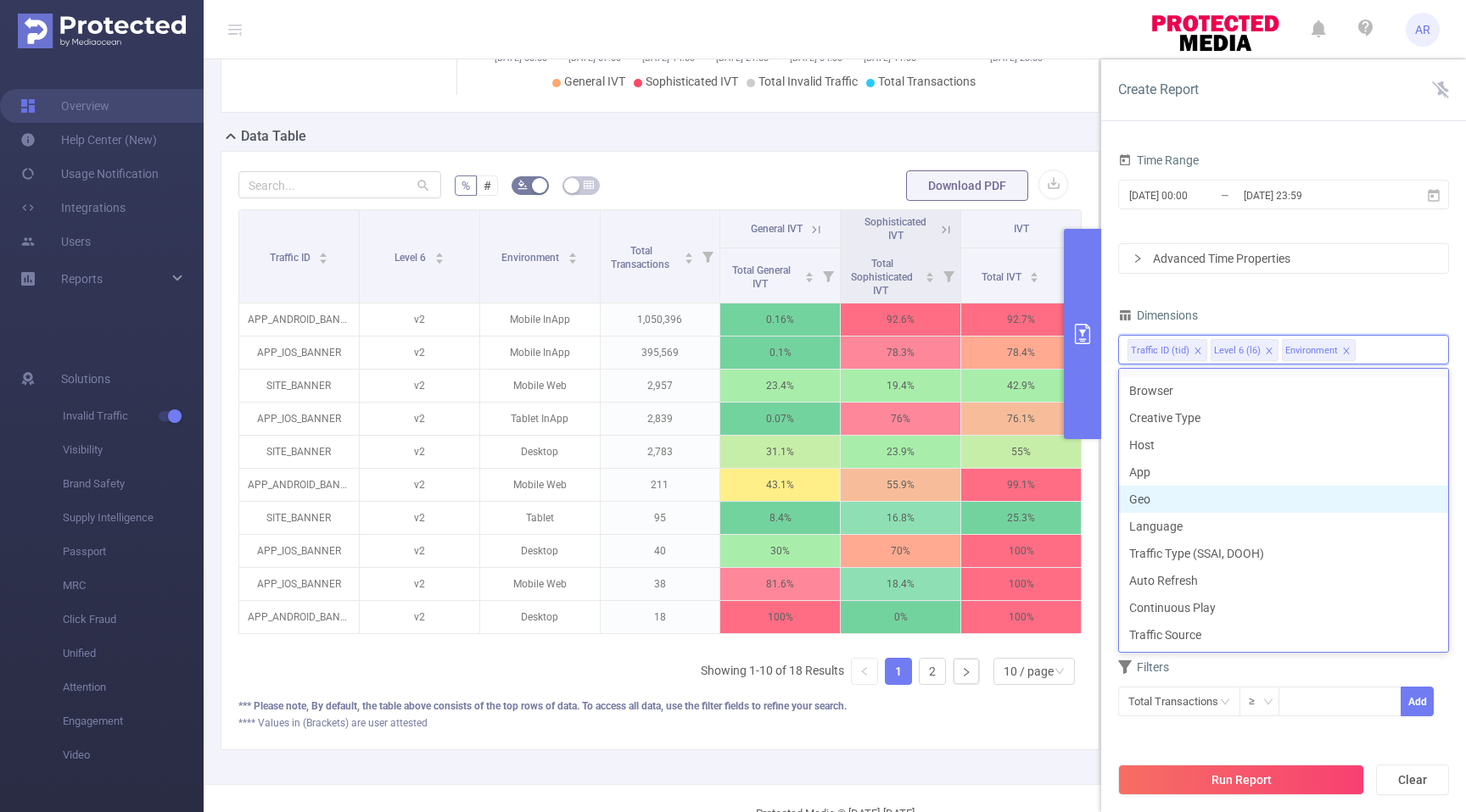
scroll to position [247, 0]
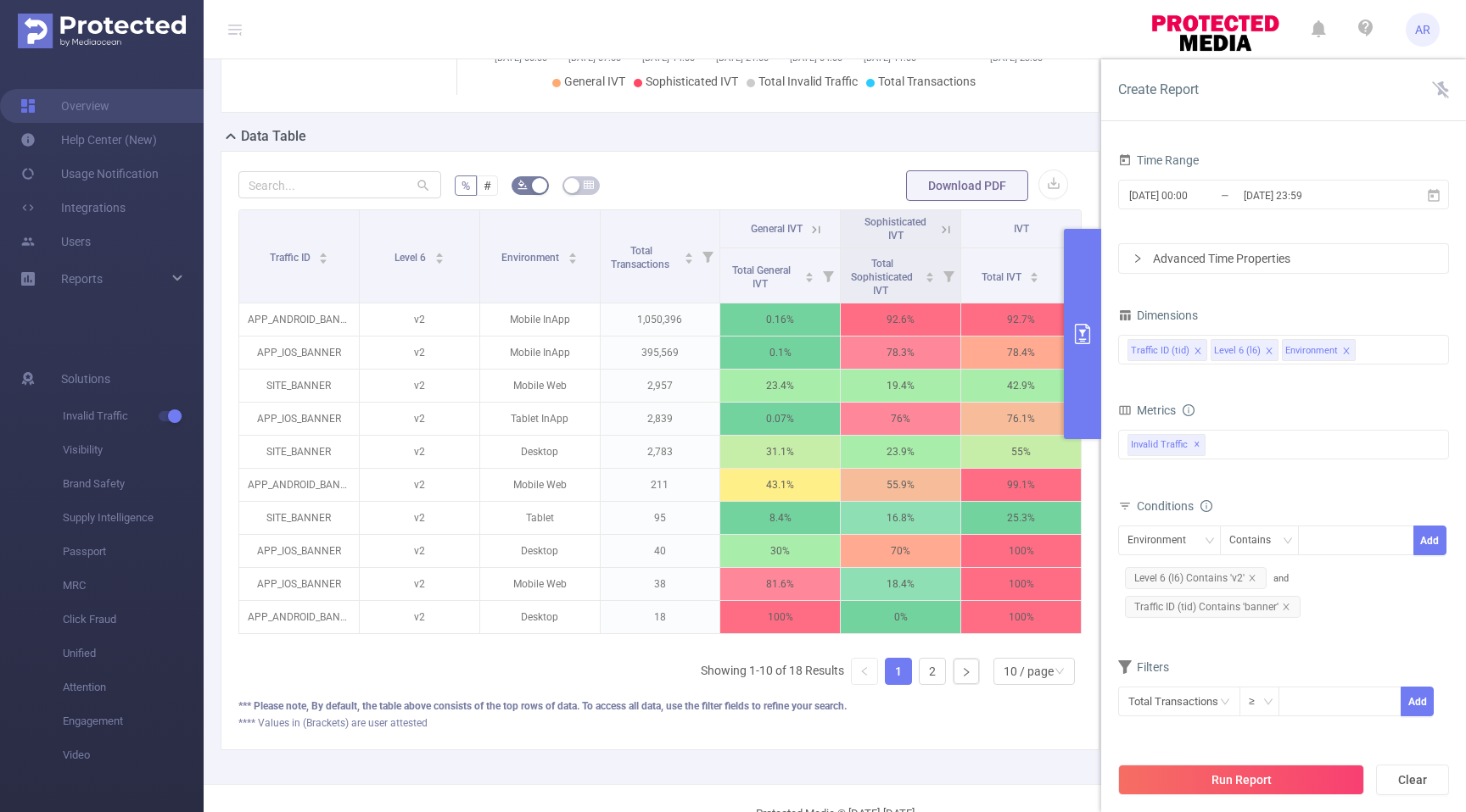
click at [1425, 292] on div "Time Range [DATE] 00:00 _ [DATE] 23:59 Advanced Time Properties Dimensions Traf…" at bounding box center [1284, 443] width 331 height 590
click at [1378, 351] on div "Traffic ID (tid) Level 6 (l6) Environment" at bounding box center [1283, 350] width 313 height 28
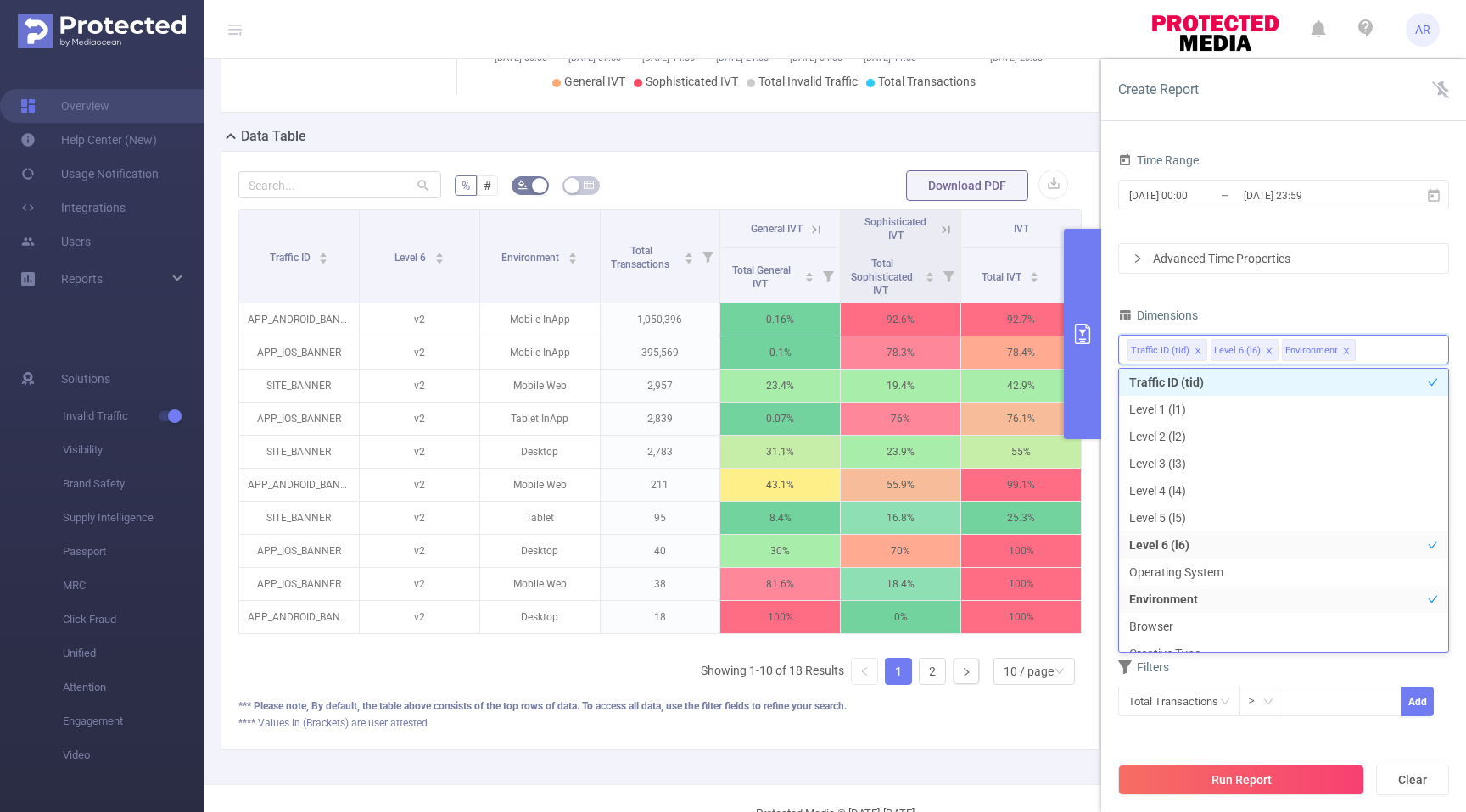
click at [1401, 304] on div "Dimensions" at bounding box center [1284, 317] width 331 height 28
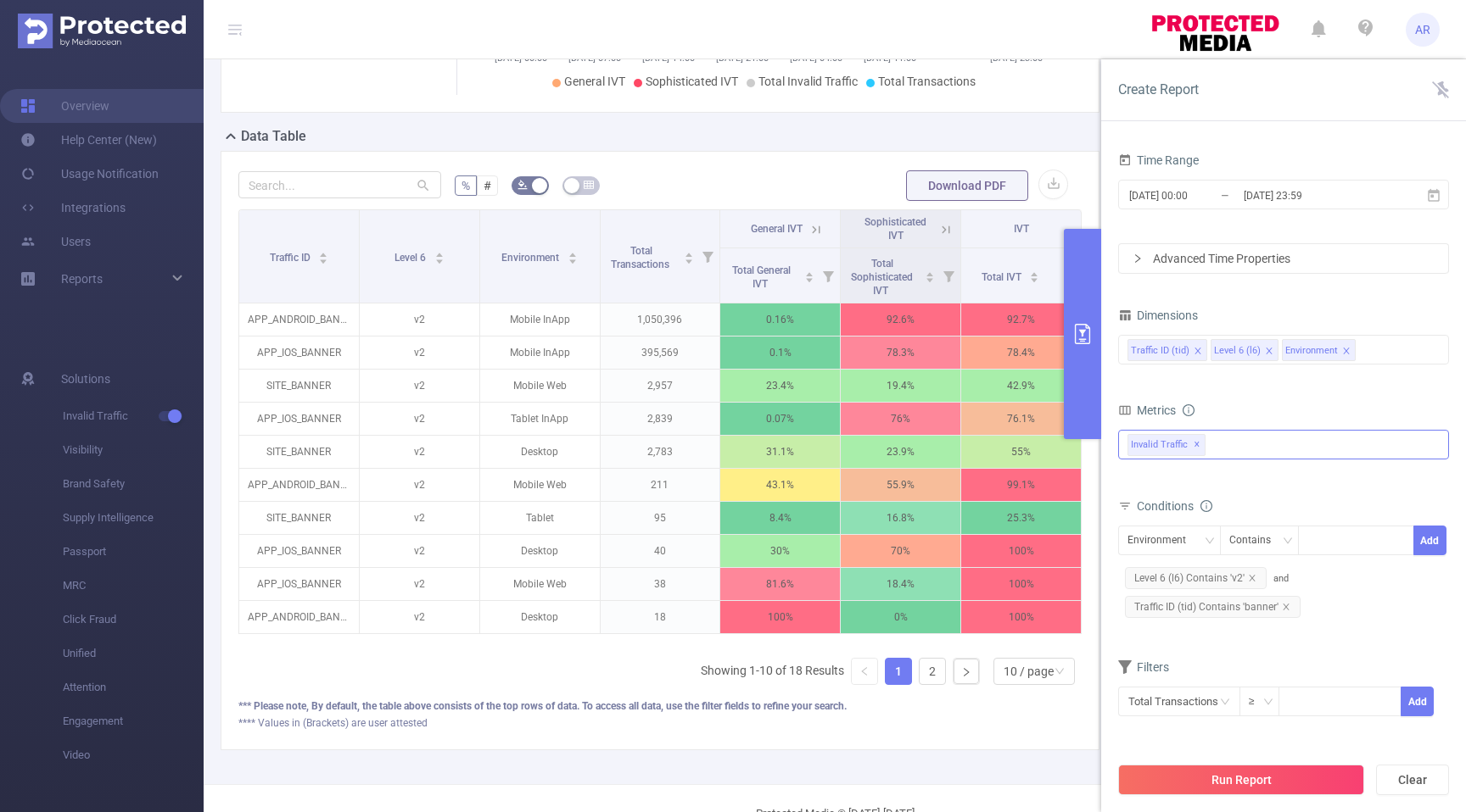
click at [1269, 444] on div "Invalid Traffic ✕ Invalid Traffic" at bounding box center [1284, 445] width 331 height 29
click at [1127, 452] on icon "icon: caret-down" at bounding box center [1129, 453] width 9 height 9
click at [1127, 452] on icon "icon: caret-down" at bounding box center [1130, 452] width 6 height 3
click at [1279, 391] on form "Dimensions Traffic ID (tid) Level 6 (l6) Environment Metrics Total General IVT …" at bounding box center [1284, 521] width 331 height 435
click at [1383, 350] on div "Traffic ID (tid) Level 6 (l6) Environment" at bounding box center [1283, 350] width 313 height 28
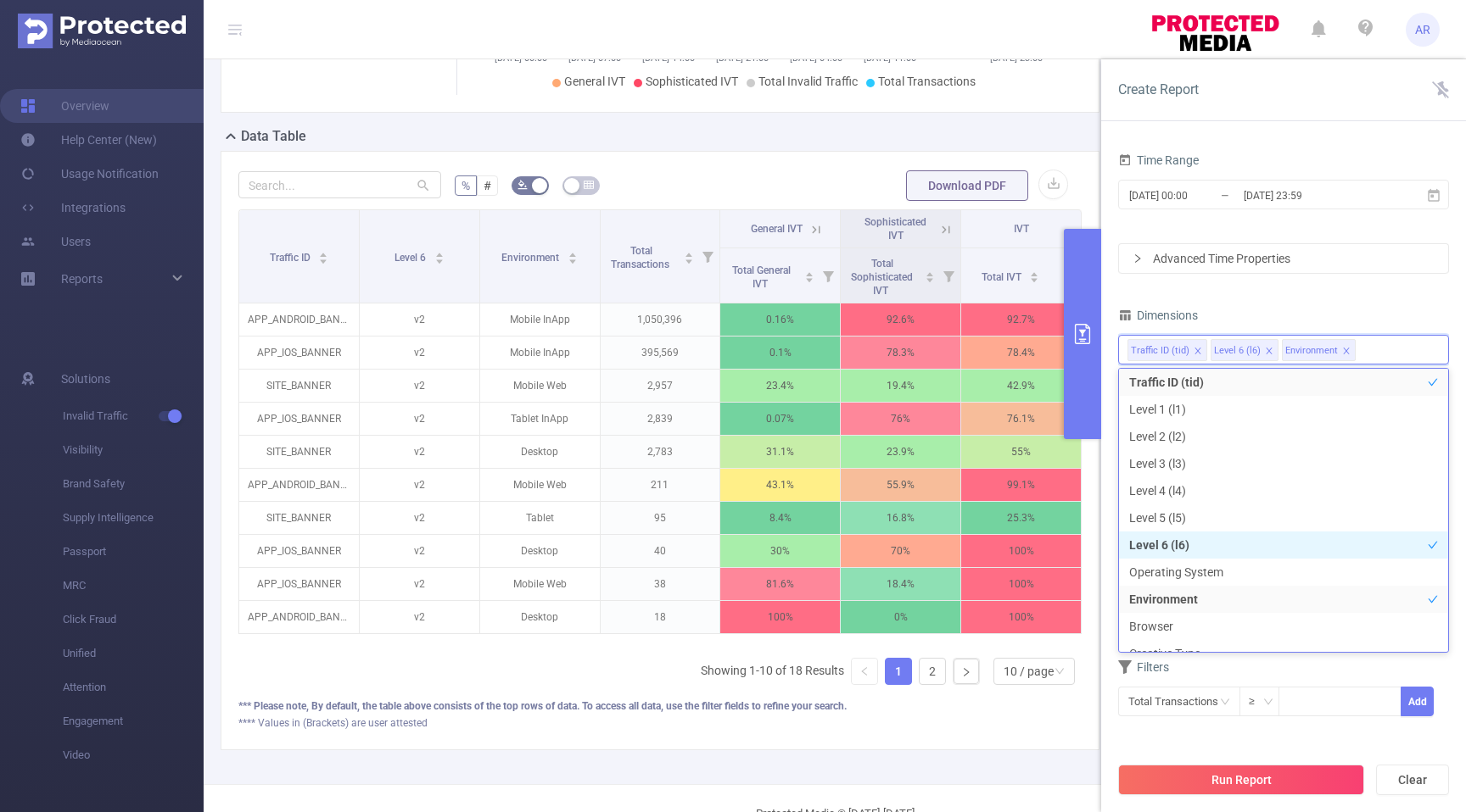
scroll to position [266, 0]
click at [1224, 552] on li "Traffic Type (SSAI, DOOH)" at bounding box center [1284, 554] width 329 height 27
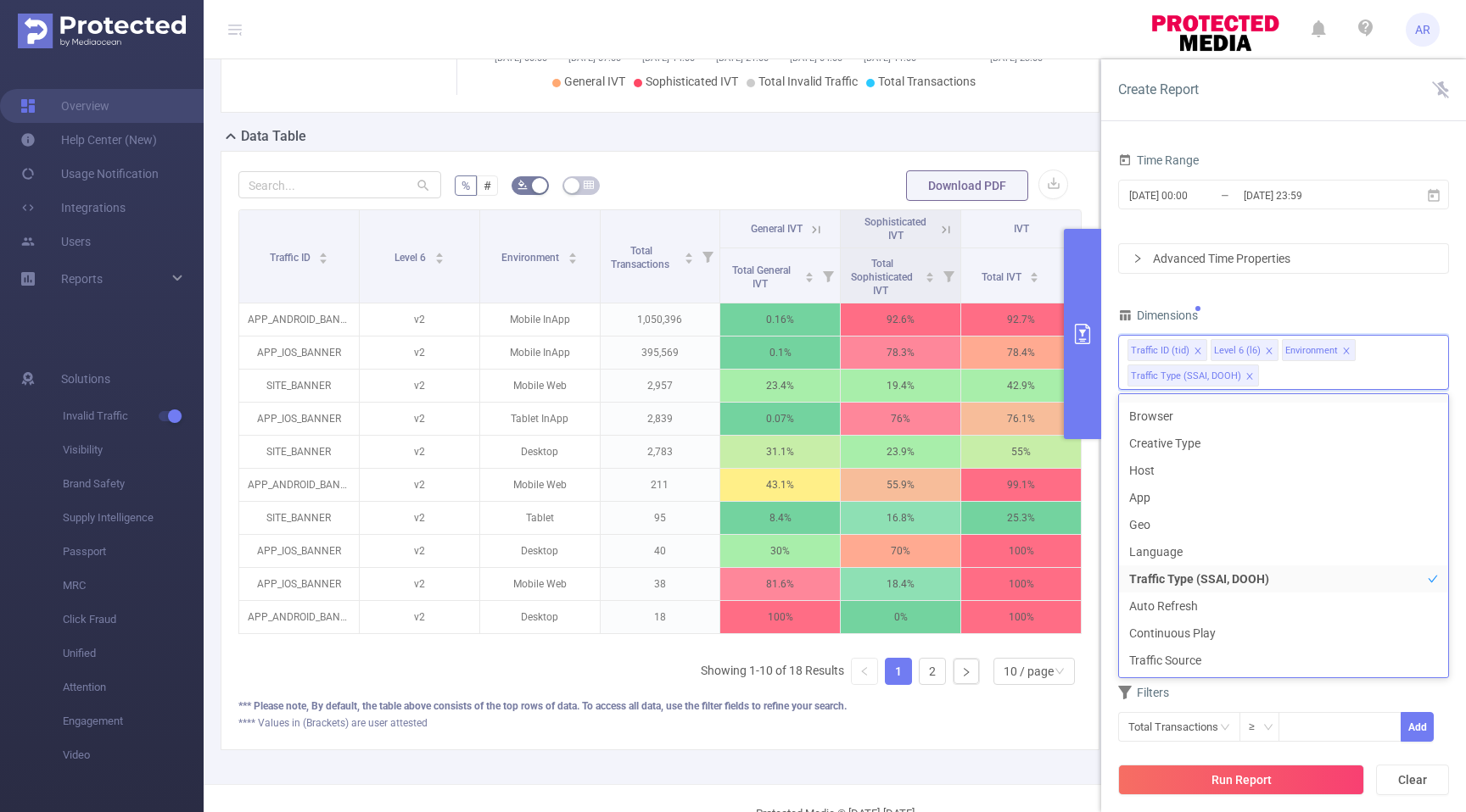
scroll to position [247, 0]
click at [1371, 312] on div "Dimensions" at bounding box center [1284, 317] width 331 height 28
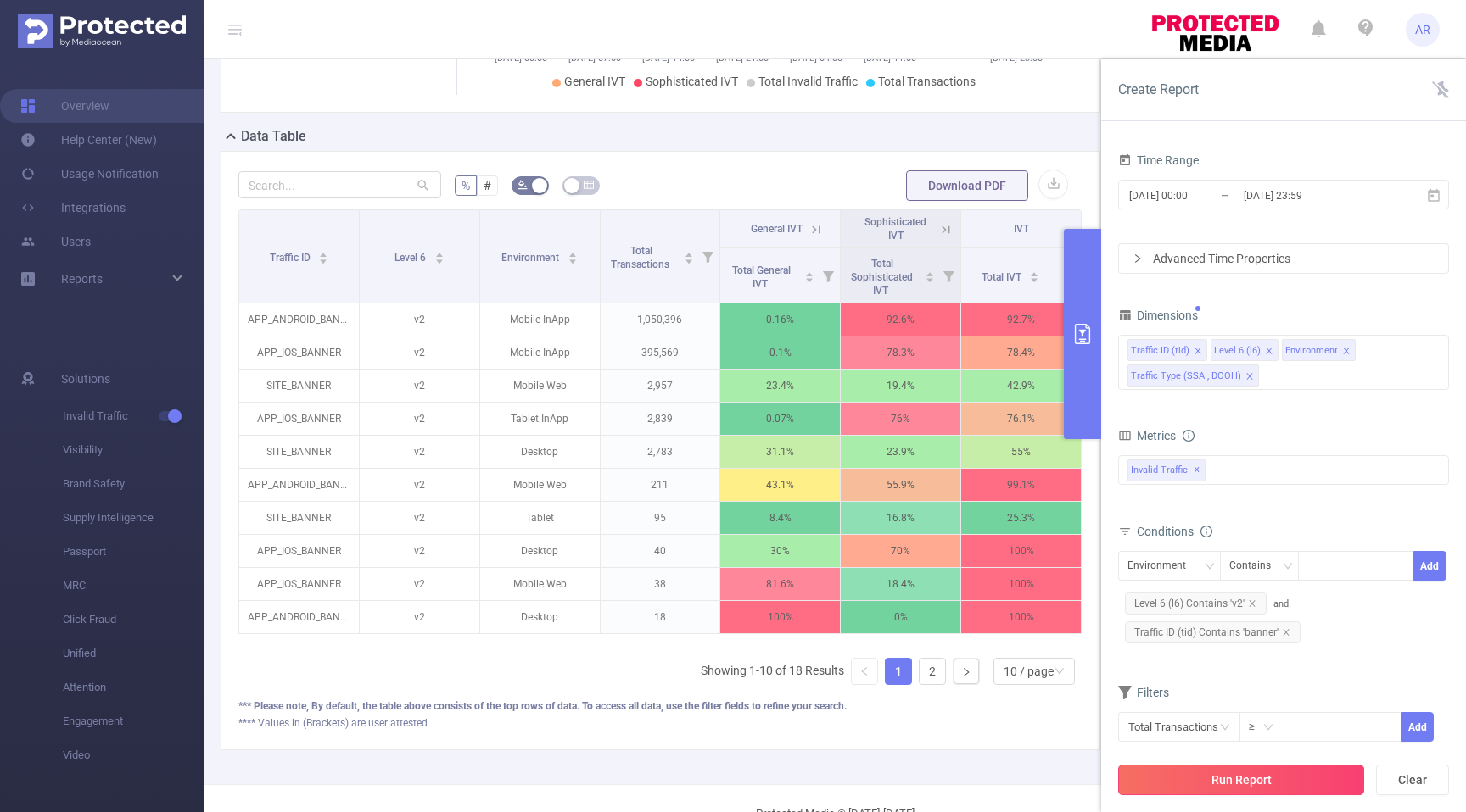
click at [1253, 771] on button "Run Report" at bounding box center [1241, 780] width 246 height 30
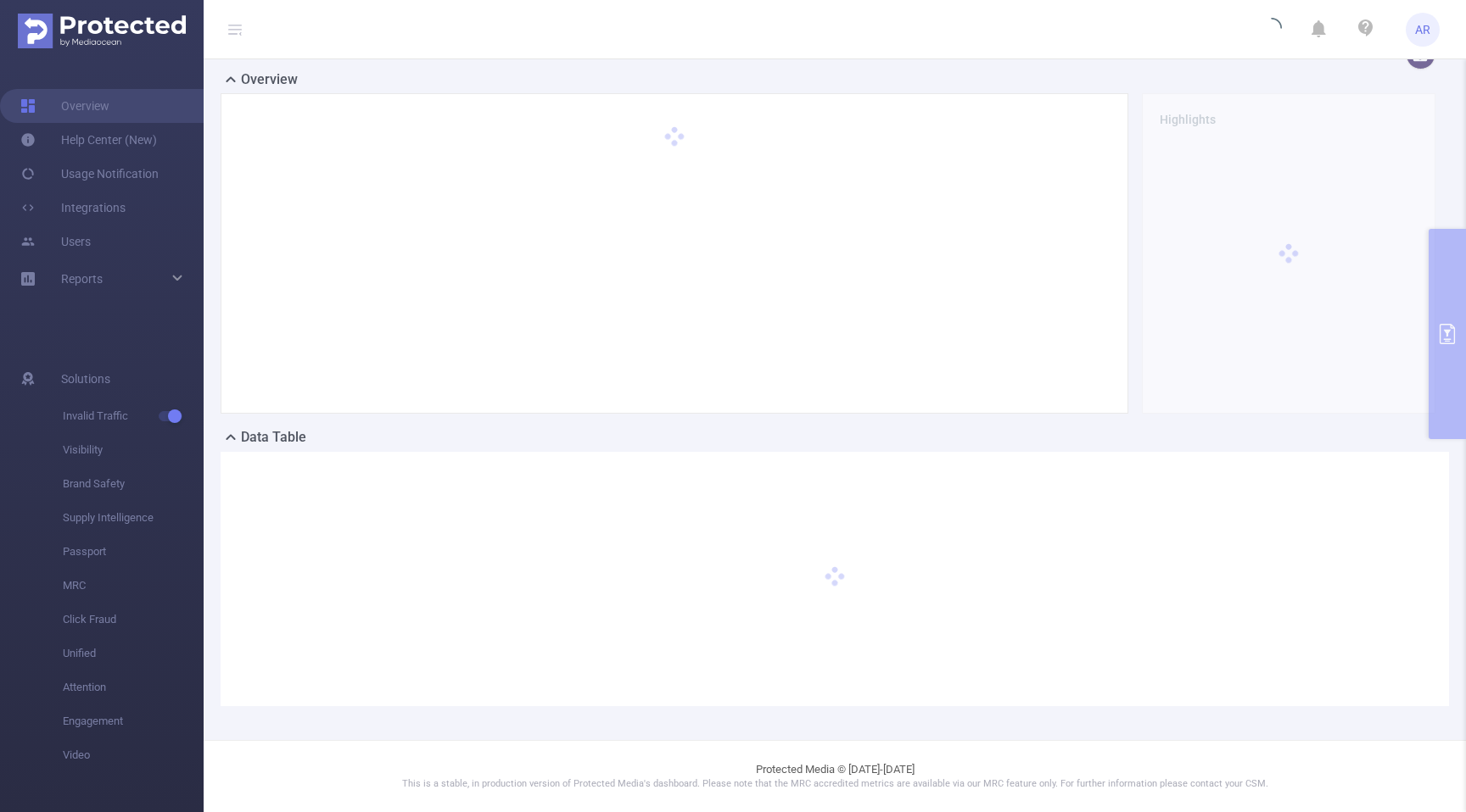
scroll to position [25, 0]
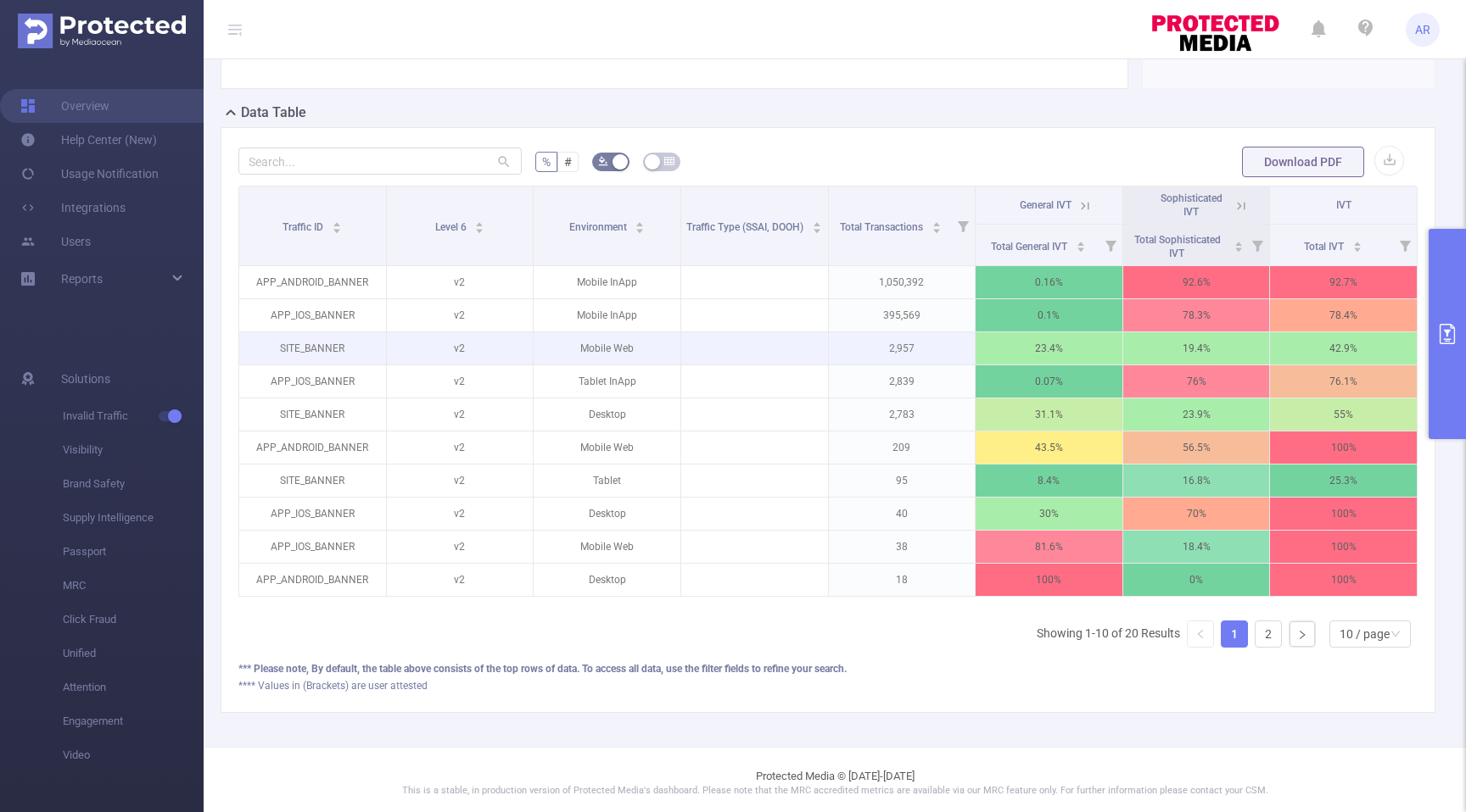
scroll to position [354, 0]
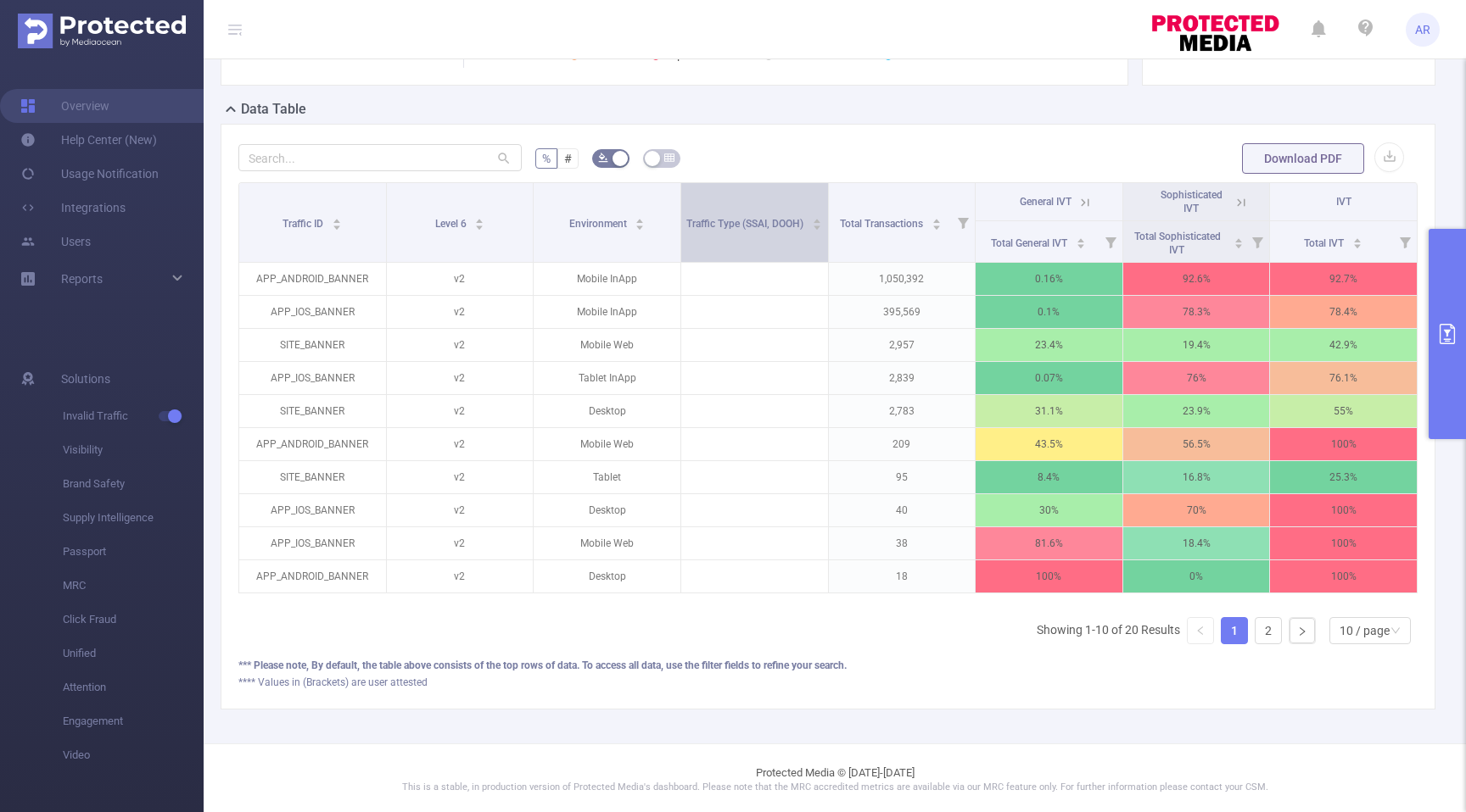
click at [773, 220] on span "Traffic Type (SSAI, DOOH)" at bounding box center [746, 224] width 120 height 12
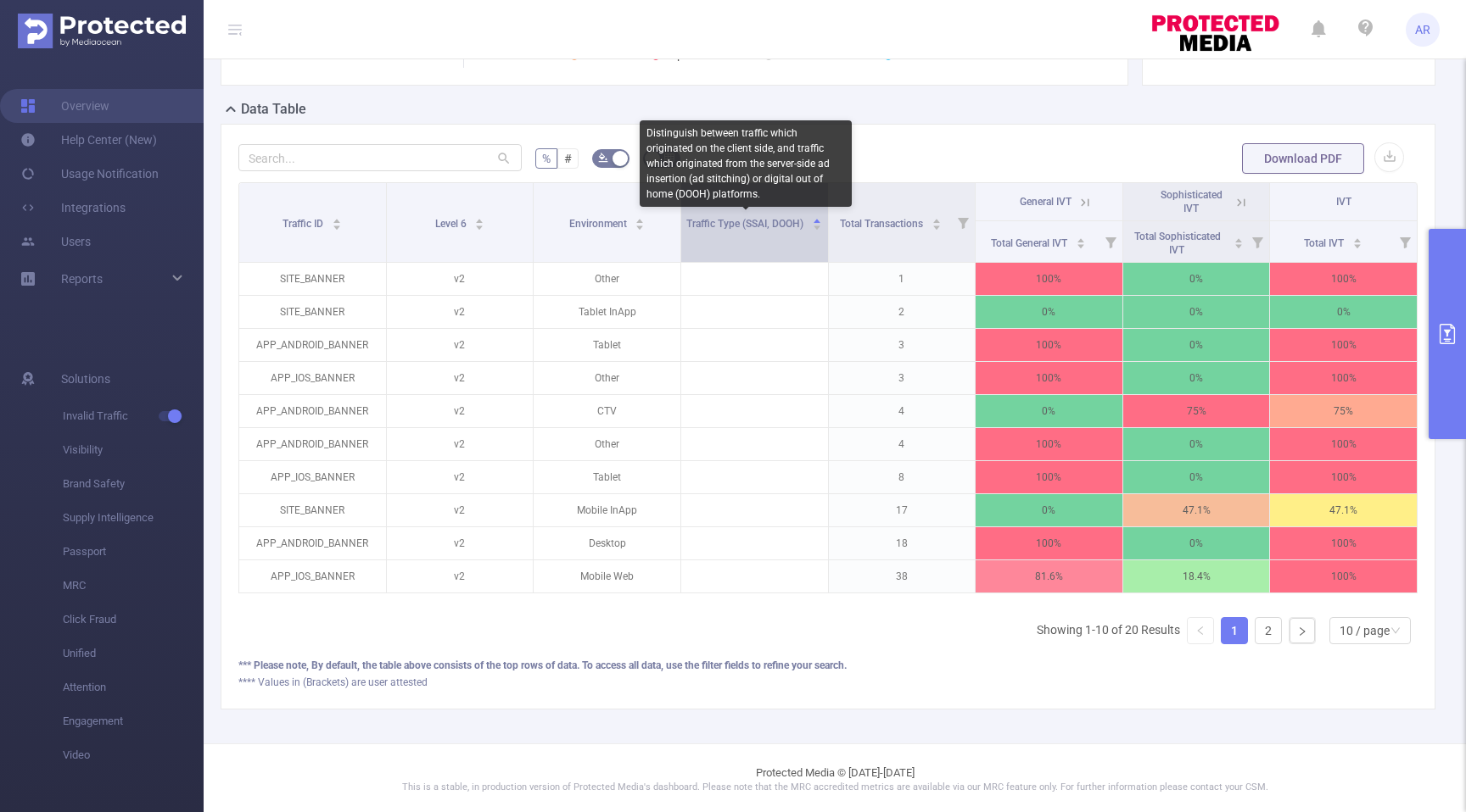
click at [773, 220] on span "Traffic Type (SSAI, DOOH)" at bounding box center [746, 224] width 120 height 12
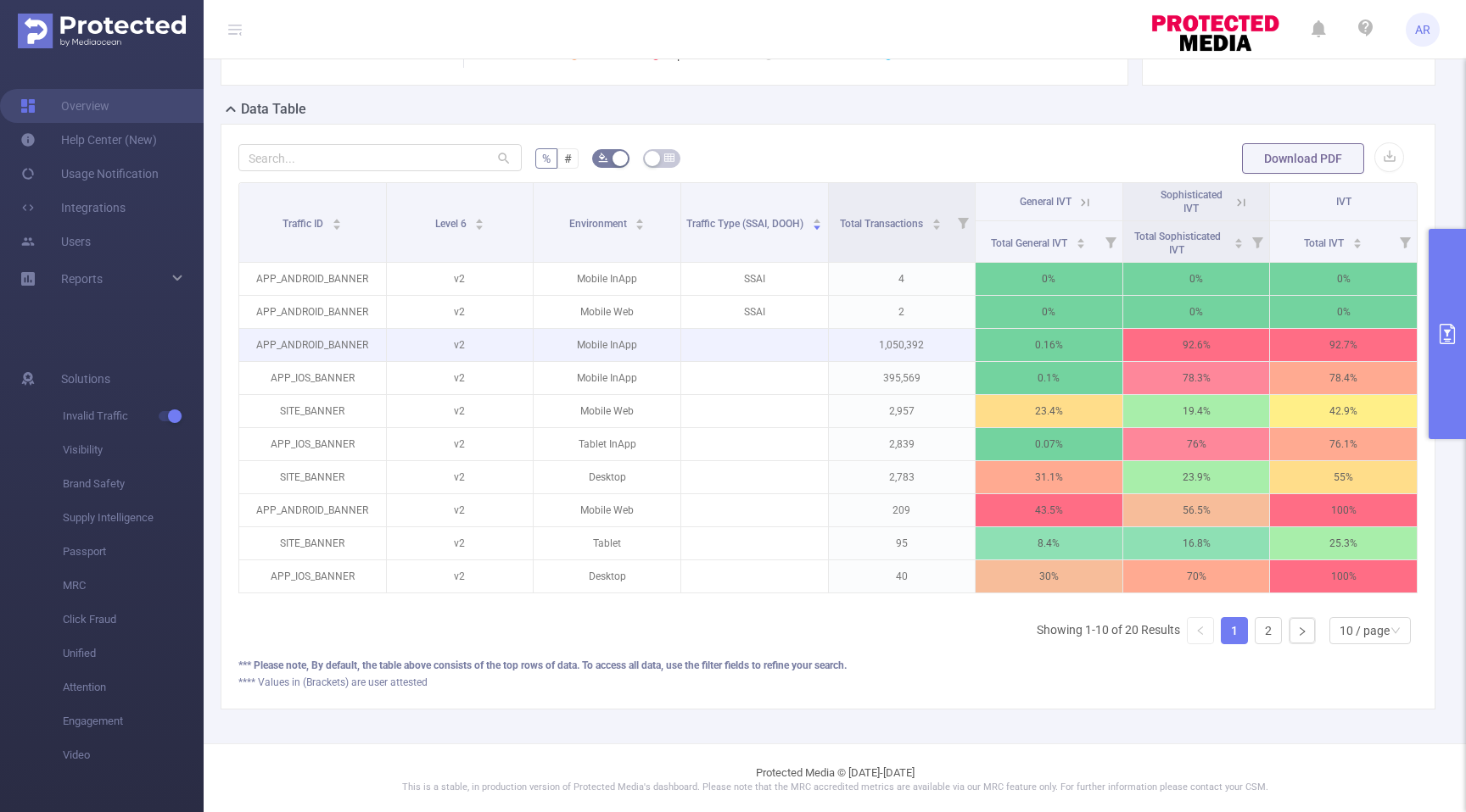
scroll to position [357, 0]
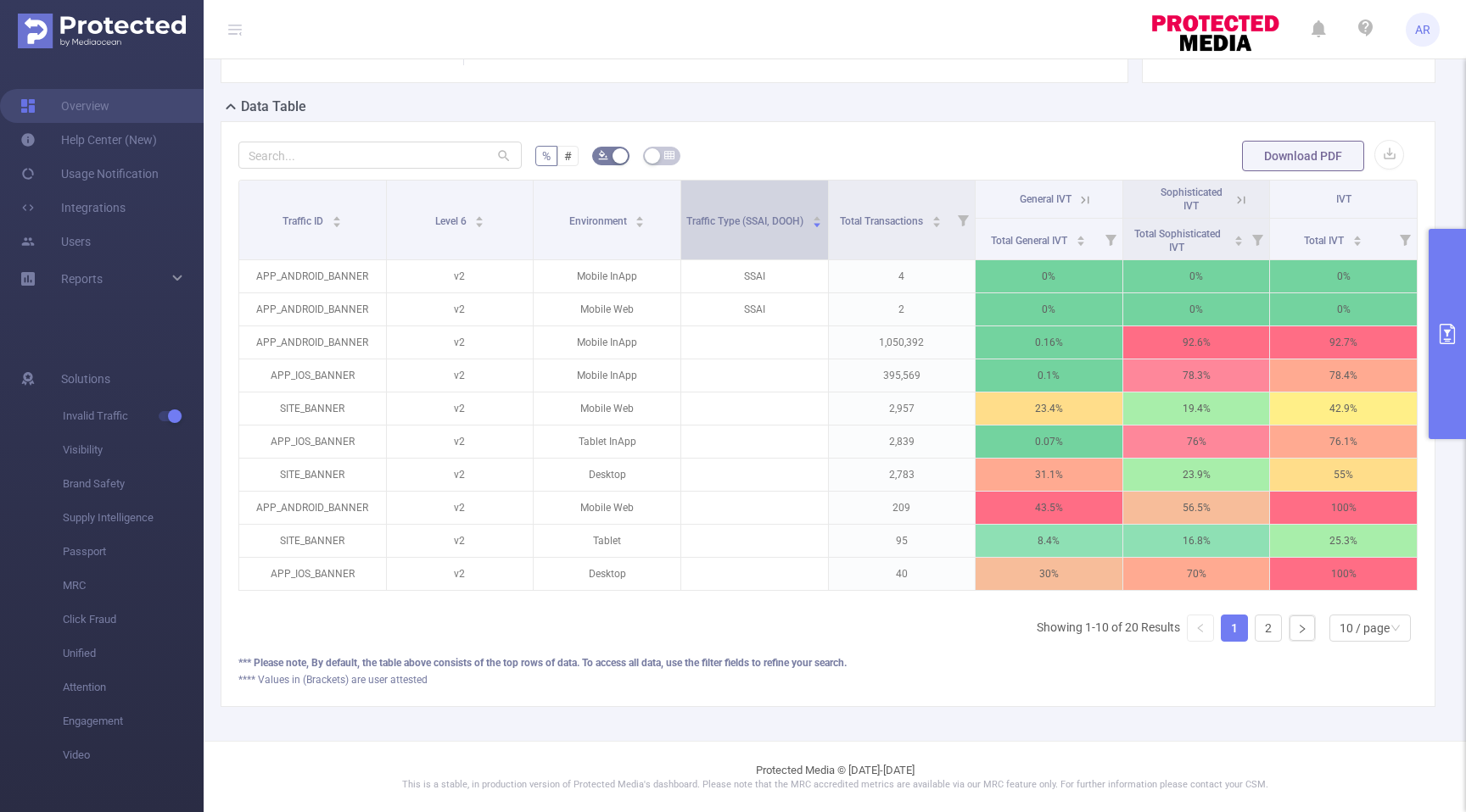
click at [727, 211] on div "Traffic Type (SSAI, DOOH)" at bounding box center [754, 219] width 135 height 17
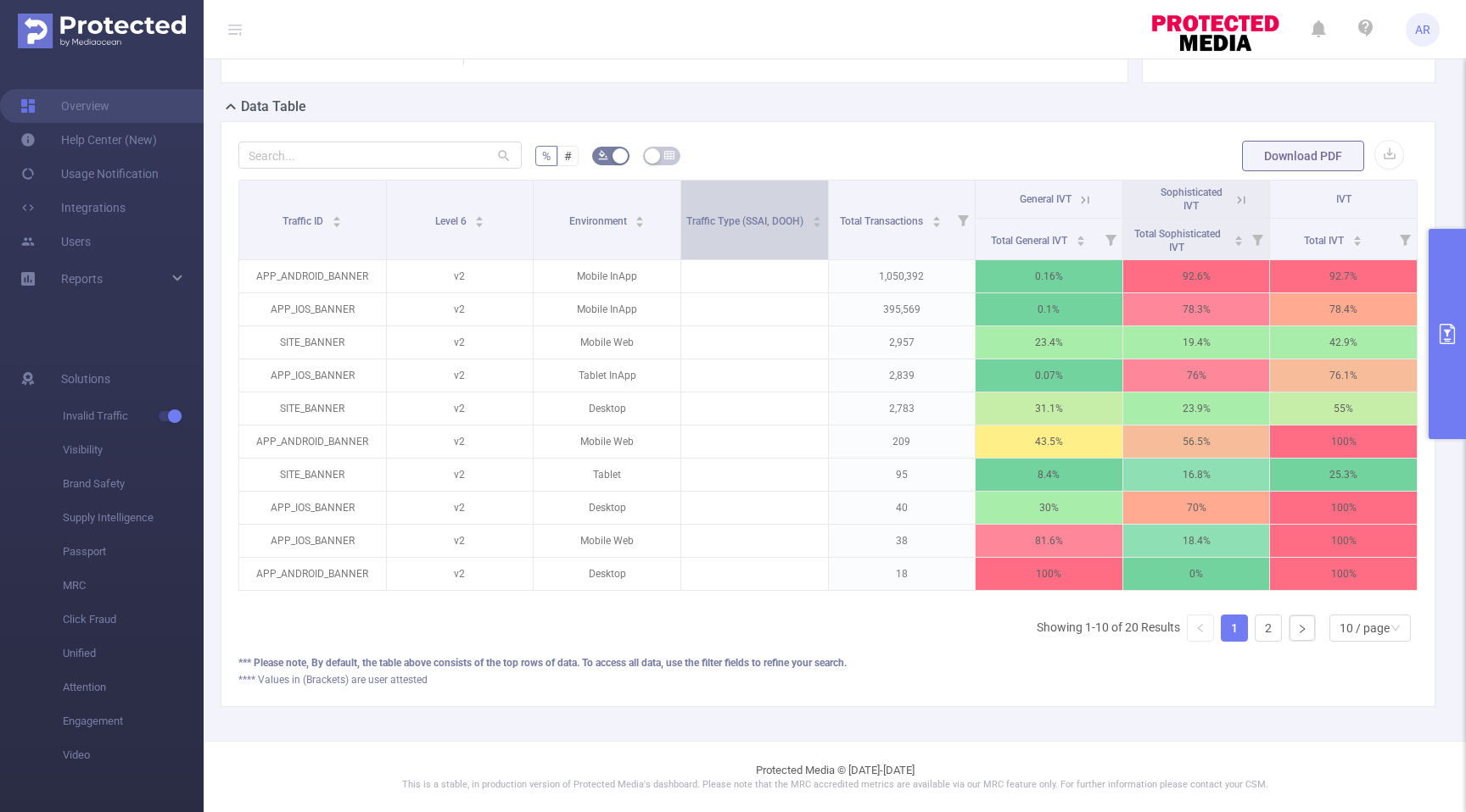
click at [727, 211] on div "Traffic Type (SSAI, DOOH)" at bounding box center [754, 219] width 135 height 17
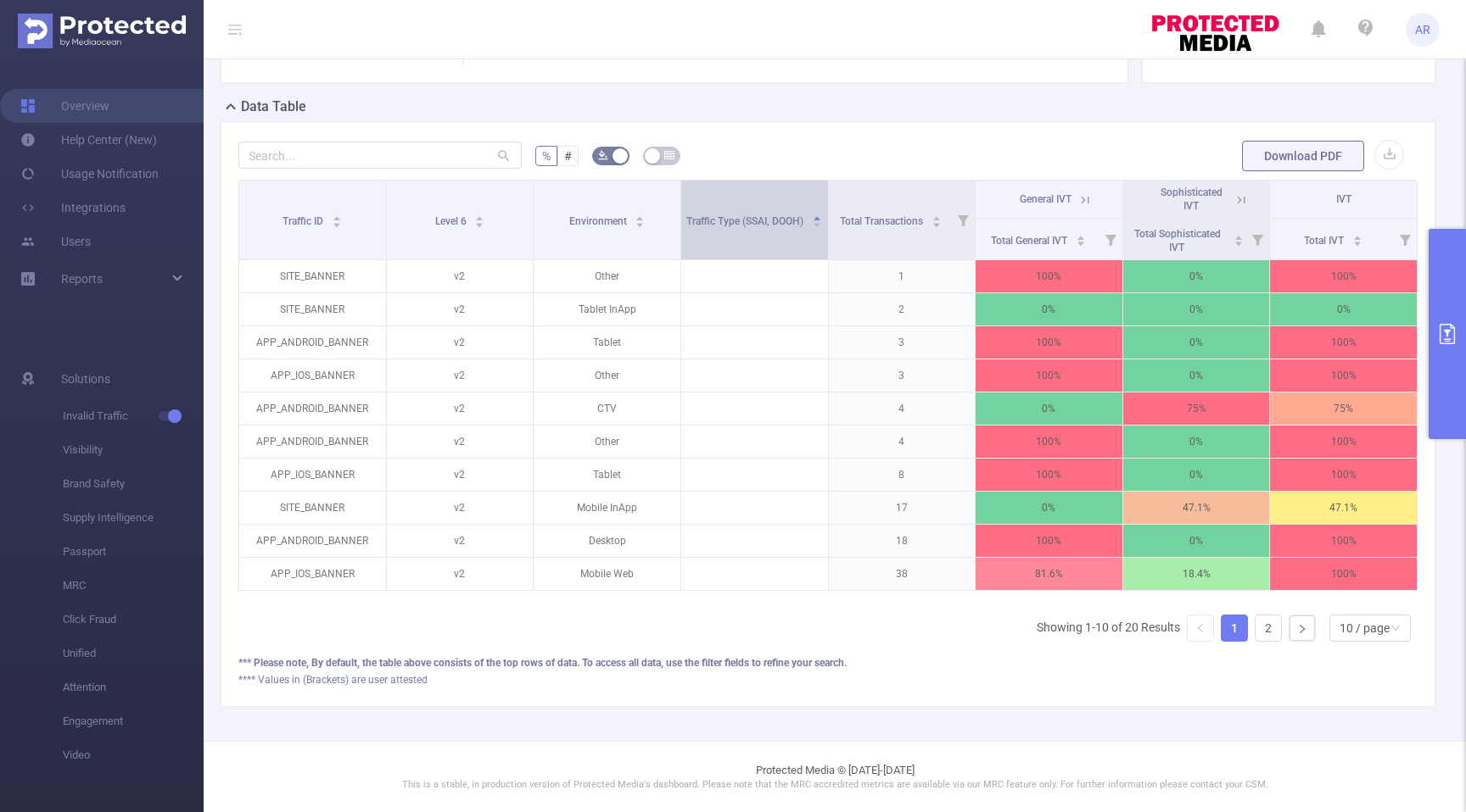
click at [727, 211] on div "Traffic Type (SSAI, DOOH)" at bounding box center [754, 219] width 135 height 17
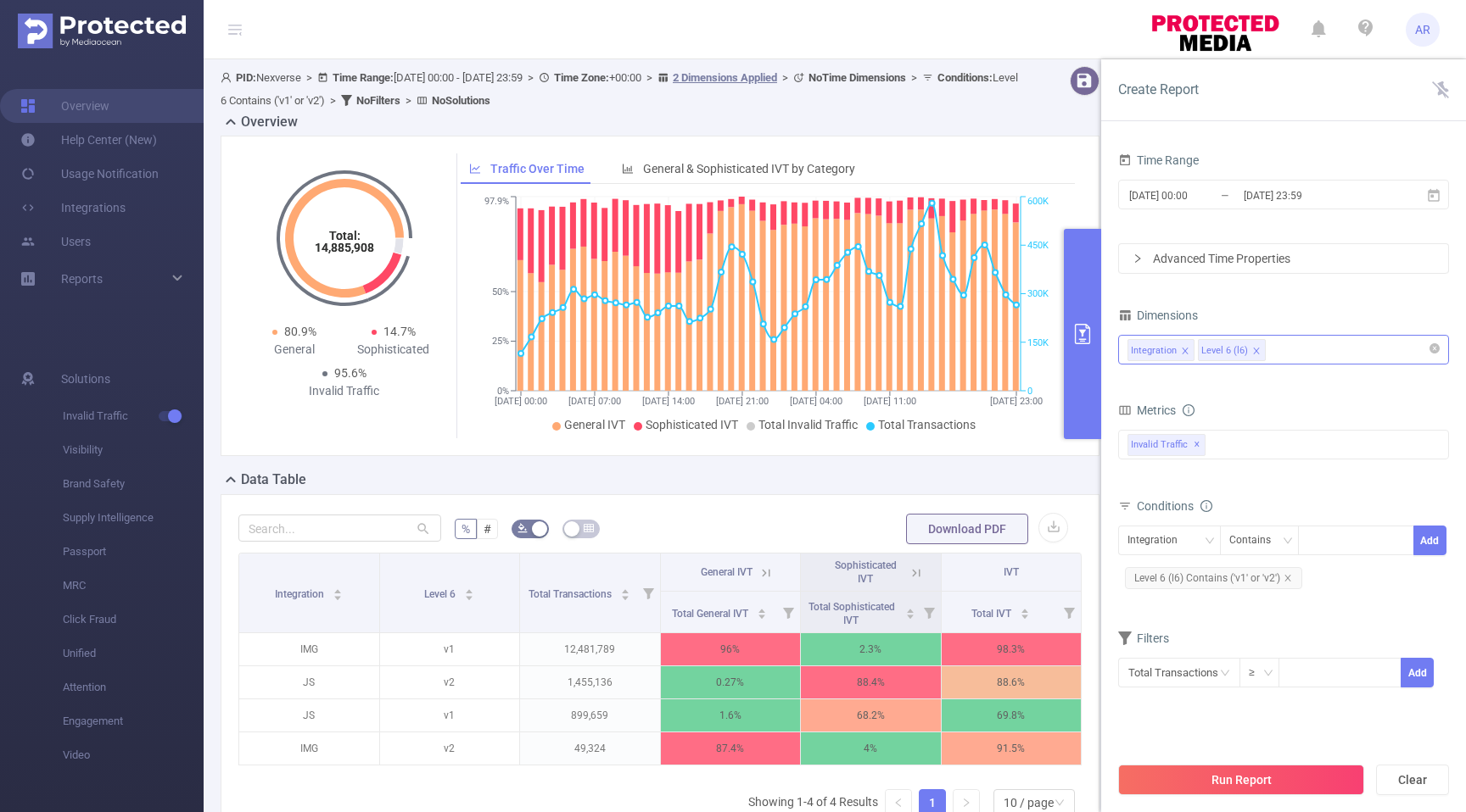
click at [1302, 349] on div "Integration Level 6 (l6)" at bounding box center [1283, 350] width 313 height 28
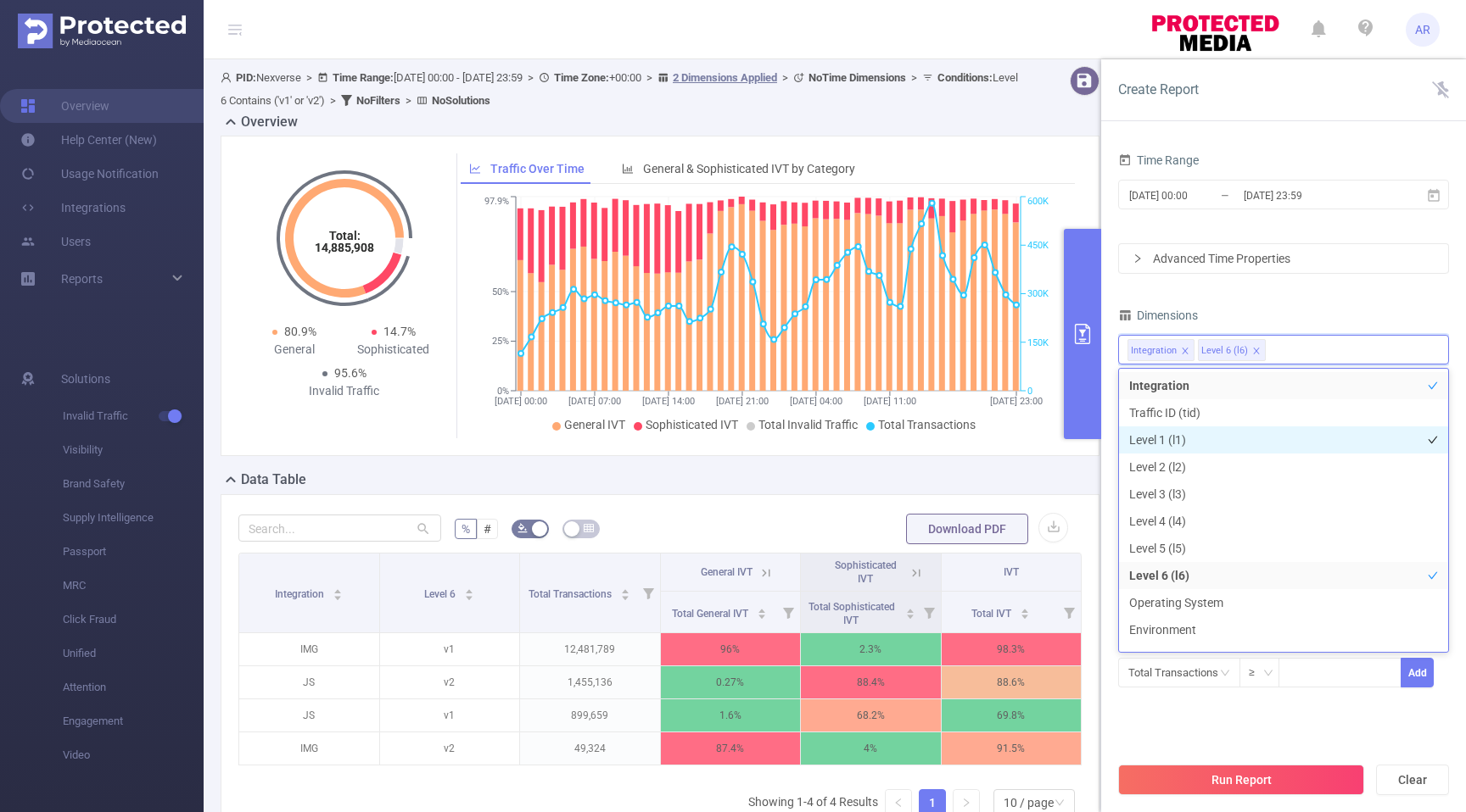
click at [1237, 441] on li "Level 1 (l1)" at bounding box center [1284, 440] width 329 height 27
click at [1356, 347] on div "Integration Level 1 (l1) Level 6 (l6)" at bounding box center [1283, 350] width 313 height 28
click at [1225, 470] on li "Level 2 (l2)" at bounding box center [1284, 467] width 329 height 27
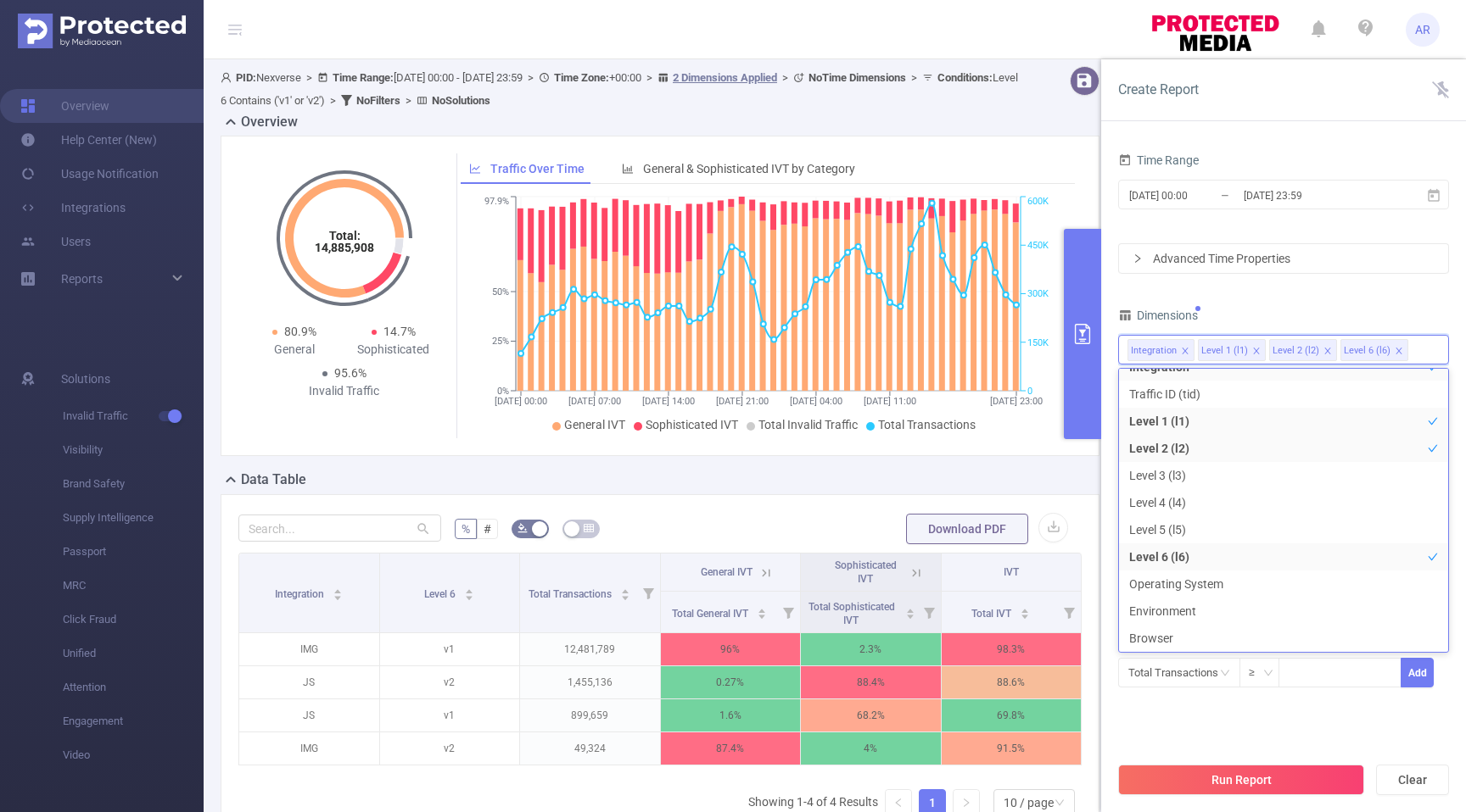
scroll to position [3, 0]
click at [1308, 199] on input "[DATE] 23:59" at bounding box center [1310, 196] width 137 height 23
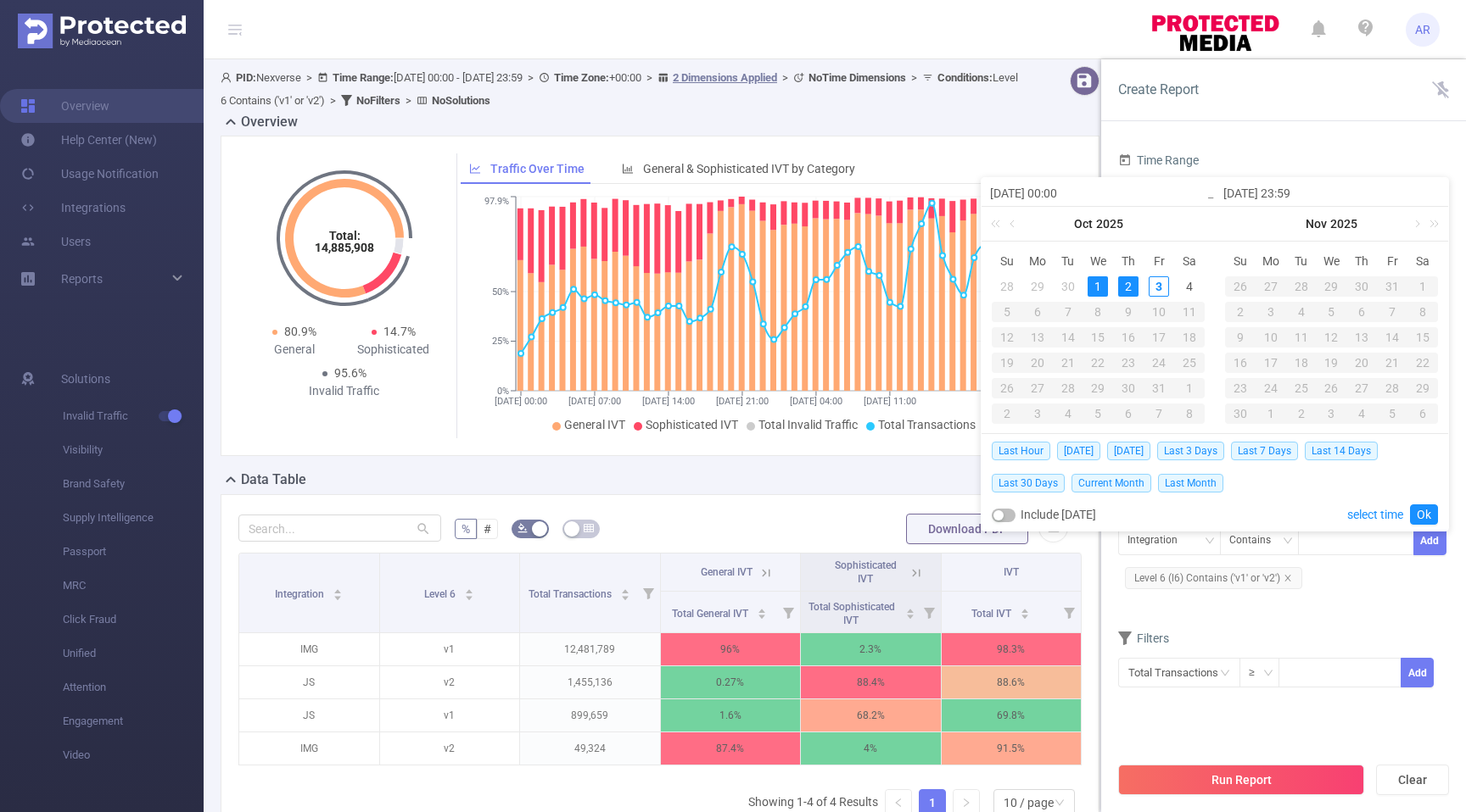
click at [1099, 281] on div "1" at bounding box center [1098, 286] width 20 height 20
type input "2025-10-01 23:59"
click at [1099, 281] on div "1" at bounding box center [1098, 286] width 20 height 20
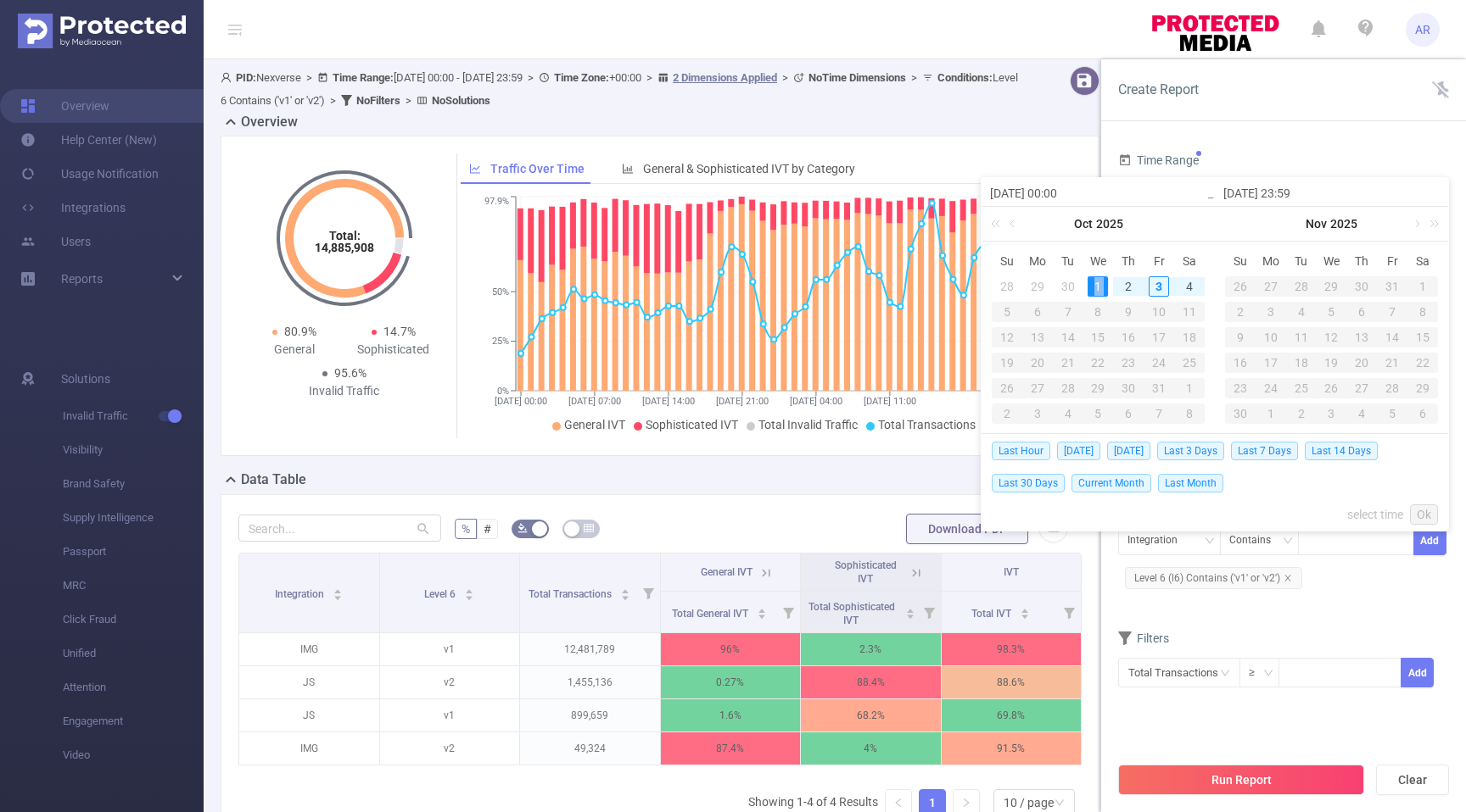
click at [1099, 281] on div "1" at bounding box center [1098, 286] width 20 height 20
click at [1126, 284] on div "2" at bounding box center [1128, 286] width 20 height 20
click at [1420, 512] on link "Ok" at bounding box center [1424, 514] width 28 height 20
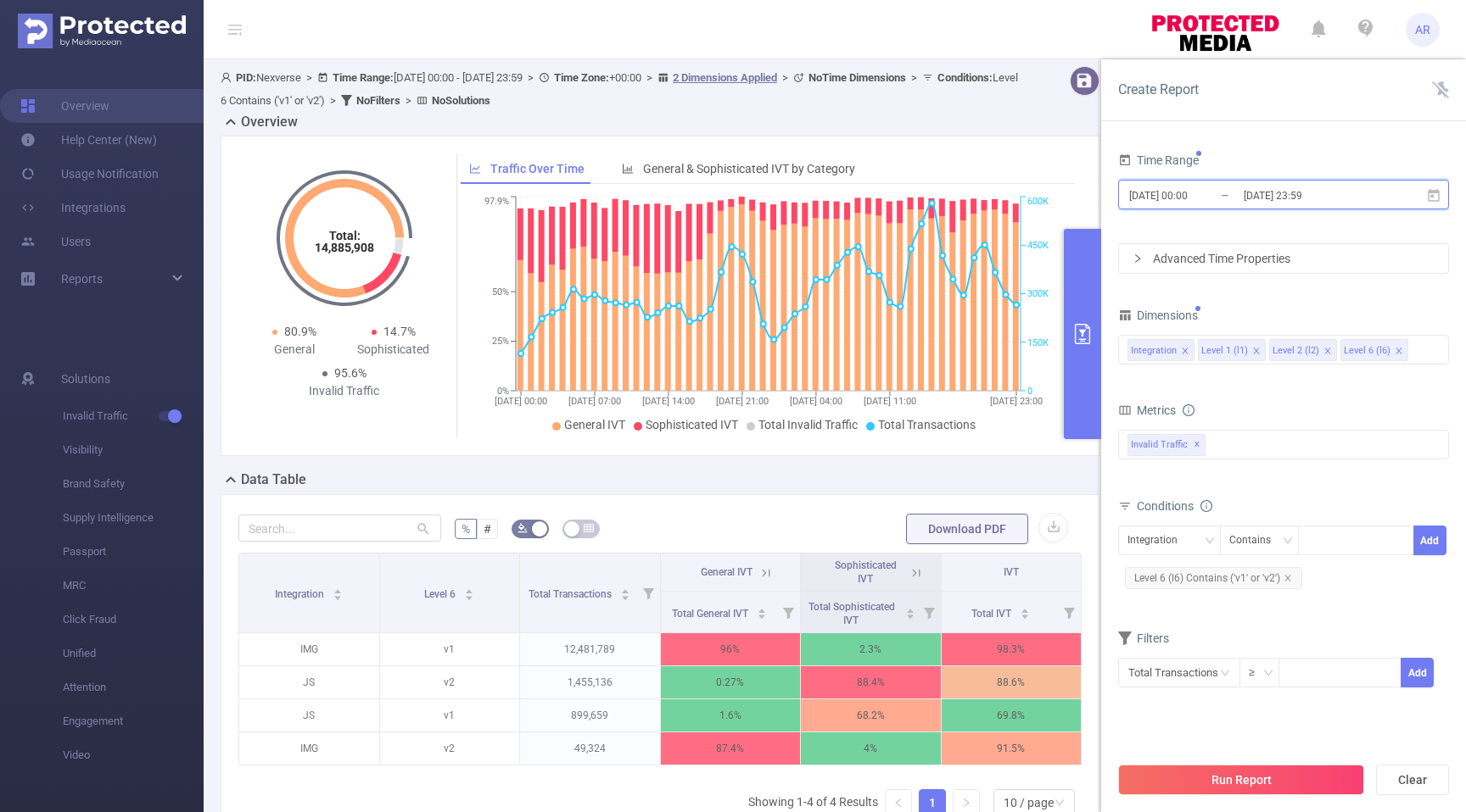
click at [1390, 194] on span "2025-10-01 00:00 _ 2025-10-01 23:59" at bounding box center [1284, 195] width 331 height 29
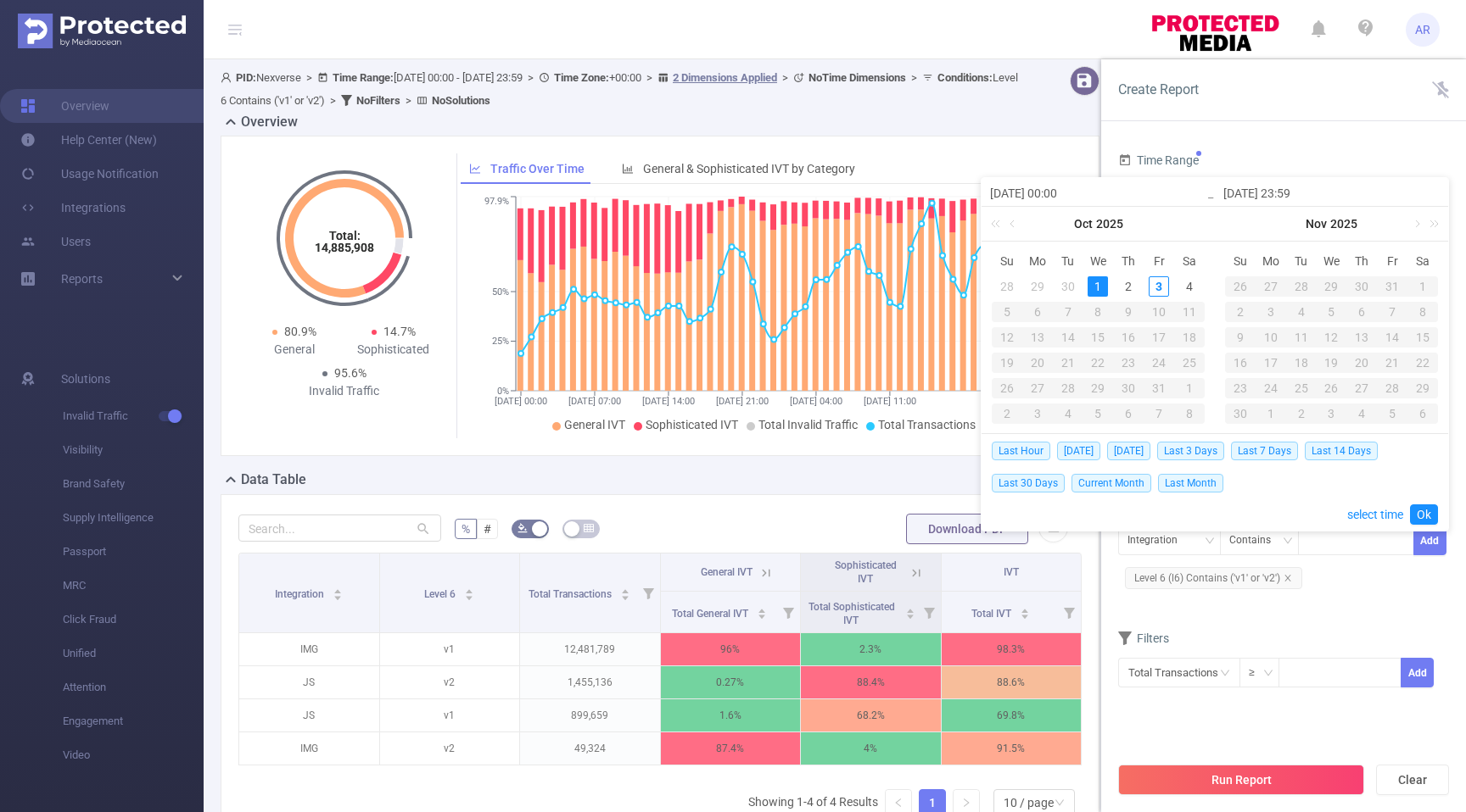
click at [1096, 284] on div "1" at bounding box center [1098, 286] width 20 height 20
click at [1134, 283] on div "2" at bounding box center [1128, 286] width 20 height 20
type input "[DATE] 23:59"
click at [1430, 509] on link "Ok" at bounding box center [1424, 514] width 28 height 20
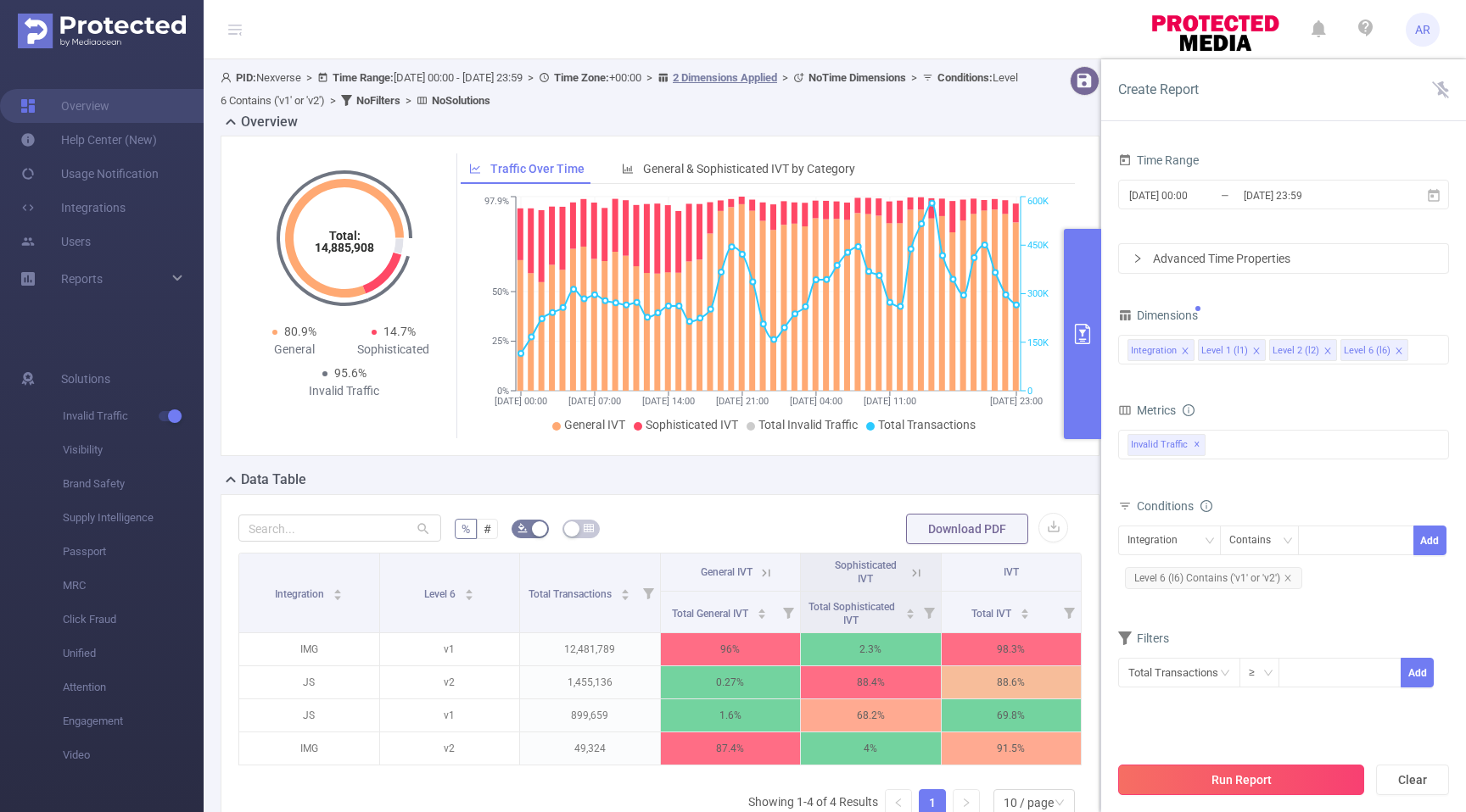
click at [1251, 784] on button "Run Report" at bounding box center [1241, 780] width 246 height 30
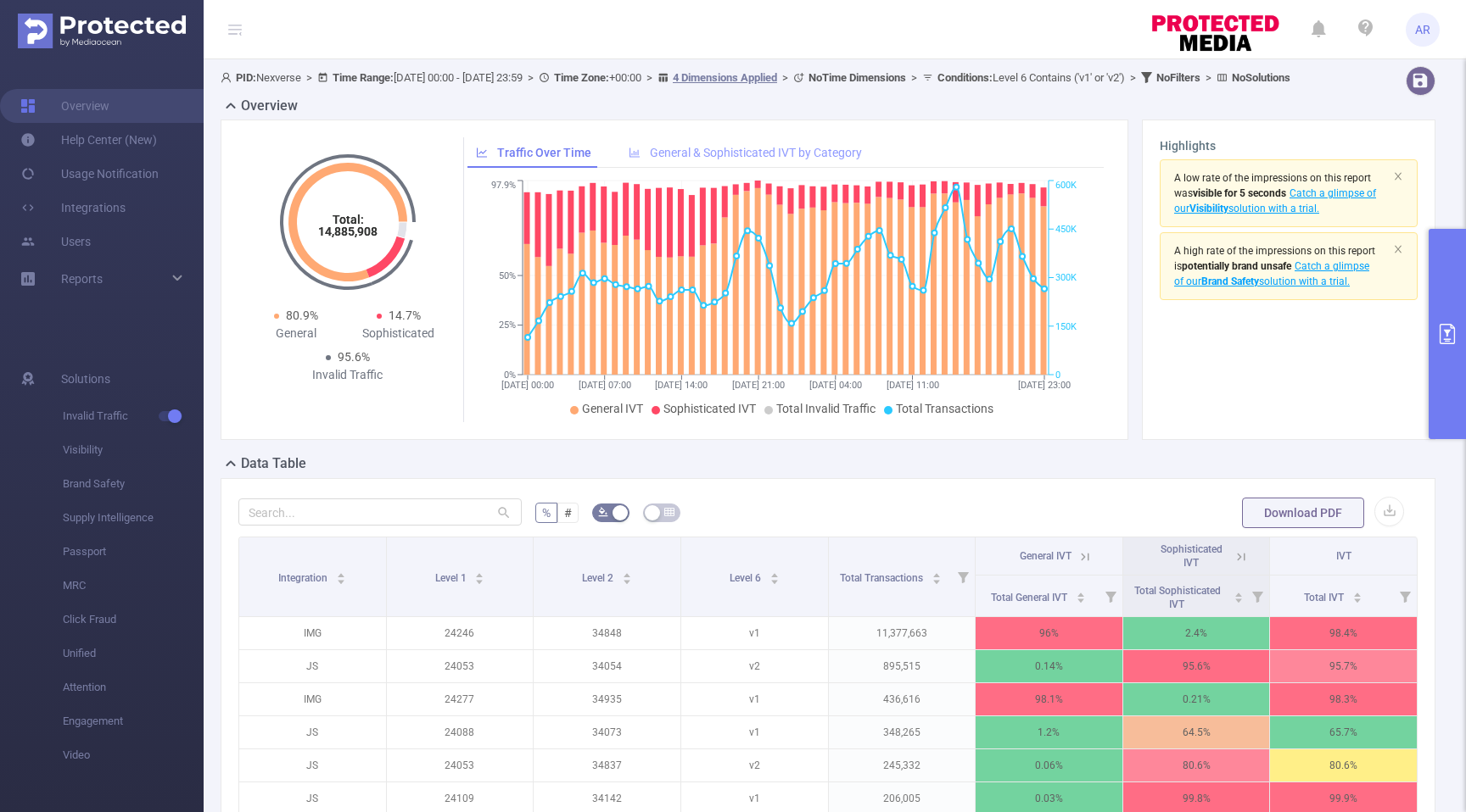
click at [821, 168] on div "General & Sophisticated IVT by Category" at bounding box center [745, 153] width 250 height 31
